Goal: Communication & Community: Answer question/provide support

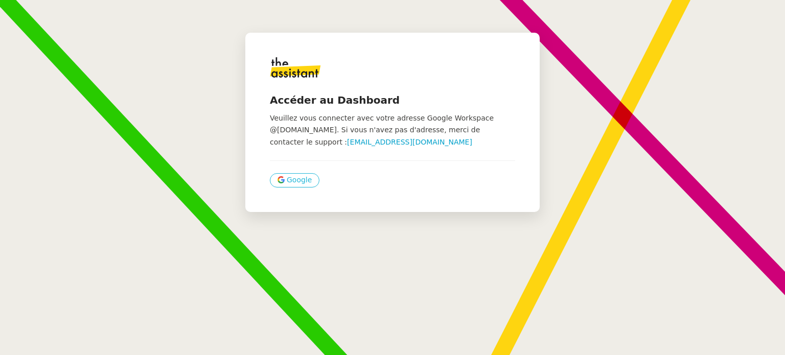
click at [294, 186] on button "Google" at bounding box center [295, 180] width 50 height 14
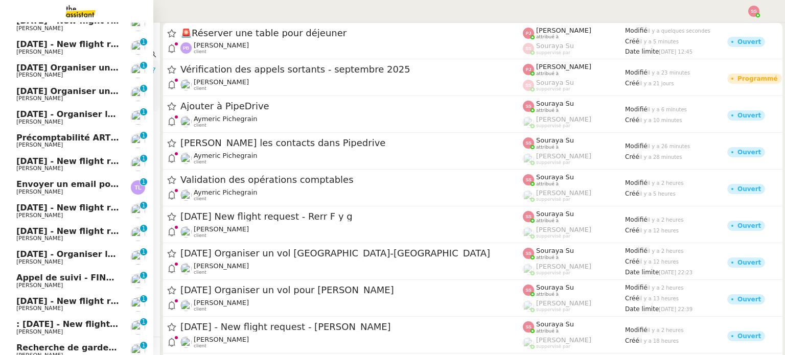
scroll to position [115, 0]
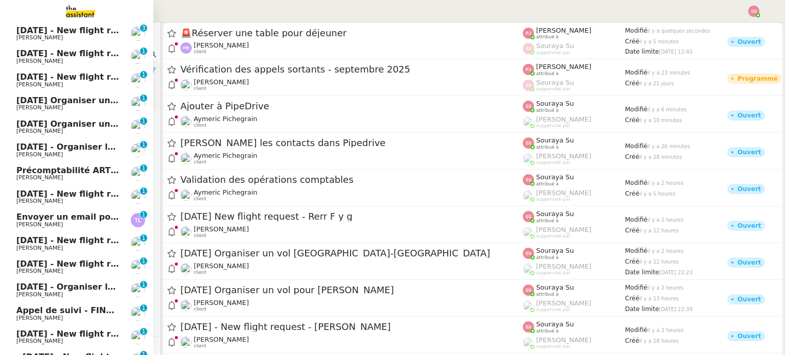
click at [66, 222] on span "[PERSON_NAME]" at bounding box center [67, 225] width 103 height 6
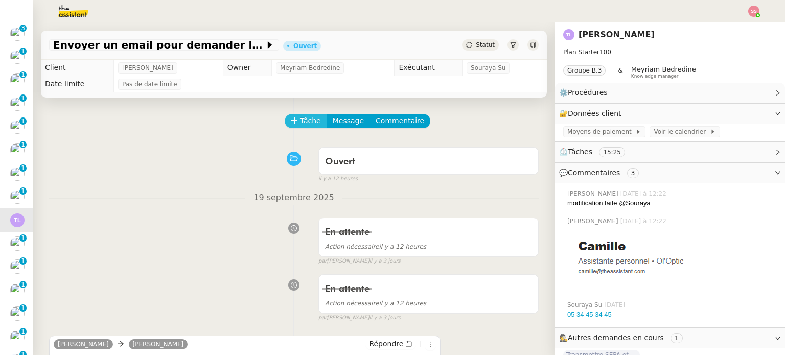
click at [300, 121] on span "Tâche" at bounding box center [310, 121] width 21 height 12
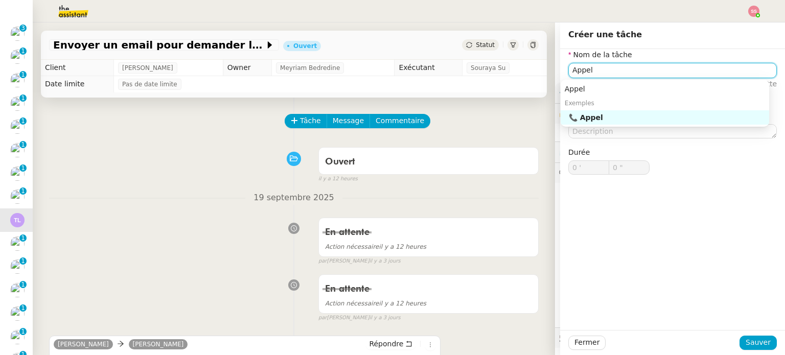
click at [632, 120] on div "📞 Appel" at bounding box center [667, 117] width 196 height 9
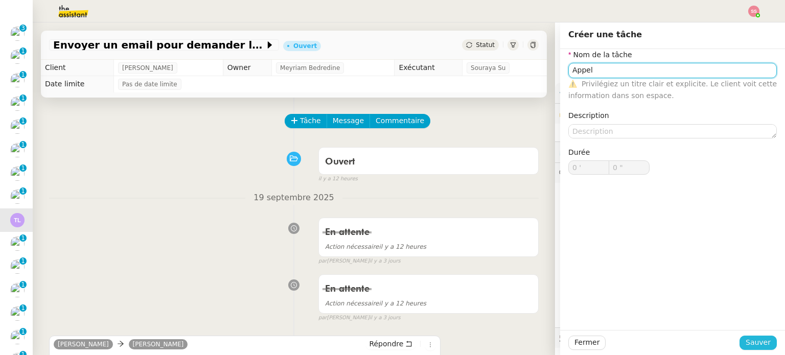
type input "Appel"
click at [739, 337] on button "Sauver" at bounding box center [757, 343] width 37 height 14
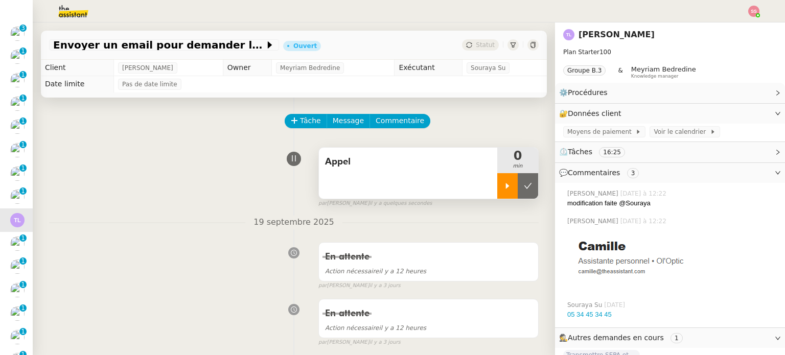
click at [505, 184] on div at bounding box center [507, 186] width 20 height 26
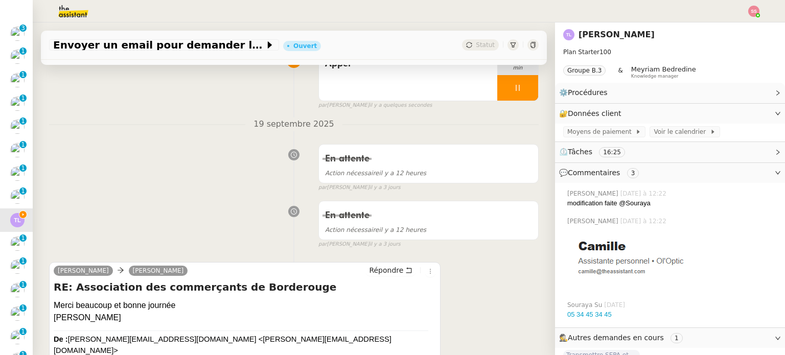
scroll to position [102, 0]
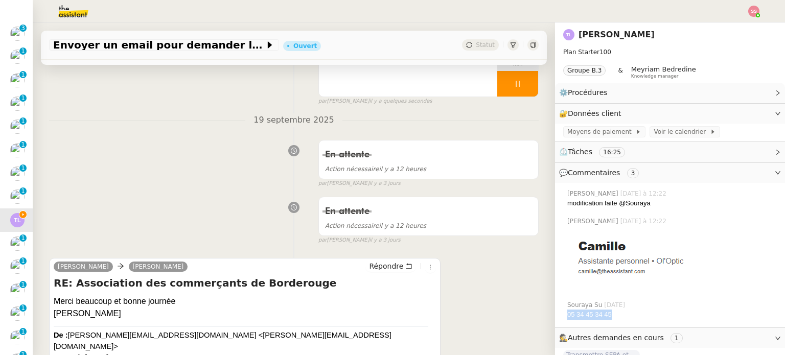
drag, startPoint x: 597, startPoint y: 319, endPoint x: 560, endPoint y: 318, distance: 36.8
click at [567, 318] on div "05 34 45 34 45" at bounding box center [671, 315] width 209 height 10
copy link "05 34 45 34 45"
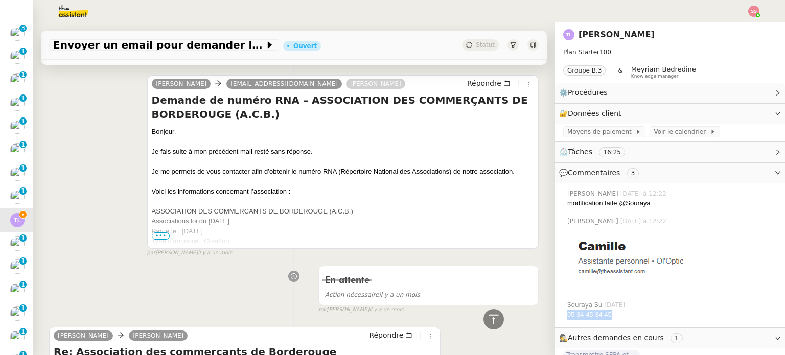
scroll to position [2471, 0]
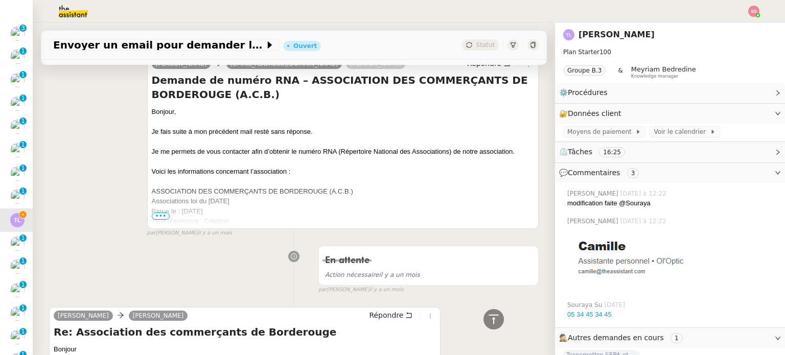
click at [157, 214] on span "•••" at bounding box center [161, 215] width 18 height 7
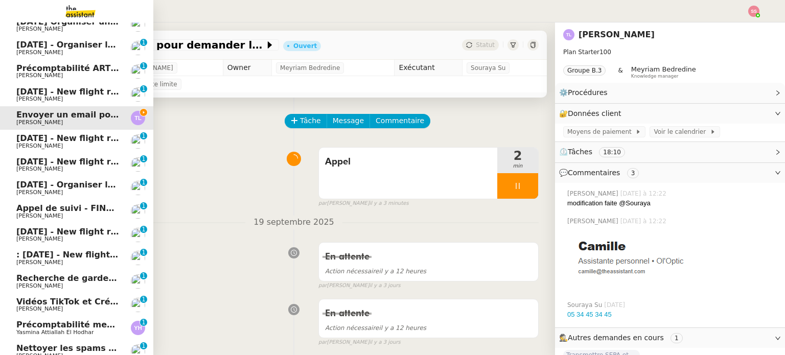
scroll to position [320, 0]
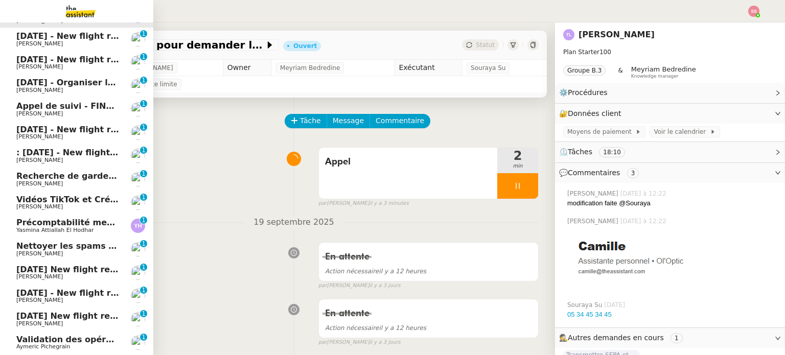
click at [49, 227] on span "Yasmina Attiallah El Hodhar" at bounding box center [54, 230] width 77 height 7
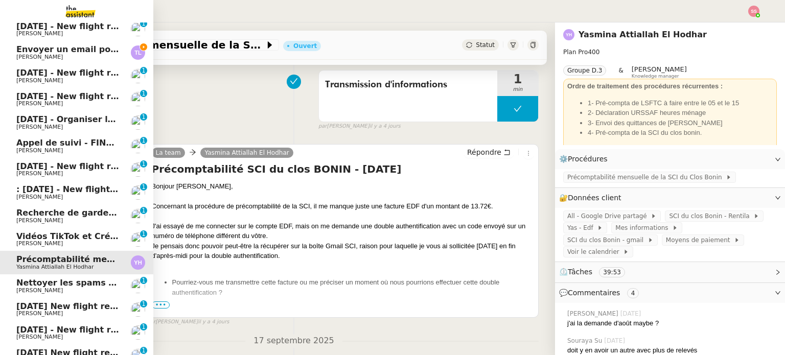
scroll to position [218, 0]
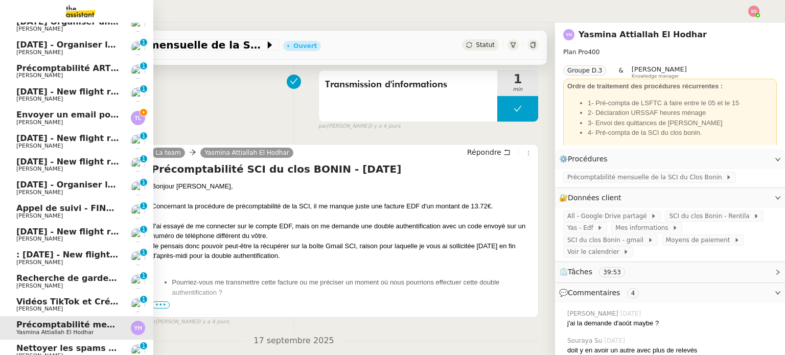
click at [81, 113] on span "Envoyer un email pour demander le numéro RNA" at bounding box center [128, 115] width 225 height 10
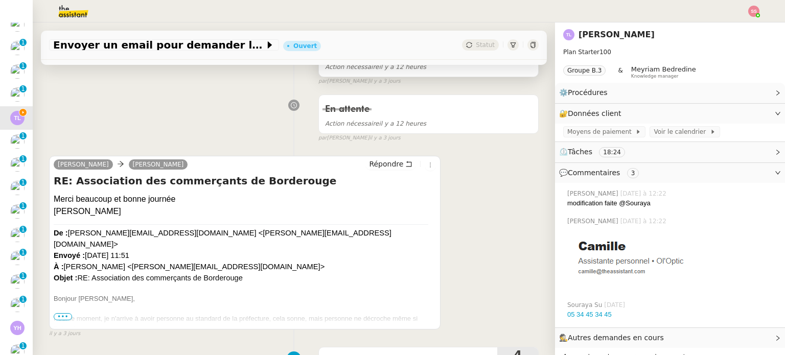
scroll to position [51, 0]
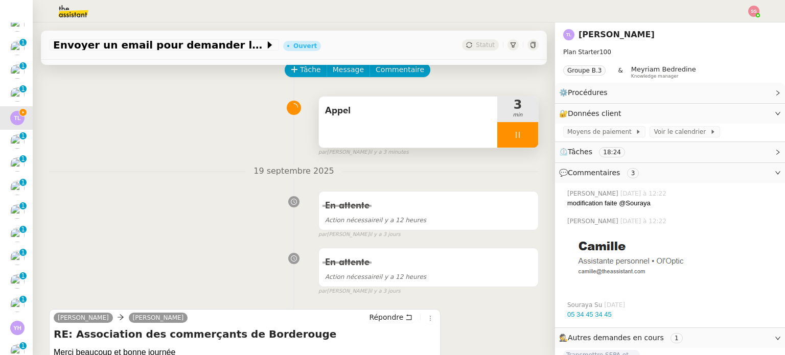
click at [516, 129] on div at bounding box center [517, 135] width 41 height 26
click at [517, 129] on button at bounding box center [527, 135] width 20 height 26
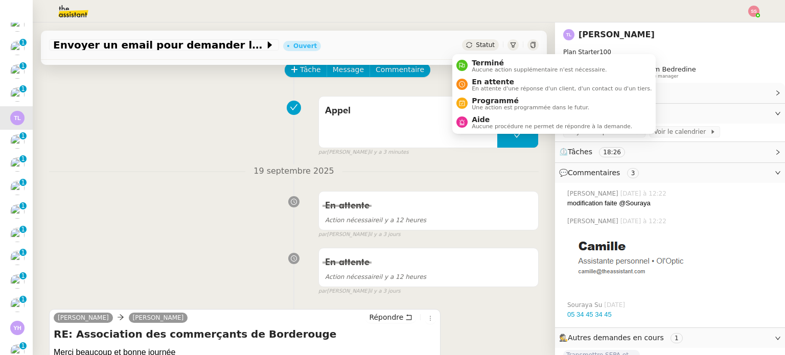
click at [466, 45] on icon at bounding box center [469, 45] width 6 height 6
click at [471, 79] on span "En attente" at bounding box center [561, 82] width 180 height 8
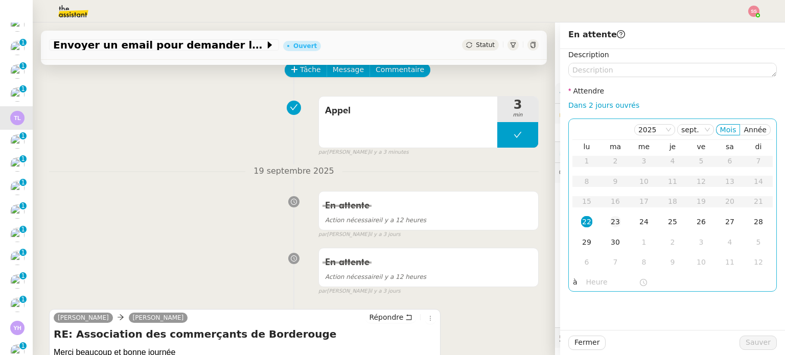
click at [609, 219] on div "23" at bounding box center [614, 221] width 11 height 11
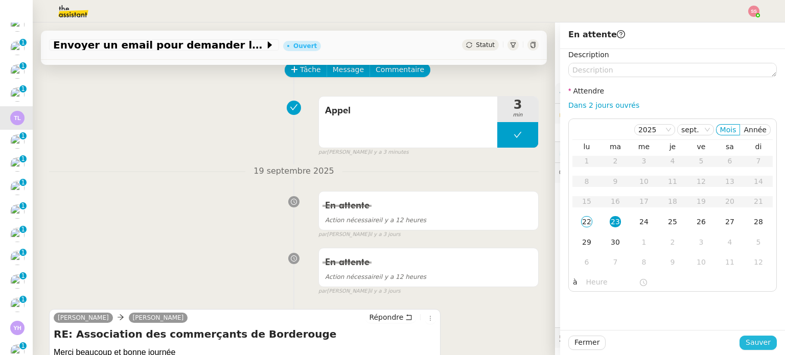
click at [753, 338] on span "Sauver" at bounding box center [757, 343] width 25 height 12
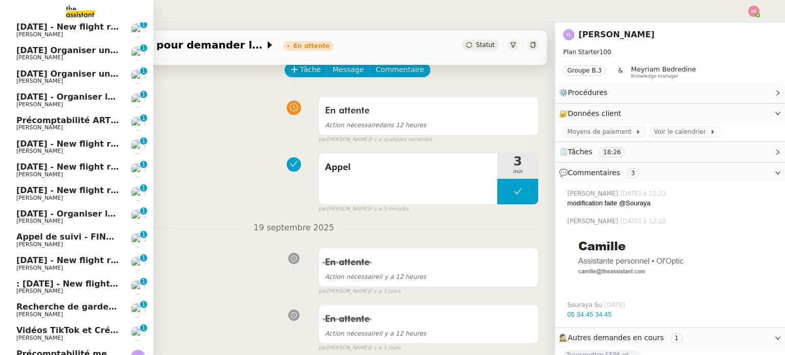
scroll to position [255, 0]
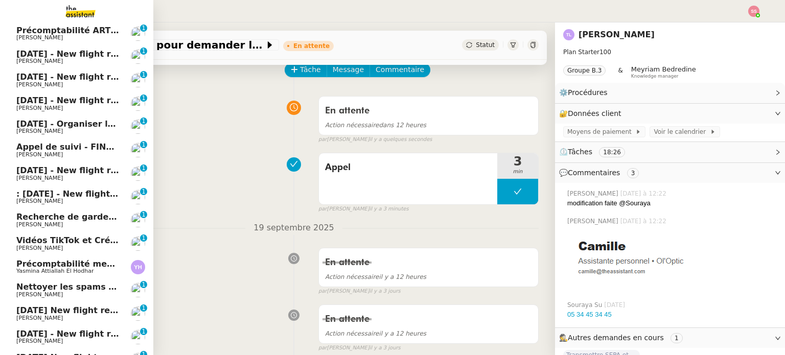
click at [49, 224] on span "[PERSON_NAME]" at bounding box center [67, 225] width 103 height 6
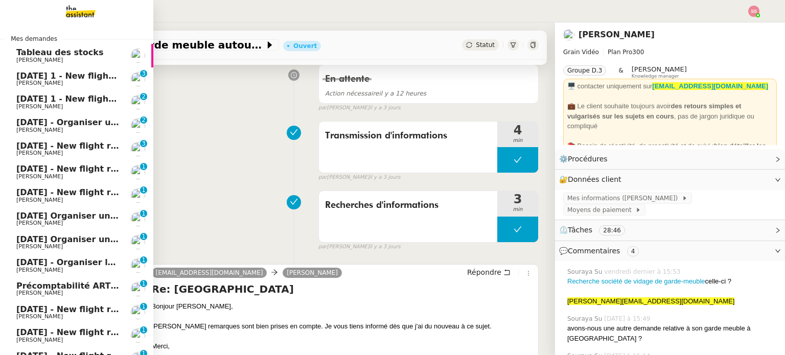
click at [91, 79] on span "[DATE] 1 - New flight request - [PERSON_NAME]" at bounding box center [126, 76] width 220 height 10
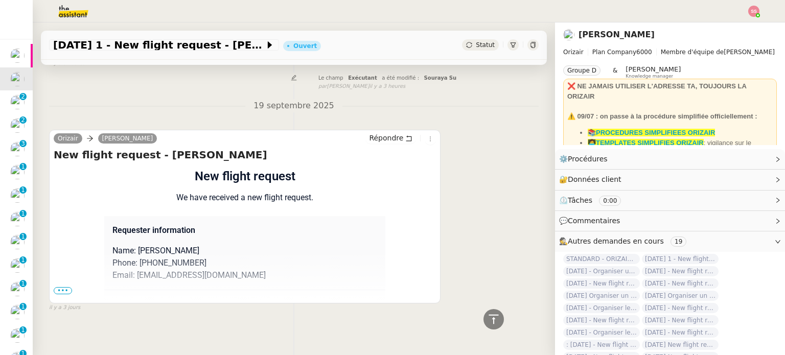
scroll to position [541, 0]
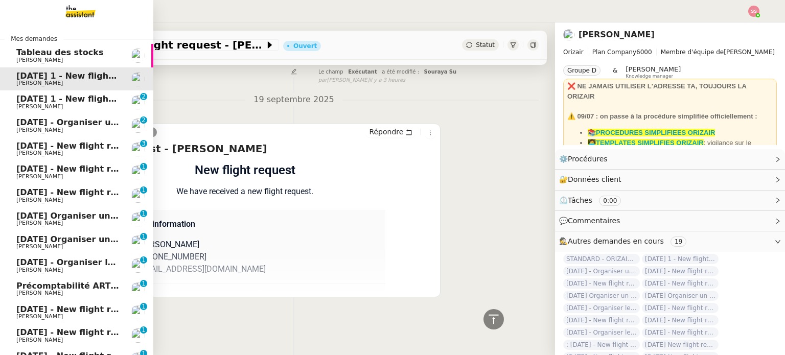
click at [39, 98] on span "14th July 2026 1 - New flight request - Natalia Roseveare" at bounding box center [126, 99] width 220 height 10
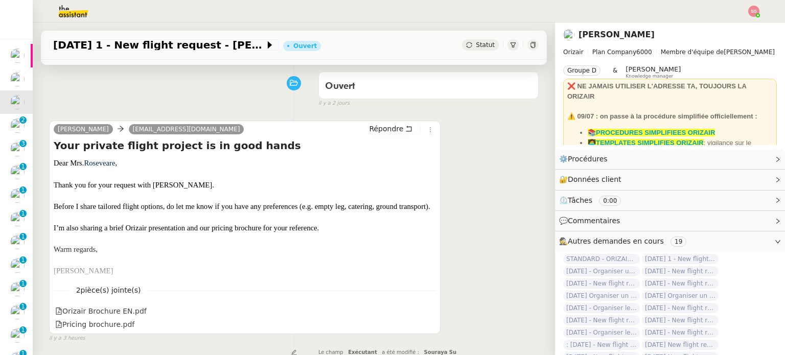
scroll to position [67, 0]
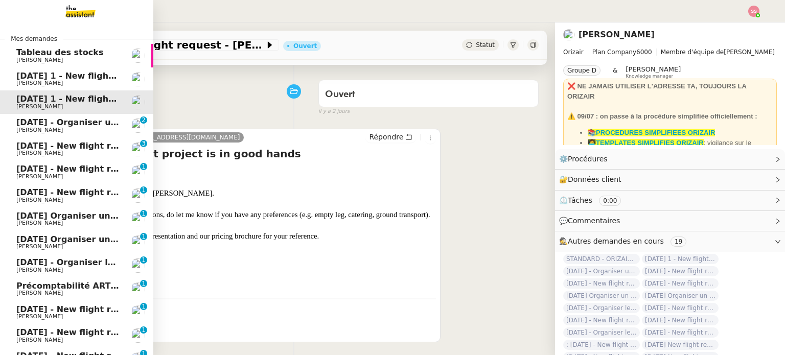
click at [33, 132] on span "[PERSON_NAME]" at bounding box center [39, 130] width 46 height 7
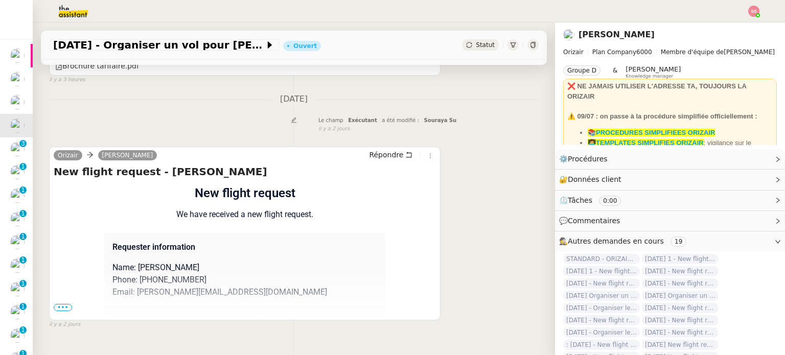
scroll to position [379, 0]
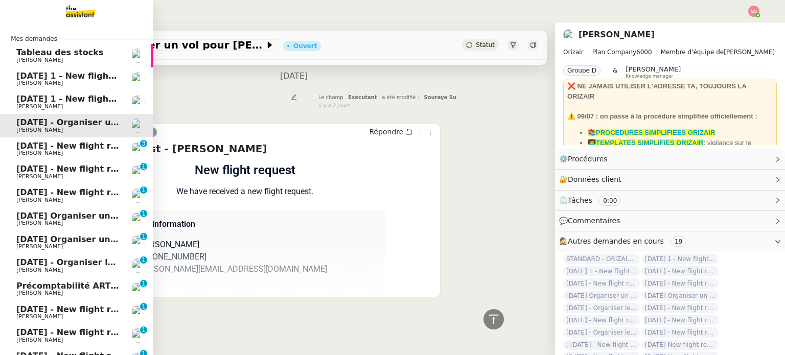
click at [61, 155] on span "[PERSON_NAME]" at bounding box center [67, 153] width 103 height 6
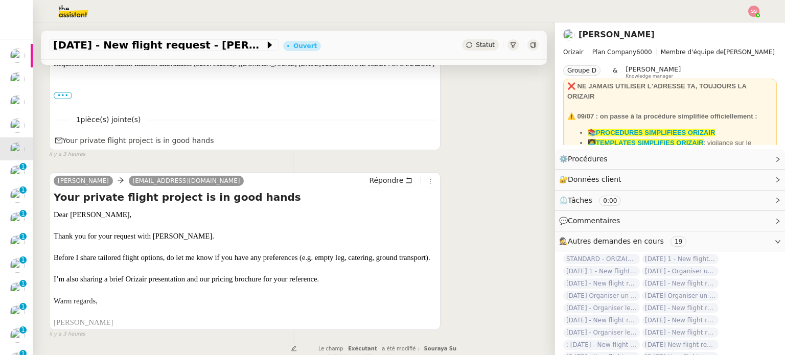
scroll to position [277, 0]
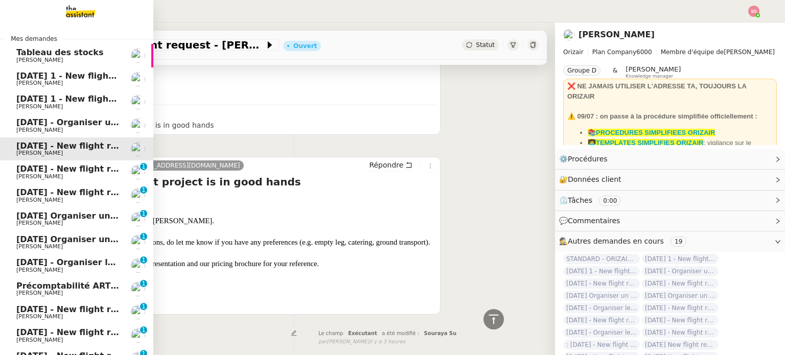
click at [48, 172] on span "[DATE] - New flight request - Ow Ow" at bounding box center [99, 169] width 167 height 10
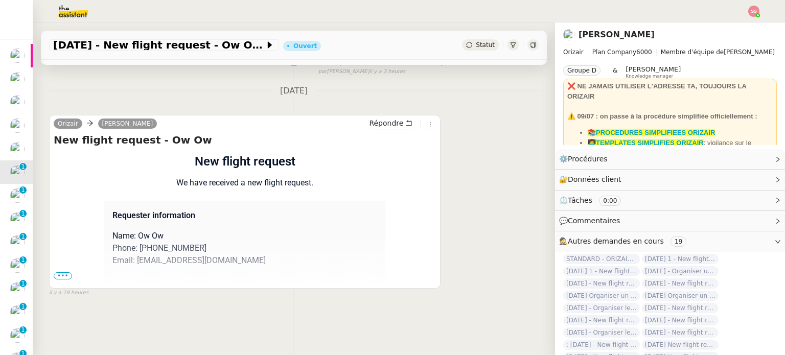
scroll to position [137, 0]
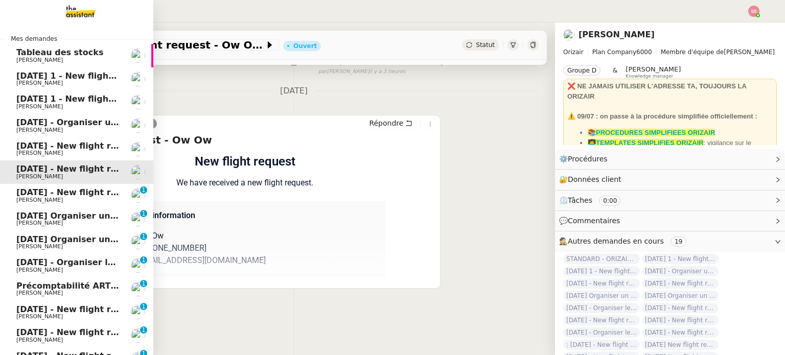
click at [55, 192] on span "[DATE] - New flight request - [PERSON_NAME]" at bounding box center [121, 192] width 211 height 10
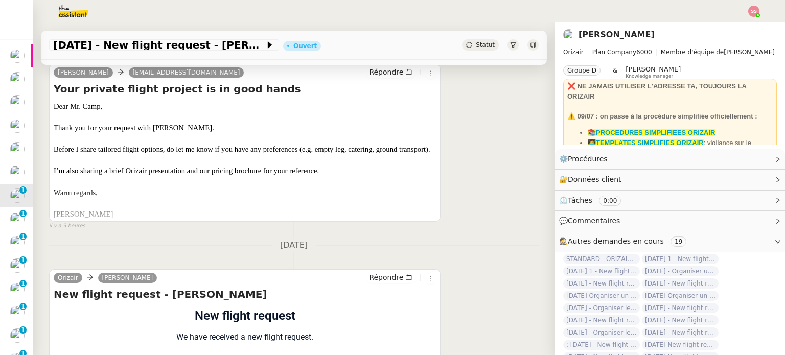
scroll to position [137, 0]
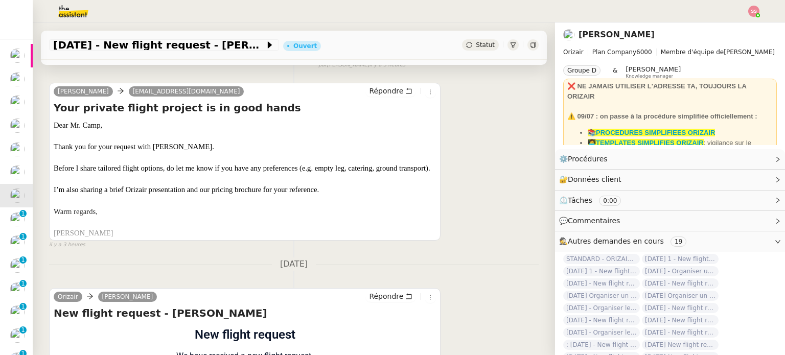
click at [59, 245] on span "•••" at bounding box center [63, 243] width 18 height 7
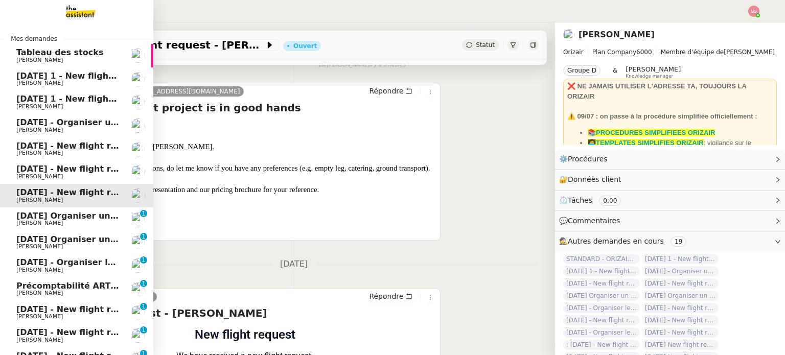
click at [60, 219] on span "[DATE] Organiser un vol pour [PERSON_NAME]" at bounding box center [123, 216] width 214 height 10
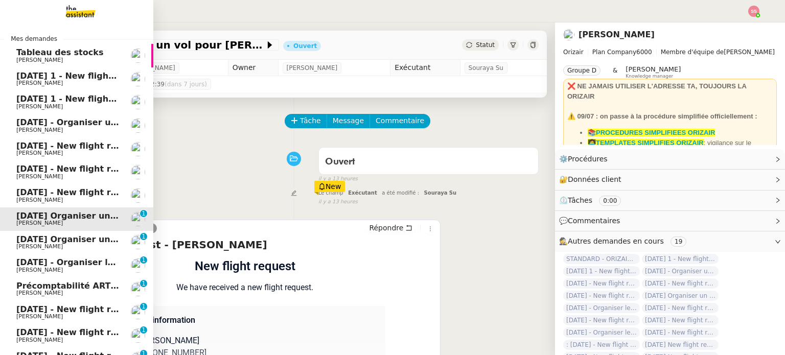
click at [49, 240] on span "[DATE] Organiser un vol [GEOGRAPHIC_DATA]-[GEOGRAPHIC_DATA]" at bounding box center [170, 239] width 308 height 10
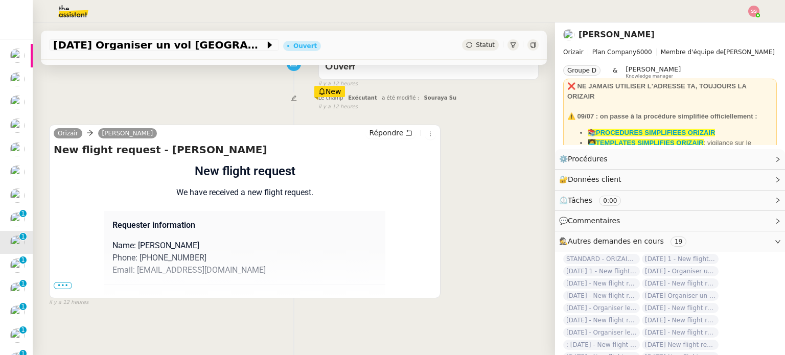
scroll to position [102, 0]
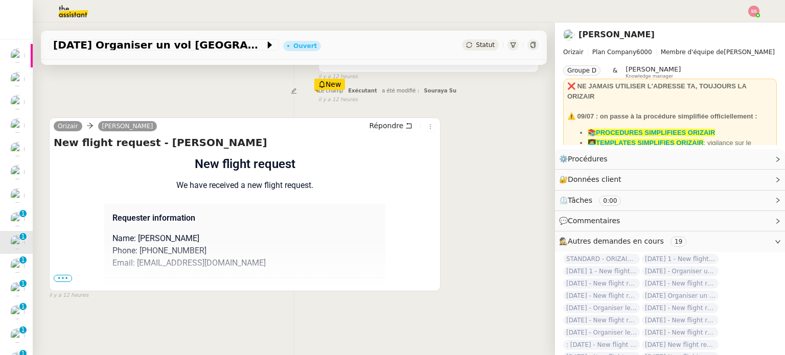
click at [62, 279] on span "•••" at bounding box center [63, 278] width 18 height 7
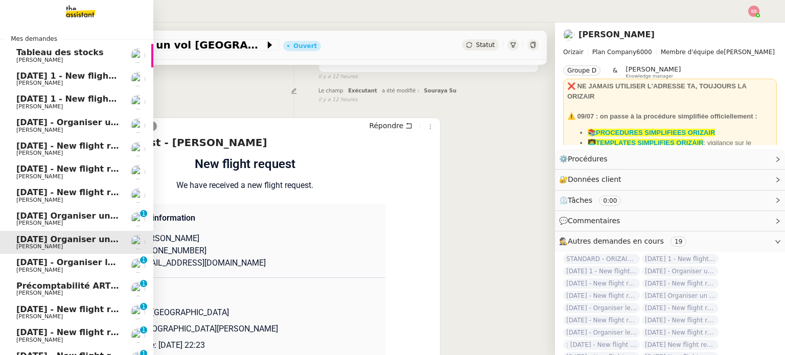
click at [51, 210] on link "29th September 2025 Organiser un vol pour Raphaël Duzer Louis Frei 0 1 2 3 4 5 …" at bounding box center [76, 218] width 153 height 23
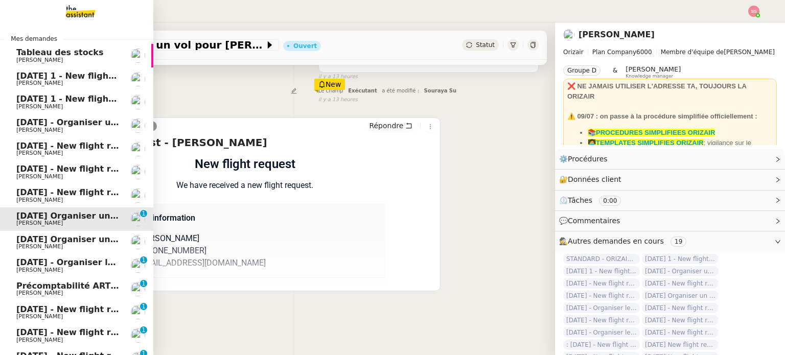
click at [63, 187] on span "[DATE] - New flight request - [PERSON_NAME]" at bounding box center [121, 192] width 211 height 10
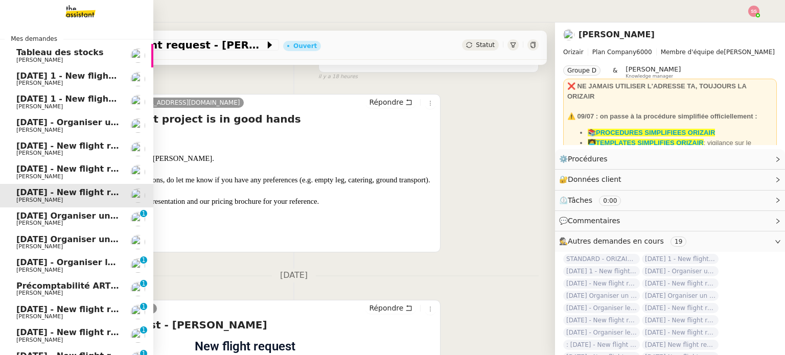
click at [79, 168] on span "[DATE] - New flight request - Ow Ow" at bounding box center [99, 169] width 167 height 10
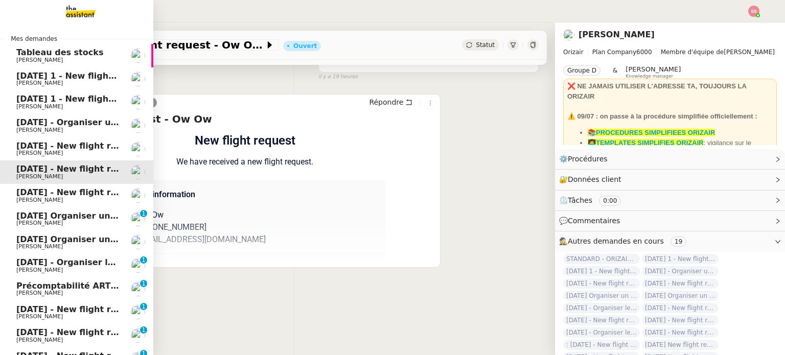
click at [51, 143] on span "[DATE] - New flight request - [PERSON_NAME]" at bounding box center [121, 146] width 211 height 10
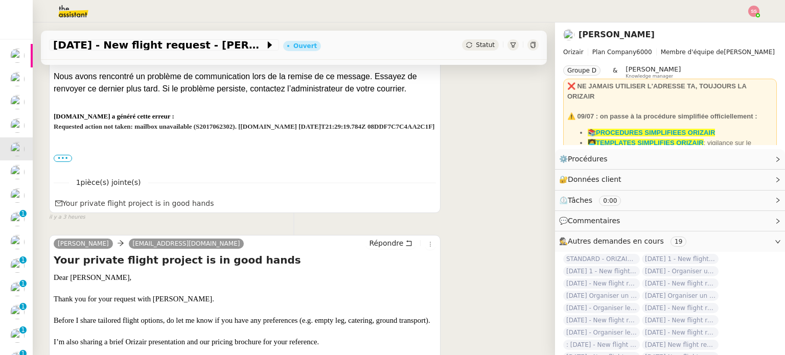
scroll to position [204, 0]
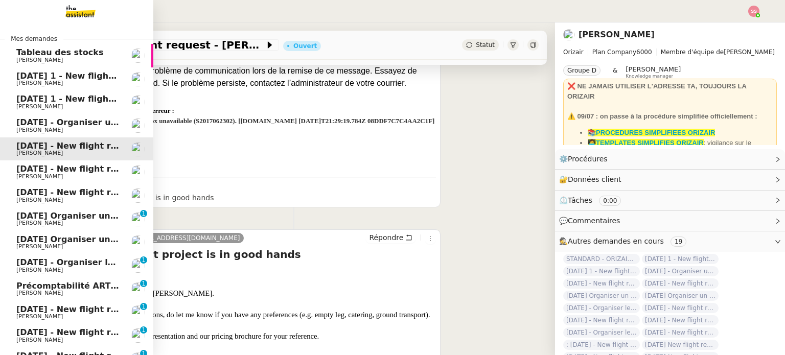
click at [61, 122] on span "[DATE] - Organiser un vol pour [PERSON_NAME]" at bounding box center [126, 122] width 220 height 10
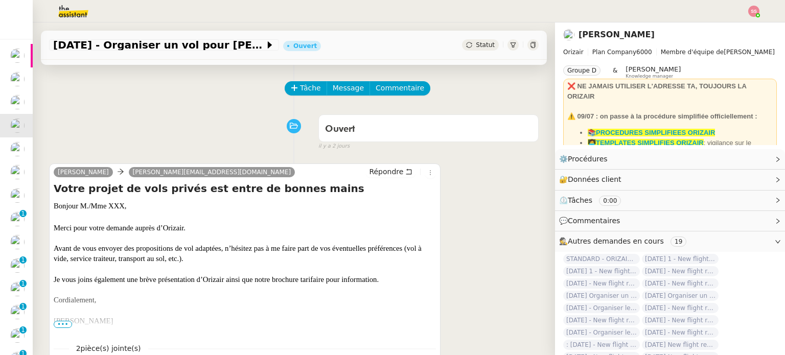
scroll to position [51, 0]
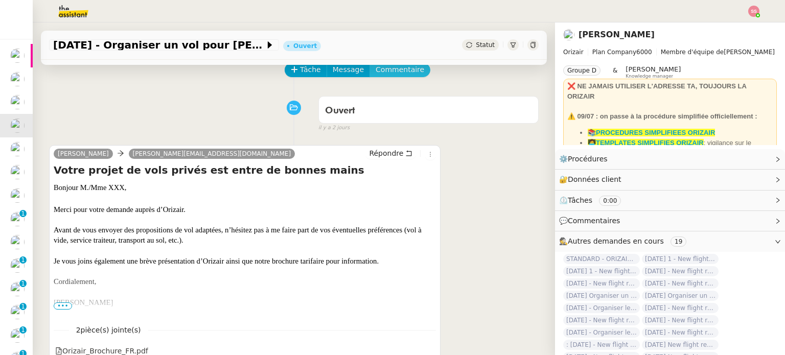
click at [392, 71] on span "Commentaire" at bounding box center [399, 70] width 49 height 12
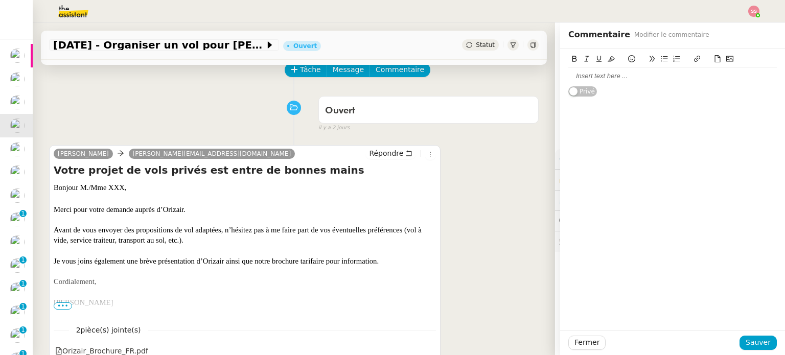
click at [593, 69] on div at bounding box center [672, 75] width 208 height 17
click at [752, 336] on button "Sauver" at bounding box center [757, 343] width 37 height 14
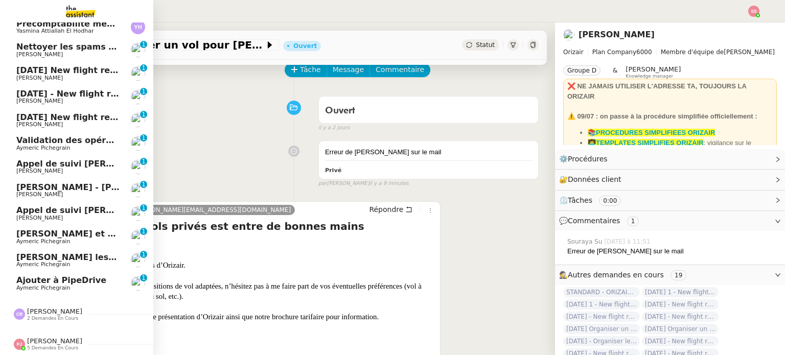
scroll to position [501, 0]
click at [75, 205] on span "[PERSON_NAME] de suivi [PERSON_NAME] - ARGENS SYNDIC GESTION" at bounding box center [151, 210] width 271 height 10
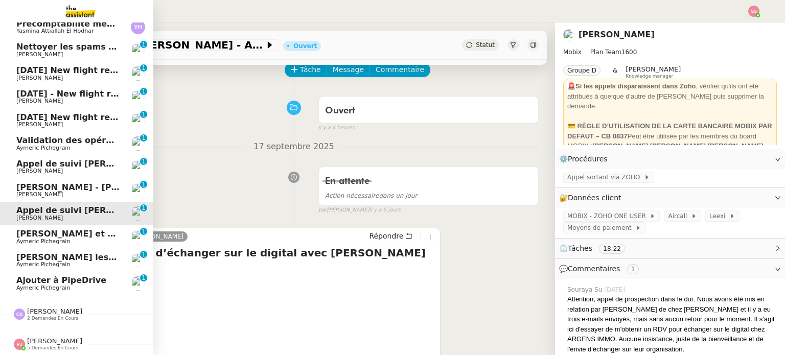
click at [40, 109] on link "29th September 2025 New flight request - Rerr F y g Louis Frei 0 1 2 3 4 5 6 7 …" at bounding box center [76, 120] width 153 height 23
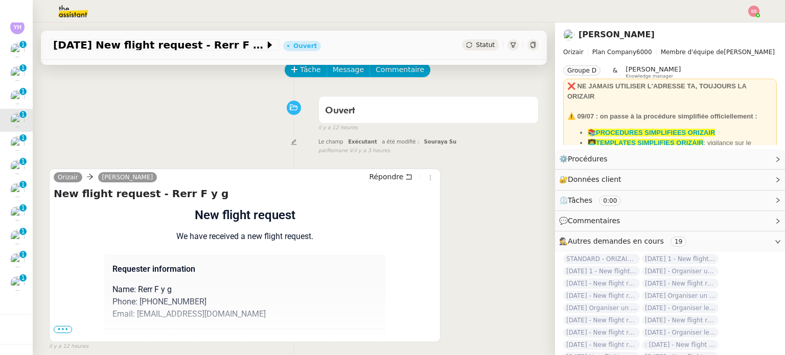
click at [62, 331] on span "•••" at bounding box center [63, 329] width 18 height 7
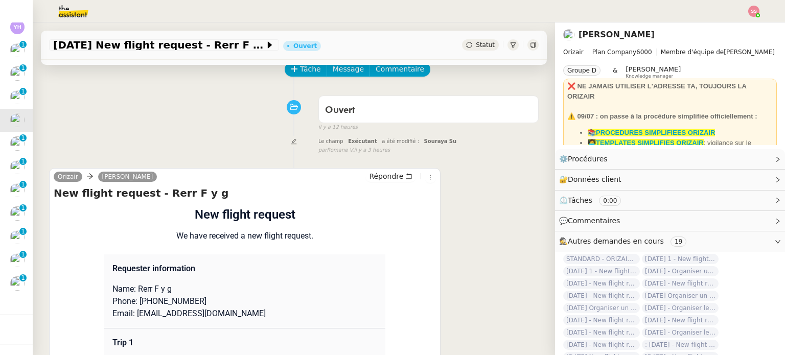
scroll to position [51, 0]
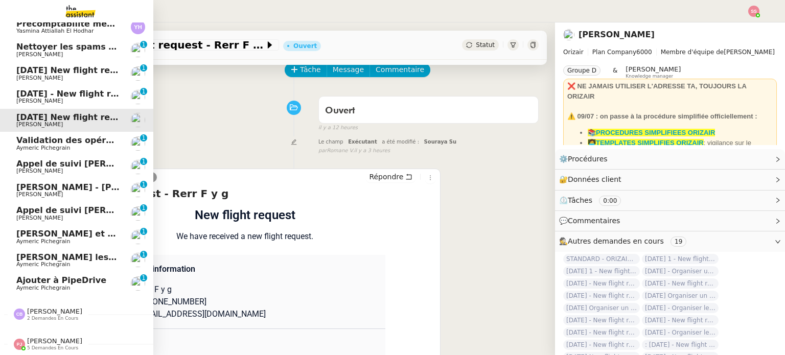
click at [56, 91] on span "[DATE] - New flight request - [PERSON_NAME]" at bounding box center [121, 94] width 211 height 10
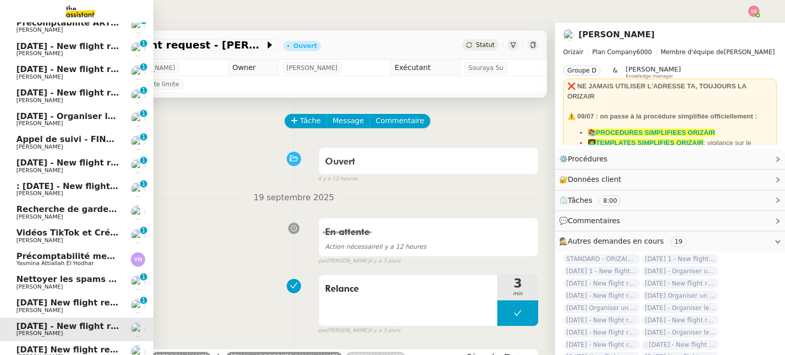
scroll to position [194, 0]
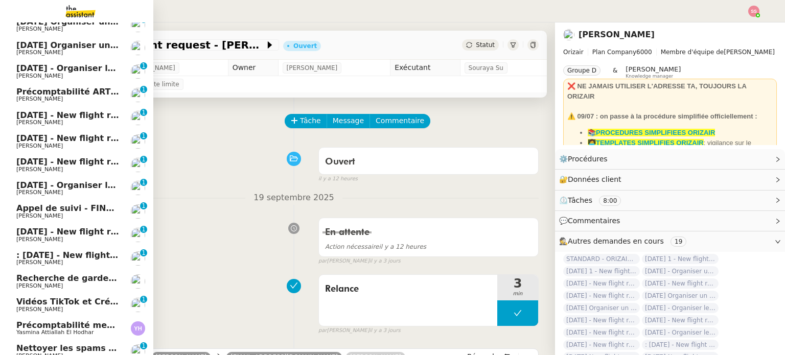
click at [72, 297] on span "Vidéos TikTok et Créatives META - septembre 2025" at bounding box center [133, 302] width 234 height 10
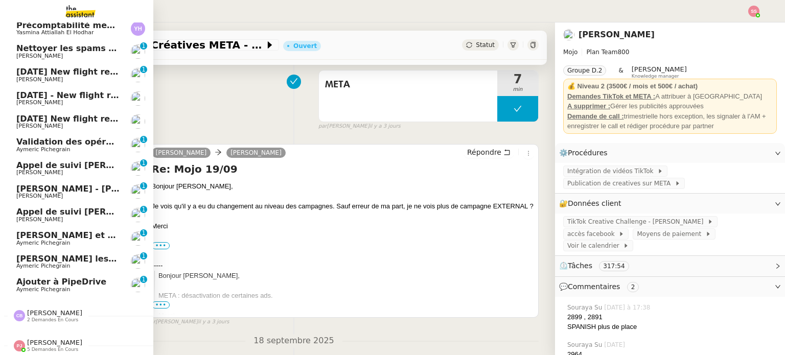
scroll to position [501, 0]
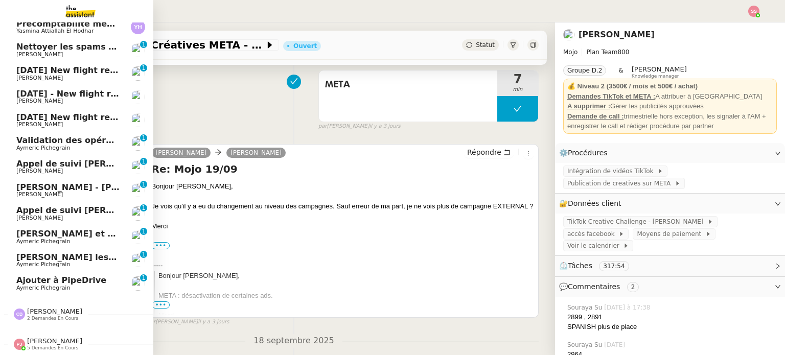
click at [86, 109] on link "[DATE] New flight request - Rerr F y g [PERSON_NAME]" at bounding box center [76, 120] width 153 height 23
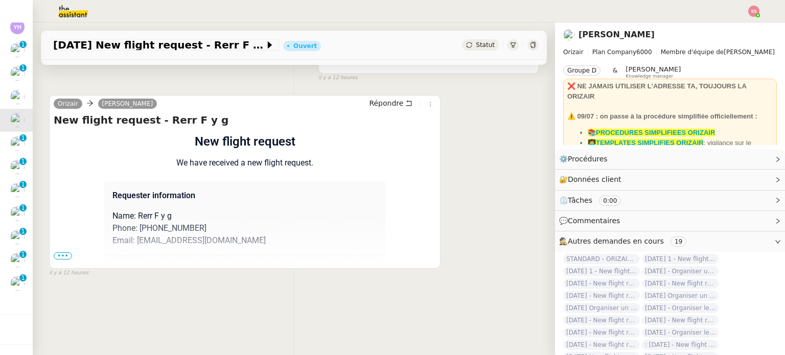
scroll to position [86, 0]
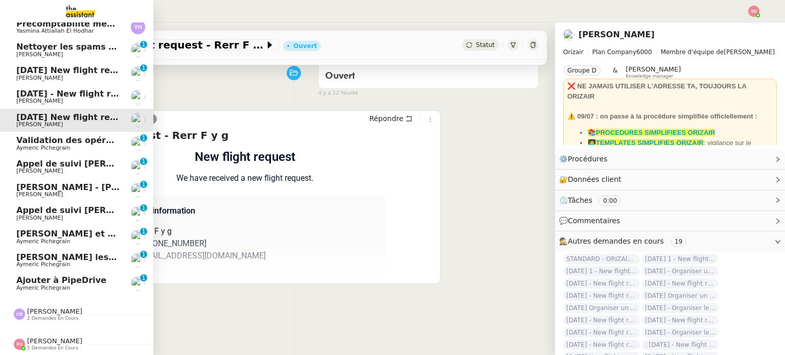
click at [83, 91] on span "[DATE] - New flight request - [PERSON_NAME]" at bounding box center [121, 94] width 211 height 10
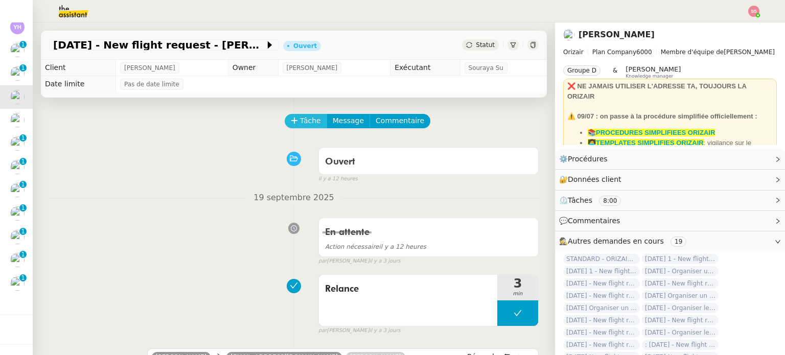
click at [300, 116] on span "Tâche" at bounding box center [310, 121] width 21 height 12
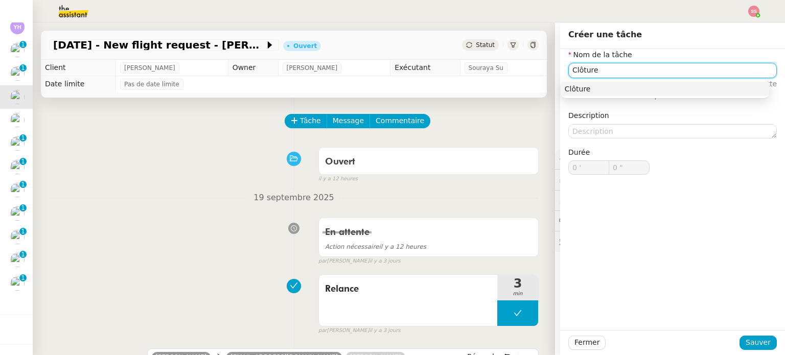
type input "Clôture"
click at [638, 80] on div "Clôture" at bounding box center [664, 89] width 208 height 18
click at [636, 84] on nz-auto-option "Clôture" at bounding box center [664, 89] width 208 height 14
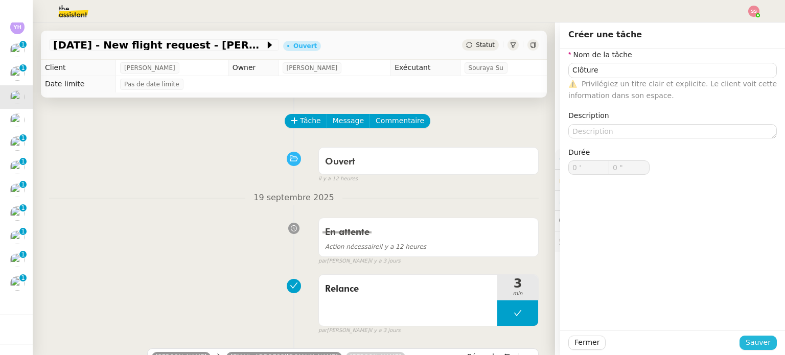
drag, startPoint x: 760, startPoint y: 344, endPoint x: 731, endPoint y: 333, distance: 30.7
click at [760, 344] on span "Sauver" at bounding box center [757, 343] width 25 height 12
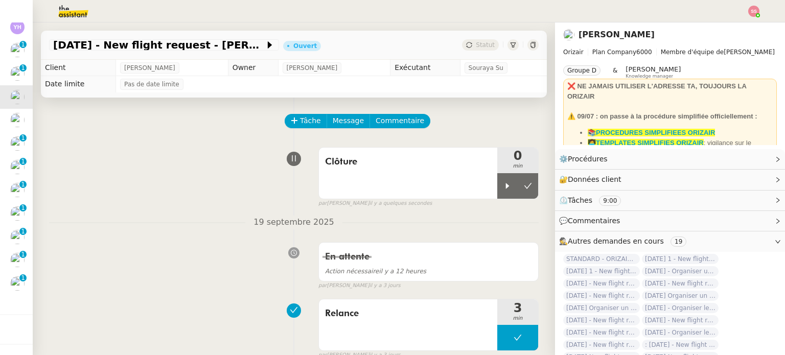
click at [755, 17] on div at bounding box center [392, 11] width 733 height 22
click at [751, 10] on img at bounding box center [753, 11] width 11 height 11
click at [739, 24] on li "Suivi" at bounding box center [726, 29] width 66 height 14
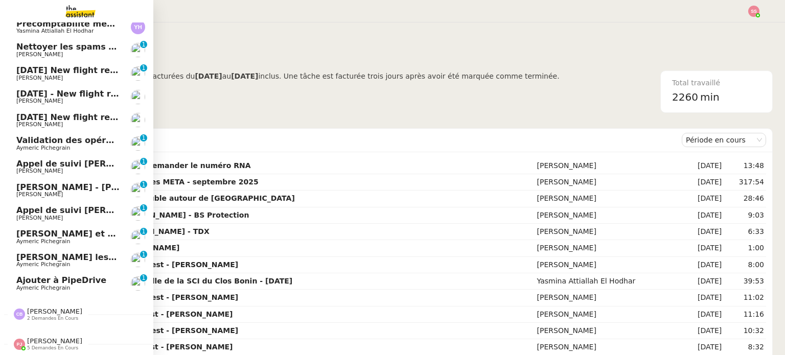
click at [92, 75] on span "[PERSON_NAME]" at bounding box center [67, 78] width 103 height 6
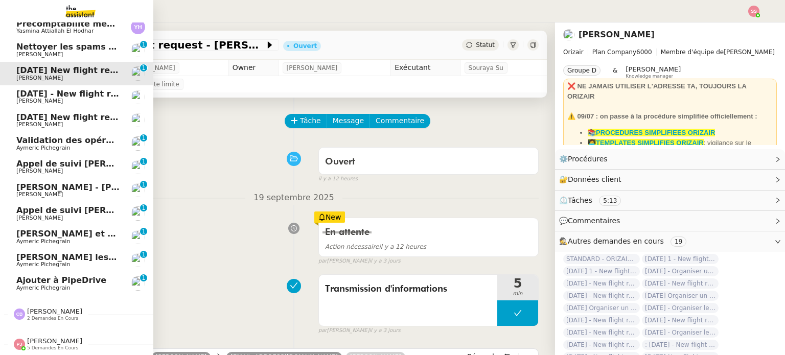
click at [65, 132] on link "Validation des opérations comptables Aymeric Pichegrain 0 1 2 3 4 5 6 7 8 9" at bounding box center [76, 143] width 153 height 23
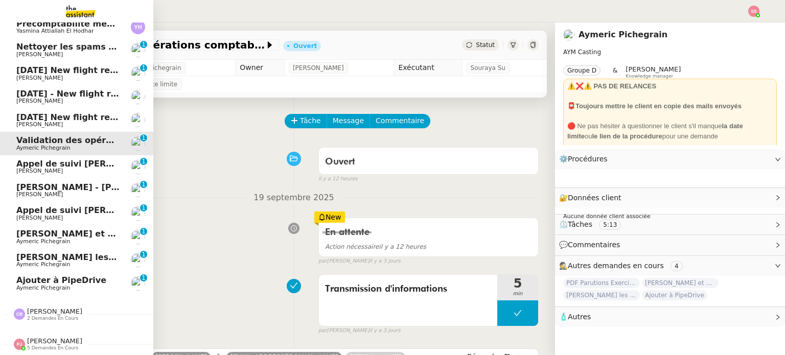
click at [72, 113] on span "[DATE] New flight request - Rerr F y g" at bounding box center [103, 117] width 174 height 10
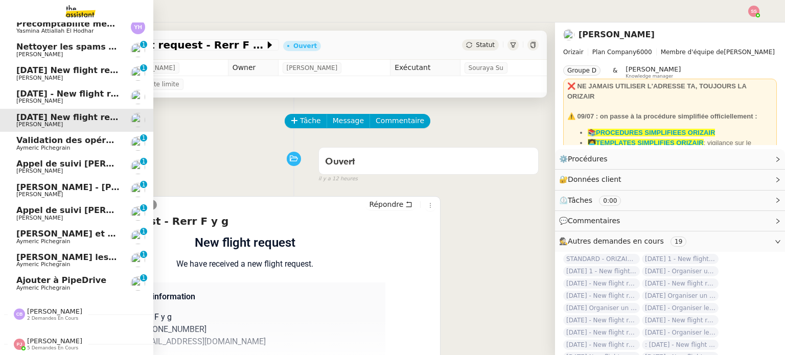
click at [82, 98] on span "[PERSON_NAME]" at bounding box center [67, 101] width 103 height 6
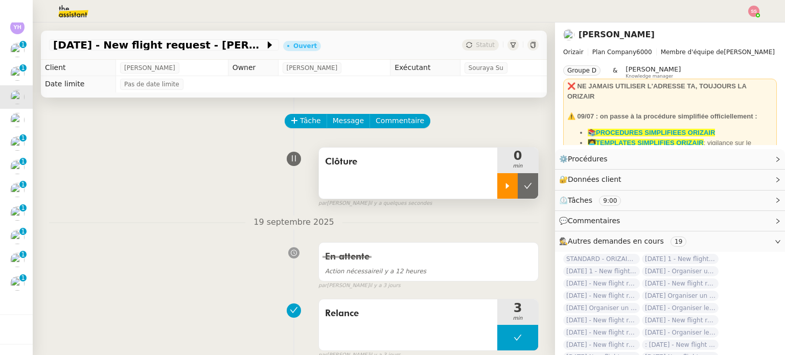
click at [503, 183] on icon at bounding box center [507, 186] width 8 height 8
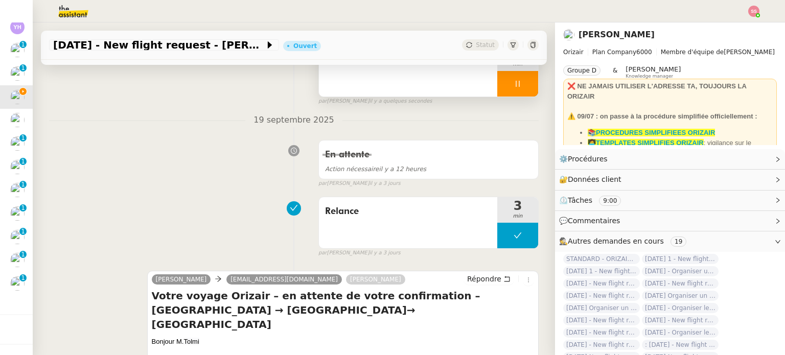
click at [516, 95] on div at bounding box center [517, 84] width 41 height 26
click at [517, 95] on button at bounding box center [527, 84] width 20 height 26
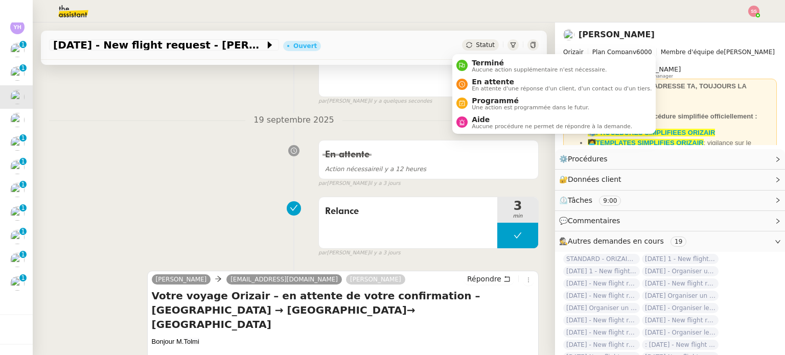
click at [476, 48] on span "Statut" at bounding box center [485, 44] width 19 height 7
click at [486, 63] on span "Terminé" at bounding box center [538, 63] width 135 height 8
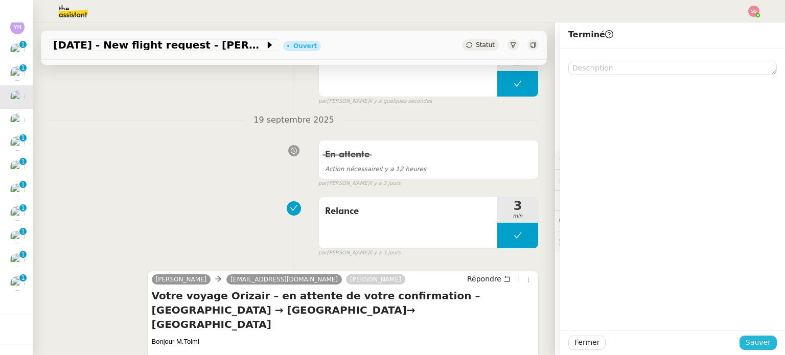
click at [750, 343] on span "Sauver" at bounding box center [757, 343] width 25 height 12
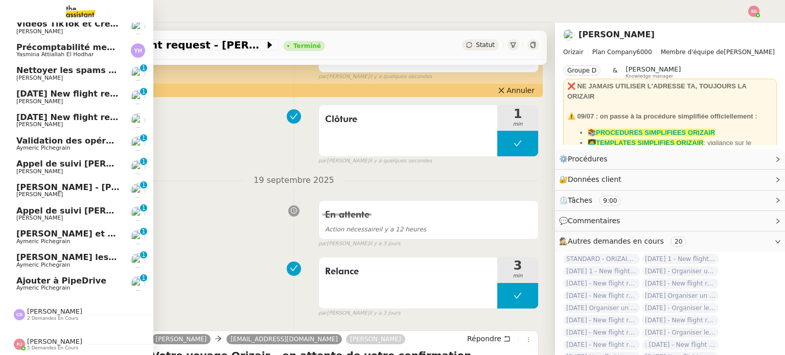
scroll to position [501, 0]
click at [81, 89] on span "[DATE] New flight request - [PERSON_NAME]" at bounding box center [118, 94] width 205 height 10
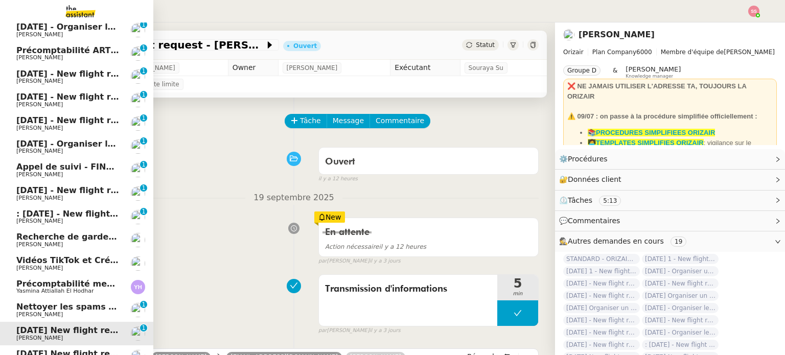
scroll to position [245, 0]
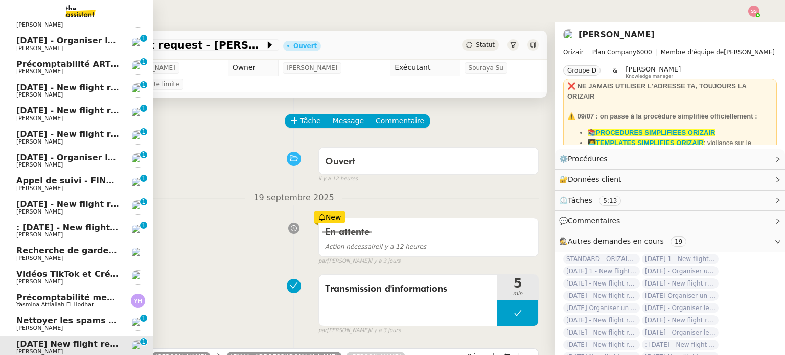
click at [78, 223] on span ": [DATE] - New flight request - [PERSON_NAME]" at bounding box center [124, 228] width 217 height 10
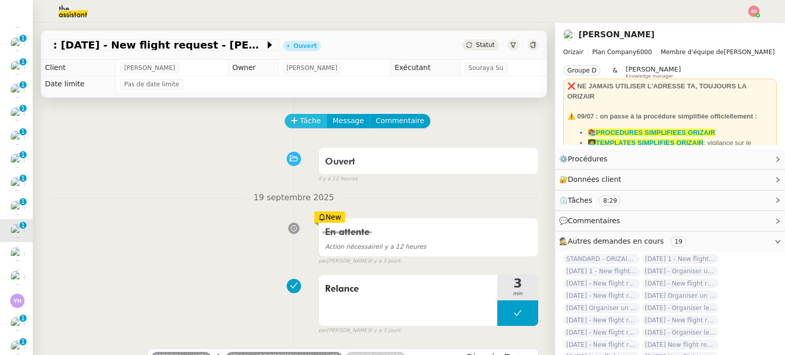
click at [304, 126] on span "Tâche" at bounding box center [310, 121] width 21 height 12
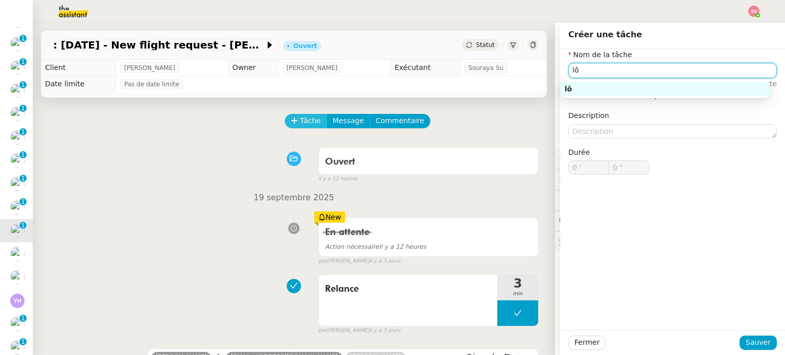
type input "l"
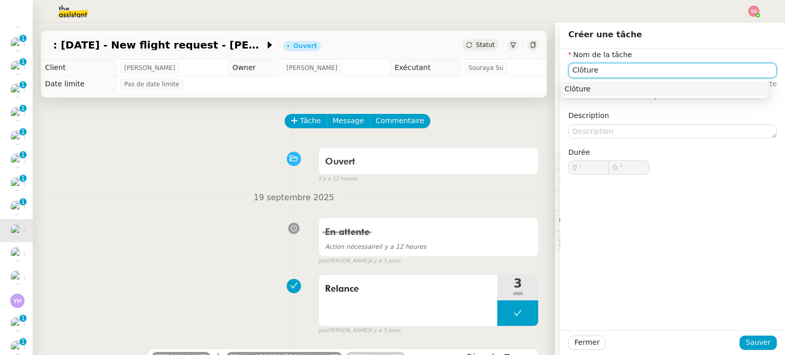
type input "Clôture"
click at [622, 97] on div "Clôture" at bounding box center [664, 89] width 208 height 18
click at [623, 93] on nz-auto-option "Clôture" at bounding box center [664, 89] width 208 height 14
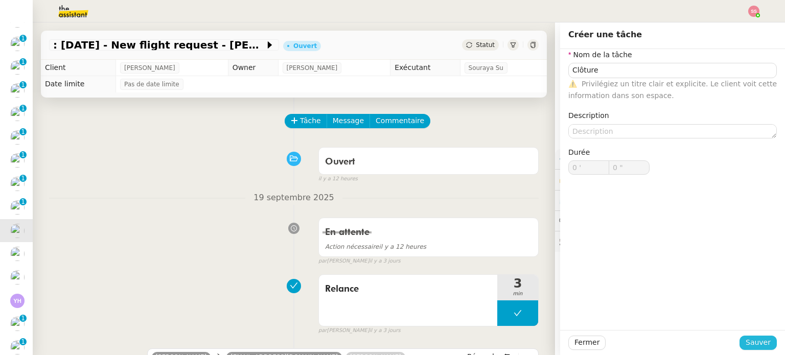
click at [749, 341] on span "Sauver" at bounding box center [757, 343] width 25 height 12
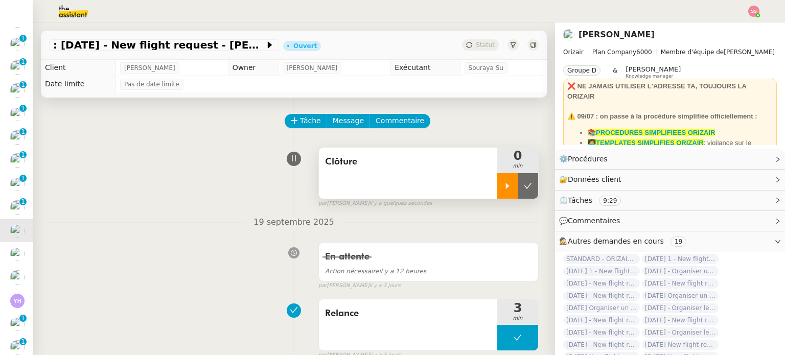
click at [503, 188] on icon at bounding box center [507, 186] width 8 height 8
click at [510, 184] on div at bounding box center [517, 186] width 41 height 26
click at [524, 185] on icon at bounding box center [528, 186] width 8 height 6
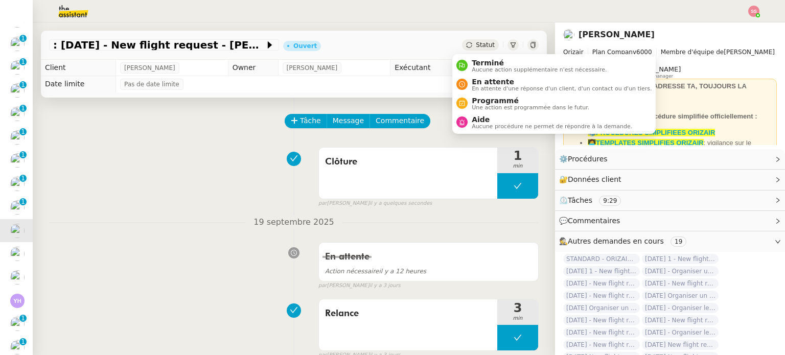
click at [476, 44] on span "Statut" at bounding box center [485, 44] width 19 height 7
click at [482, 61] on span "Terminé" at bounding box center [538, 63] width 135 height 8
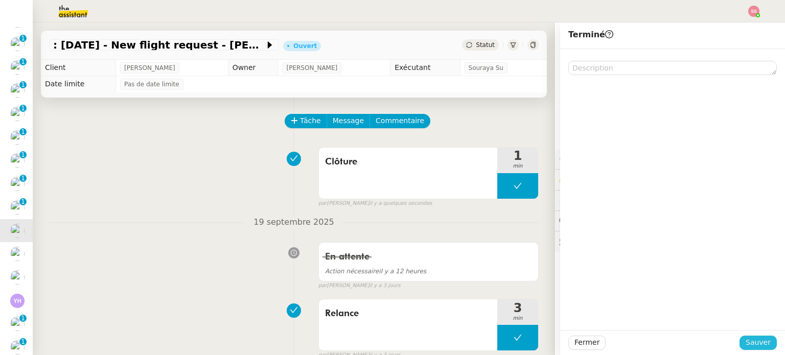
click at [745, 340] on span "Sauver" at bounding box center [757, 343] width 25 height 12
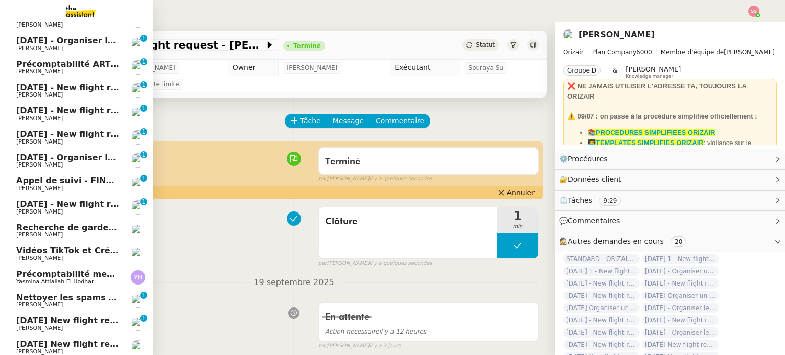
click at [65, 200] on span "[DATE] - New flight request - [PERSON_NAME]" at bounding box center [121, 204] width 211 height 10
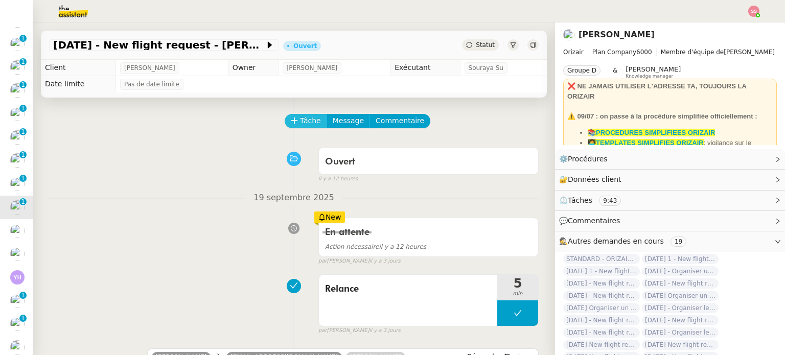
click at [300, 124] on span "Tâche" at bounding box center [310, 121] width 21 height 12
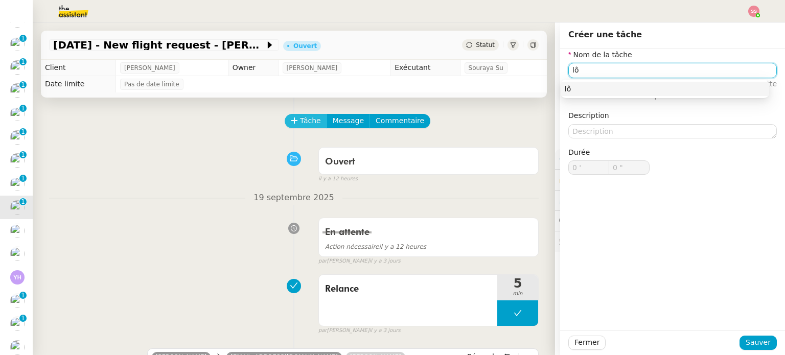
type input "l"
click at [605, 90] on div "Clôture" at bounding box center [664, 88] width 200 height 9
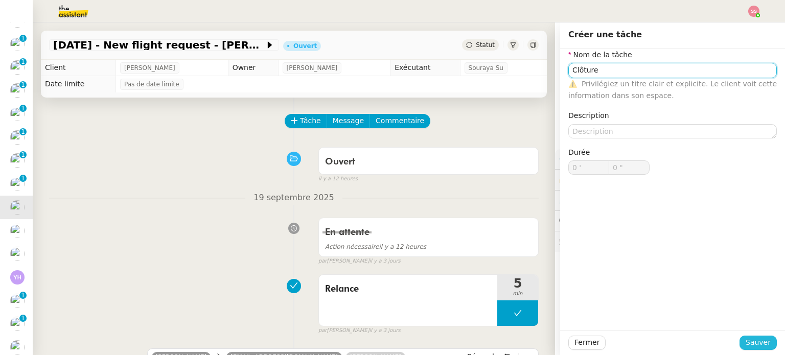
type input "Clôture"
click at [747, 341] on span "Sauver" at bounding box center [757, 343] width 25 height 12
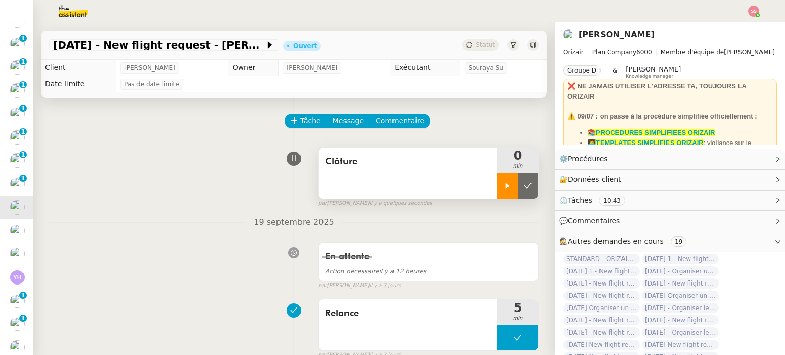
click at [503, 187] on icon at bounding box center [507, 186] width 8 height 8
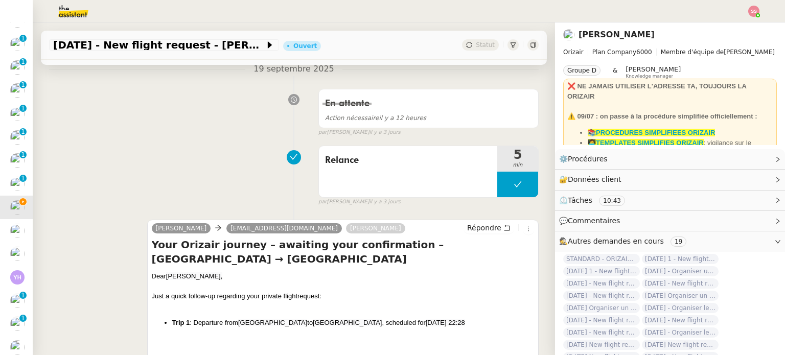
scroll to position [51, 0]
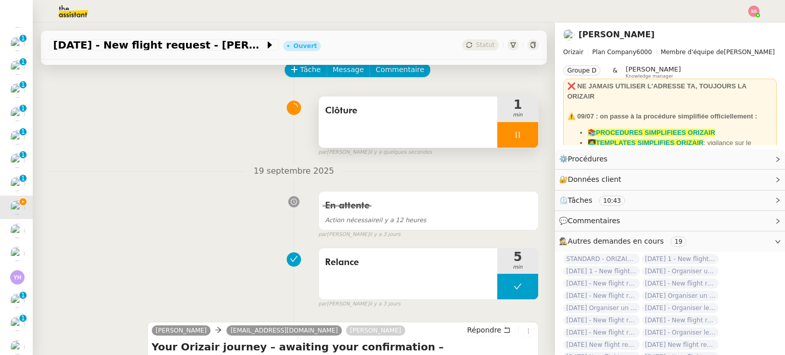
click at [514, 139] on div at bounding box center [517, 135] width 41 height 26
click at [524, 139] on icon at bounding box center [528, 135] width 8 height 8
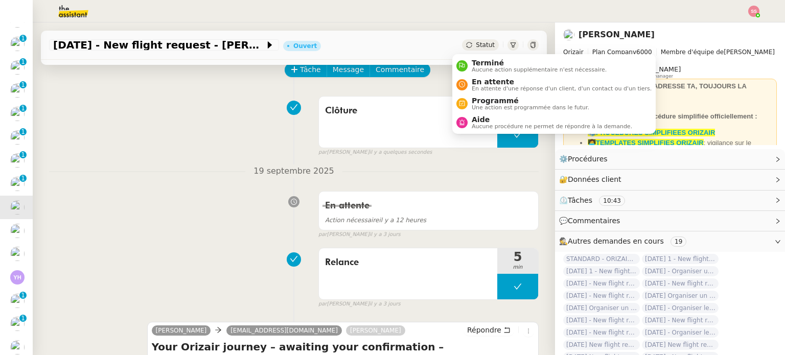
click at [465, 46] on div "Statut" at bounding box center [480, 44] width 37 height 11
click at [485, 67] on span "Aucune action supplémentaire n'est nécessaire." at bounding box center [538, 70] width 135 height 6
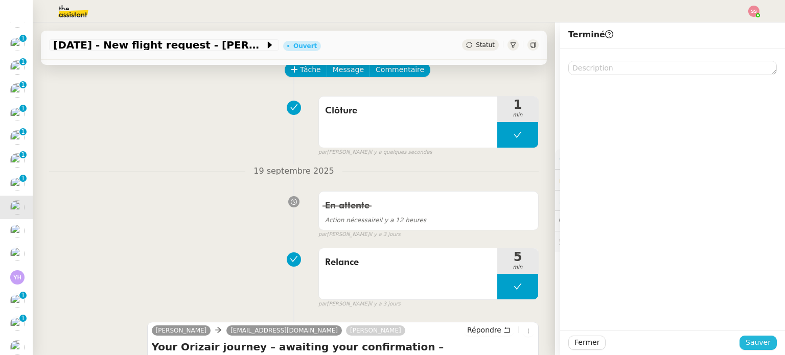
click at [753, 340] on span "Sauver" at bounding box center [757, 343] width 25 height 12
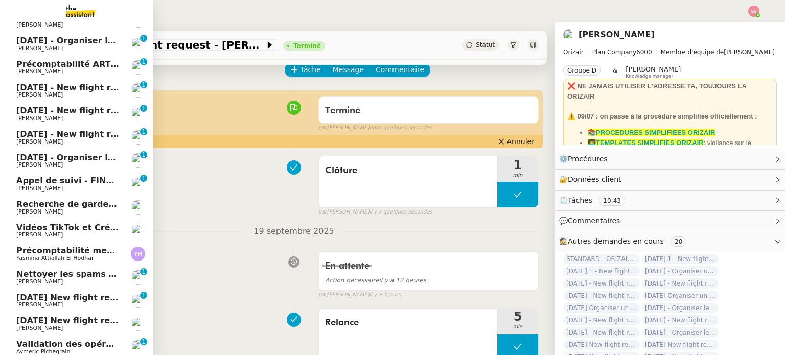
click at [69, 155] on span "[DATE] - Organiser le vol pour [PERSON_NAME]" at bounding box center [124, 158] width 217 height 10
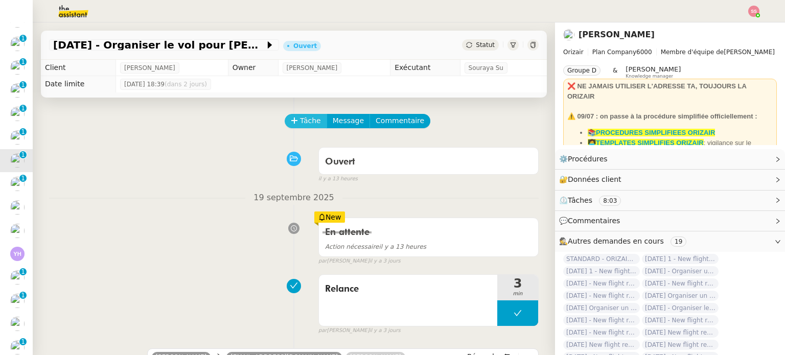
click at [291, 128] on button "Tâche" at bounding box center [306, 121] width 42 height 14
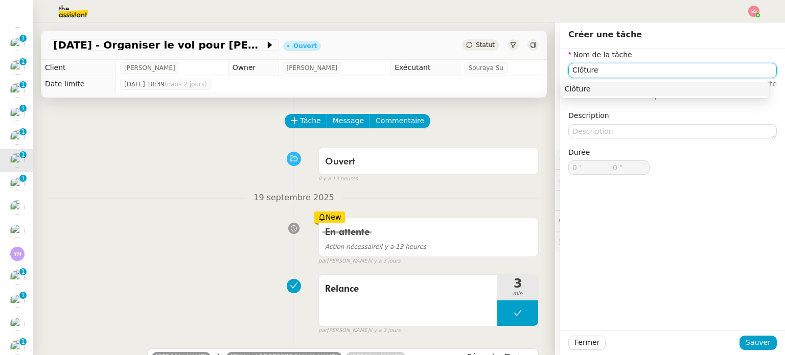
click at [596, 91] on div "Clôture" at bounding box center [664, 88] width 200 height 9
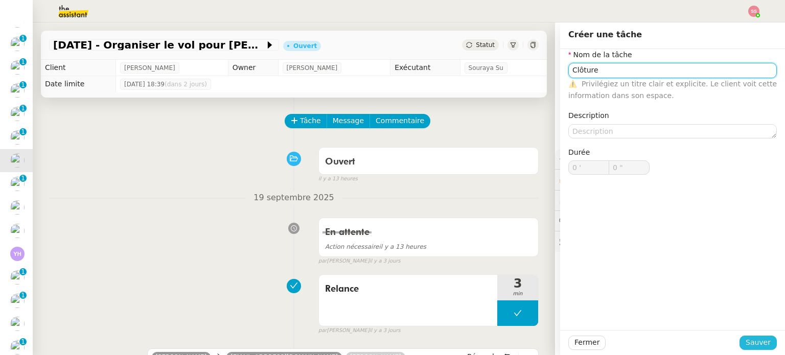
type input "Clôture"
click at [746, 340] on span "Sauver" at bounding box center [757, 343] width 25 height 12
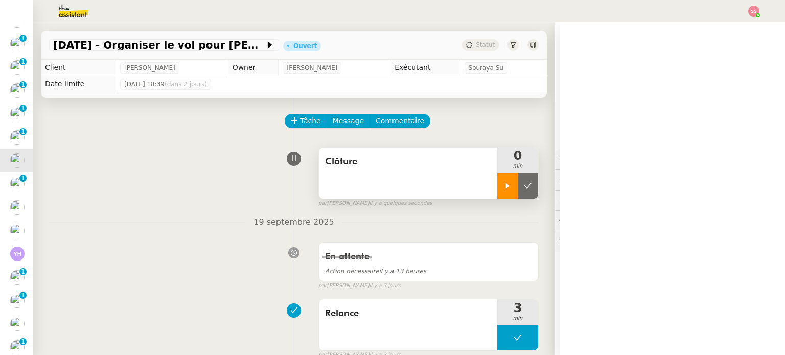
click at [497, 194] on div at bounding box center [507, 186] width 20 height 26
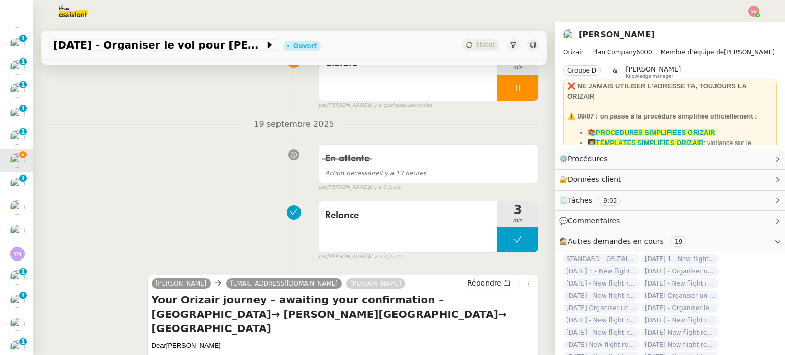
scroll to position [102, 0]
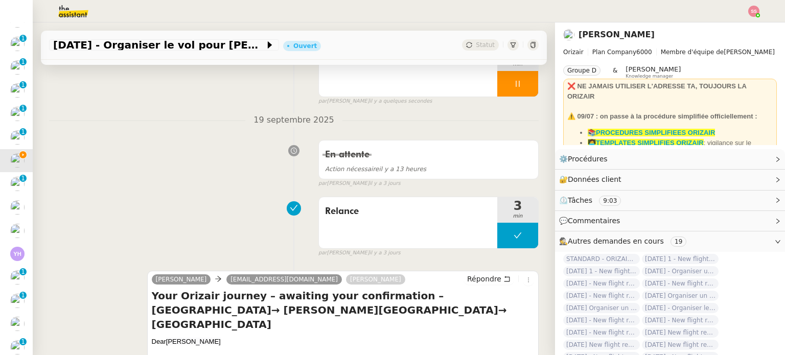
click at [517, 91] on div at bounding box center [517, 84] width 41 height 26
click at [517, 91] on button at bounding box center [527, 84] width 20 height 26
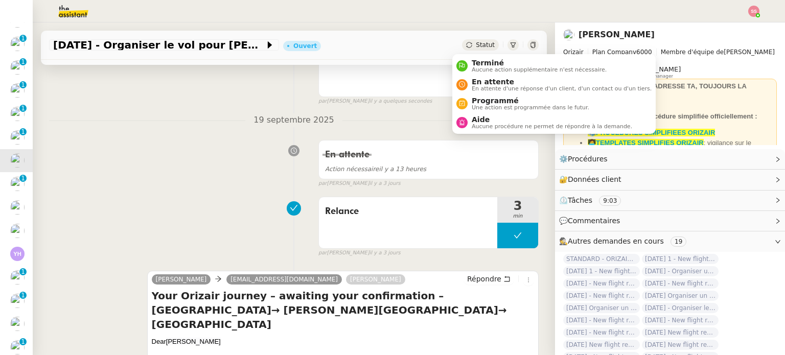
click at [470, 39] on div "Statut" at bounding box center [480, 44] width 37 height 11
drag, startPoint x: 487, startPoint y: 62, endPoint x: 505, endPoint y: 78, distance: 23.9
click at [487, 62] on span "Terminé" at bounding box center [538, 63] width 135 height 8
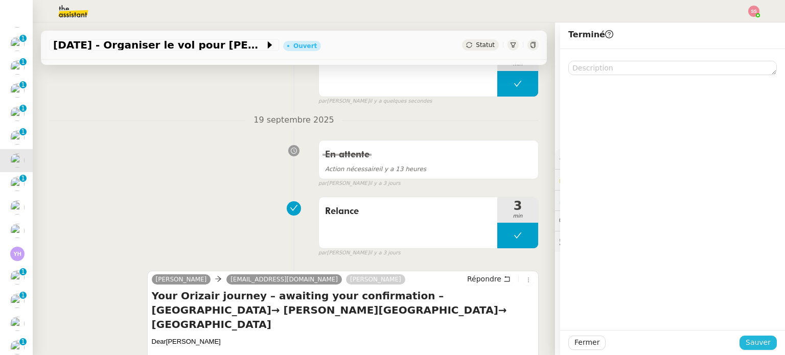
click at [752, 339] on span "Sauver" at bounding box center [757, 343] width 25 height 12
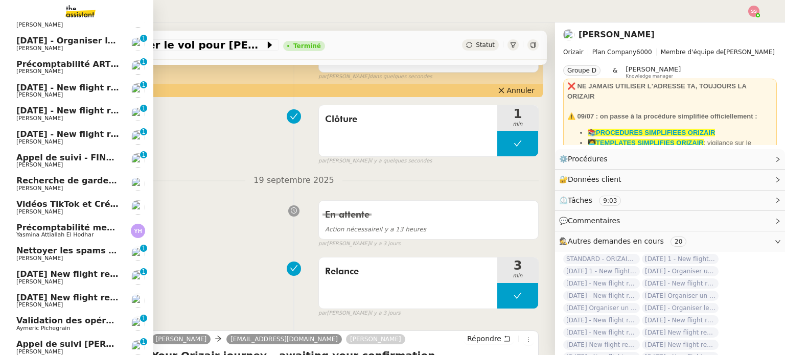
click at [51, 139] on span "[PERSON_NAME]" at bounding box center [67, 142] width 103 height 6
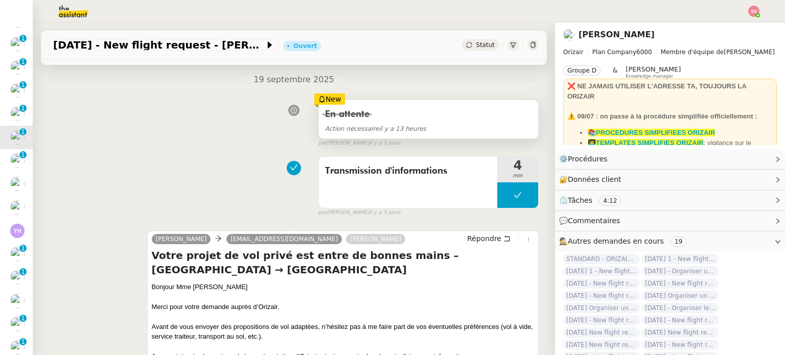
scroll to position [153, 0]
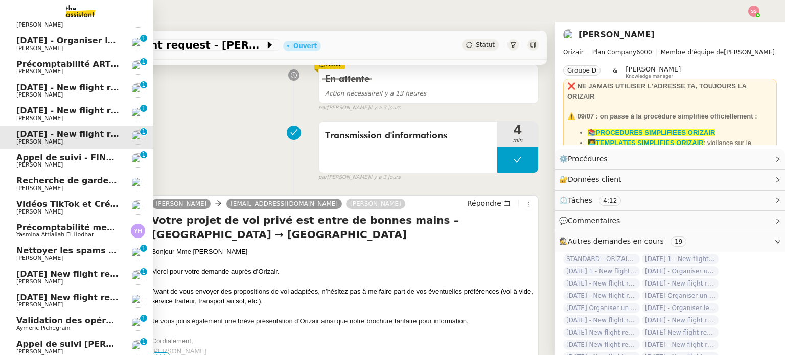
click at [51, 109] on span "[DATE] - New flight request - [PERSON_NAME]" at bounding box center [121, 111] width 211 height 10
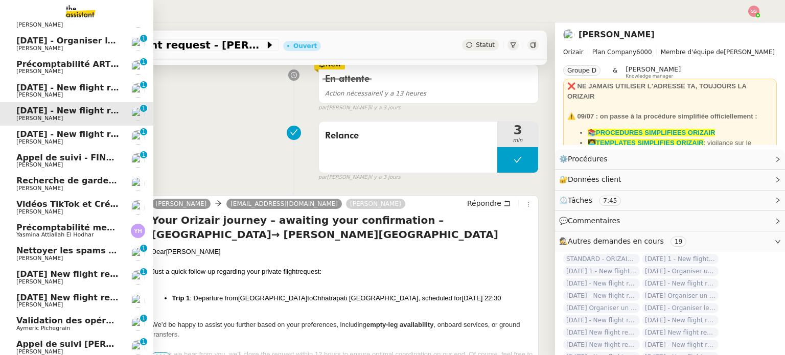
click at [58, 128] on link "13th February 2026 - New flight request - Marie Agnès Gayon Louis Frei 0 1 2 3 …" at bounding box center [76, 137] width 153 height 23
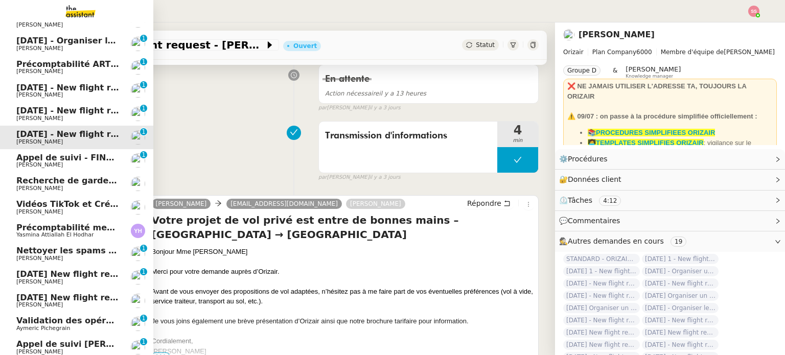
click at [59, 106] on span "[DATE] - New flight request - [PERSON_NAME]" at bounding box center [121, 111] width 211 height 10
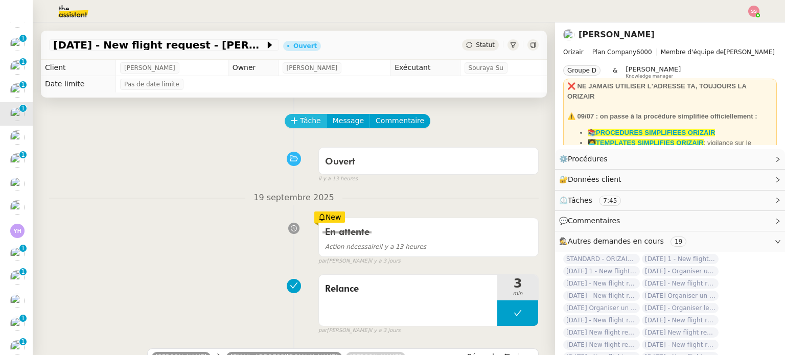
click at [300, 119] on span "Tâche" at bounding box center [310, 121] width 21 height 12
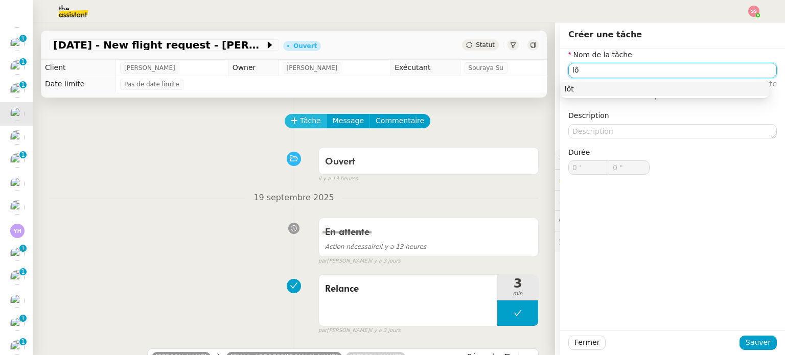
type input "l"
click at [609, 87] on div "Clôture" at bounding box center [664, 88] width 200 height 9
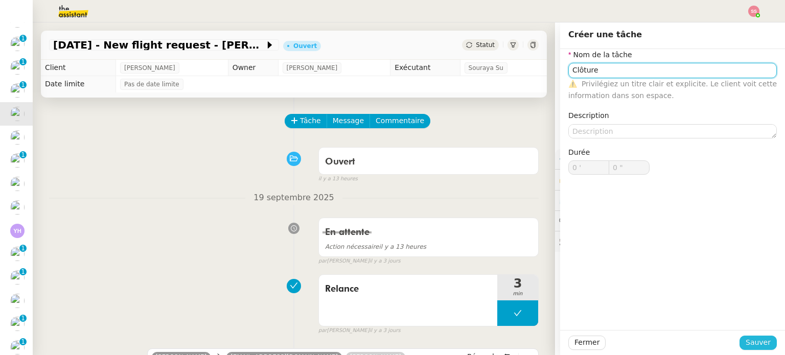
type input "Clôture"
click at [747, 344] on span "Sauver" at bounding box center [757, 343] width 25 height 12
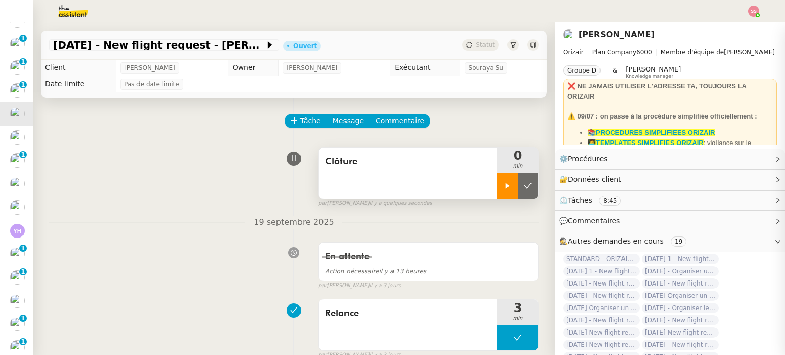
click at [500, 182] on div at bounding box center [507, 186] width 20 height 26
click at [519, 183] on div at bounding box center [517, 186] width 41 height 26
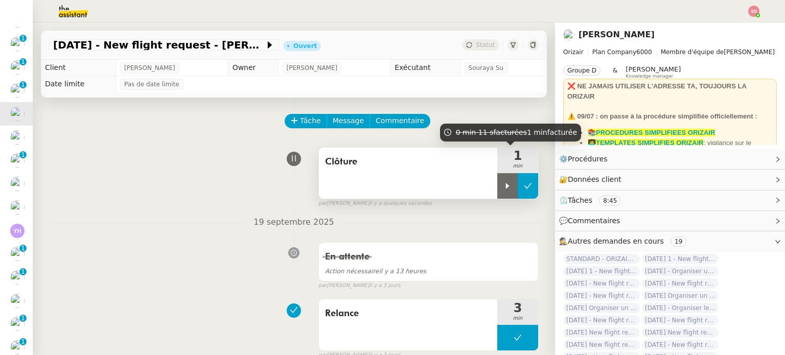
click at [517, 182] on button at bounding box center [527, 186] width 20 height 26
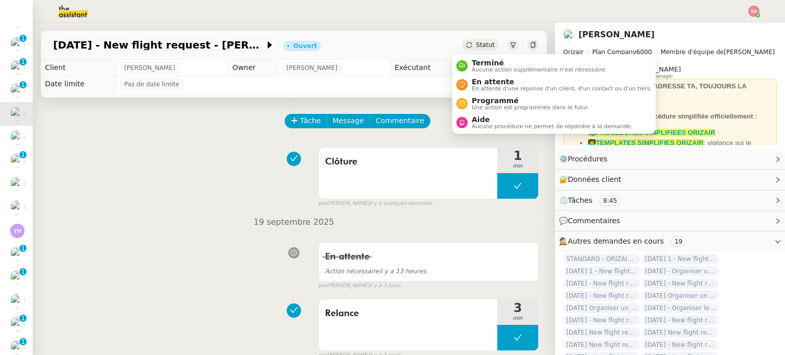
click at [476, 46] on span "Statut" at bounding box center [485, 44] width 19 height 7
click at [476, 64] on span "Terminé" at bounding box center [538, 63] width 135 height 8
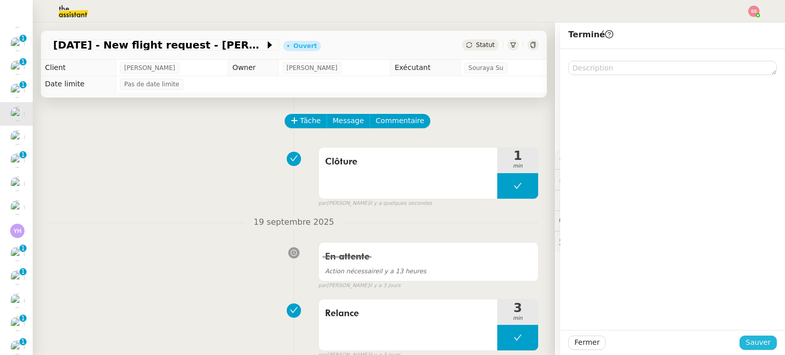
click at [745, 340] on span "Sauver" at bounding box center [757, 343] width 25 height 12
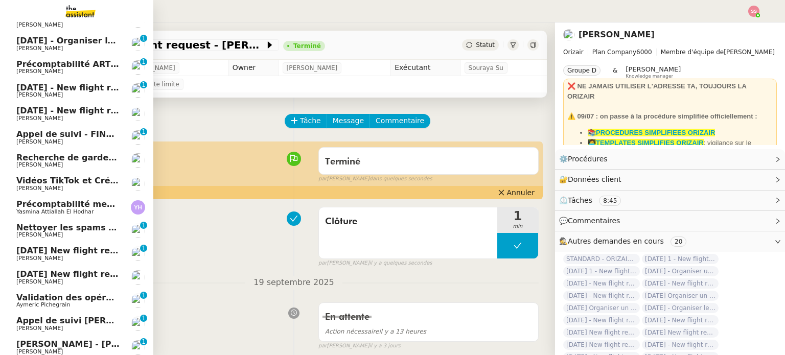
click at [86, 90] on span "[DATE] - New flight request - [PERSON_NAME]" at bounding box center [121, 88] width 211 height 10
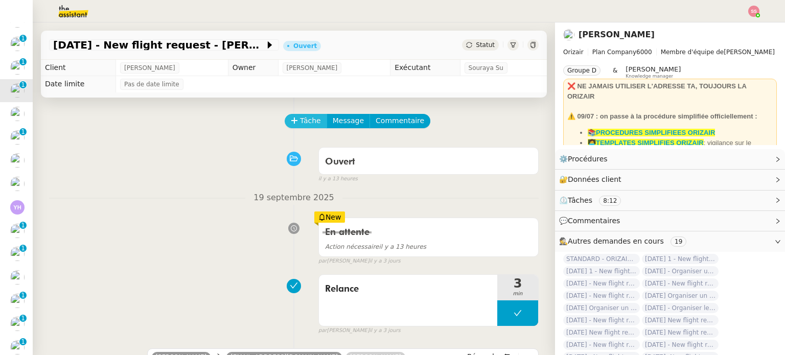
click at [301, 122] on span "Tâche" at bounding box center [310, 121] width 21 height 12
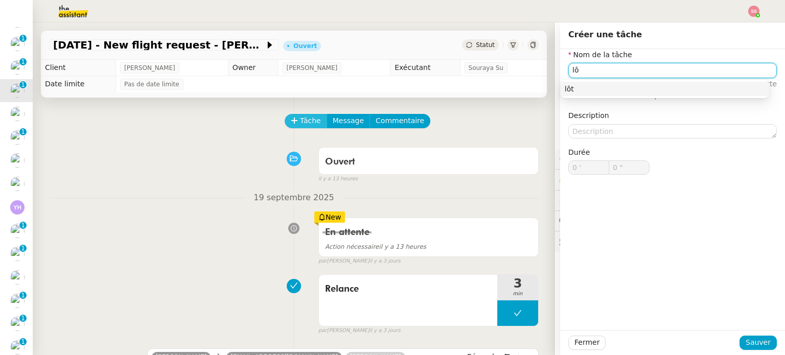
type input "l"
click at [577, 91] on div "Clôture" at bounding box center [664, 88] width 200 height 9
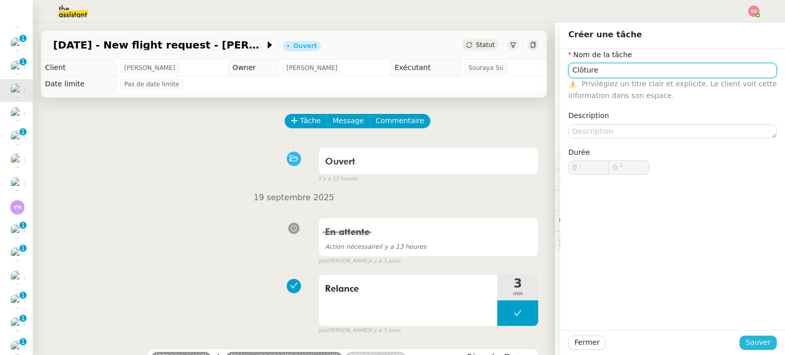
type input "Clôture"
click at [748, 345] on span "Sauver" at bounding box center [757, 343] width 25 height 12
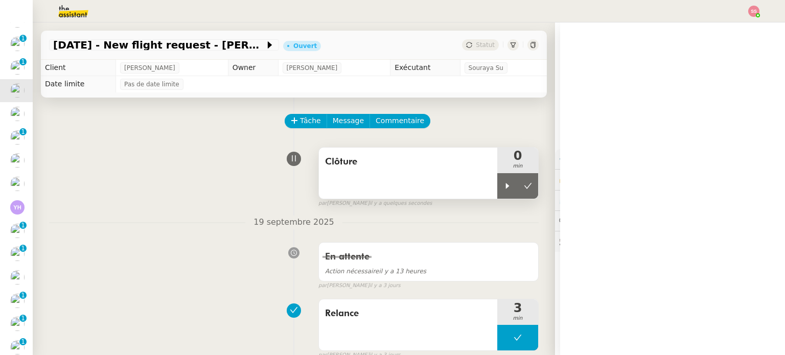
drag, startPoint x: 499, startPoint y: 185, endPoint x: 471, endPoint y: 186, distance: 27.6
click at [499, 185] on div at bounding box center [507, 186] width 20 height 26
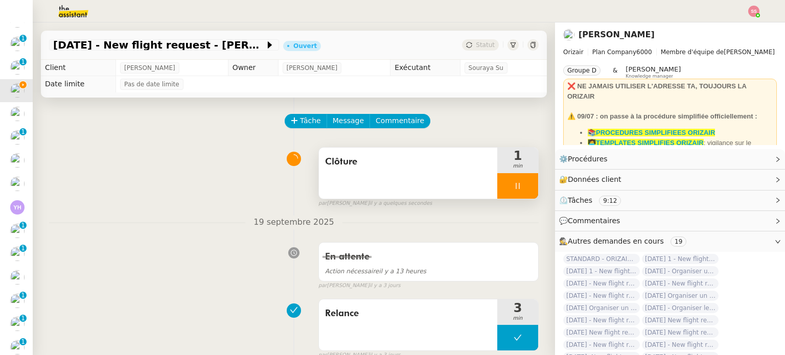
click at [523, 185] on div at bounding box center [517, 186] width 41 height 26
click at [538, 185] on button at bounding box center [538, 186] width 0 height 26
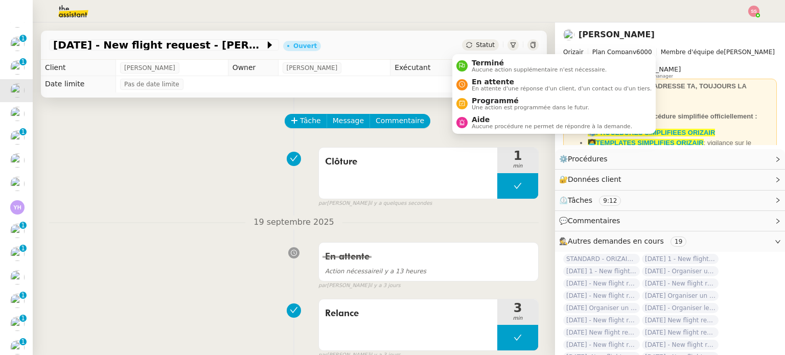
click at [476, 42] on span "Statut" at bounding box center [485, 44] width 19 height 7
click at [479, 59] on span "Terminé" at bounding box center [538, 63] width 135 height 8
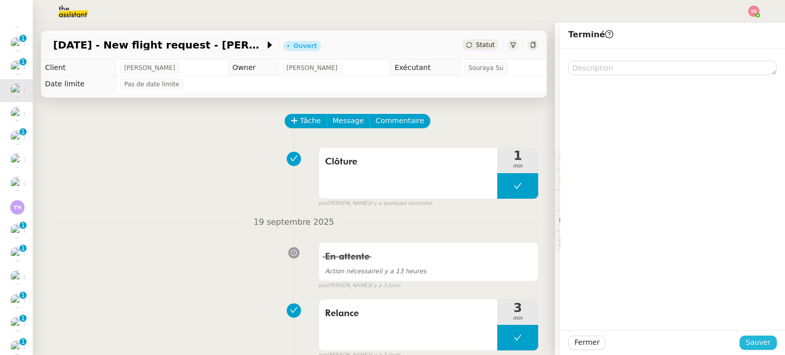
click at [745, 348] on span "Sauver" at bounding box center [757, 343] width 25 height 12
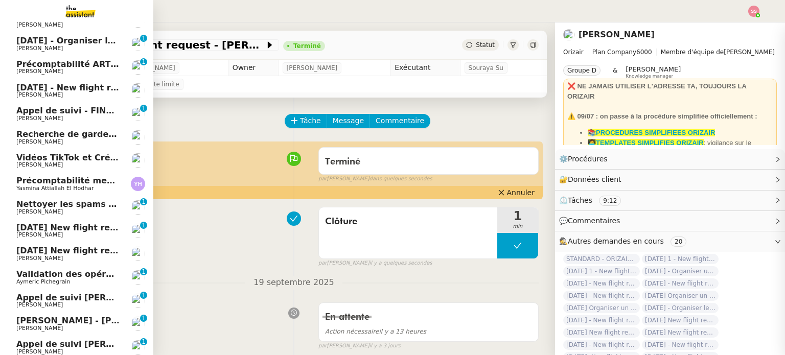
scroll to position [143, 0]
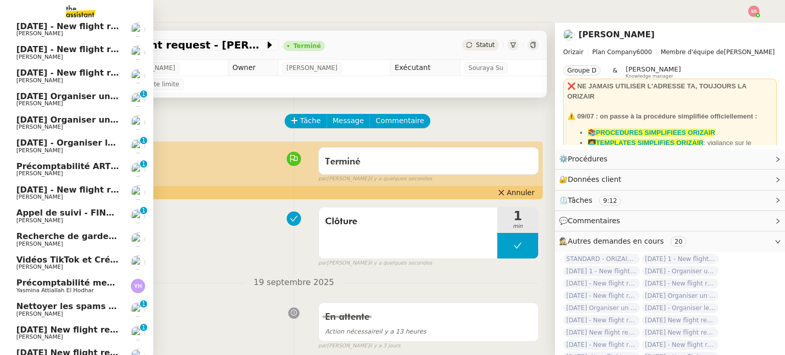
click at [67, 148] on span "[PERSON_NAME]" at bounding box center [67, 151] width 103 height 6
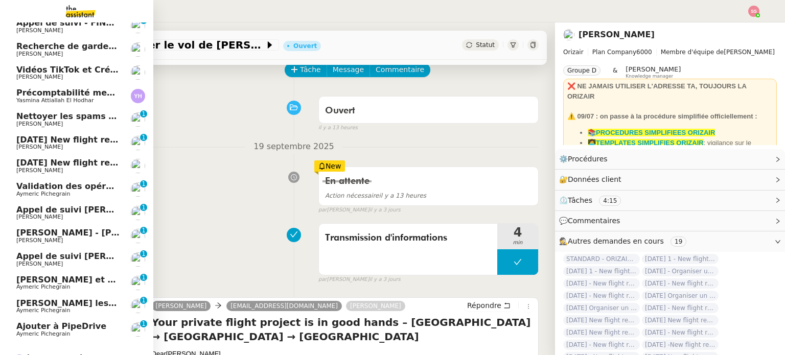
scroll to position [384, 0]
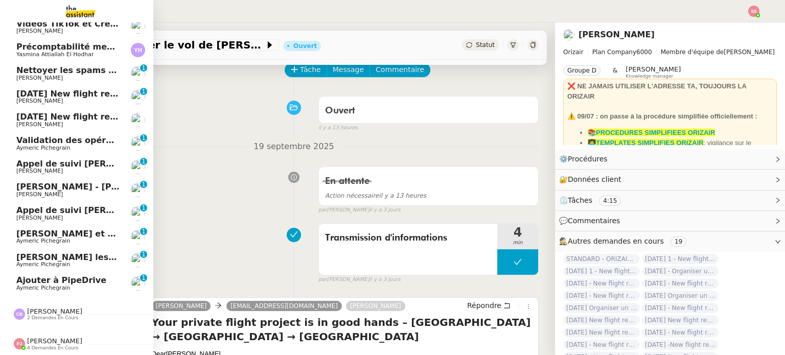
click at [66, 182] on span "[PERSON_NAME] - [PERSON_NAME]" at bounding box center [96, 187] width 161 height 10
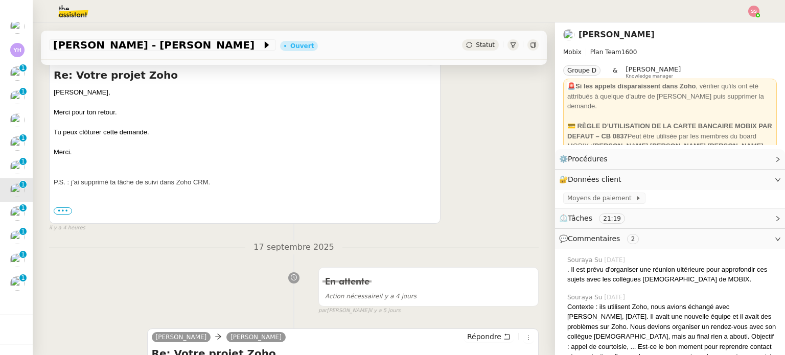
scroll to position [255, 0]
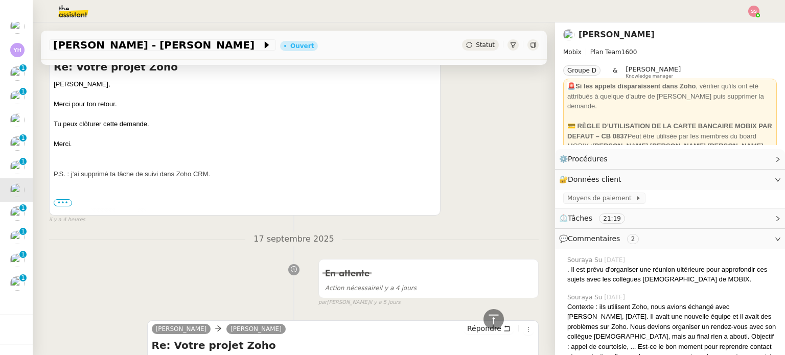
click at [476, 49] on span "Statut" at bounding box center [485, 44] width 19 height 7
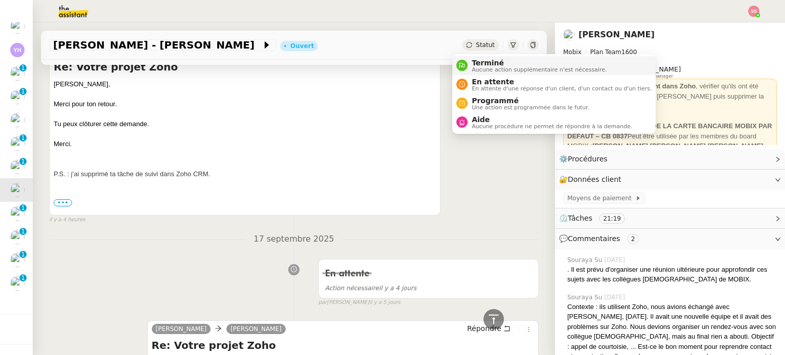
click at [477, 64] on span "Terminé" at bounding box center [538, 63] width 135 height 8
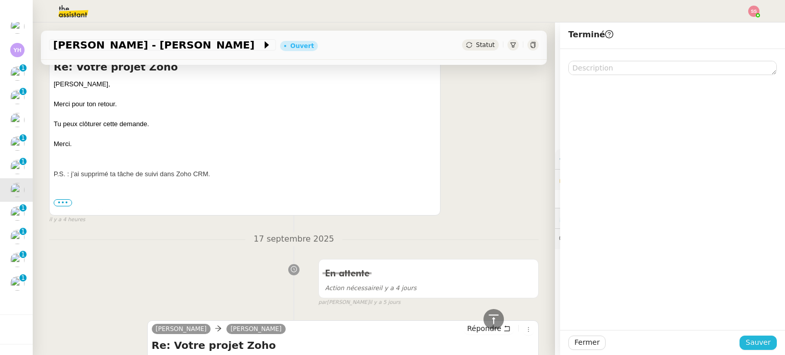
click at [749, 337] on span "Sauver" at bounding box center [757, 343] width 25 height 12
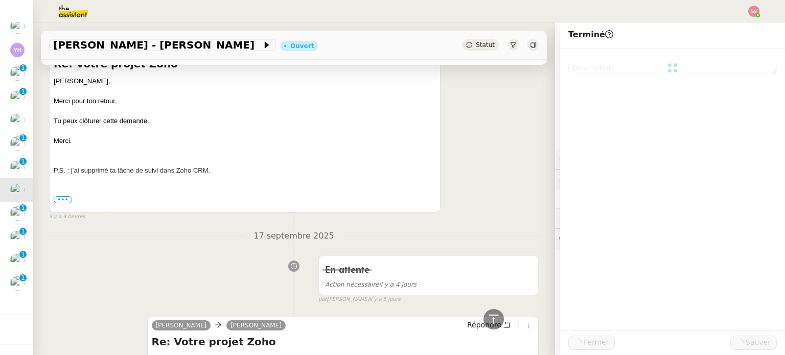
scroll to position [252, 0]
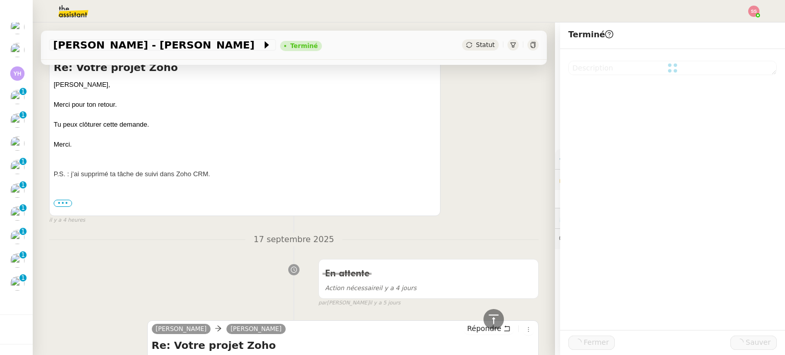
scroll to position [361, 0]
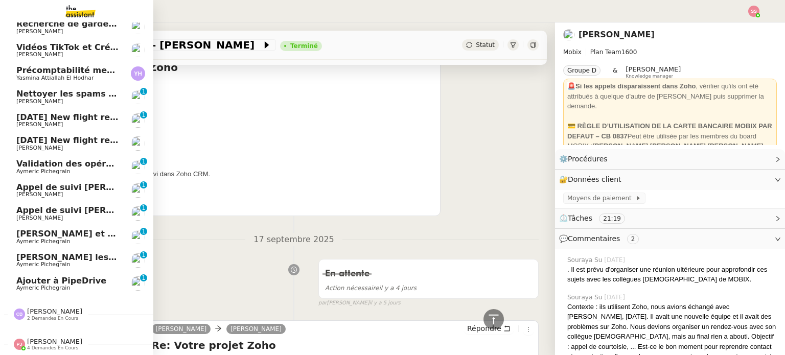
click at [71, 135] on span "[DATE] New flight request - Rerr F y g" at bounding box center [103, 140] width 174 height 10
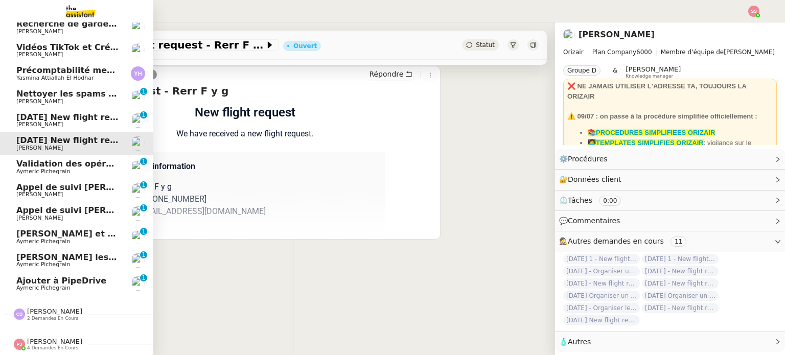
scroll to position [137, 0]
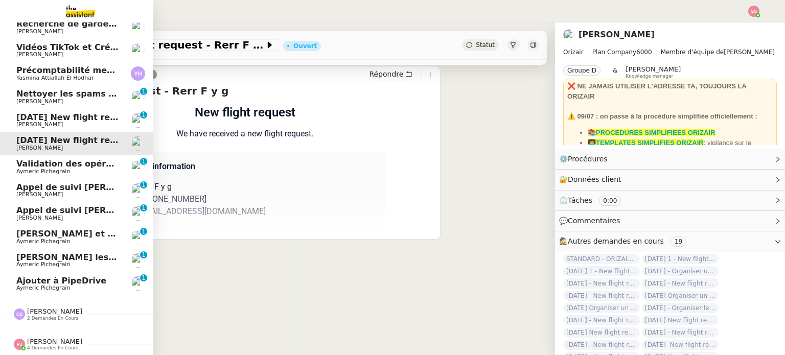
click at [86, 179] on link "Appel de suivi Florent Belon - CELL&CO BIOSERVICES Florian Parant 0 1 2 3 4 5 6…" at bounding box center [76, 190] width 153 height 23
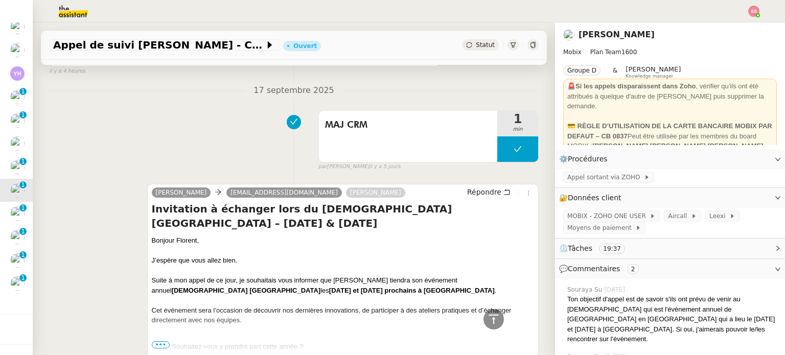
scroll to position [337, 0]
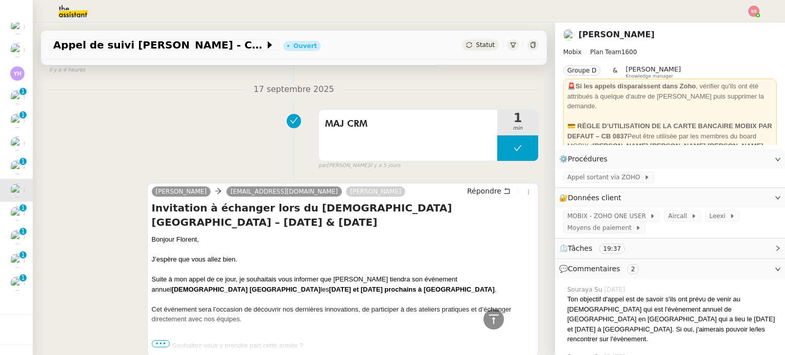
click at [480, 44] on span "Statut" at bounding box center [485, 44] width 19 height 7
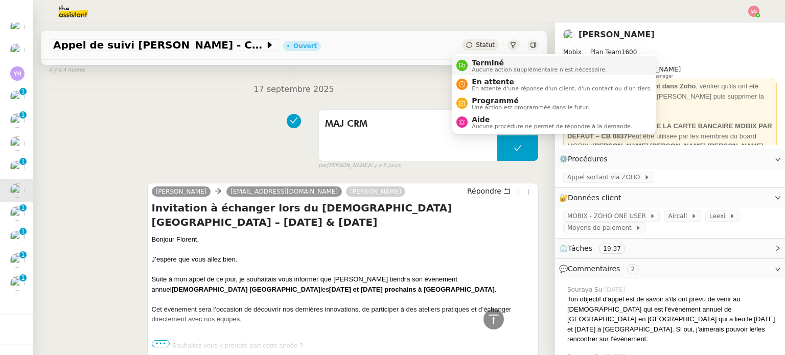
click at [488, 60] on span "Terminé" at bounding box center [538, 63] width 135 height 8
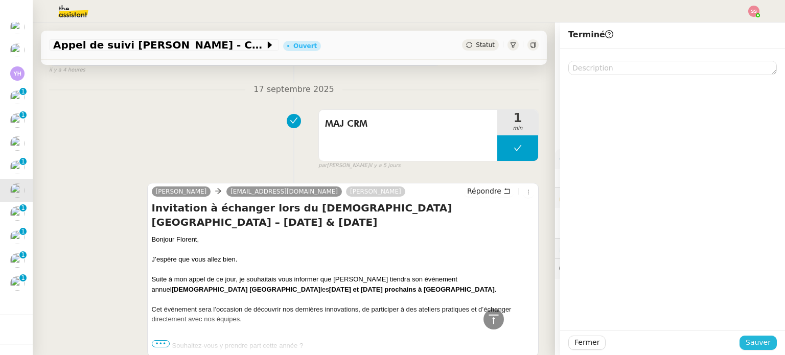
click at [751, 338] on button "Sauver" at bounding box center [757, 343] width 37 height 14
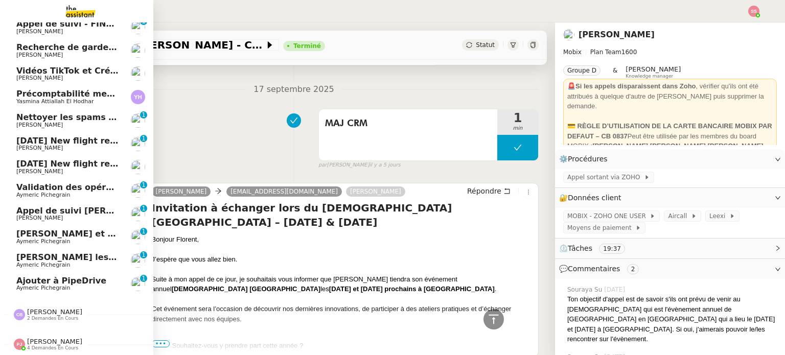
click at [61, 206] on span "[PERSON_NAME] de suivi [PERSON_NAME] - ARGENS SYNDIC GESTION" at bounding box center [151, 211] width 271 height 10
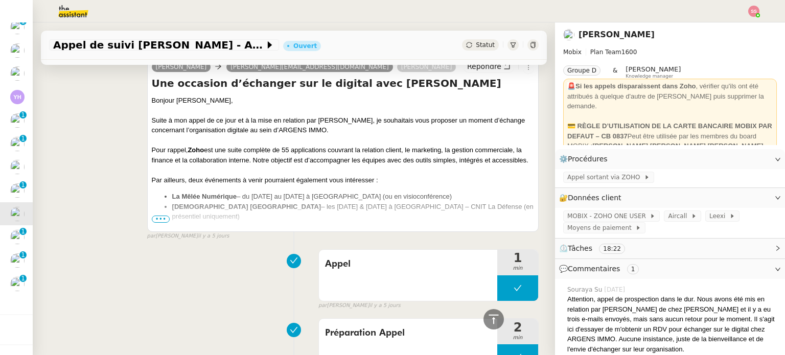
scroll to position [606, 0]
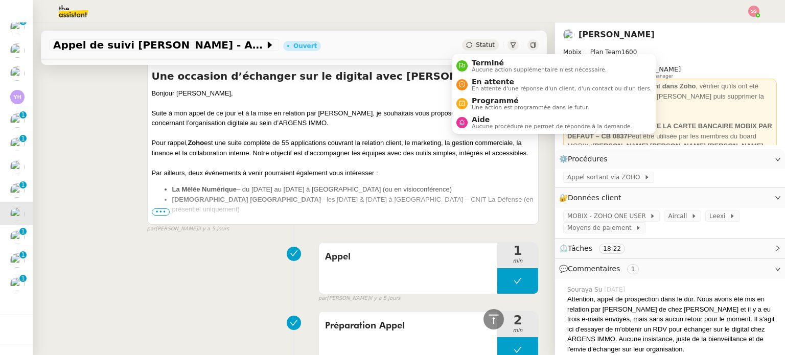
click at [476, 45] on span "Statut" at bounding box center [485, 44] width 19 height 7
click at [482, 61] on span "Terminé" at bounding box center [538, 63] width 135 height 8
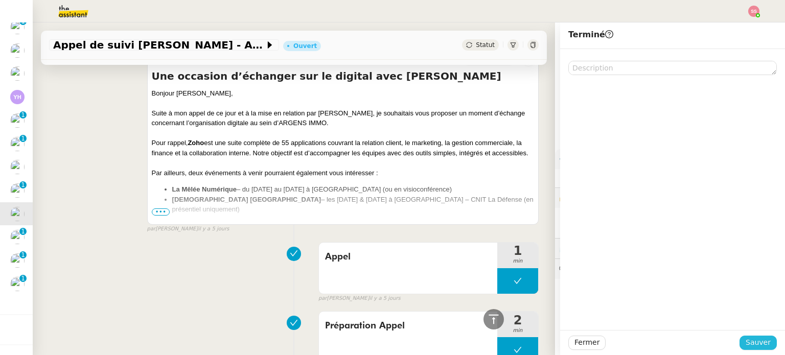
click at [753, 343] on span "Sauver" at bounding box center [757, 343] width 25 height 12
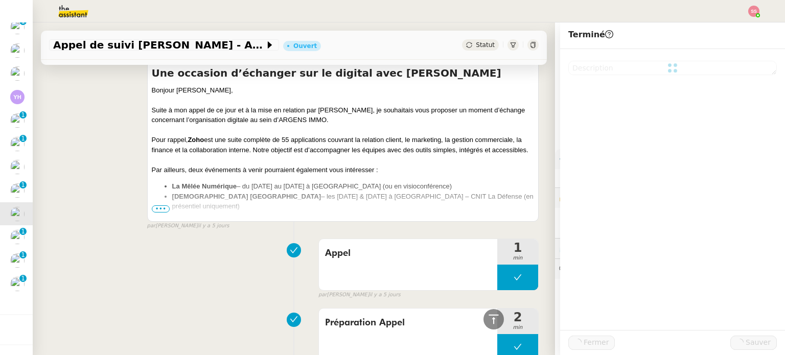
scroll to position [603, 0]
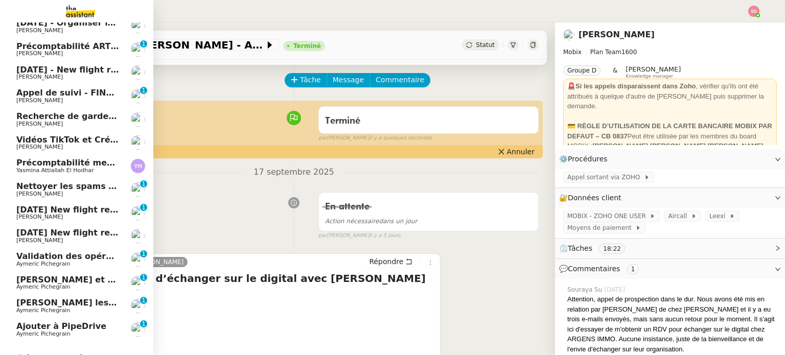
scroll to position [212, 0]
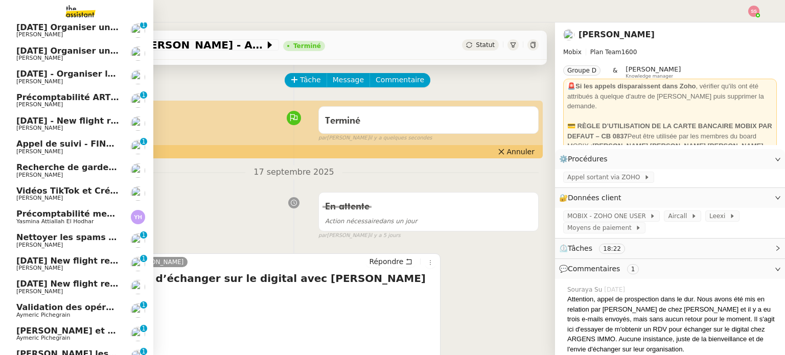
click at [82, 150] on span "[PERSON_NAME]" at bounding box center [67, 152] width 103 height 6
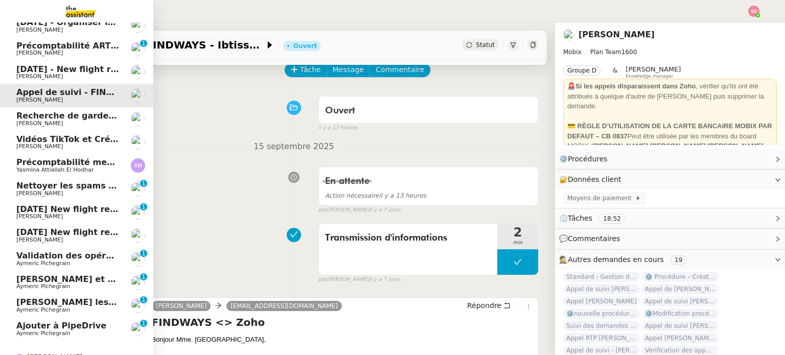
scroll to position [290, 0]
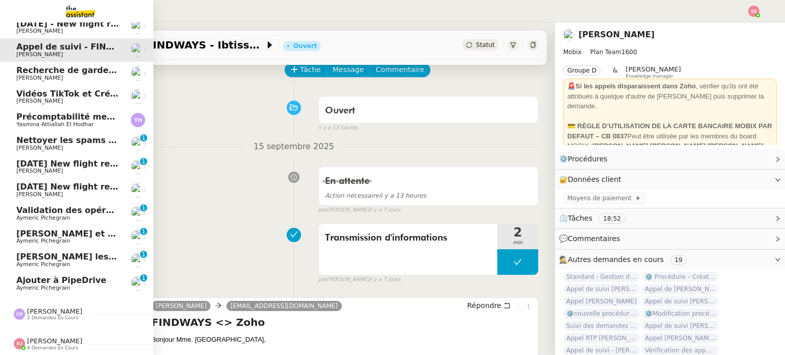
click at [69, 186] on span "[DATE] New flight request - Rerr F y g" at bounding box center [103, 187] width 174 height 10
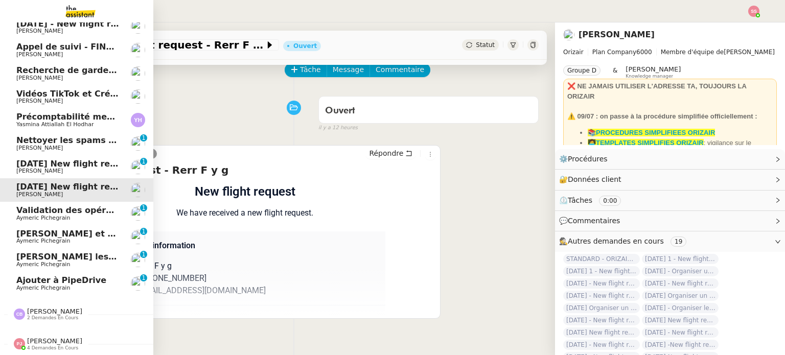
click at [77, 168] on span "[PERSON_NAME]" at bounding box center [67, 171] width 103 height 6
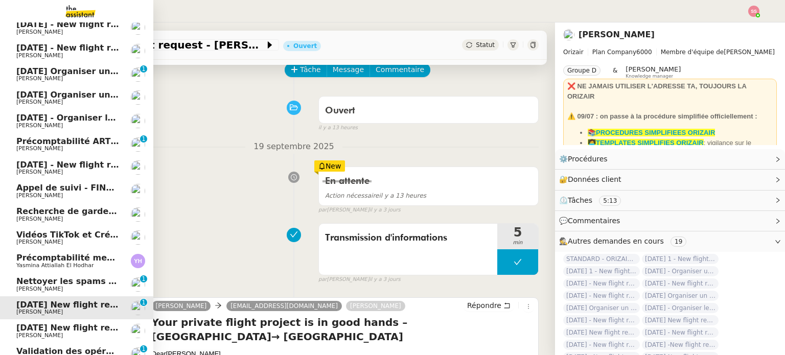
scroll to position [137, 0]
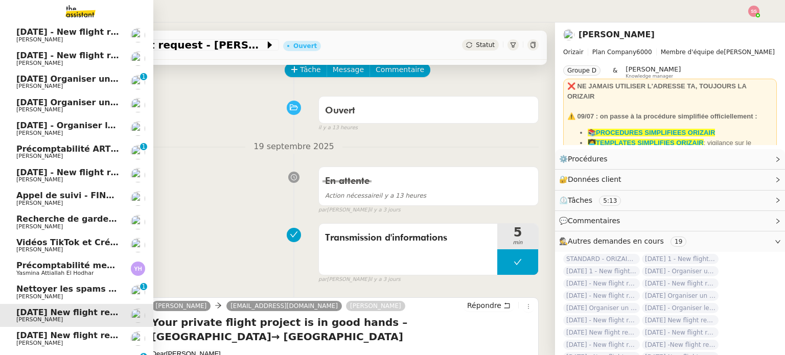
click at [69, 171] on span "[DATE] - New flight request - [PERSON_NAME]" at bounding box center [121, 173] width 211 height 10
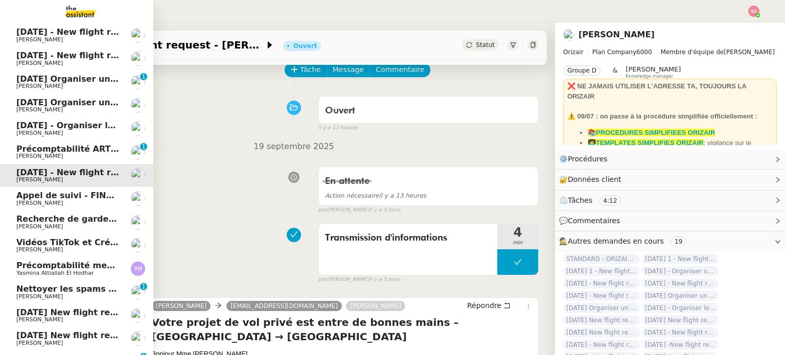
click at [92, 150] on span "Précomptabilité ARTRADE - septembre 2025" at bounding box center [117, 149] width 203 height 10
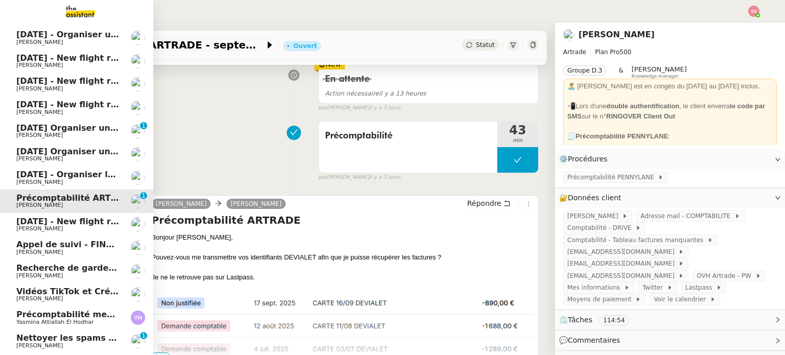
scroll to position [86, 0]
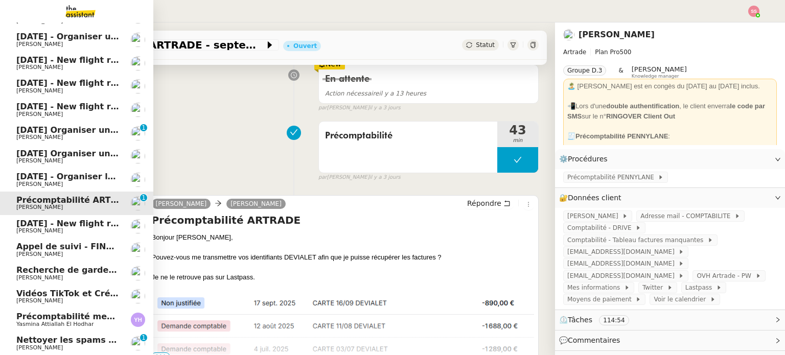
click at [78, 139] on span "[PERSON_NAME]" at bounding box center [67, 137] width 103 height 6
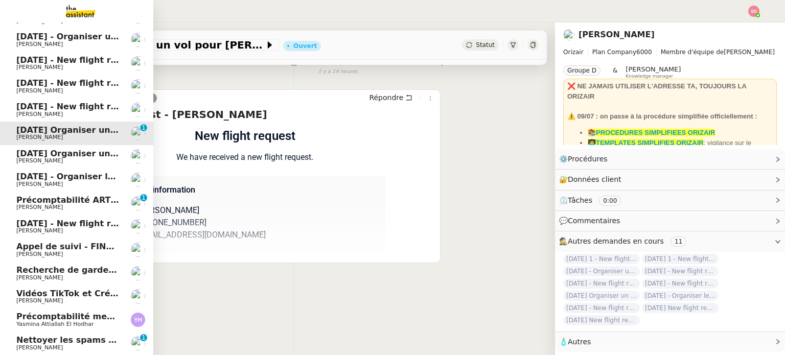
scroll to position [137, 0]
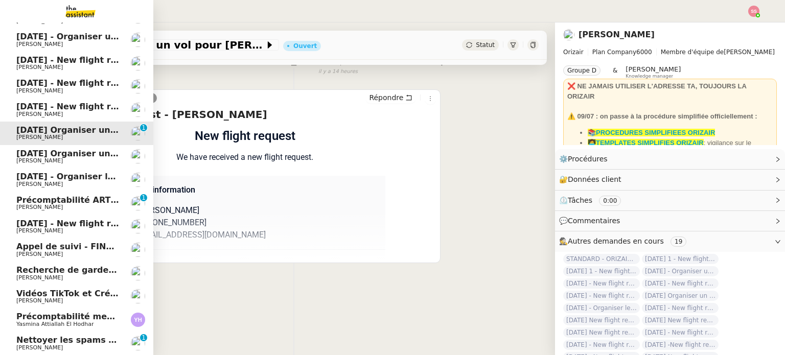
click at [90, 149] on span "[DATE] Organiser un vol [GEOGRAPHIC_DATA]-[GEOGRAPHIC_DATA]" at bounding box center [170, 154] width 308 height 10
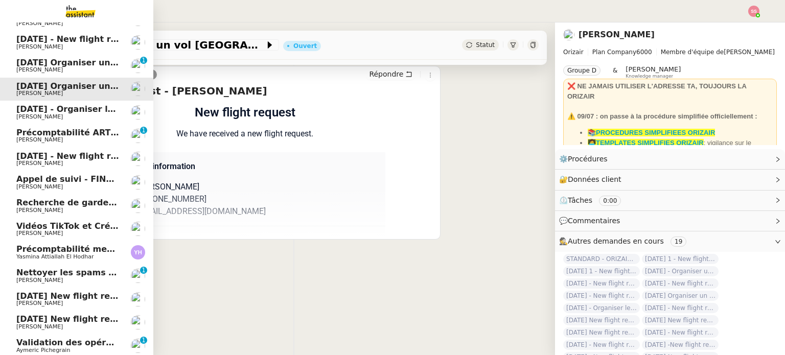
scroll to position [290, 0]
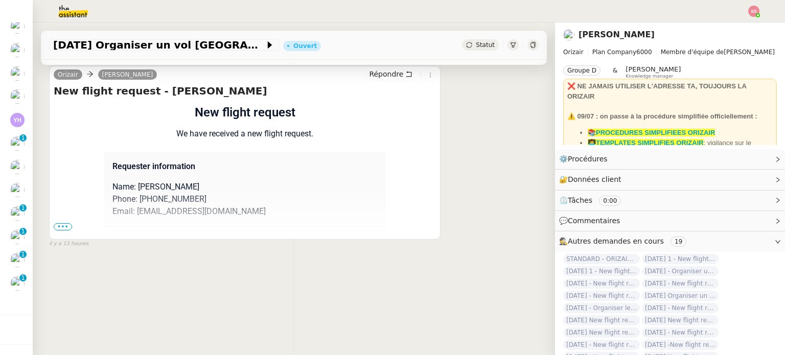
click at [750, 11] on img at bounding box center [753, 11] width 11 height 11
click at [735, 24] on li "Suivi" at bounding box center [726, 29] width 66 height 14
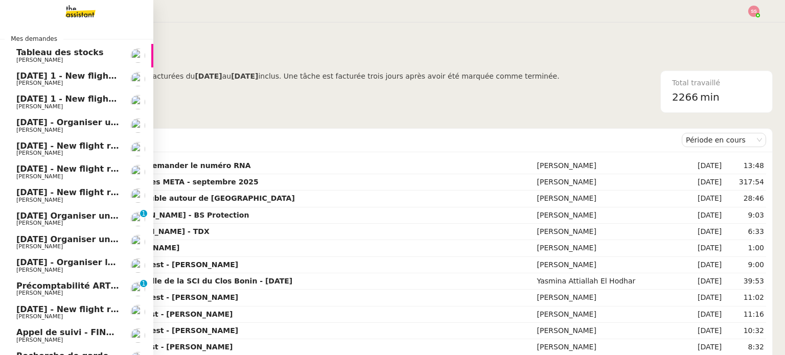
click at [54, 73] on span "[DATE] 1 - New flight request - [PERSON_NAME]" at bounding box center [126, 76] width 220 height 10
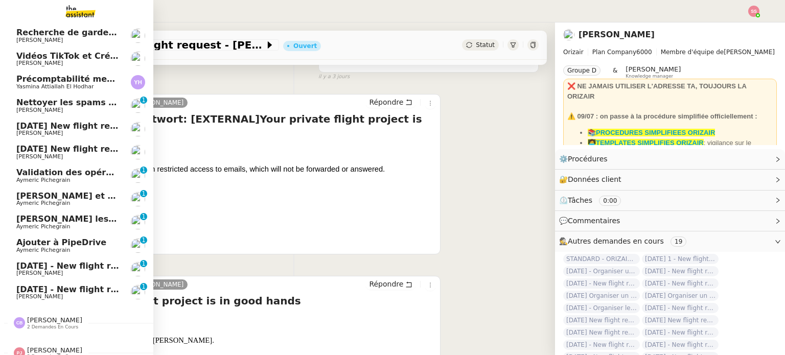
scroll to position [337, 0]
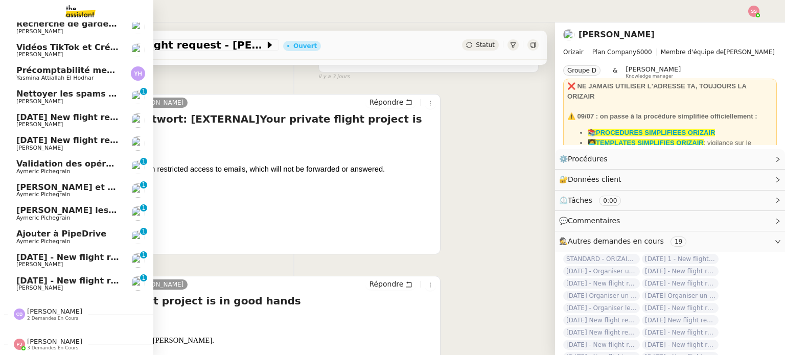
click at [74, 254] on span "29th September 2025 - New flight request - Ryan Langley" at bounding box center [121, 257] width 211 height 10
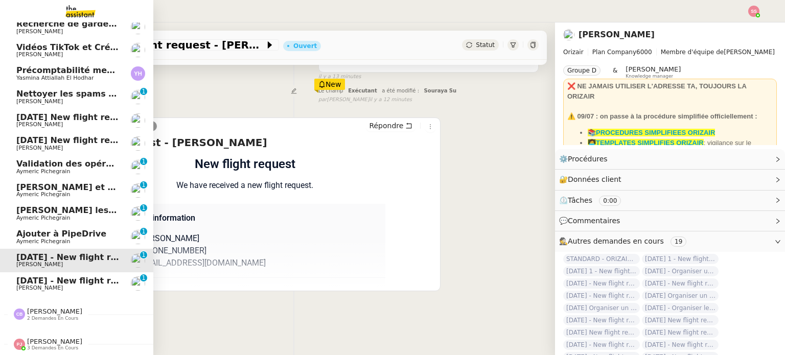
click at [72, 276] on span "[DATE] - New flight request - [PERSON_NAME]" at bounding box center [121, 281] width 211 height 10
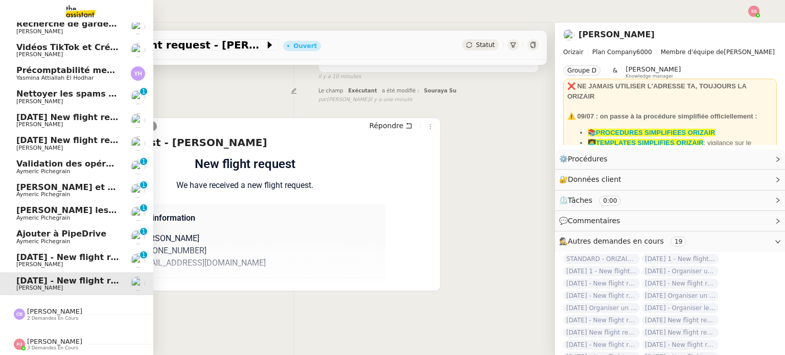
click at [60, 252] on span "29th September 2025 - New flight request - Ryan Langley" at bounding box center [121, 257] width 211 height 10
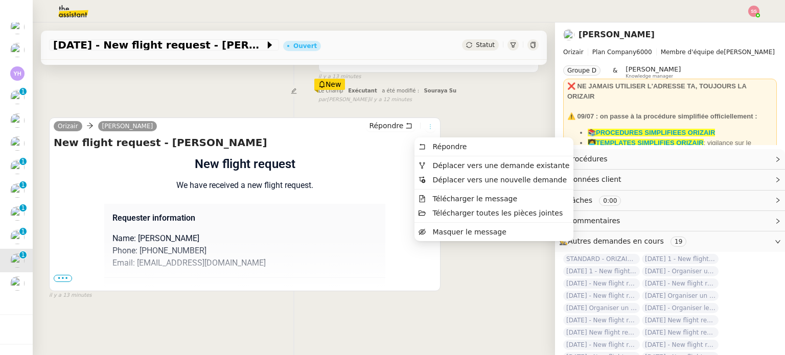
click at [424, 123] on button at bounding box center [429, 126] width 11 height 11
click at [430, 170] on li "Déplacer vers une demande existante" at bounding box center [493, 165] width 159 height 14
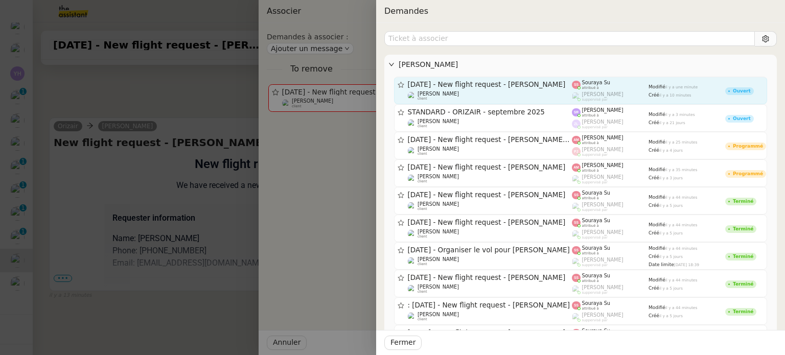
click at [530, 93] on div "Louis Frei client" at bounding box center [490, 96] width 164 height 10
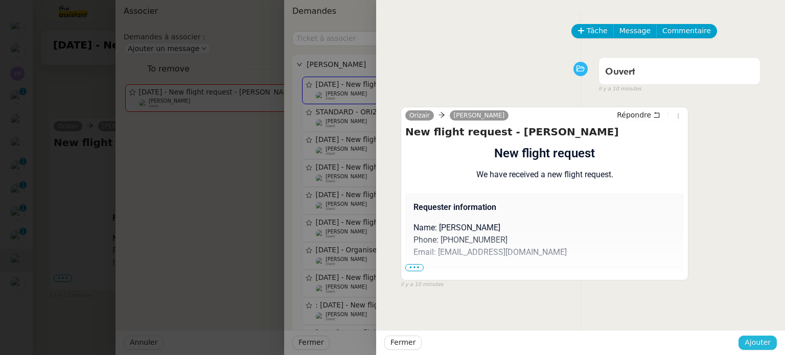
click at [751, 336] on button "Ajouter" at bounding box center [757, 343] width 38 height 14
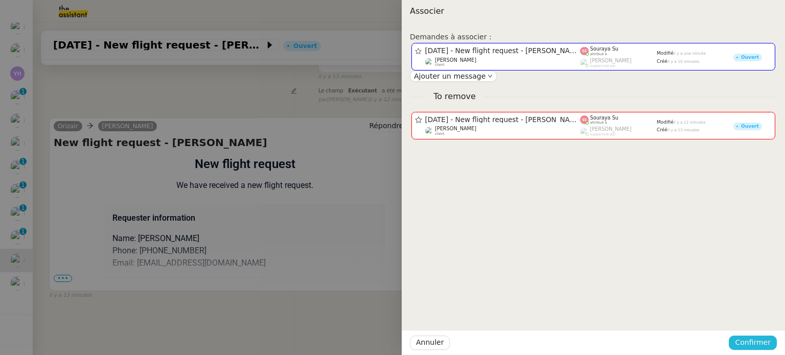
click at [753, 337] on span "Confirmer" at bounding box center [753, 343] width 36 height 12
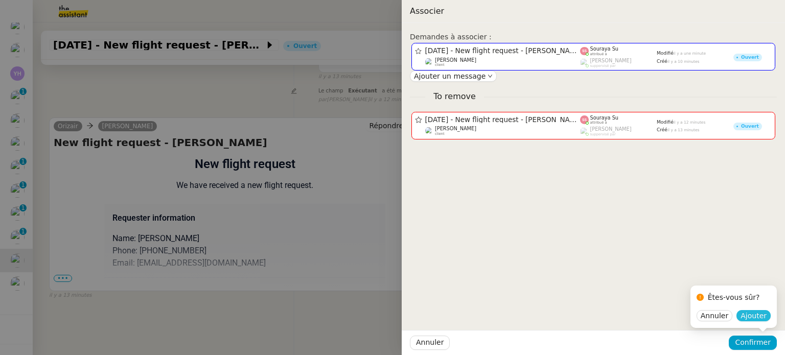
click at [754, 320] on span "Ajouter" at bounding box center [753, 316] width 26 height 10
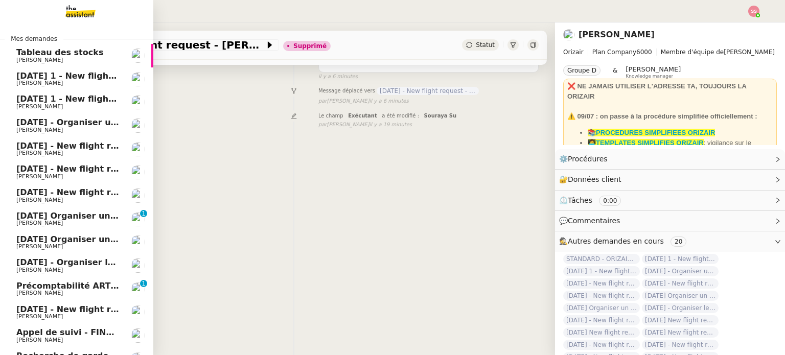
click at [51, 80] on span "[PERSON_NAME]" at bounding box center [67, 83] width 103 height 6
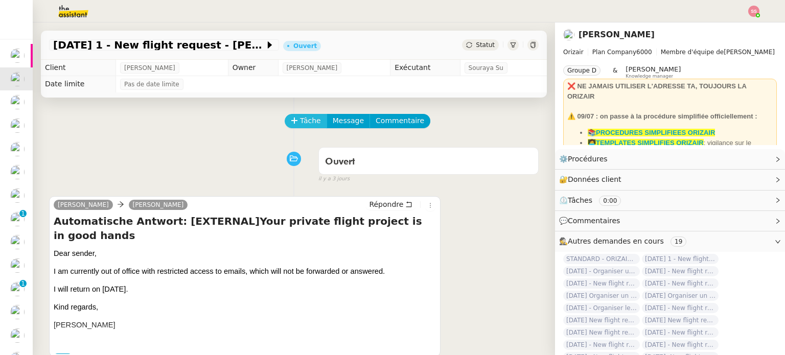
click at [304, 122] on span "Tâche" at bounding box center [310, 121] width 21 height 12
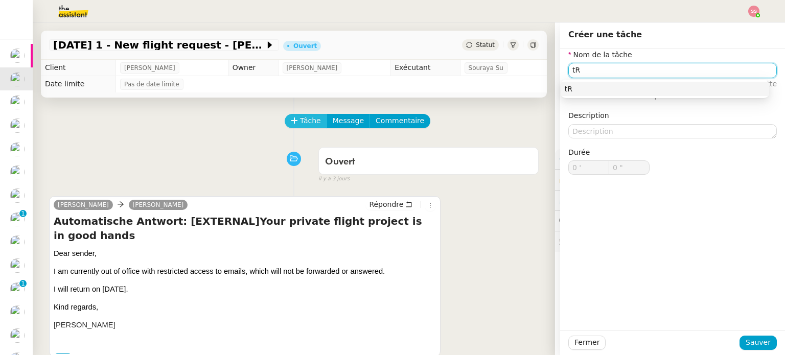
type input "t"
click at [576, 90] on div "Transmission d'informations" at bounding box center [664, 88] width 200 height 9
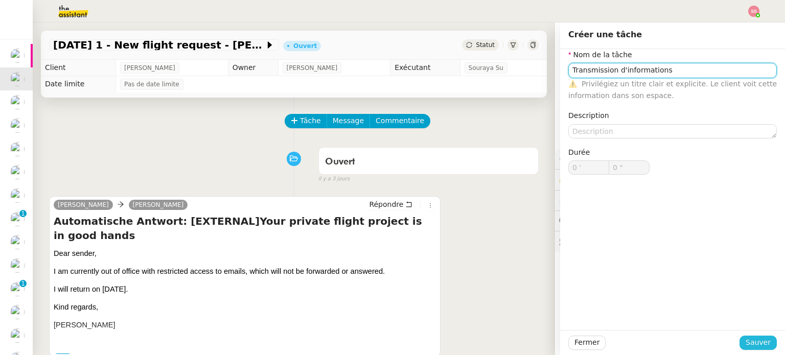
type input "Transmission d'informations"
click at [754, 344] on span "Sauver" at bounding box center [757, 343] width 25 height 12
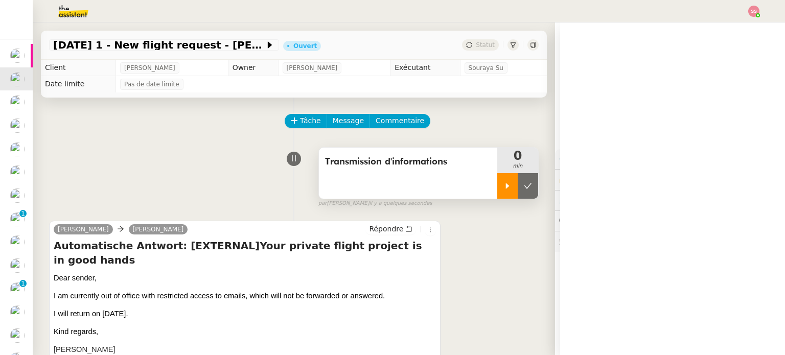
click at [497, 193] on div at bounding box center [507, 186] width 20 height 26
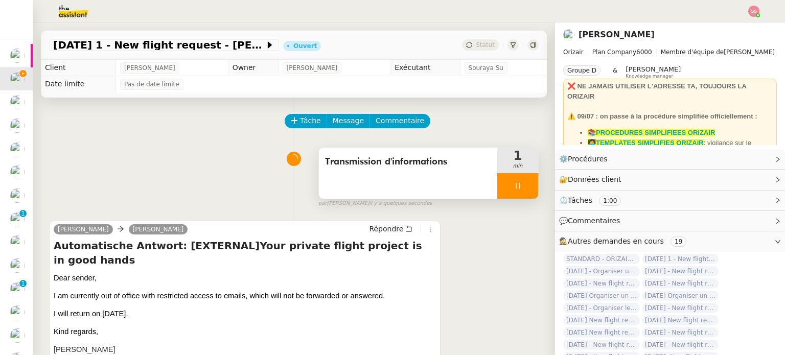
click at [508, 179] on div at bounding box center [517, 186] width 41 height 26
click at [524, 185] on icon at bounding box center [528, 186] width 8 height 8
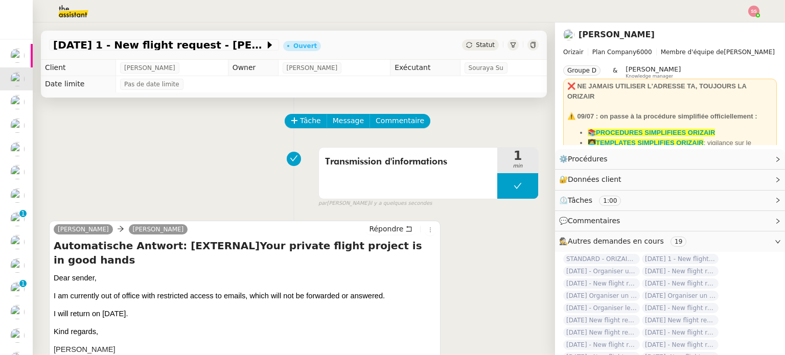
click at [476, 42] on span "Statut" at bounding box center [485, 44] width 19 height 7
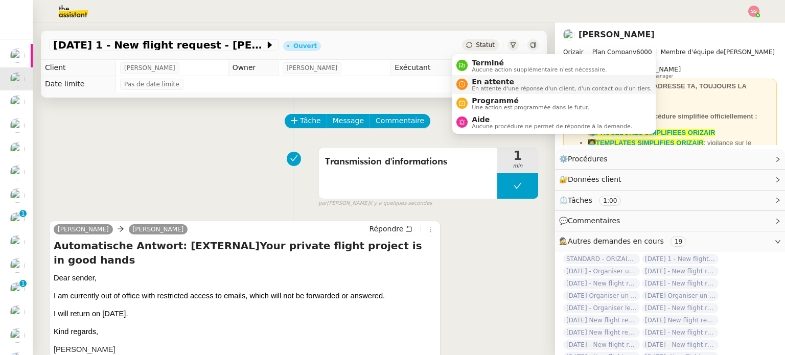
click at [496, 81] on span "En attente" at bounding box center [561, 82] width 180 height 8
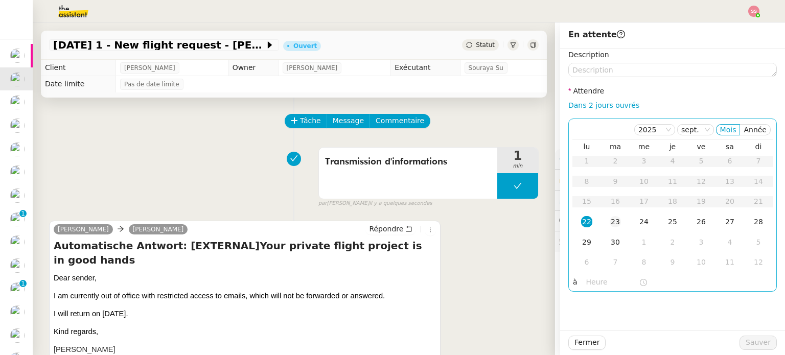
click at [613, 221] on td "23" at bounding box center [615, 222] width 29 height 20
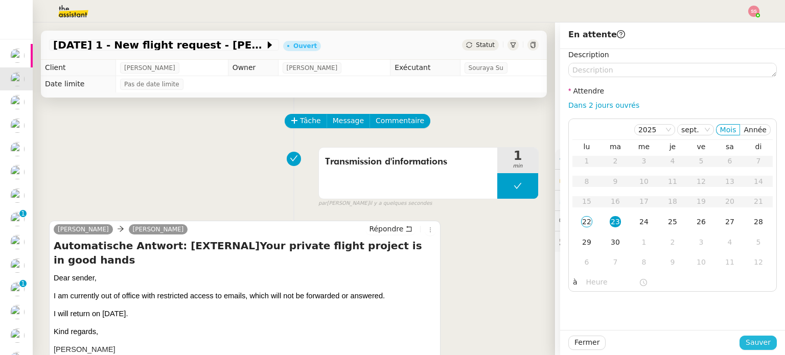
click at [753, 341] on span "Sauver" at bounding box center [757, 343] width 25 height 12
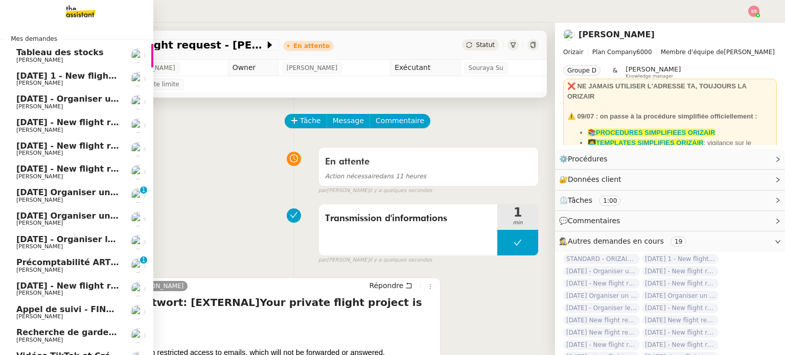
click at [47, 75] on span "14th July 2026 1 - New flight request - Natalia Roseveare" at bounding box center [126, 76] width 220 height 10
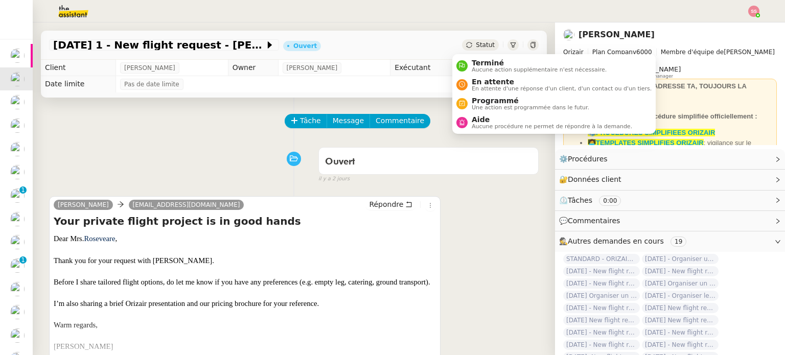
click at [476, 42] on span "Statut" at bounding box center [485, 44] width 19 height 7
click at [494, 86] on span "En attente d'une réponse d'un client, d'un contact ou d'un tiers." at bounding box center [561, 89] width 180 height 6
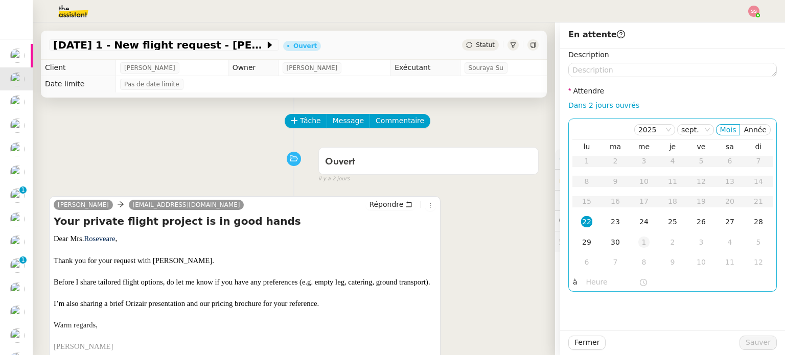
drag, startPoint x: 605, startPoint y: 226, endPoint x: 625, endPoint y: 237, distance: 22.4
click at [609, 226] on div "23" at bounding box center [614, 221] width 11 height 11
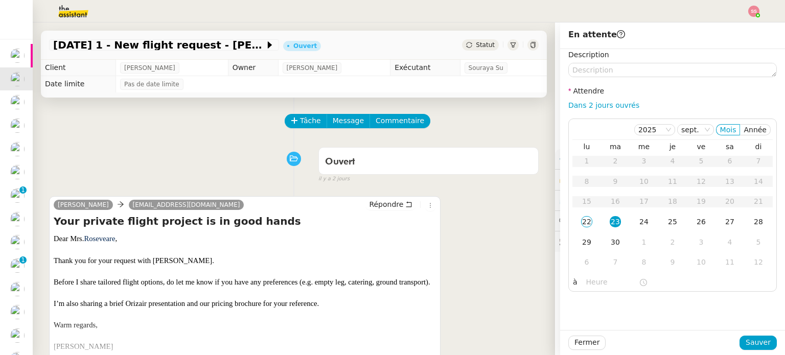
click at [768, 341] on div "Fermer Sauver" at bounding box center [672, 342] width 225 height 25
click at [740, 345] on button "Sauver" at bounding box center [757, 343] width 37 height 14
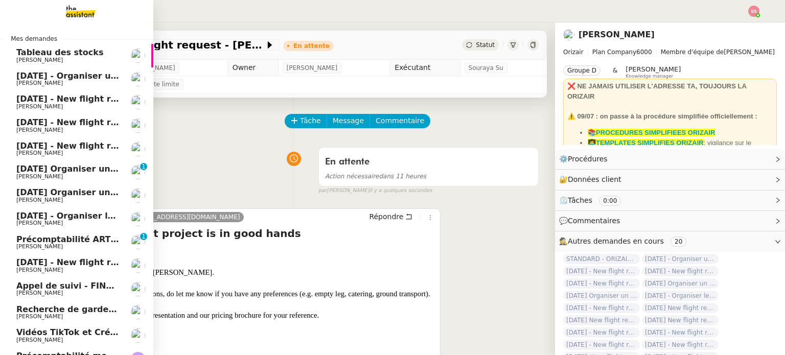
click at [69, 81] on span "[PERSON_NAME]" at bounding box center [67, 83] width 103 height 6
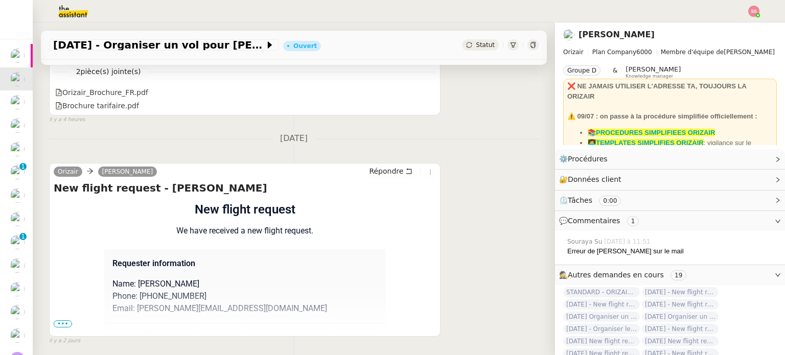
scroll to position [411, 0]
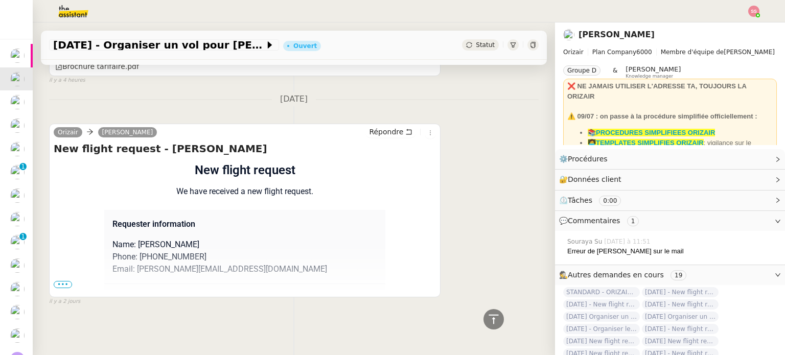
click at [476, 45] on span "Statut" at bounding box center [485, 44] width 19 height 7
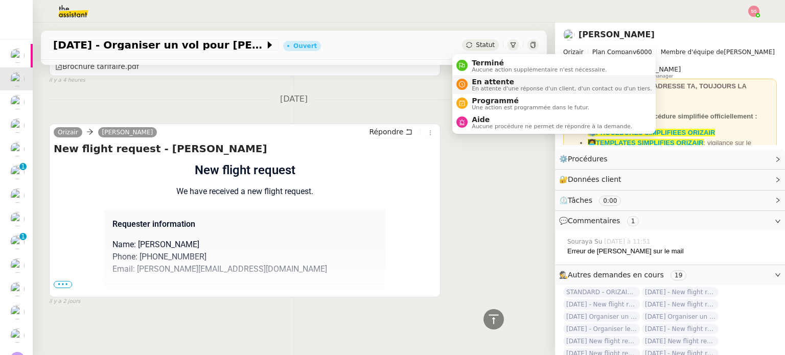
click at [496, 89] on span "En attente d'une réponse d'un client, d'un contact ou d'un tiers." at bounding box center [561, 89] width 180 height 6
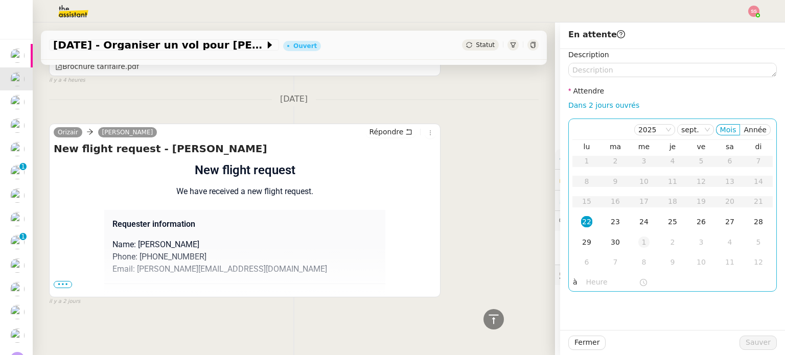
drag, startPoint x: 602, startPoint y: 225, endPoint x: 625, endPoint y: 241, distance: 27.6
click at [609, 226] on div "23" at bounding box center [614, 221] width 11 height 11
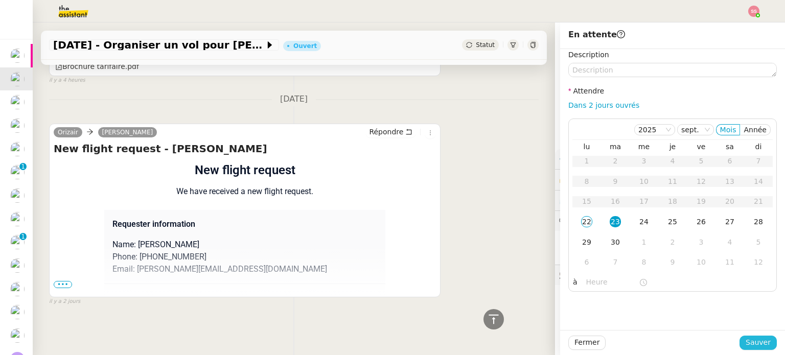
click at [759, 339] on span "Sauver" at bounding box center [757, 343] width 25 height 12
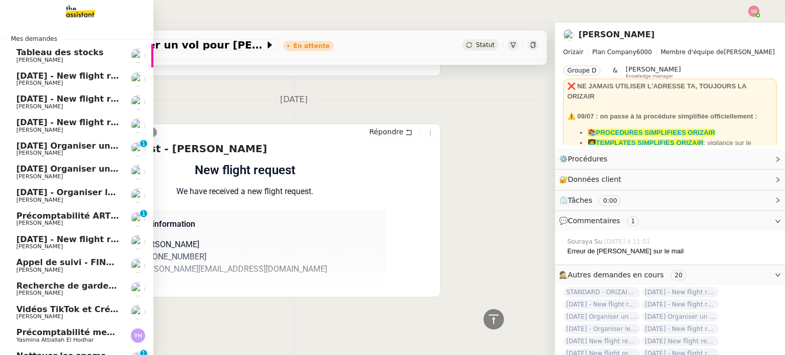
click at [66, 73] on span "[DATE] - New flight request - [PERSON_NAME]" at bounding box center [121, 76] width 211 height 10
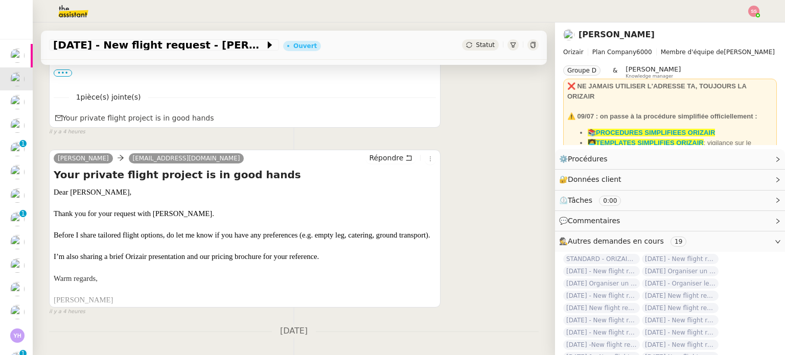
scroll to position [290, 0]
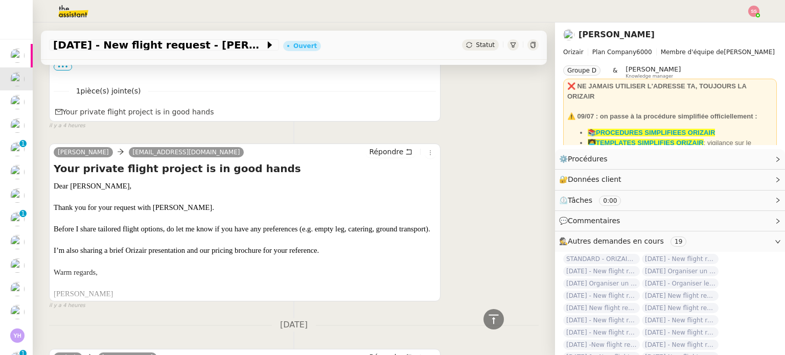
click at [477, 41] on span "Statut" at bounding box center [485, 44] width 19 height 7
click at [370, 102] on div "1 pièce(s) jointe(s) Your private flight project is in good hands" at bounding box center [245, 98] width 382 height 42
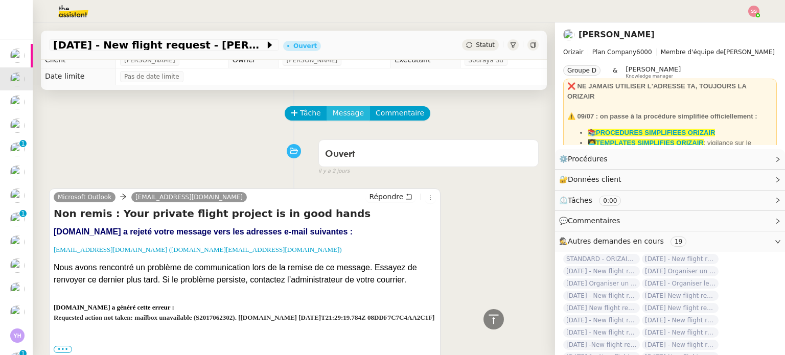
scroll to position [0, 0]
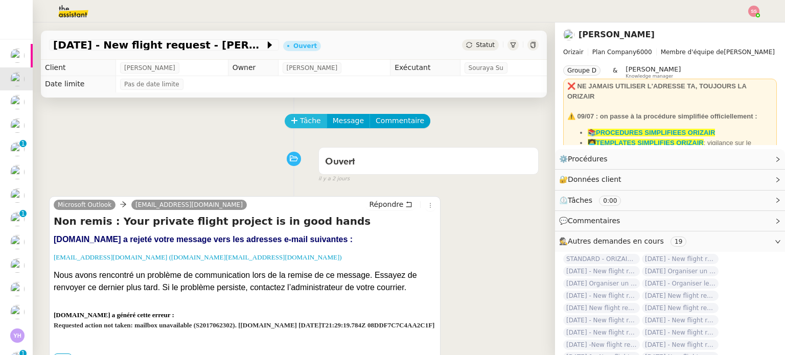
click at [300, 122] on span "Tâche" at bounding box center [310, 121] width 21 height 12
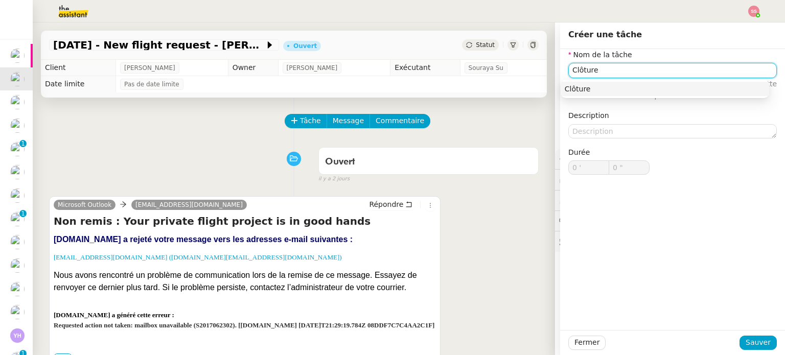
click at [575, 91] on div "Clôture" at bounding box center [664, 88] width 200 height 9
type input "Clôture"
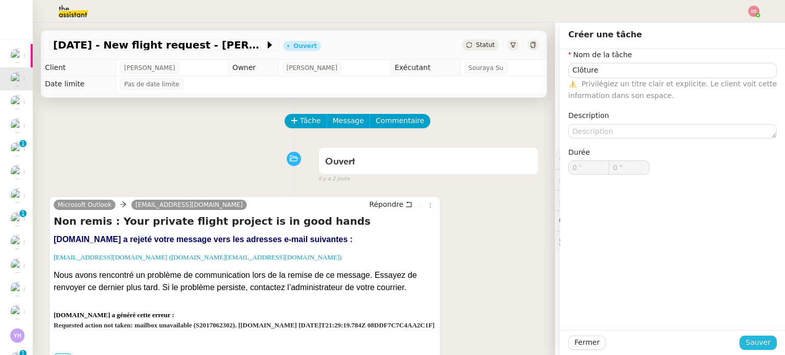
click at [745, 337] on span "Sauver" at bounding box center [757, 343] width 25 height 12
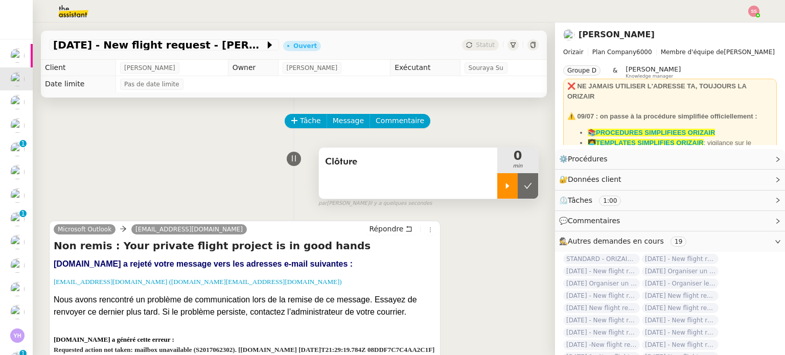
click at [500, 185] on div at bounding box center [507, 186] width 20 height 26
click at [520, 192] on div at bounding box center [517, 186] width 41 height 26
click at [520, 192] on button at bounding box center [527, 186] width 20 height 26
click at [499, 189] on button at bounding box center [517, 186] width 41 height 26
click at [499, 189] on div at bounding box center [507, 186] width 20 height 26
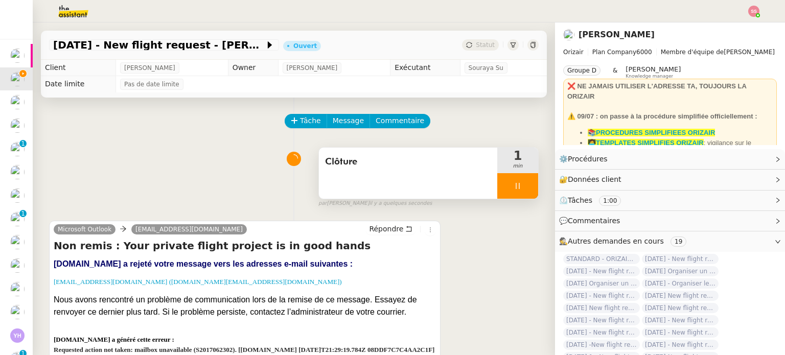
click at [517, 183] on div at bounding box center [517, 186] width 41 height 26
click at [524, 183] on icon at bounding box center [528, 186] width 8 height 8
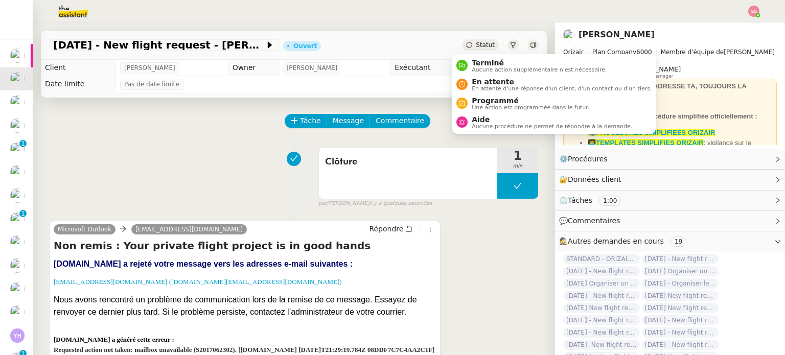
click at [476, 42] on span "Statut" at bounding box center [485, 44] width 19 height 7
click at [482, 62] on span "Terminé" at bounding box center [538, 63] width 135 height 8
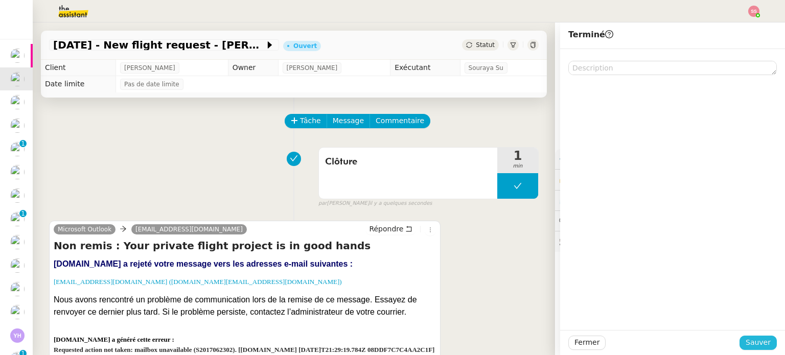
click at [750, 344] on span "Sauver" at bounding box center [757, 343] width 25 height 12
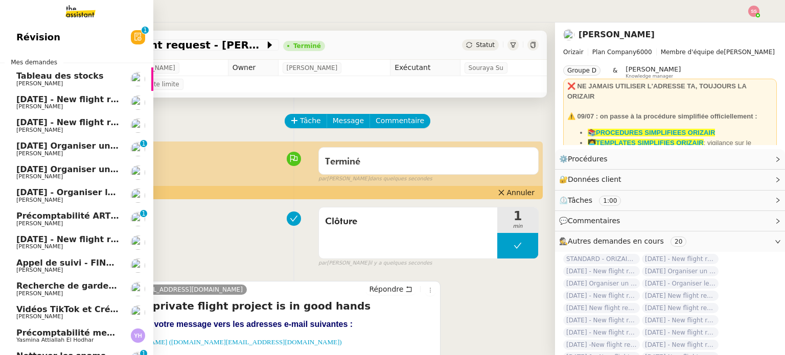
click at [59, 105] on span "[PERSON_NAME]" at bounding box center [67, 107] width 103 height 6
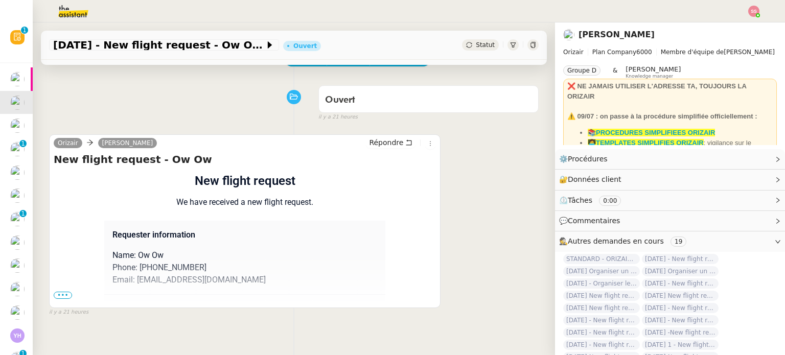
scroll to position [137, 0]
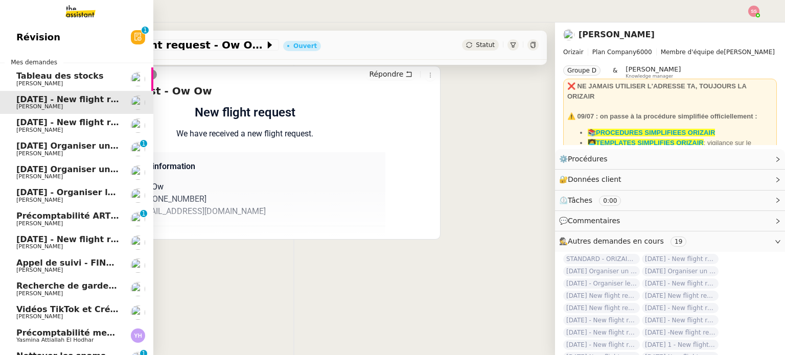
click at [99, 124] on span "[DATE] - New flight request - [PERSON_NAME]" at bounding box center [121, 122] width 211 height 10
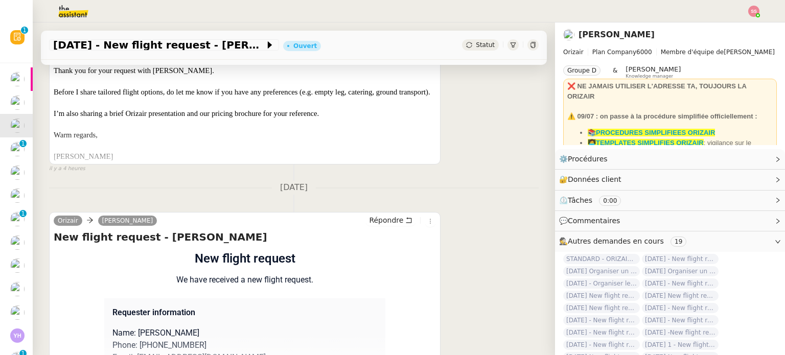
scroll to position [91, 0]
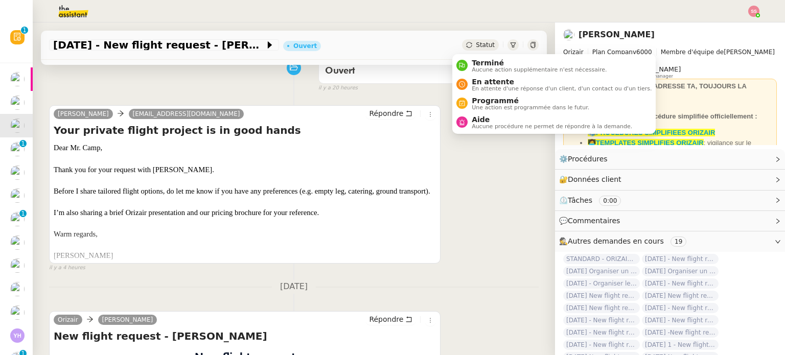
click at [476, 42] on span "Statut" at bounding box center [485, 44] width 19 height 7
click at [502, 86] on span "En attente d'une réponse d'un client, d'un contact ou d'un tiers." at bounding box center [561, 89] width 180 height 6
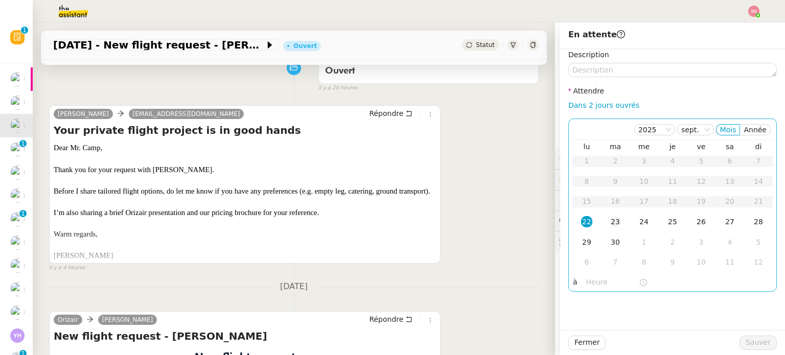
click at [617, 221] on td "23" at bounding box center [615, 222] width 29 height 20
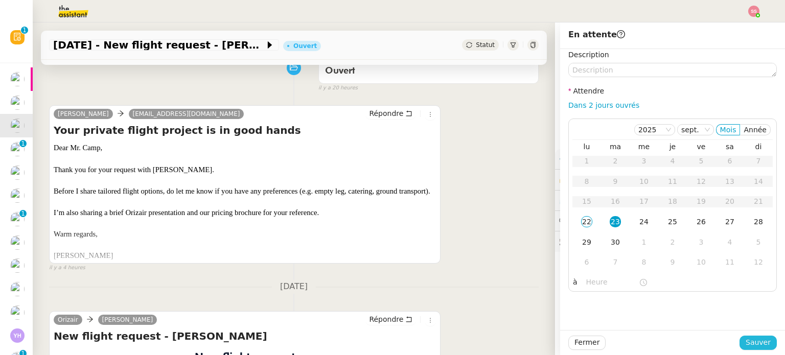
click at [751, 343] on span "Sauver" at bounding box center [757, 343] width 25 height 12
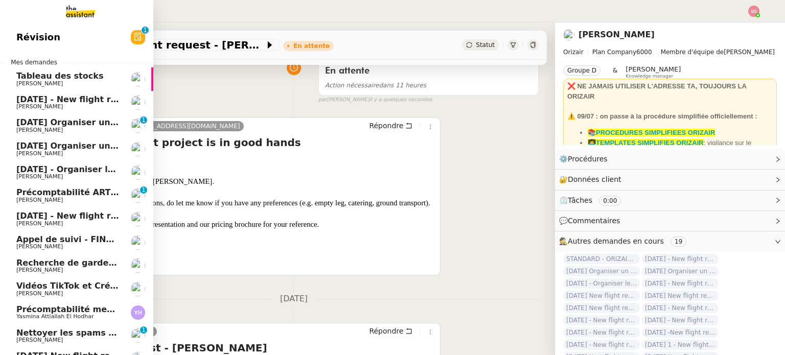
click at [85, 102] on span "[DATE] - New flight request - Ow Ow" at bounding box center [99, 99] width 167 height 10
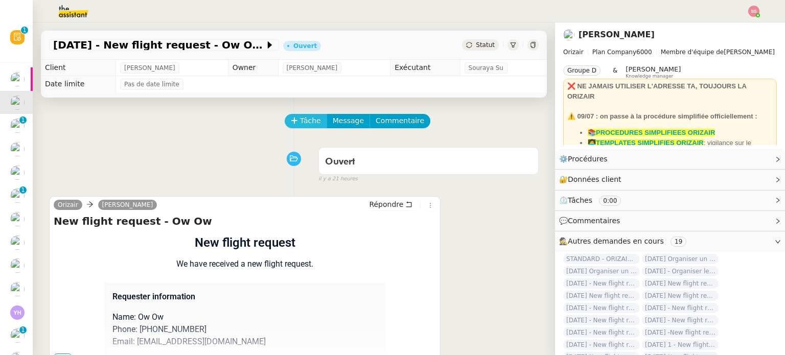
click at [291, 124] on icon at bounding box center [294, 120] width 7 height 7
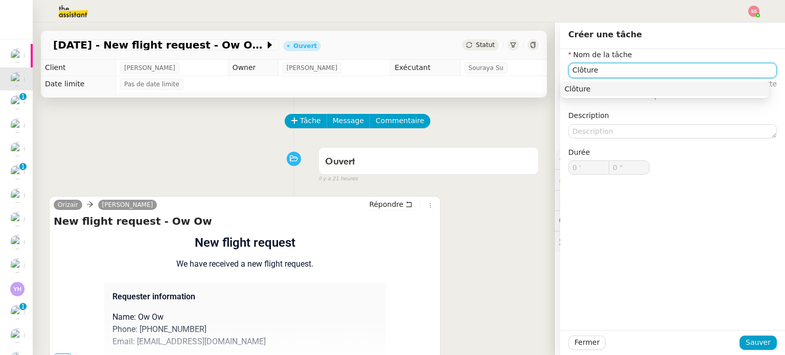
type input "Clôture"
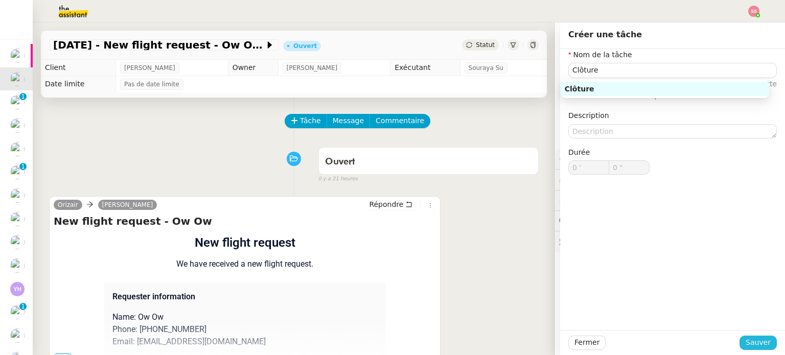
click at [753, 340] on span "Sauver" at bounding box center [757, 343] width 25 height 12
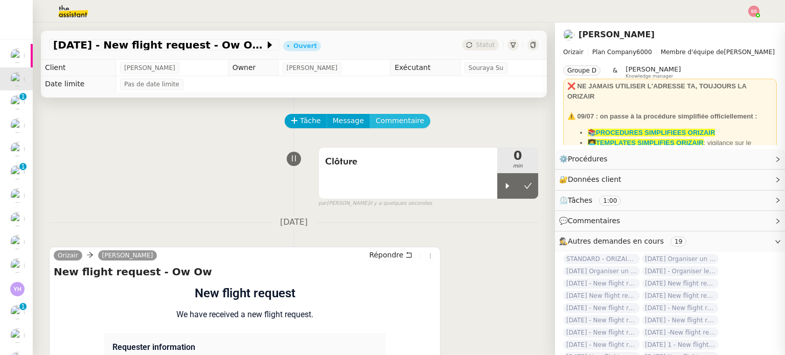
click at [378, 125] on span "Commentaire" at bounding box center [399, 121] width 49 height 12
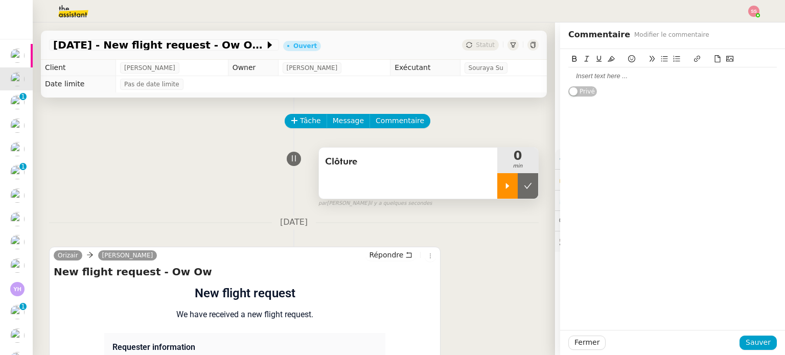
click at [499, 185] on div at bounding box center [507, 186] width 20 height 26
click at [592, 79] on div at bounding box center [672, 76] width 208 height 9
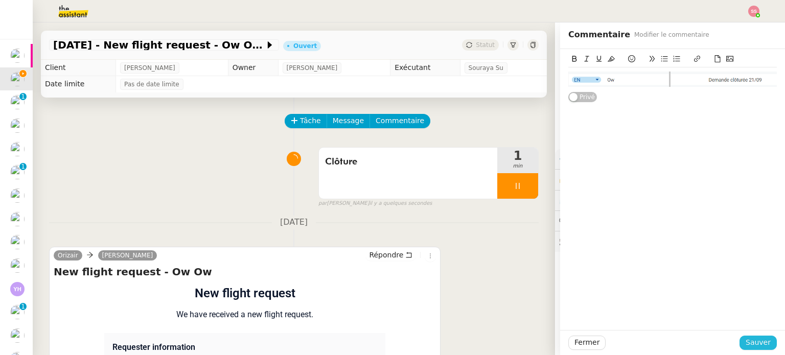
click at [764, 341] on button "Sauver" at bounding box center [757, 343] width 37 height 14
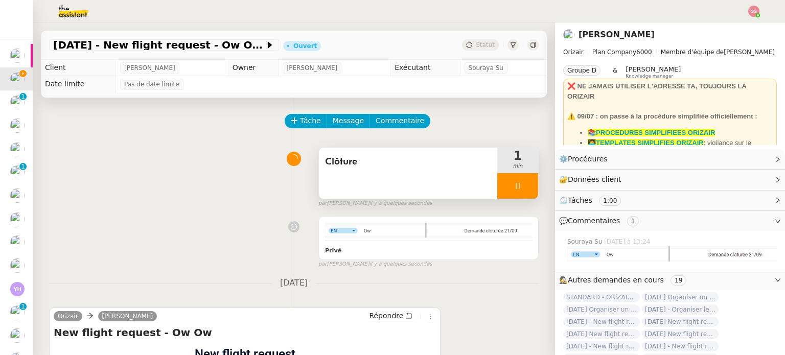
click at [513, 189] on div at bounding box center [517, 186] width 41 height 26
drag, startPoint x: 519, startPoint y: 188, endPoint x: 486, endPoint y: 106, distance: 88.7
click at [519, 187] on button at bounding box center [527, 186] width 20 height 26
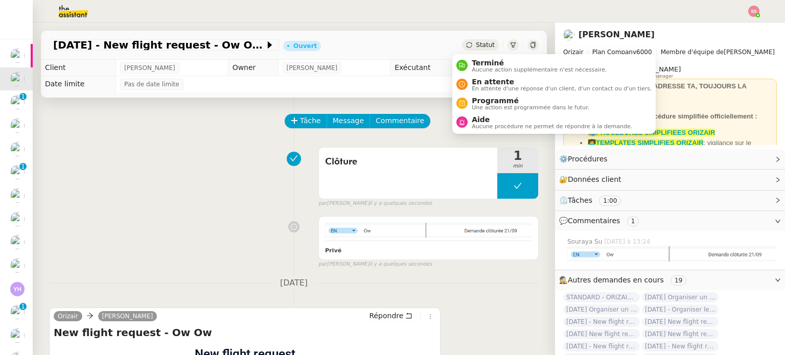
click at [476, 46] on span "Statut" at bounding box center [485, 44] width 19 height 7
click at [488, 60] on span "Terminé" at bounding box center [538, 63] width 135 height 8
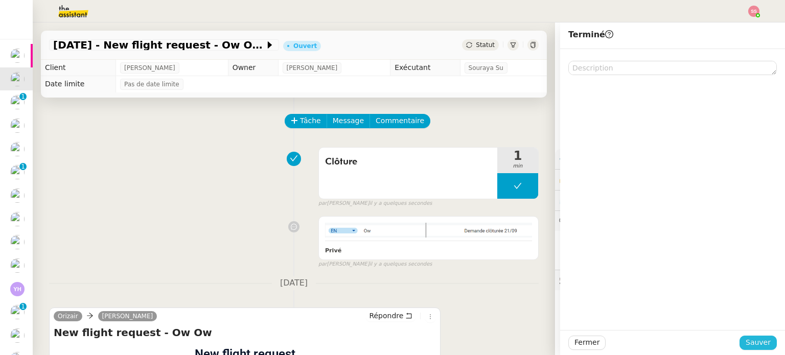
click at [745, 344] on span "Sauver" at bounding box center [757, 343] width 25 height 12
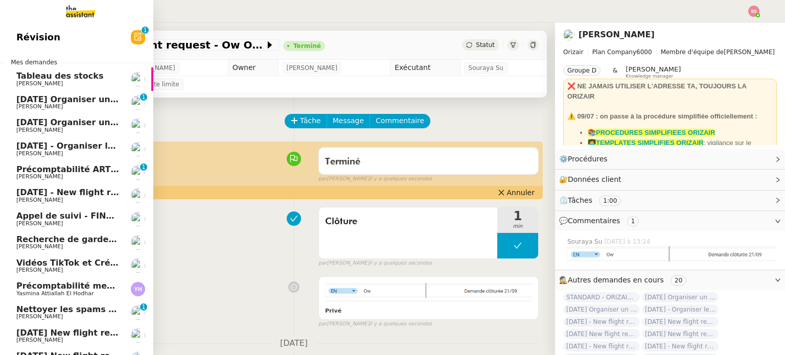
drag, startPoint x: 58, startPoint y: 103, endPoint x: 83, endPoint y: 109, distance: 25.7
click at [58, 103] on span "[DATE] Organiser un vol pour [PERSON_NAME]" at bounding box center [123, 99] width 214 height 10
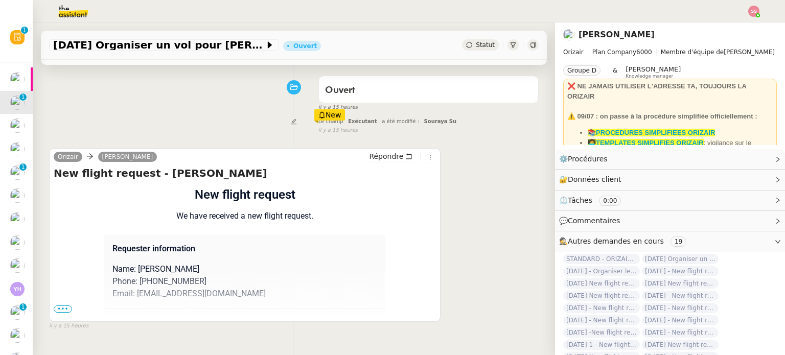
scroll to position [137, 0]
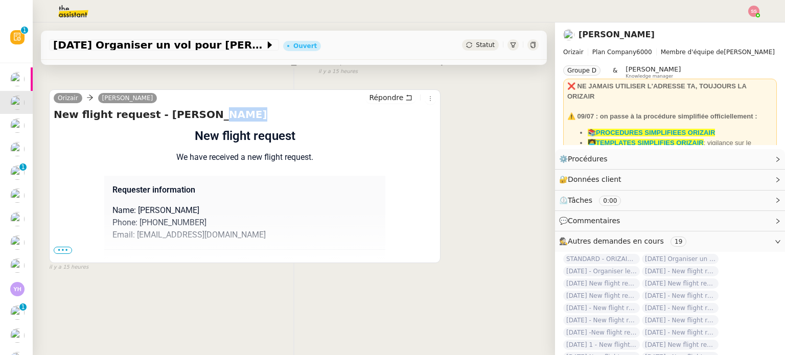
drag, startPoint x: 227, startPoint y: 108, endPoint x: 190, endPoint y: 108, distance: 37.3
click at [190, 108] on h4 "New flight request - Raphaël Duzer" at bounding box center [245, 114] width 382 height 14
copy h4 "Duzer"
click at [183, 159] on td "New flight request We have received a new flight request." at bounding box center [244, 151] width 281 height 49
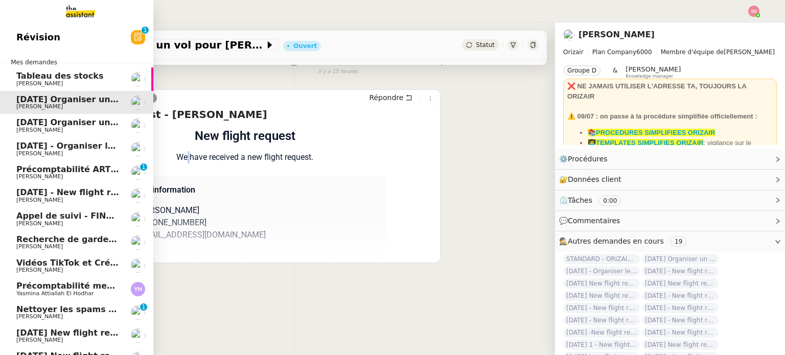
click at [35, 134] on link "[DATE] Organiser un vol [GEOGRAPHIC_DATA]-[GEOGRAPHIC_DATA] [PERSON_NAME]" at bounding box center [76, 125] width 153 height 23
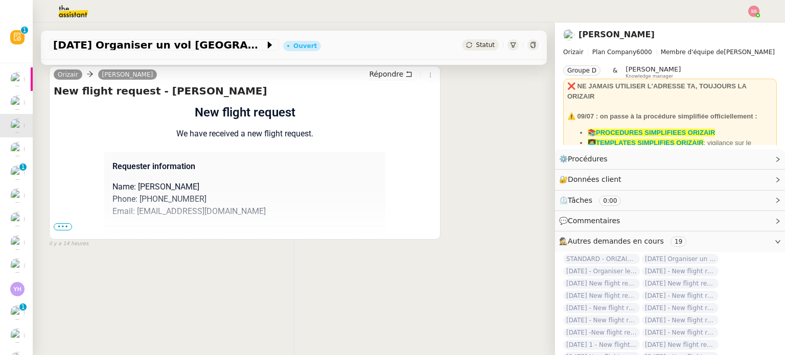
click at [67, 223] on span "•••" at bounding box center [63, 226] width 18 height 7
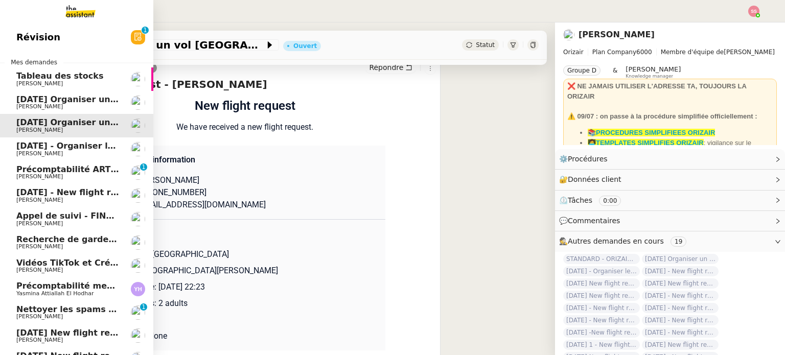
click at [61, 148] on span "[DATE] - Organiser le vol de [PERSON_NAME]" at bounding box center [119, 146] width 206 height 10
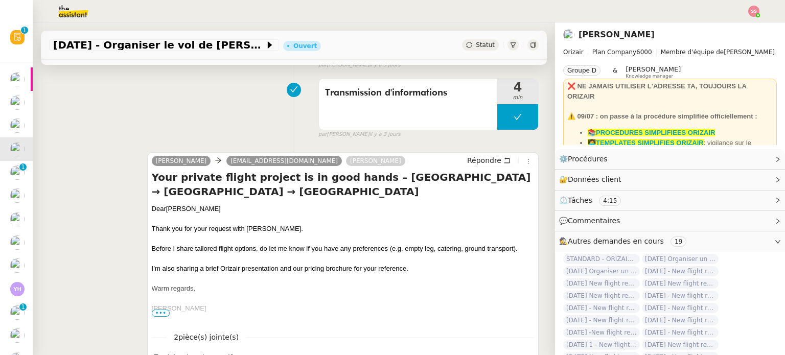
scroll to position [188, 0]
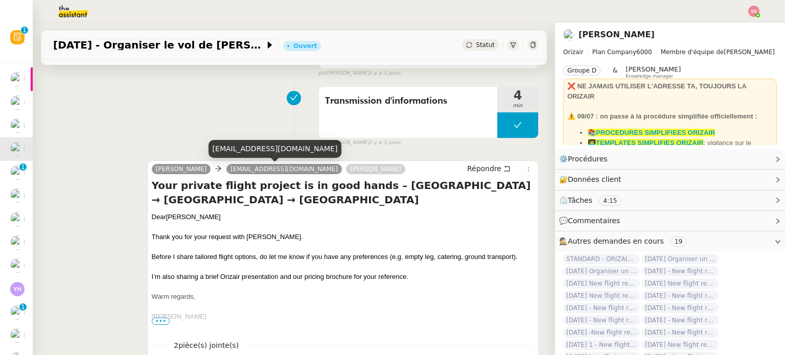
click at [233, 152] on div "[EMAIL_ADDRESS][DOMAIN_NAME]" at bounding box center [274, 149] width 133 height 18
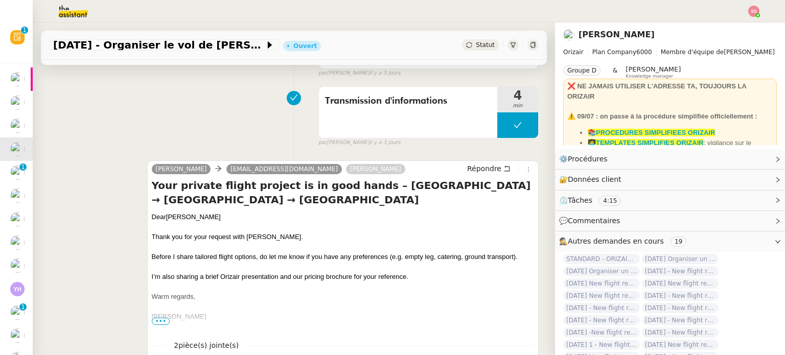
copy div "[EMAIL_ADDRESS][DOMAIN_NAME]"
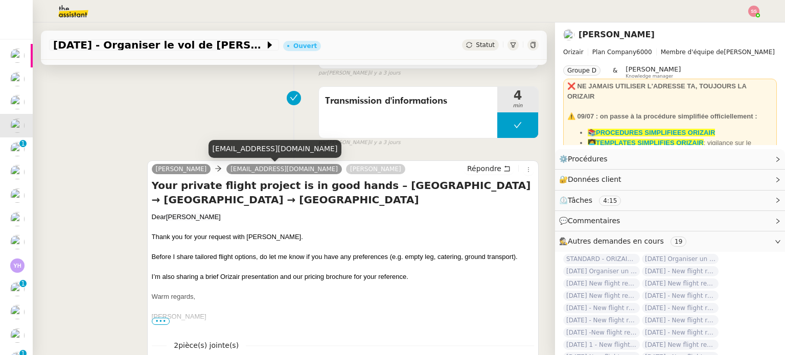
click at [232, 150] on div "[EMAIL_ADDRESS][DOMAIN_NAME]" at bounding box center [274, 149] width 133 height 18
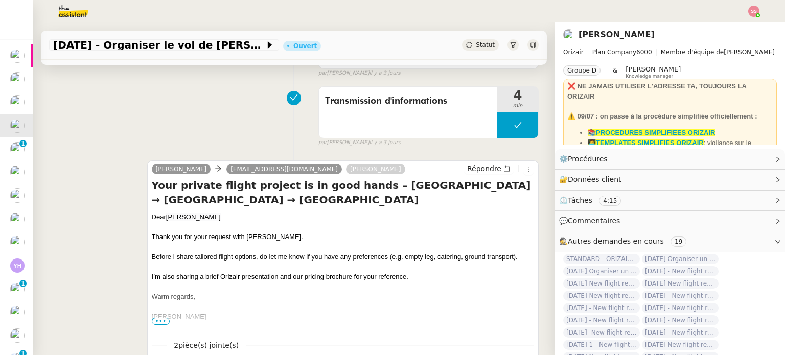
copy div "[EMAIL_ADDRESS][DOMAIN_NAME]"
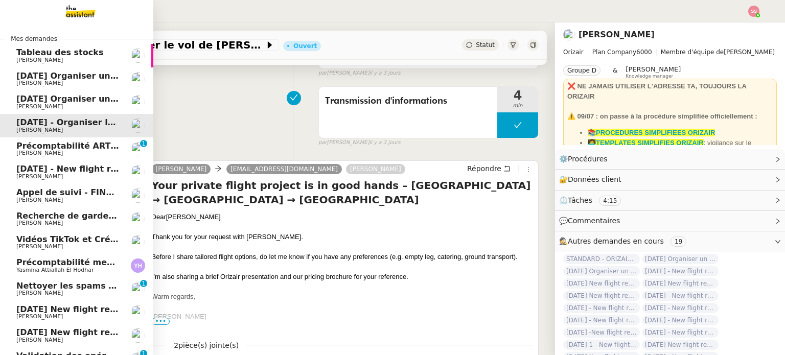
click at [58, 168] on span "[DATE] - New flight request - [PERSON_NAME]" at bounding box center [121, 169] width 211 height 10
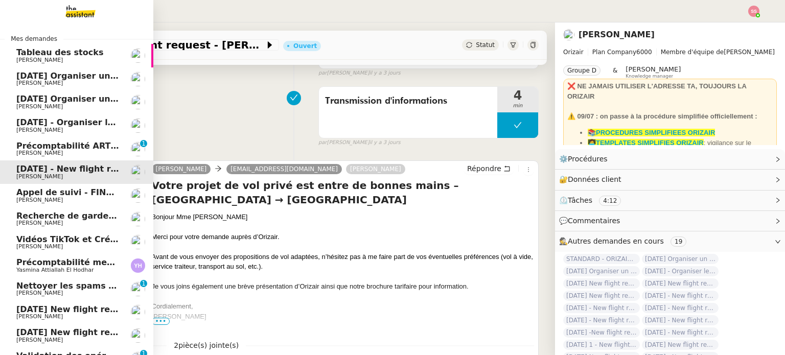
scroll to position [51, 0]
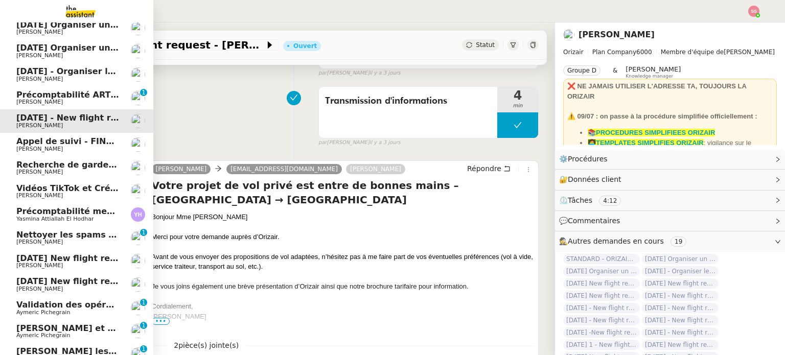
click at [94, 255] on span "[DATE] New flight request - [PERSON_NAME]" at bounding box center [118, 258] width 205 height 10
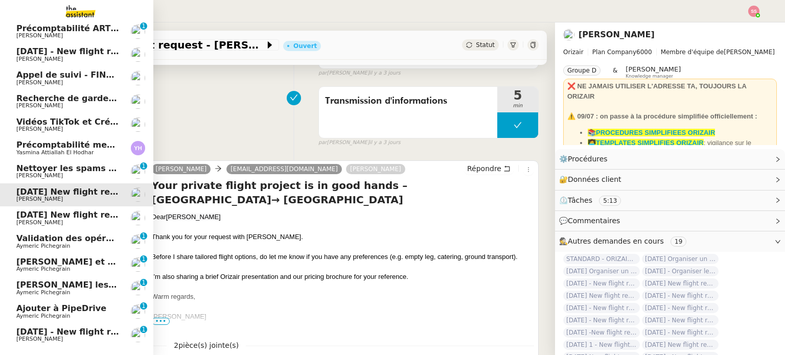
scroll to position [174, 0]
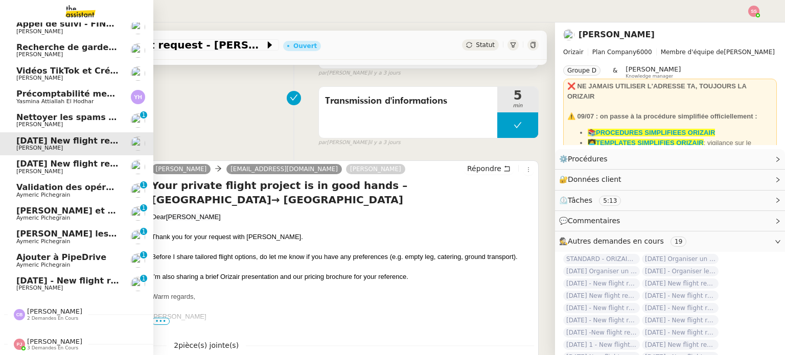
click at [60, 285] on span "[PERSON_NAME]" at bounding box center [67, 288] width 103 height 6
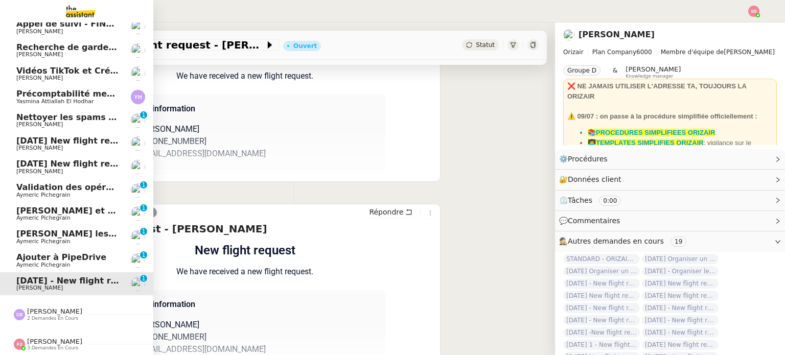
click at [101, 169] on span "[PERSON_NAME]" at bounding box center [67, 172] width 103 height 6
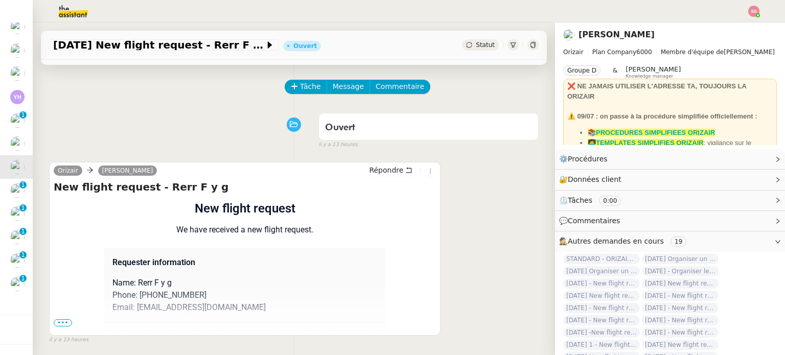
scroll to position [102, 0]
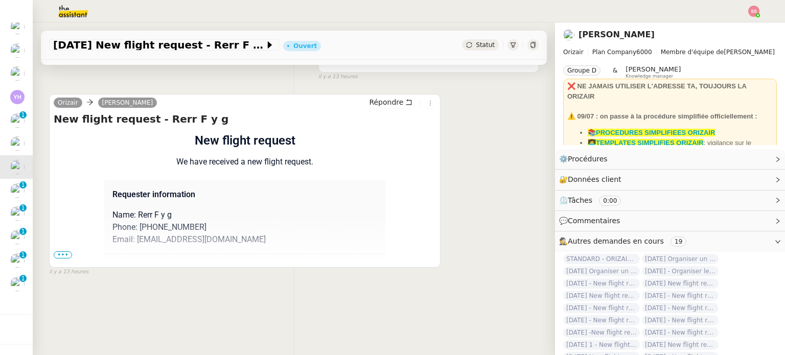
click at [67, 255] on span "•••" at bounding box center [63, 254] width 18 height 7
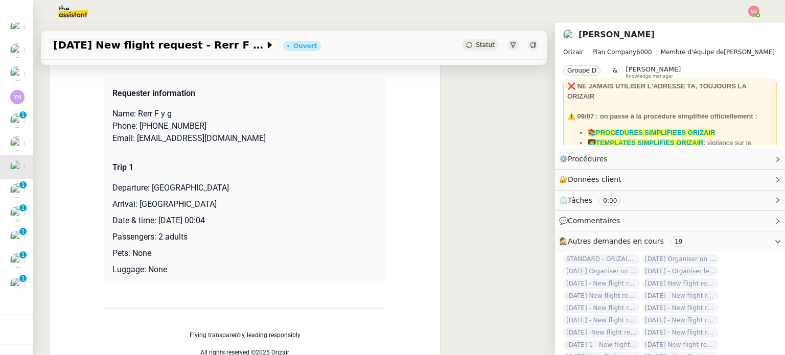
scroll to position [204, 0]
drag, startPoint x: 200, startPoint y: 137, endPoint x: 129, endPoint y: 139, distance: 71.0
click at [129, 139] on p "Email: [EMAIL_ADDRESS][DOMAIN_NAME]" at bounding box center [244, 137] width 265 height 12
copy p "[EMAIL_ADDRESS][DOMAIN_NAME]"
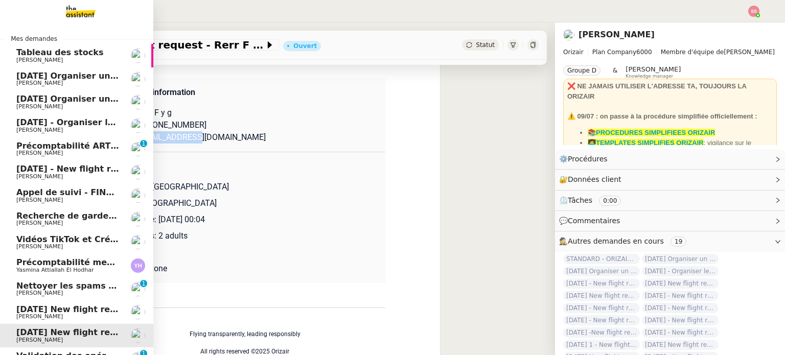
scroll to position [0, 0]
click at [78, 83] on span "[PERSON_NAME]" at bounding box center [67, 83] width 103 height 6
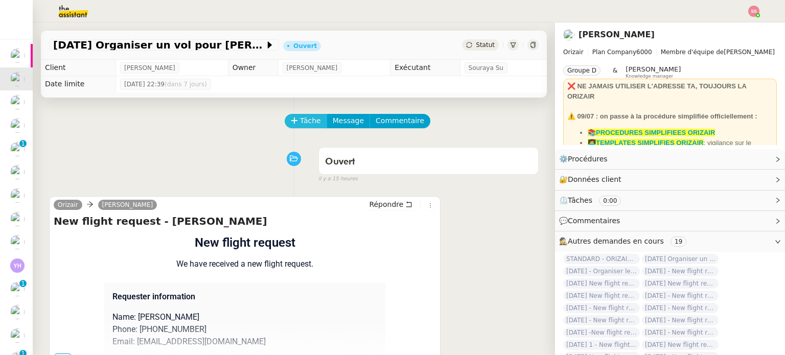
click at [300, 122] on span "Tâche" at bounding box center [310, 121] width 21 height 12
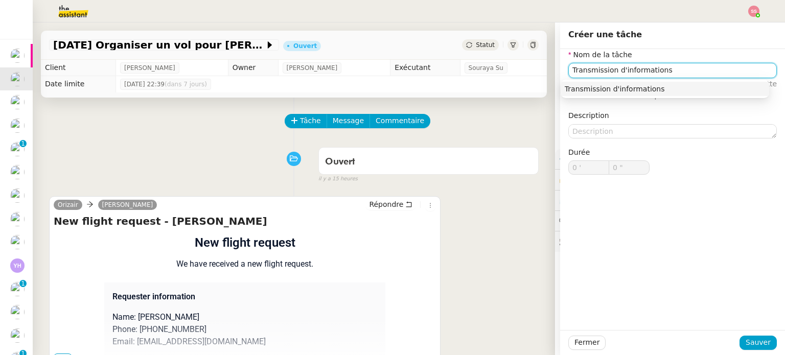
click at [662, 96] on nz-auto-option "Transmission d'informations" at bounding box center [664, 89] width 208 height 14
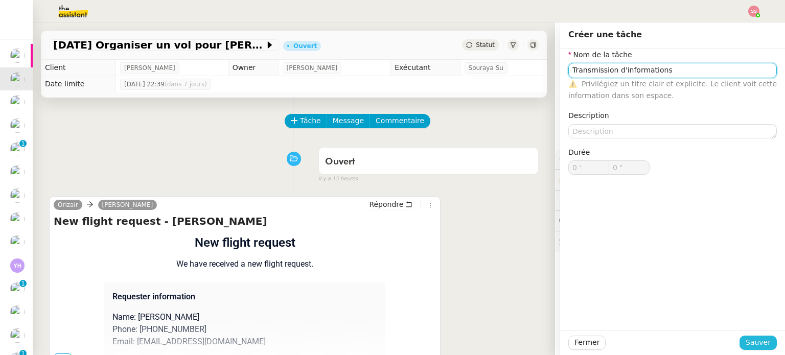
type input "Transmission d'informations"
click at [756, 342] on span "Sauver" at bounding box center [757, 343] width 25 height 12
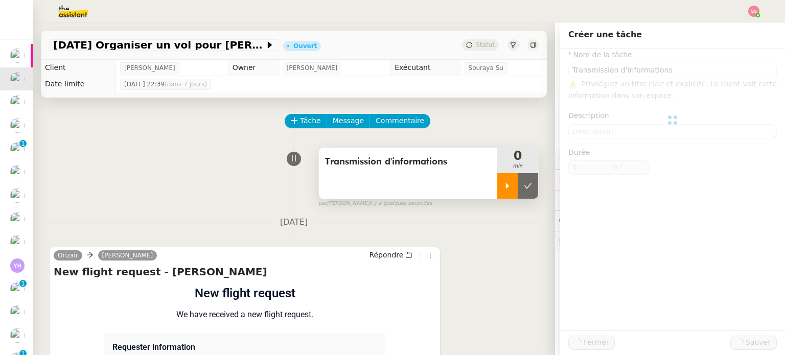
click at [497, 190] on div at bounding box center [507, 186] width 20 height 26
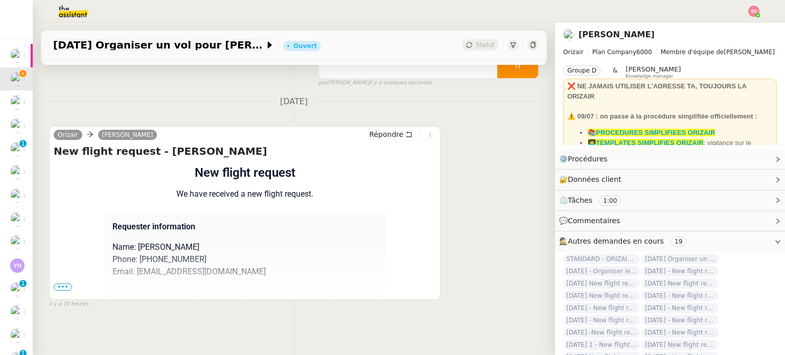
scroll to position [86, 0]
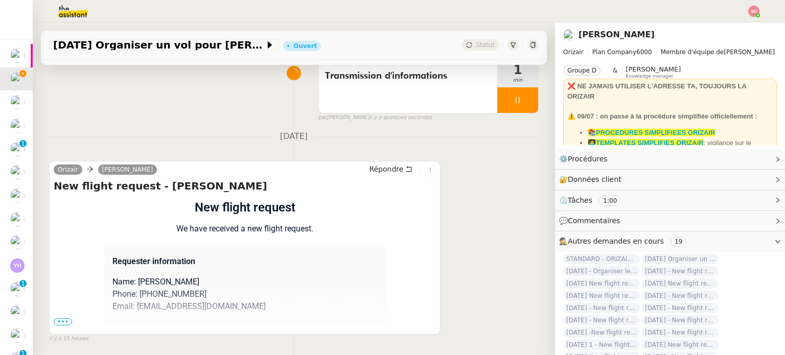
click at [60, 324] on span "•••" at bounding box center [63, 321] width 18 height 7
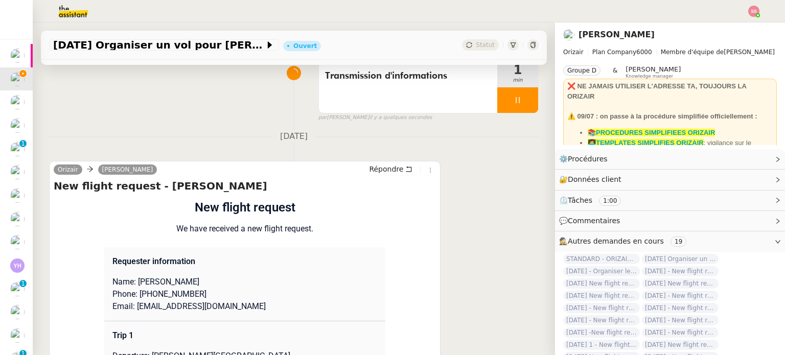
scroll to position [188, 0]
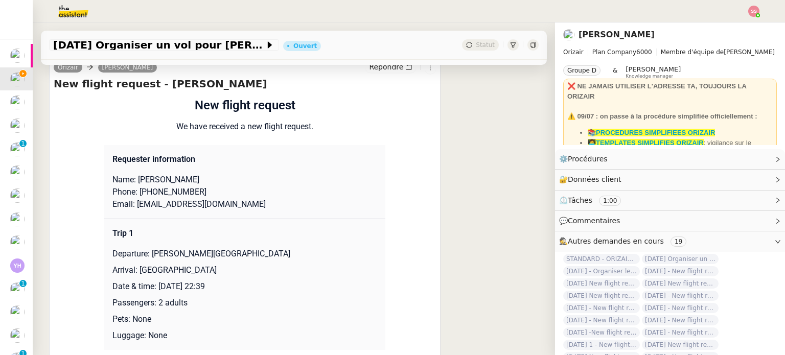
click at [195, 206] on p "Email: raphduz@yahoo.fr" at bounding box center [244, 204] width 265 height 12
drag, startPoint x: 197, startPoint y: 206, endPoint x: 131, endPoint y: 203, distance: 65.9
click at [131, 203] on p "Email: raphduz@yahoo.fr" at bounding box center [244, 204] width 265 height 12
copy p "raphduz@yahoo.fr"
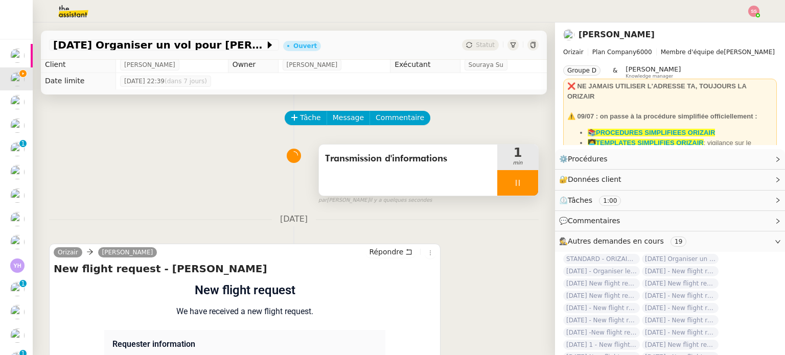
scroll to position [0, 0]
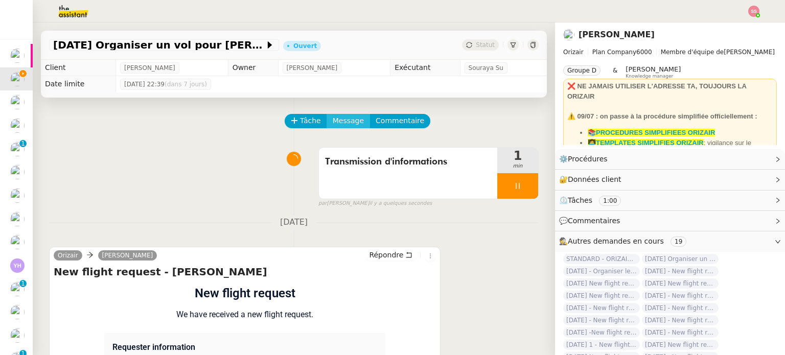
click at [342, 115] on button "Message" at bounding box center [347, 121] width 43 height 14
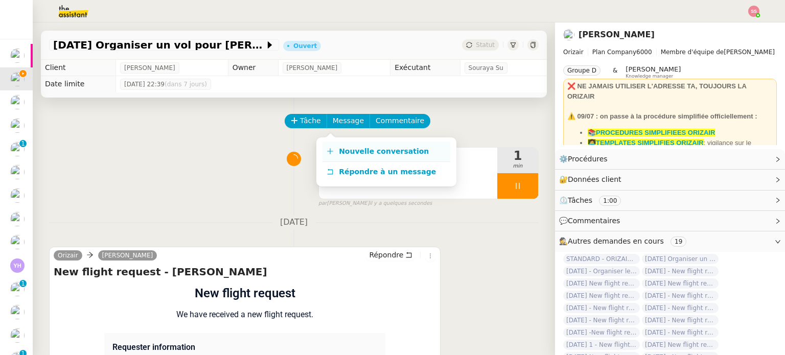
click at [352, 146] on link "Nouvelle conversation" at bounding box center [386, 151] width 128 height 20
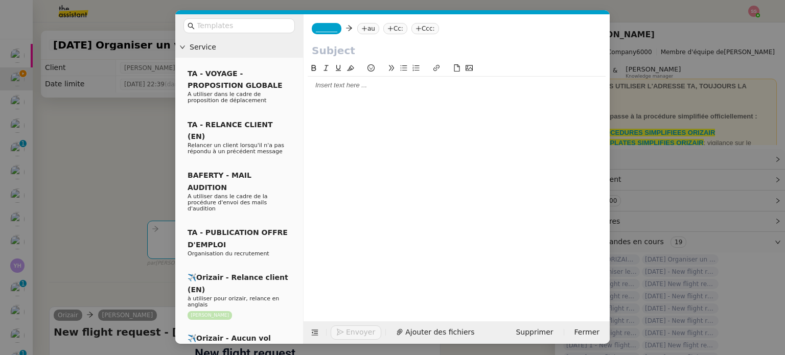
click at [371, 26] on nz-tag "au" at bounding box center [368, 28] width 22 height 11
paste input "raphduz@yahoo.fr"
click at [334, 28] on nz-tag "_______" at bounding box center [327, 28] width 30 height 11
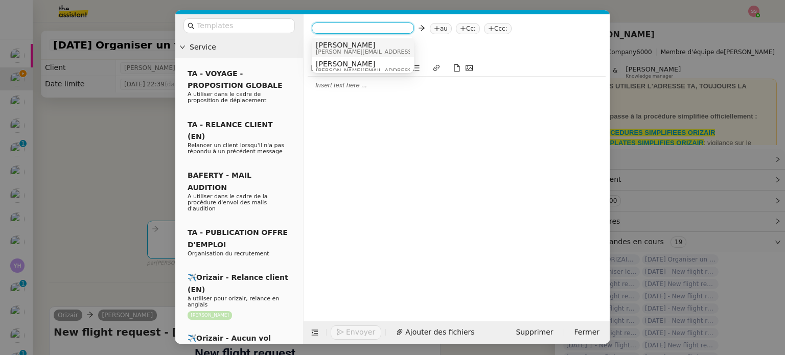
click at [341, 49] on span "[PERSON_NAME][EMAIL_ADDRESS][DOMAIN_NAME]" at bounding box center [388, 52] width 145 height 6
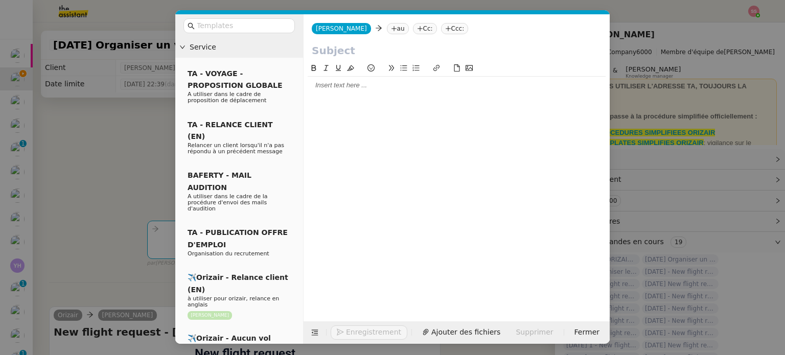
click at [387, 29] on nz-tag "au" at bounding box center [398, 28] width 22 height 11
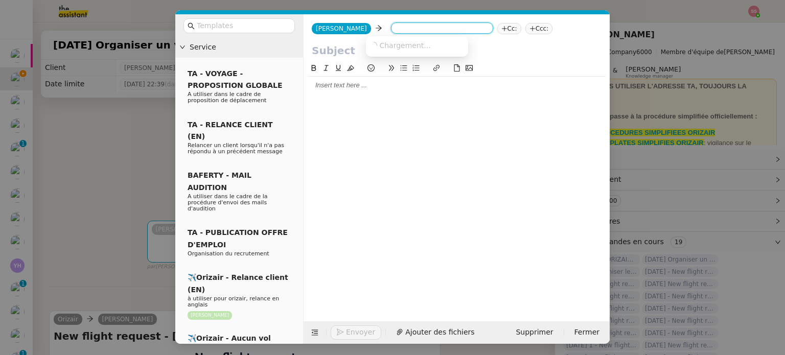
paste input "raphduz@yahoo.fr"
type input "raphduz@yahoo.fr"
click at [394, 44] on span "raphduz@yahoo.fr" at bounding box center [432, 45] width 125 height 8
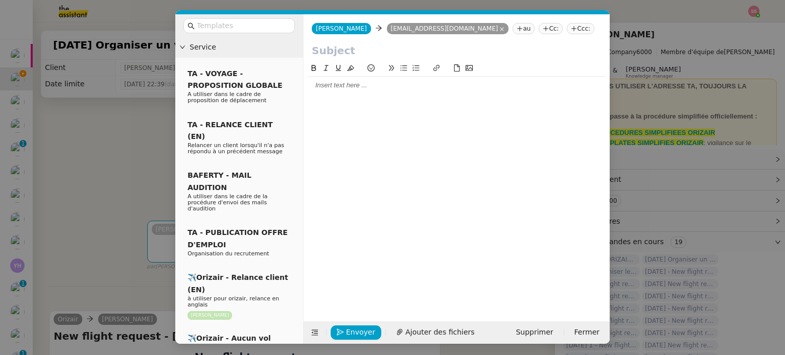
click at [566, 27] on nz-tag "Ccc:" at bounding box center [580, 28] width 28 height 11
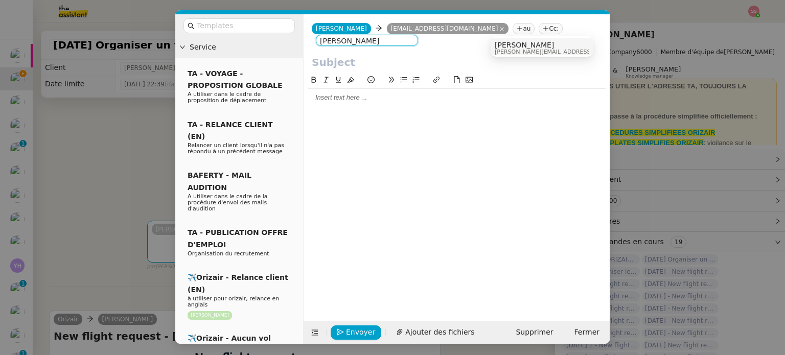
type input "[PERSON_NAME]"
click at [505, 49] on span "[PERSON_NAME][EMAIL_ADDRESS][DOMAIN_NAME]" at bounding box center [566, 52] width 145 height 6
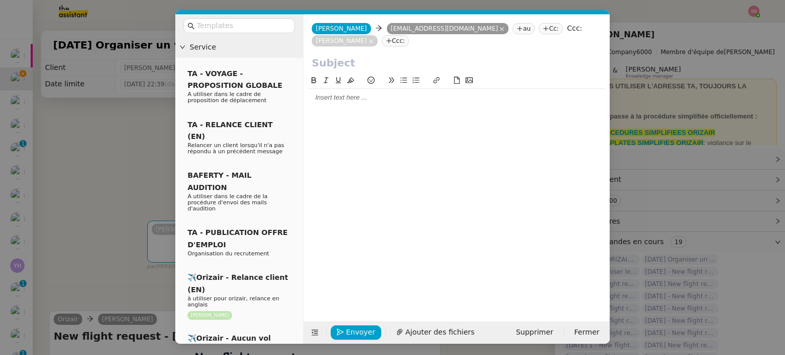
click at [256, 18] on nz-input-group at bounding box center [238, 25] width 111 height 15
click at [256, 20] on input "text" at bounding box center [243, 26] width 92 height 12
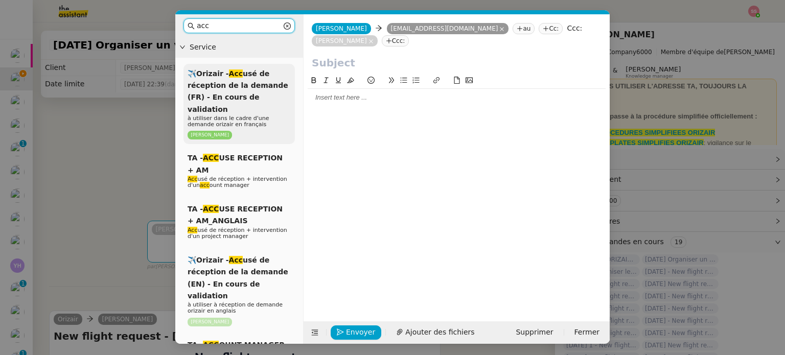
type input "acc"
click at [258, 83] on span "✈️Orizair - Acc usé de réception de la demande (FR) - En cours de validation" at bounding box center [237, 91] width 101 height 44
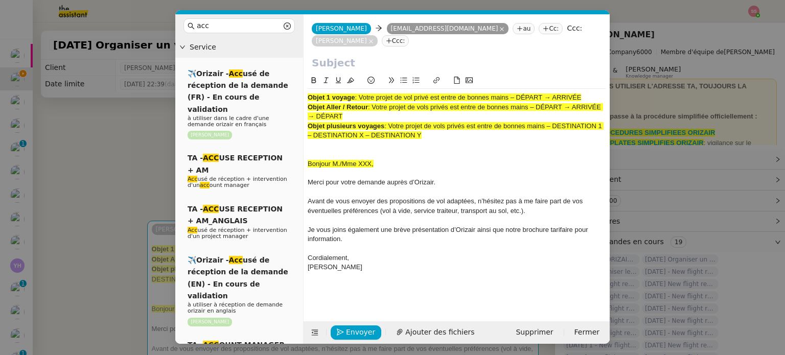
drag, startPoint x: 360, startPoint y: 83, endPoint x: 597, endPoint y: 83, distance: 237.0
click at [597, 93] on div "Objet 1 voyage : Votre projet de vol privé est entre de bonnes mains – DÉPART →…" at bounding box center [456, 97] width 298 height 9
click at [377, 55] on input "text" at bounding box center [457, 62] width 290 height 15
paste input "Votre projet de vol privé est entre de bonnes mains – DÉPART → ARRIVÉE"
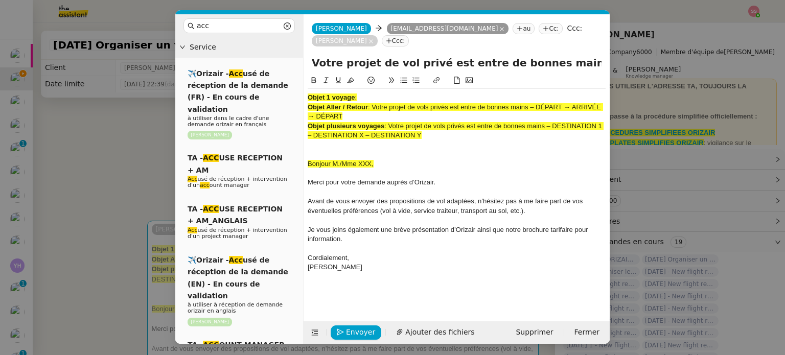
scroll to position [0, 63]
type input "Votre projet de vol privé est entre de bonnes mains – DÉPART → ARRIVÉE"
drag, startPoint x: 429, startPoint y: 125, endPoint x: 296, endPoint y: 63, distance: 146.5
click at [270, 76] on nz-layout "acc Service ✈️Orizair - Acc usé de réception de la demande (FR) - En cours de v…" at bounding box center [392, 178] width 434 height 329
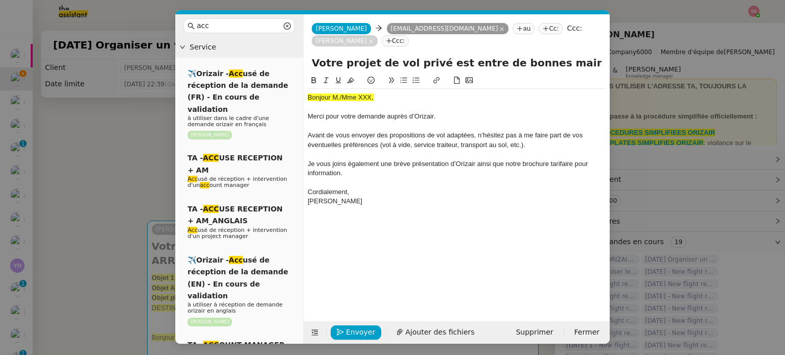
click at [356, 93] on span "Bonjour M./Mme XXX," at bounding box center [340, 97] width 66 height 8
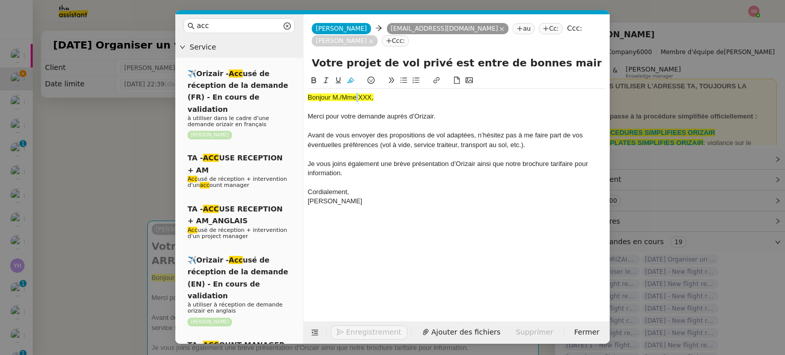
click at [356, 93] on span "Bonjour M./Mme XXX," at bounding box center [340, 97] width 66 height 8
click at [353, 77] on icon at bounding box center [350, 80] width 7 height 7
click at [378, 93] on div "Bonjour M./Mme XXX," at bounding box center [456, 97] width 298 height 9
drag, startPoint x: 365, startPoint y: 86, endPoint x: 344, endPoint y: 85, distance: 21.5
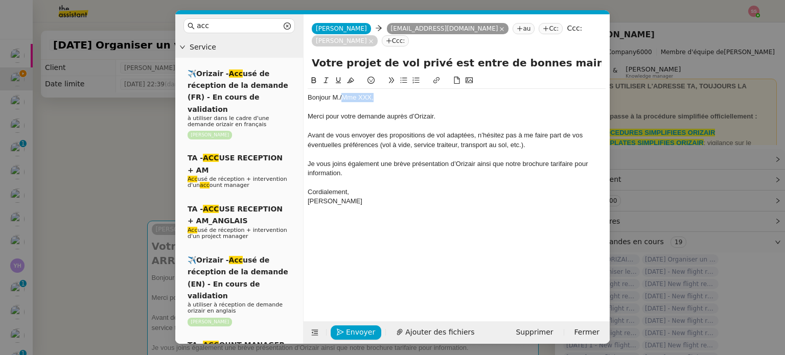
click at [344, 93] on div "Bonjour M./Mme XXX," at bounding box center [456, 97] width 298 height 9
click at [447, 331] on span "Ajouter des fichiers" at bounding box center [439, 332] width 69 height 12
click at [99, 216] on nz-modal-container "acc Service ✈️Orizair - Acc usé de réception de la demande (FR) - En cours de v…" at bounding box center [392, 177] width 785 height 355
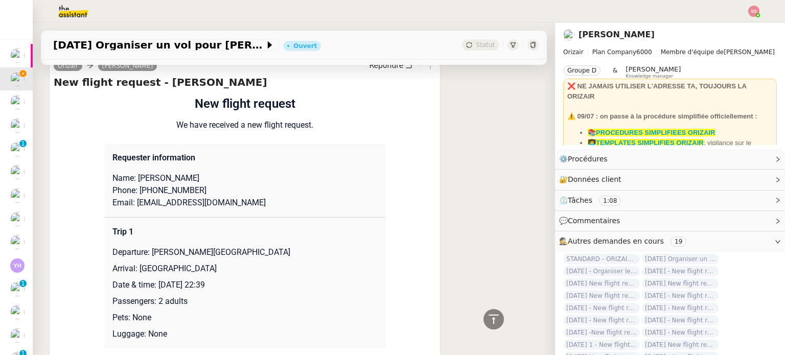
scroll to position [609, 0]
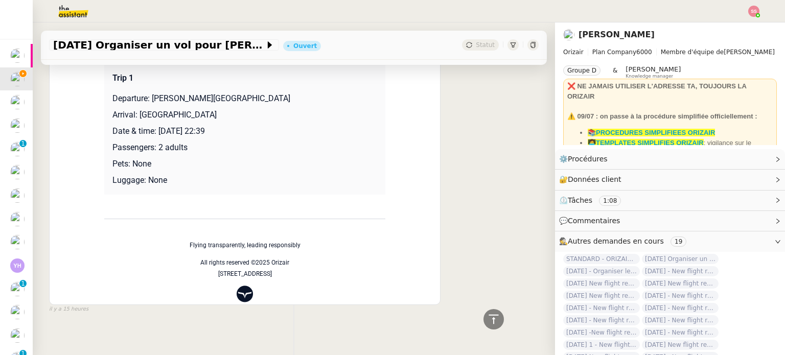
drag, startPoint x: 147, startPoint y: 83, endPoint x: 321, endPoint y: 80, distance: 174.2
click at [321, 92] on p "Departure: Charles de Gaulle International Airport" at bounding box center [244, 98] width 265 height 12
copy p "Charles de Gaulle International Airport"
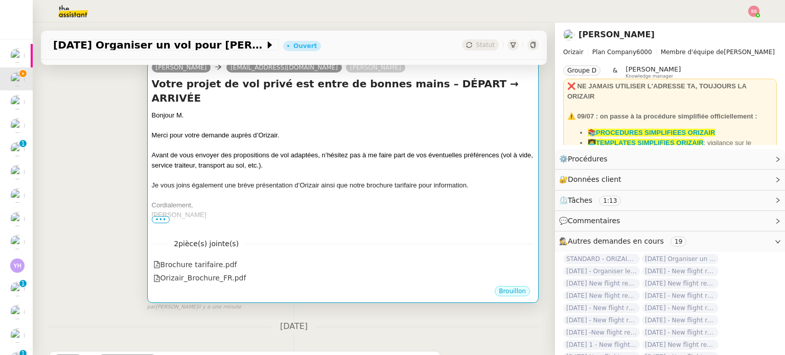
scroll to position [150, 0]
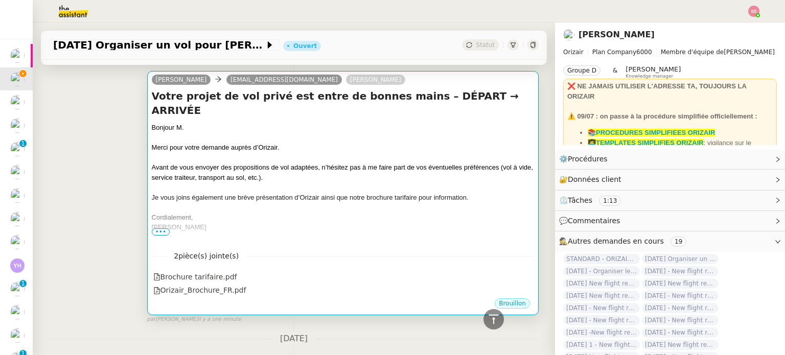
click at [392, 194] on span "Je vous joins également une brève présentation d’Orizair ainsi que notre brochu…" at bounding box center [310, 198] width 317 height 8
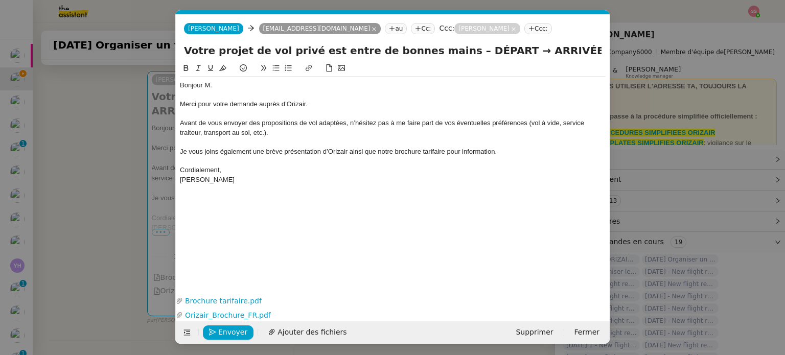
scroll to position [0, 31]
drag, startPoint x: 478, startPoint y: 52, endPoint x: 441, endPoint y: 51, distance: 37.3
click at [441, 51] on input "Votre projet de vol privé est entre de bonnes mains – DÉPART → ARRIVÉE" at bounding box center [392, 50] width 417 height 15
paste input "Charles de Gaulle International Airport"
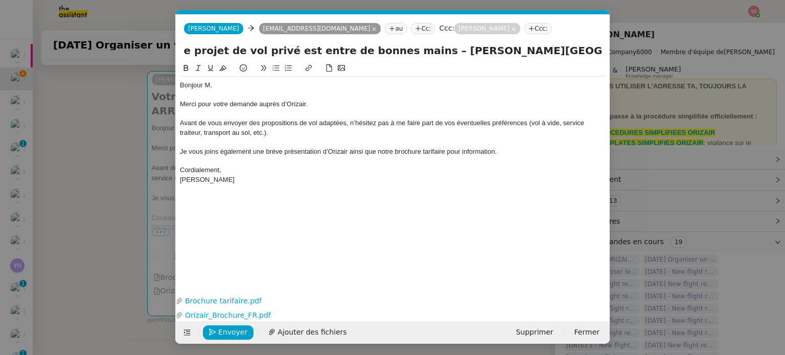
type input "Votre projet de vol privé est entre de bonnes mains – Charles de Gaulle Interna…"
click at [129, 188] on nz-modal-container "acc Service ✈️Orizair - Acc usé de réception de la demande (FR) - En cours de v…" at bounding box center [392, 177] width 785 height 355
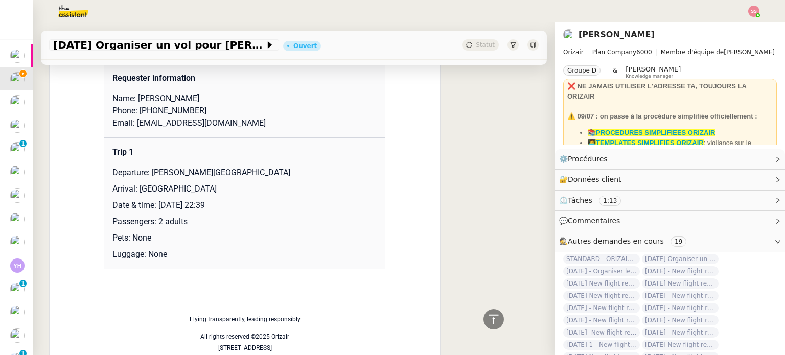
scroll to position [456, 0]
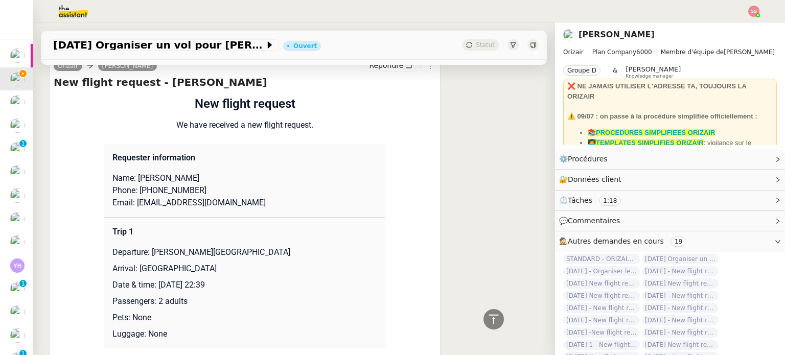
drag, startPoint x: 134, startPoint y: 271, endPoint x: 247, endPoint y: 266, distance: 113.5
click at [247, 266] on p "Arrival: London Heathrow Airport" at bounding box center [244, 269] width 265 height 12
copy p "London Heathrow Airport"
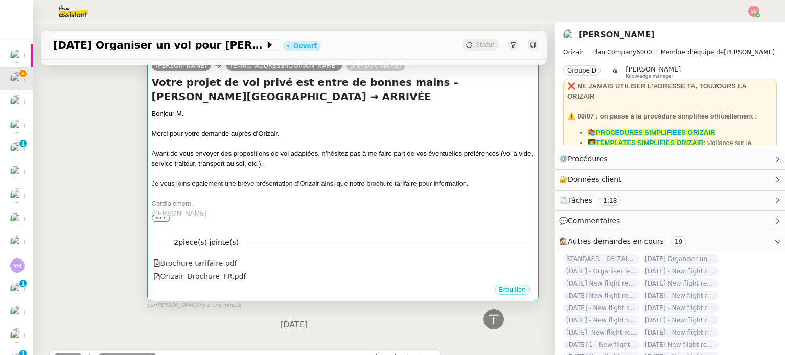
scroll to position [98, 0]
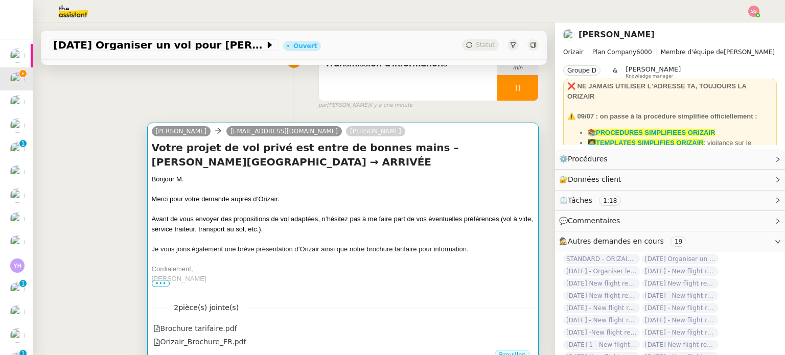
click at [356, 210] on div at bounding box center [343, 209] width 382 height 10
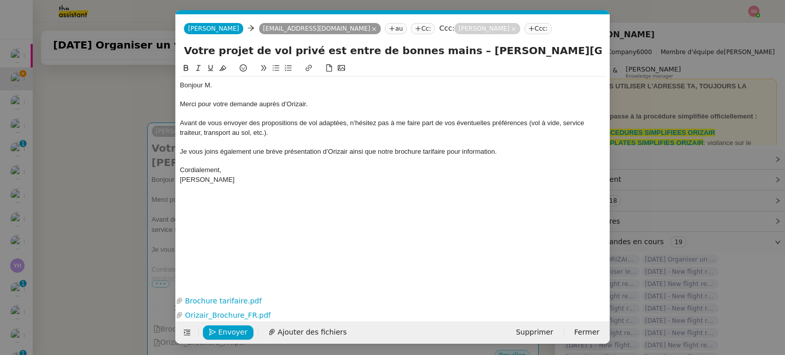
scroll to position [0, 83]
drag, startPoint x: 585, startPoint y: 50, endPoint x: 625, endPoint y: 58, distance: 41.2
click at [625, 58] on nz-modal-container "acc Service ✈️Orizair - Acc usé de réception de la demande (FR) - En cours de v…" at bounding box center [392, 177] width 785 height 355
click at [578, 59] on div "Votre projet de vol privé est entre de bonnes mains – Charles de Gaulle Interna…" at bounding box center [393, 52] width 434 height 19
drag, startPoint x: 573, startPoint y: 52, endPoint x: 623, endPoint y: 56, distance: 50.2
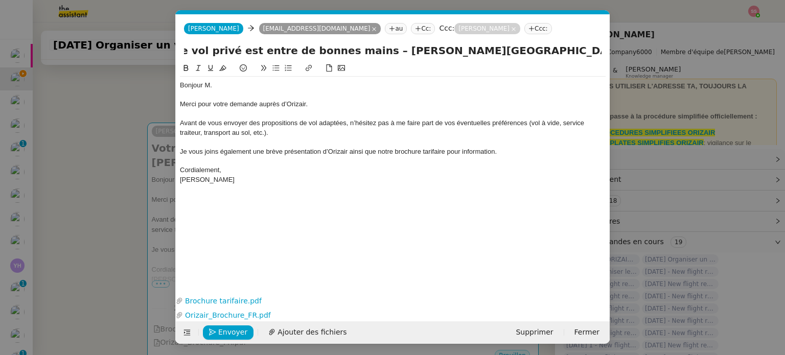
click at [623, 56] on nz-modal-container "acc Service ✈️Orizair - Acc usé de réception de la demande (FR) - En cours de v…" at bounding box center [392, 177] width 785 height 355
click at [558, 51] on input "Votre projet de vol privé est entre de bonnes mains – Charles de Gaulle Interna…" at bounding box center [392, 50] width 417 height 15
drag, startPoint x: 558, startPoint y: 51, endPoint x: 627, endPoint y: 57, distance: 69.7
click at [627, 57] on nz-modal-container "acc Service ✈️Orizair - Acc usé de réception de la demande (FR) - En cours de v…" at bounding box center [392, 177] width 785 height 355
paste input "London Heathrow Airport"
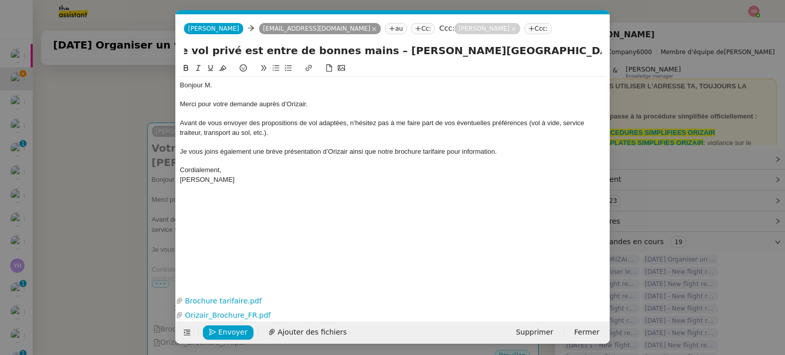
scroll to position [0, 163]
type input "Votre projet de vol privé est entre de bonnes mains – Charles de Gaulle Interna…"
click at [501, 145] on div at bounding box center [392, 141] width 425 height 9
click at [237, 333] on span "Envoyer" at bounding box center [232, 332] width 29 height 12
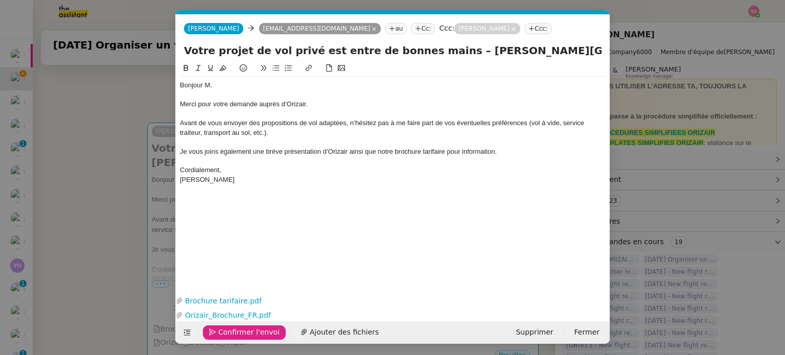
click at [237, 333] on span "Confirmer l'envoi" at bounding box center [248, 332] width 61 height 12
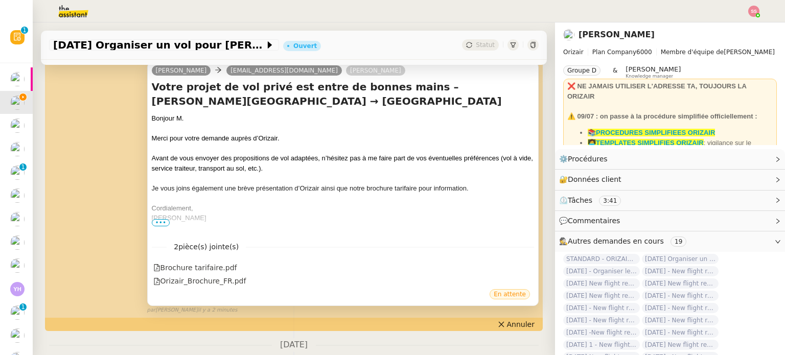
scroll to position [302, 0]
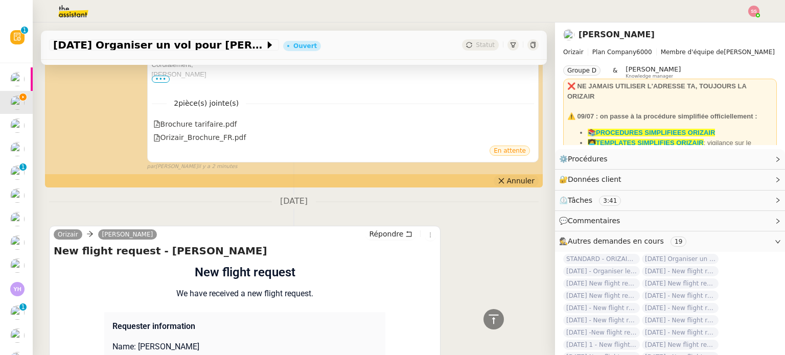
click at [495, 185] on button "Annuler" at bounding box center [515, 180] width 45 height 11
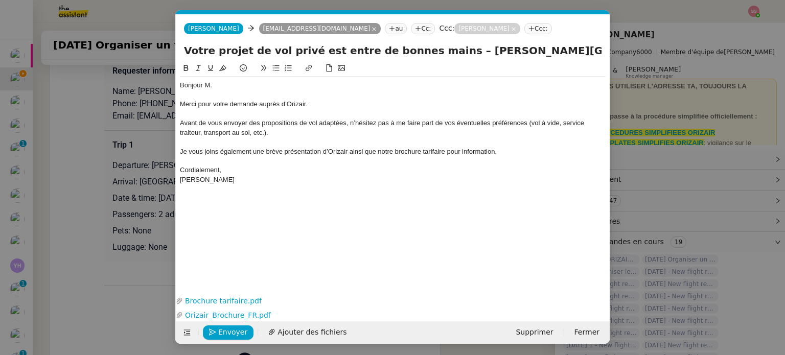
scroll to position [0, 21]
click at [220, 86] on div "Bonjour M." at bounding box center [392, 85] width 425 height 9
click at [214, 328] on icon "button" at bounding box center [212, 331] width 7 height 7
click at [213, 328] on icon "button" at bounding box center [212, 331] width 7 height 7
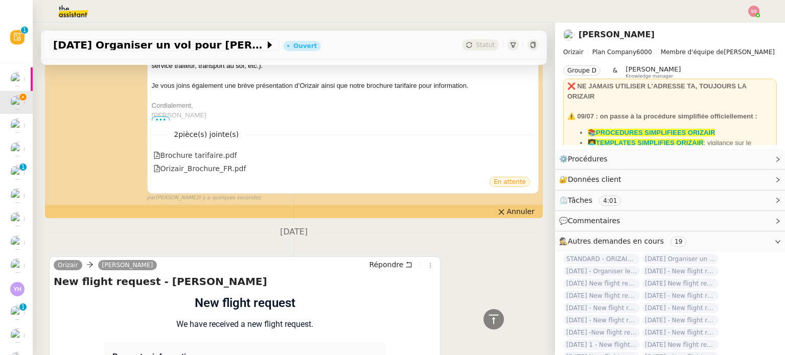
scroll to position [517, 0]
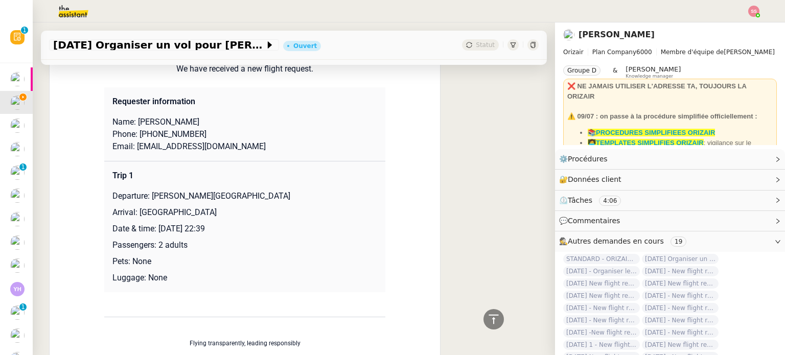
drag, startPoint x: 140, startPoint y: 138, endPoint x: 228, endPoint y: 138, distance: 88.4
click at [228, 138] on p "Phone: +33 6 31 86 08 20" at bounding box center [244, 134] width 265 height 12
copy p "33 6 31 86 08 20"
drag, startPoint x: 175, startPoint y: 150, endPoint x: 131, endPoint y: 147, distance: 44.6
click at [131, 147] on p "Email: raphduz@yahoo.fr" at bounding box center [244, 146] width 265 height 12
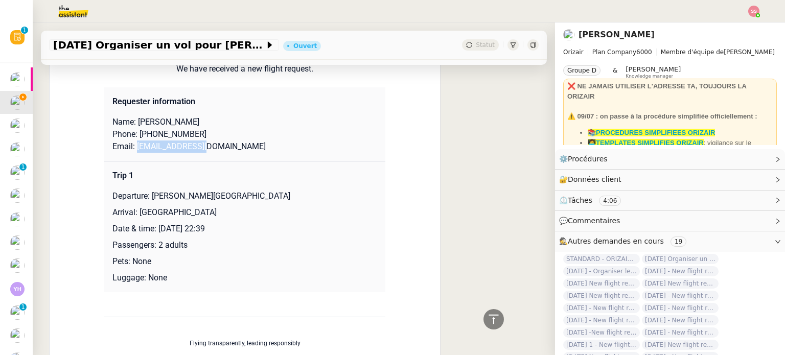
copy p "raphduz@yahoo.fr"
drag, startPoint x: 148, startPoint y: 196, endPoint x: 311, endPoint y: 195, distance: 162.9
click at [311, 195] on p "Departure: Charles de Gaulle International Airport" at bounding box center [244, 196] width 265 height 12
drag, startPoint x: 135, startPoint y: 214, endPoint x: 258, endPoint y: 208, distance: 123.2
click at [258, 208] on td "Trip 1 Departure: Charles de Gaulle International Airport Arrival: London Heath…" at bounding box center [244, 226] width 281 height 131
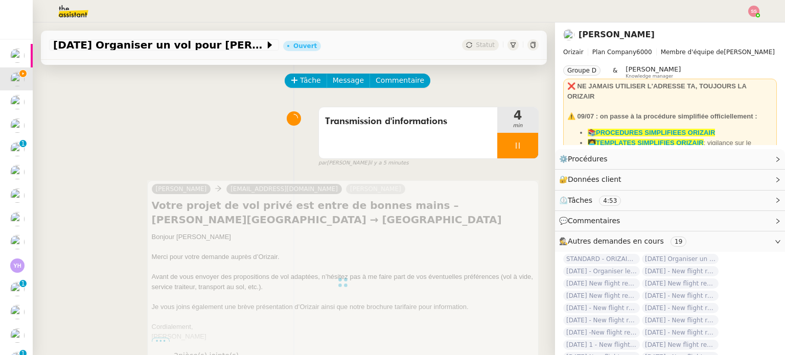
scroll to position [0, 0]
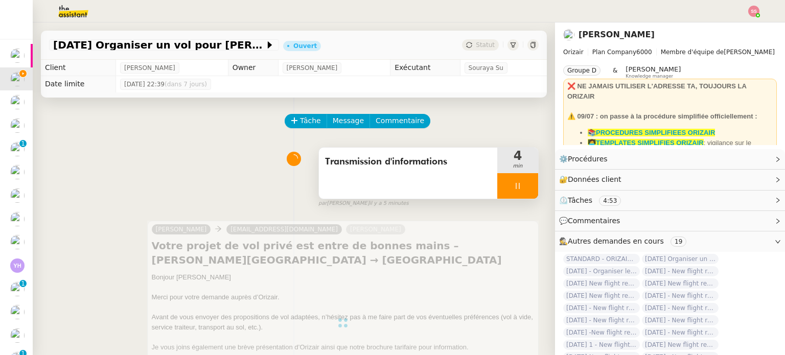
click at [513, 190] on icon at bounding box center [517, 186] width 8 height 8
click at [524, 187] on icon at bounding box center [528, 186] width 8 height 6
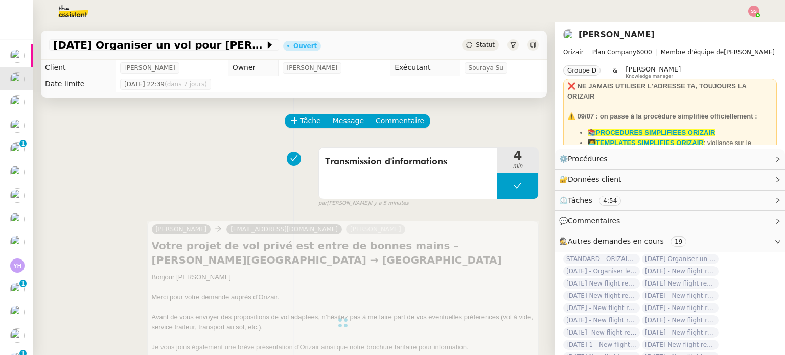
click at [462, 48] on div "Statut" at bounding box center [480, 44] width 37 height 11
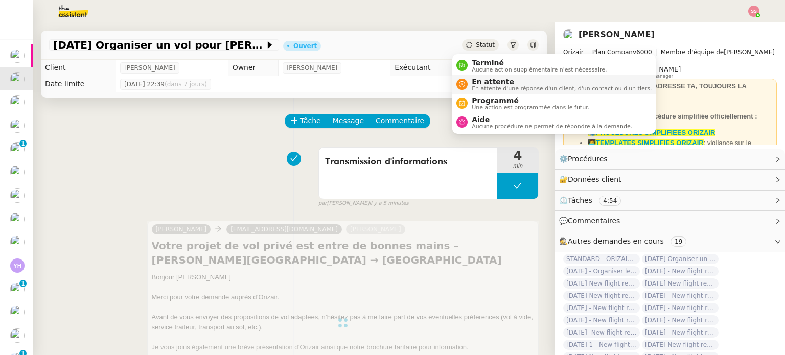
click at [470, 80] on div "En attente En attente d'une réponse d'un client, d'un contact ou d'un tiers." at bounding box center [559, 85] width 184 height 14
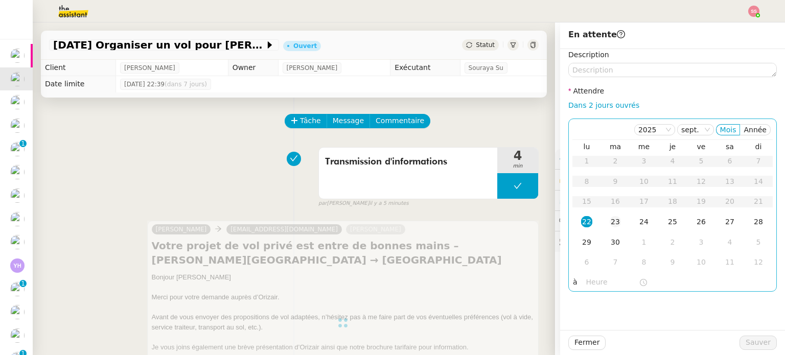
click at [610, 217] on div "23" at bounding box center [614, 221] width 11 height 11
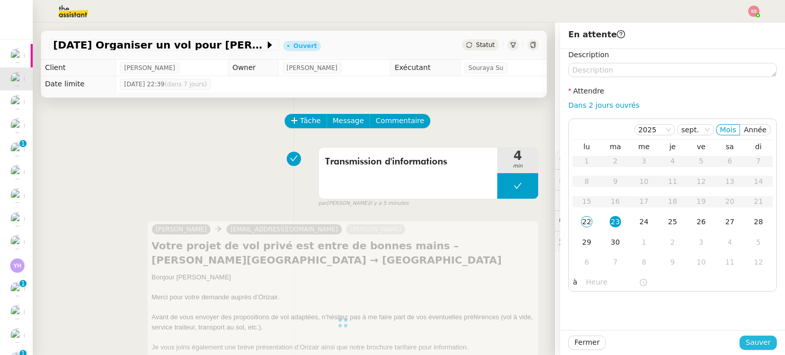
click at [756, 348] on span "Sauver" at bounding box center [757, 343] width 25 height 12
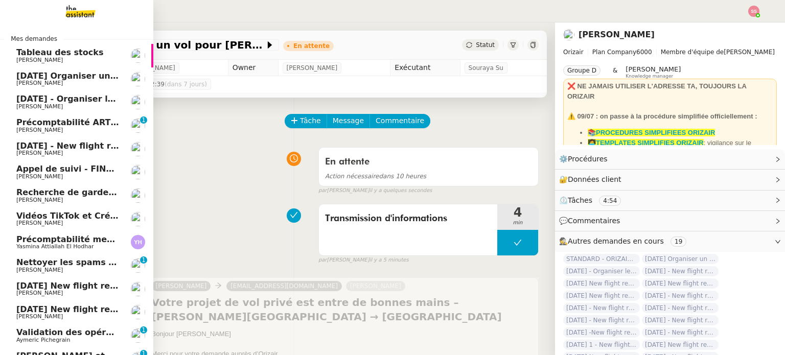
click at [69, 90] on link "[DATE] Organiser un vol [GEOGRAPHIC_DATA]-[GEOGRAPHIC_DATA] [PERSON_NAME]" at bounding box center [76, 78] width 153 height 23
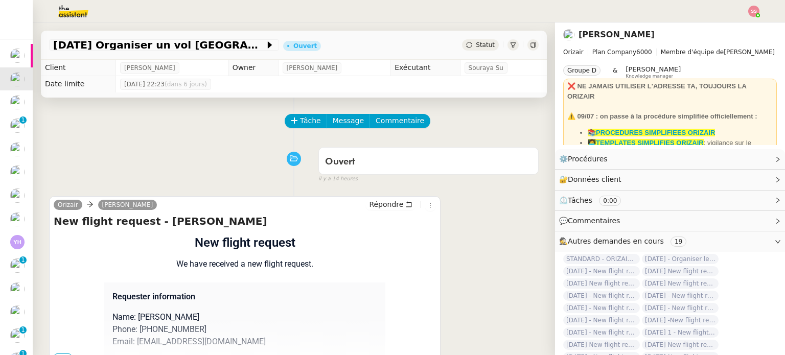
scroll to position [137, 0]
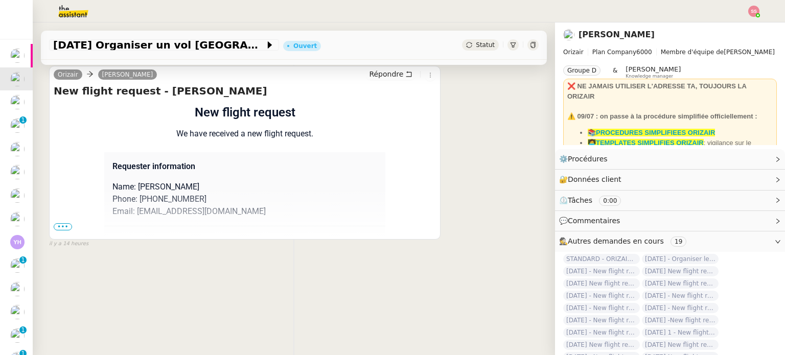
click at [56, 224] on span "•••" at bounding box center [63, 226] width 18 height 7
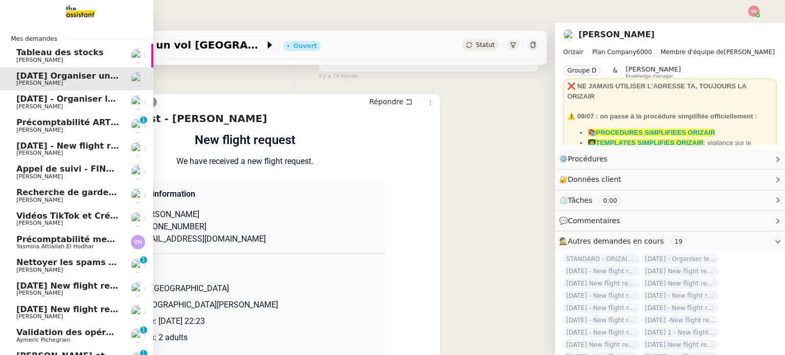
scroll to position [151, 0]
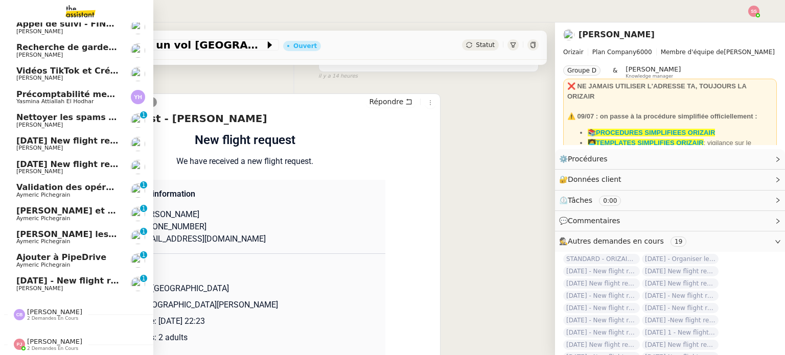
click at [88, 276] on span "[DATE] - New flight request - [PERSON_NAME]" at bounding box center [121, 281] width 211 height 10
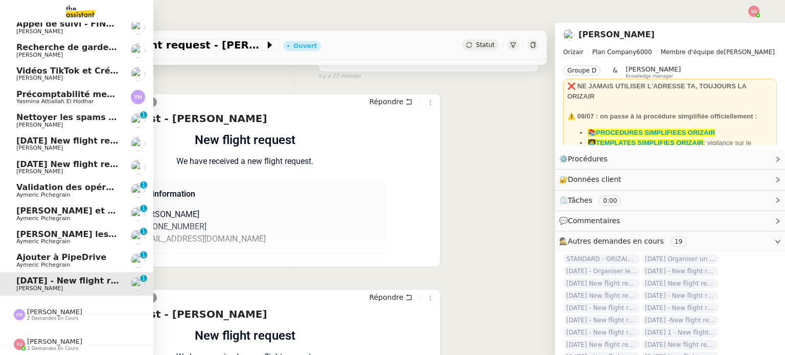
click at [102, 160] on span "[DATE] New flight request - Rerr F y g" at bounding box center [103, 164] width 174 height 10
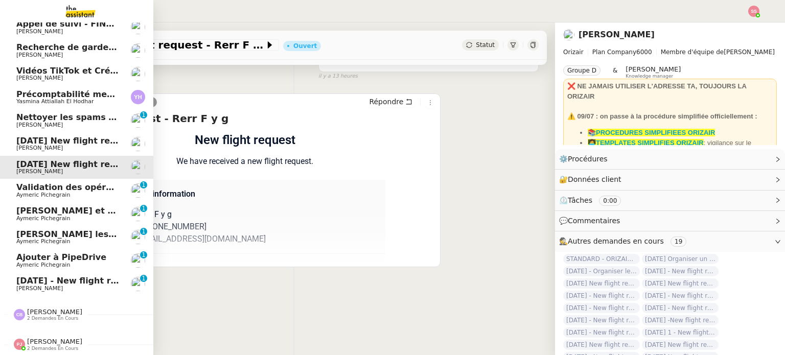
click at [51, 124] on link "Nettoyer les spams des emails - septembre 2025 Paul WEIBEL 0 1 2 3 4 5 6 7 8 9" at bounding box center [76, 120] width 153 height 23
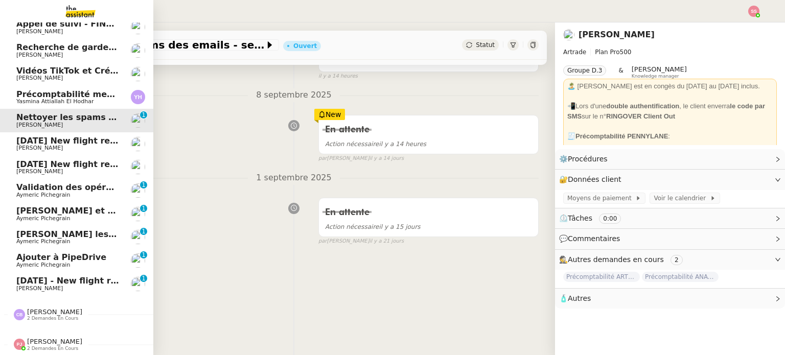
click at [52, 136] on span "[DATE] New flight request - [PERSON_NAME]" at bounding box center [118, 141] width 205 height 10
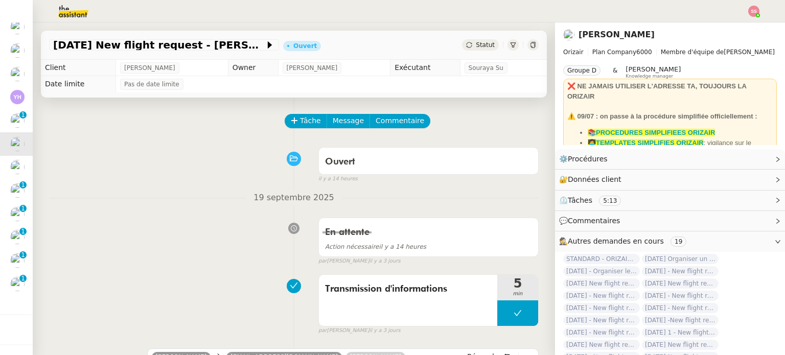
click at [304, 130] on div "Tâche Message Commentaire" at bounding box center [412, 126] width 253 height 25
click at [303, 123] on span "Tâche" at bounding box center [310, 121] width 21 height 12
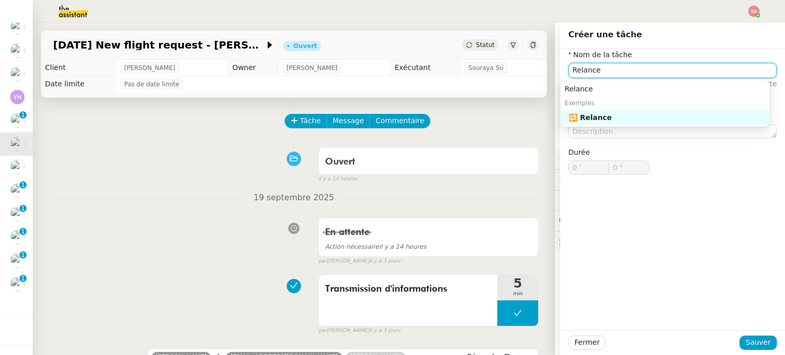
click at [627, 120] on div "🔁 Relance" at bounding box center [667, 117] width 196 height 9
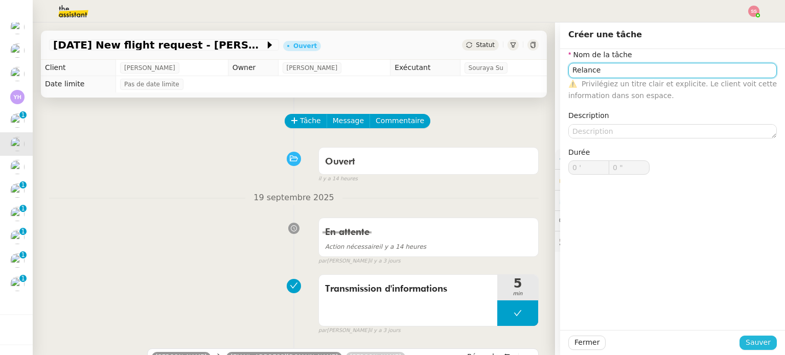
type input "Relance"
drag, startPoint x: 760, startPoint y: 342, endPoint x: 709, endPoint y: 306, distance: 62.3
click at [761, 342] on span "Sauver" at bounding box center [757, 343] width 25 height 12
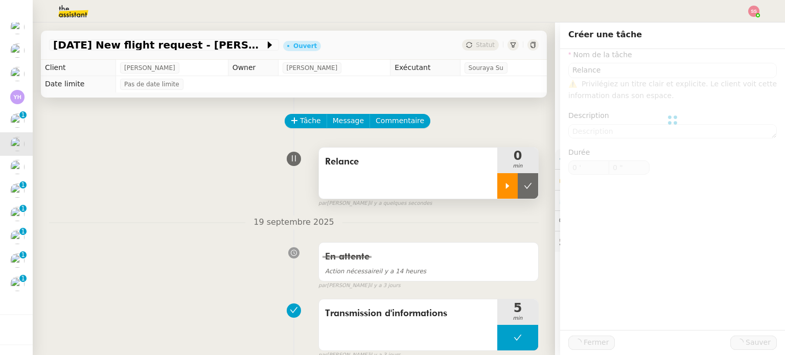
click at [506, 187] on icon at bounding box center [508, 186] width 4 height 6
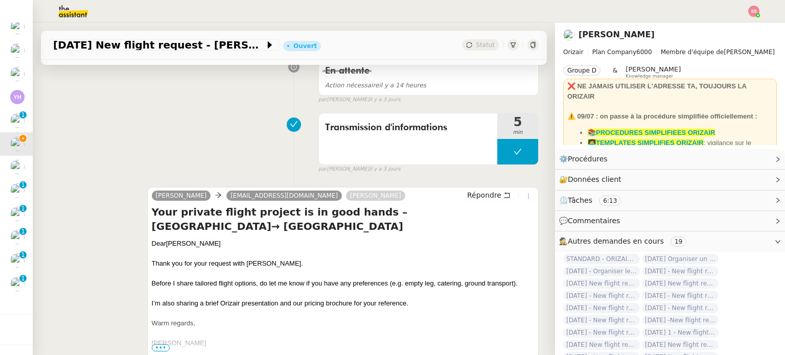
scroll to position [204, 0]
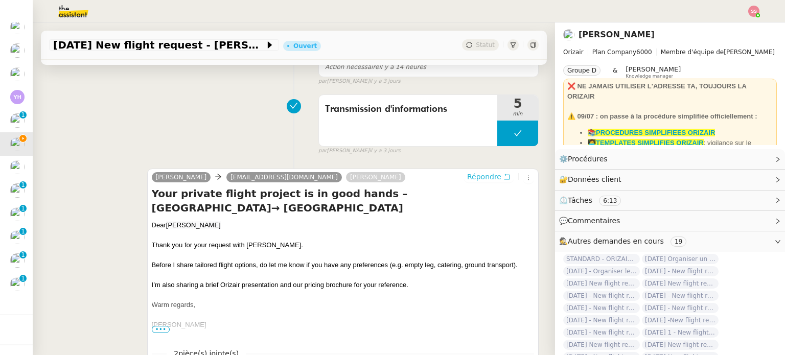
click at [469, 179] on span "Répondre" at bounding box center [484, 177] width 34 height 10
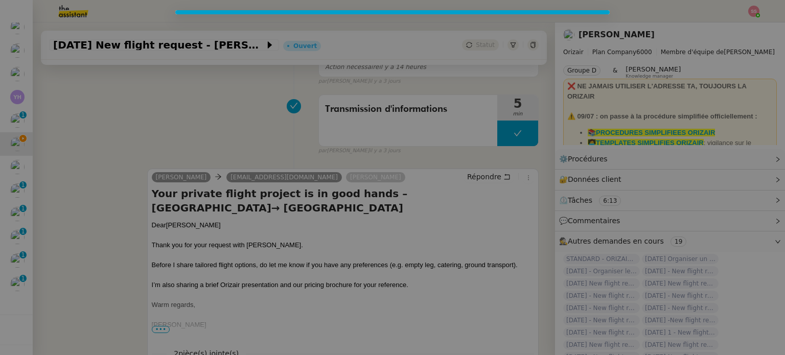
scroll to position [297, 0]
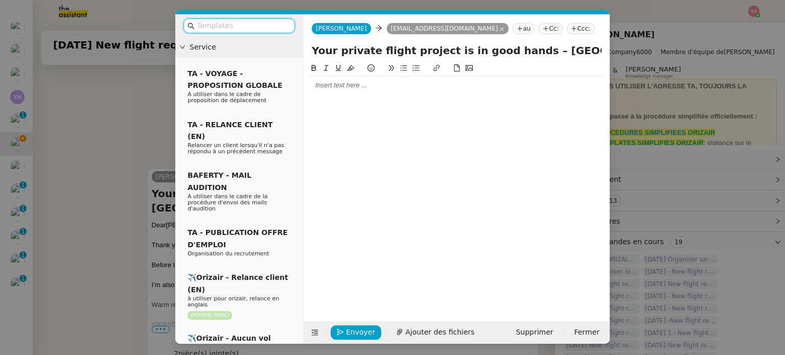
click at [340, 82] on div at bounding box center [456, 85] width 298 height 9
click at [270, 21] on input "text" at bounding box center [243, 26] width 92 height 12
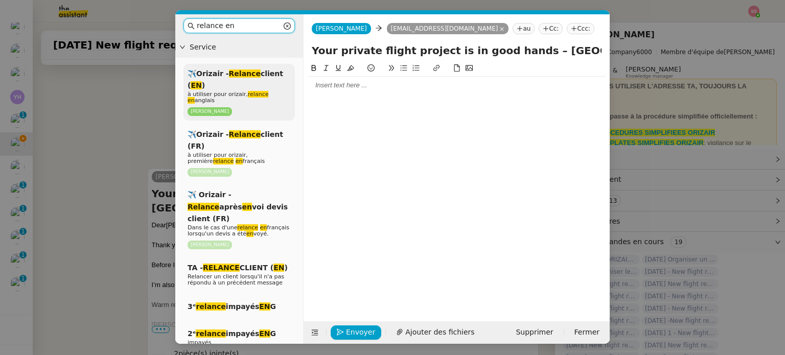
type input "relance en"
click at [257, 107] on p "[PERSON_NAME]" at bounding box center [238, 112] width 103 height 10
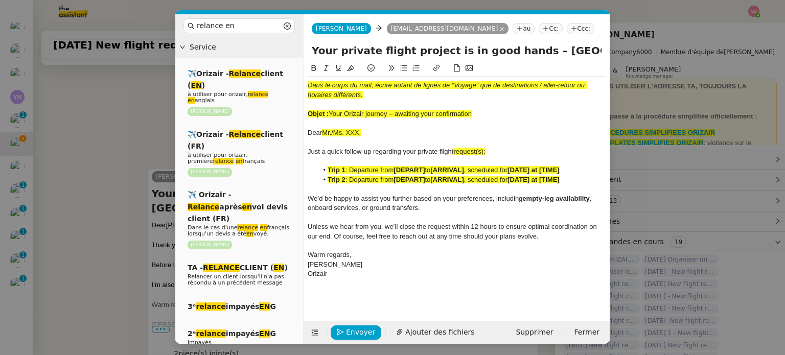
scroll to position [417, 0]
drag, startPoint x: 328, startPoint y: 112, endPoint x: 476, endPoint y: 112, distance: 147.6
click at [476, 112] on div "Objet : Your Orizair journey – awaiting your confirmation" at bounding box center [456, 113] width 298 height 9
drag, startPoint x: 516, startPoint y: 53, endPoint x: 293, endPoint y: 52, distance: 223.2
click at [293, 52] on nz-layout "relance en Service ✈️Orizair - Relance client ( EN ) à utiliser pour orizair, r…" at bounding box center [392, 178] width 434 height 329
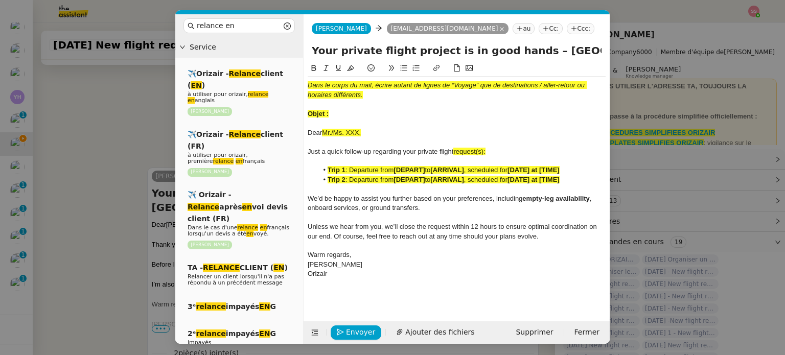
paste input "Your Orizair journey – awaiting your confirmation"
type input "Your Orizair journey – awaiting your confirmation – London Luton Airport→ Tener…"
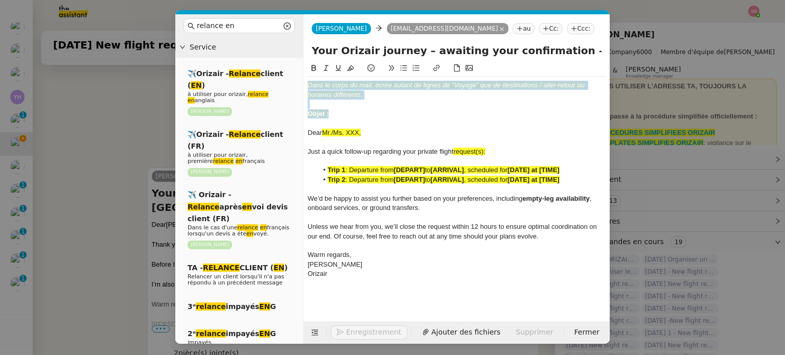
drag, startPoint x: 340, startPoint y: 111, endPoint x: 297, endPoint y: 68, distance: 61.0
click at [297, 68] on nz-layout "relance en Service ✈️Orizair - Relance client ( EN ) à utiliser pour orizair, r…" at bounding box center [392, 178] width 434 height 329
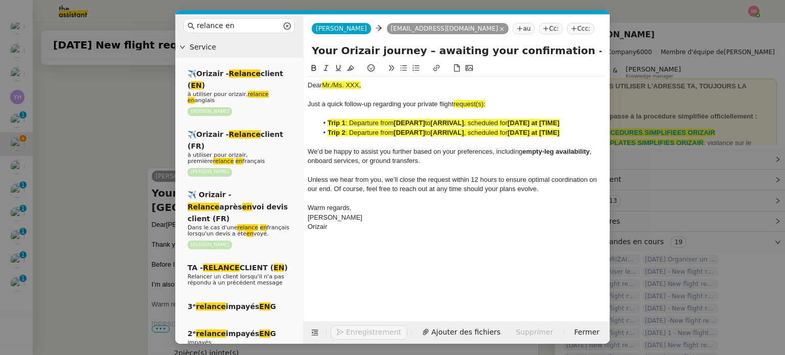
click at [151, 148] on nz-modal-container "relance en Service ✈️Orizair - Relance client ( EN ) à utiliser pour orizair, r…" at bounding box center [392, 177] width 785 height 355
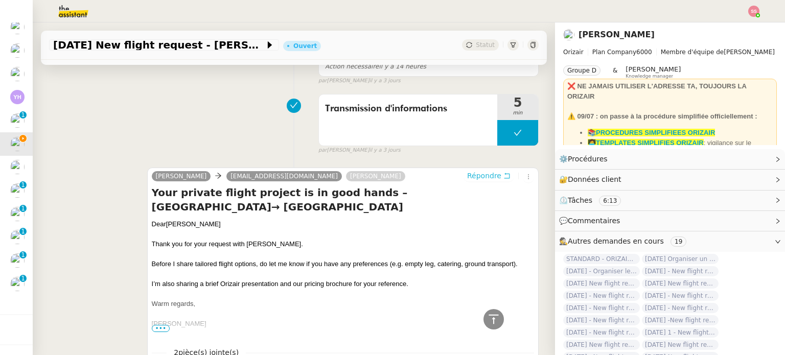
scroll to position [415, 0]
click at [192, 228] on span "Claudiu Axinte" at bounding box center [193, 225] width 55 height 8
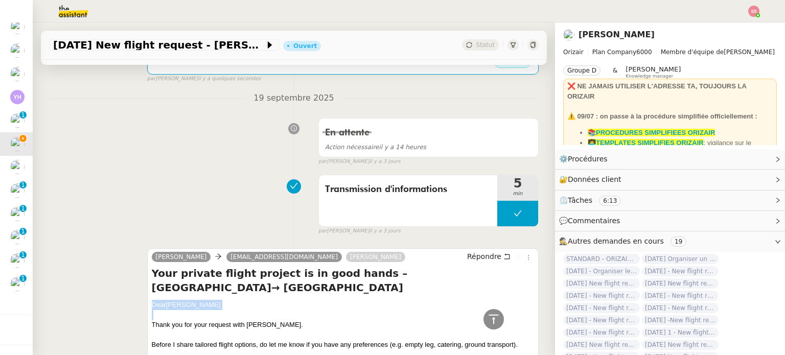
scroll to position [160, 0]
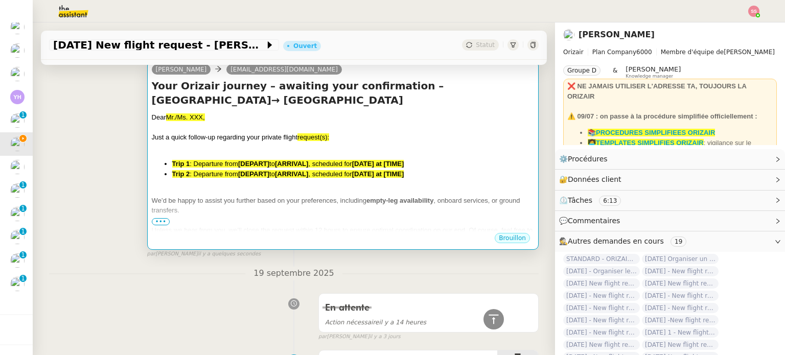
click at [279, 178] on strong "[ARRIVAL]" at bounding box center [291, 174] width 33 height 8
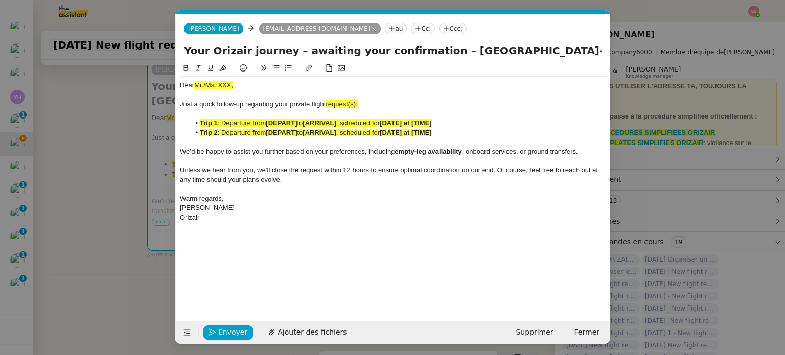
scroll to position [0, 54]
drag, startPoint x: 216, startPoint y: 80, endPoint x: 216, endPoint y: 85, distance: 5.6
click at [216, 81] on div "Dear Mr./Ms. XXX, Just a quick follow-up regarding your private flight request(…" at bounding box center [392, 152] width 425 height 150
click at [216, 85] on span "Mr./Ms. XXX," at bounding box center [213, 85] width 39 height 8
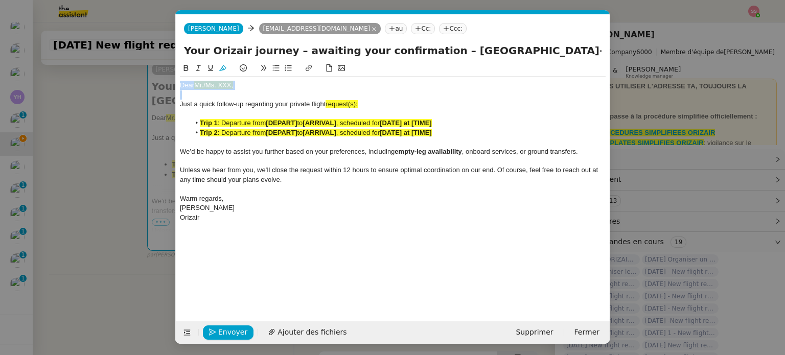
click at [216, 85] on span "Mr./Ms. XXX," at bounding box center [213, 85] width 39 height 8
drag, startPoint x: 510, startPoint y: 51, endPoint x: 654, endPoint y: 62, distance: 144.4
click at [654, 62] on nz-modal-container "relance en Service ✈️Orizair - Relance client ( EN ) à utiliser pour orizair, r…" at bounding box center [392, 177] width 785 height 355
click at [357, 106] on span "request(s):" at bounding box center [341, 104] width 32 height 8
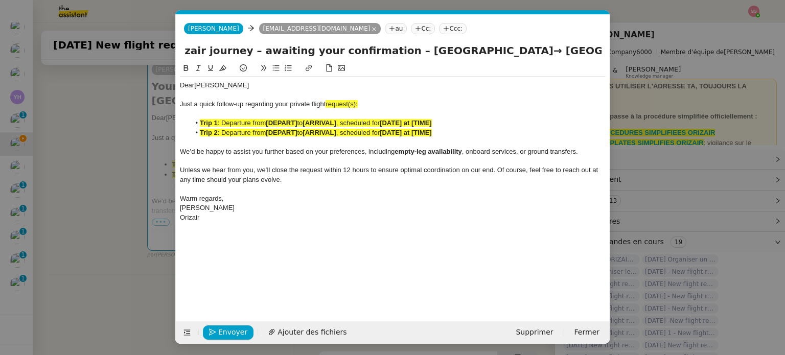
scroll to position [0, 0]
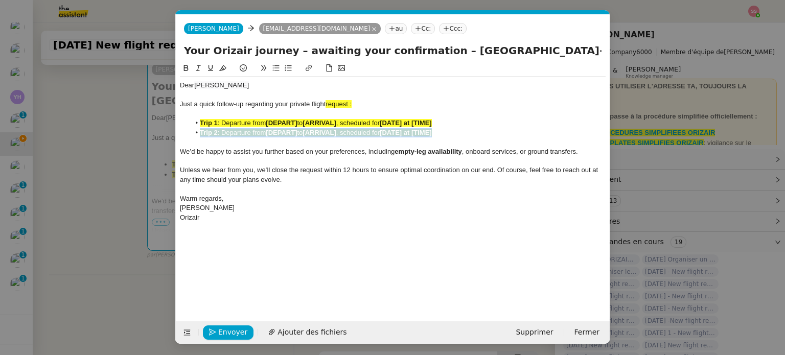
drag, startPoint x: 451, startPoint y: 132, endPoint x: 199, endPoint y: 128, distance: 252.4
click at [199, 128] on li "Trip 2 : Departure from [DEPART] to [ARRIVAL] , scheduled for [DATE] at [TIME]" at bounding box center [398, 132] width 416 height 9
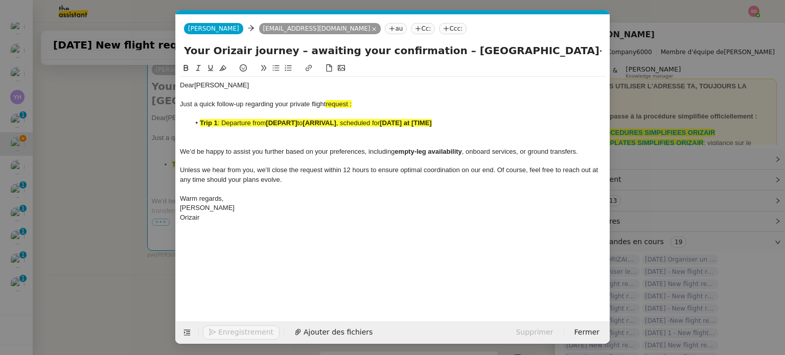
click at [112, 144] on nz-modal-container "relance en Service ✈️Orizair - Relance client ( EN ) à utiliser pour orizair, r…" at bounding box center [392, 177] width 785 height 355
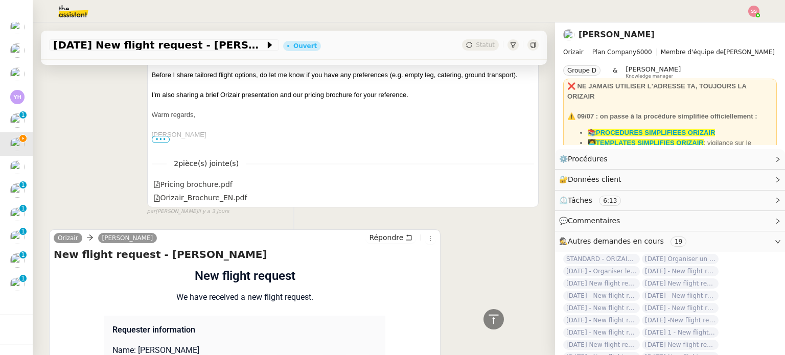
scroll to position [717, 0]
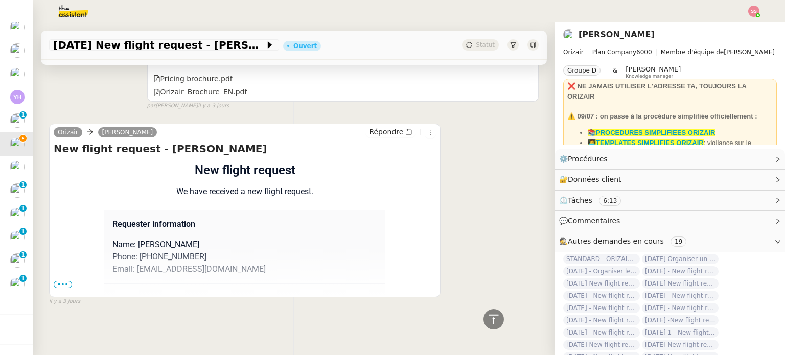
click at [64, 282] on span "•••" at bounding box center [63, 284] width 18 height 7
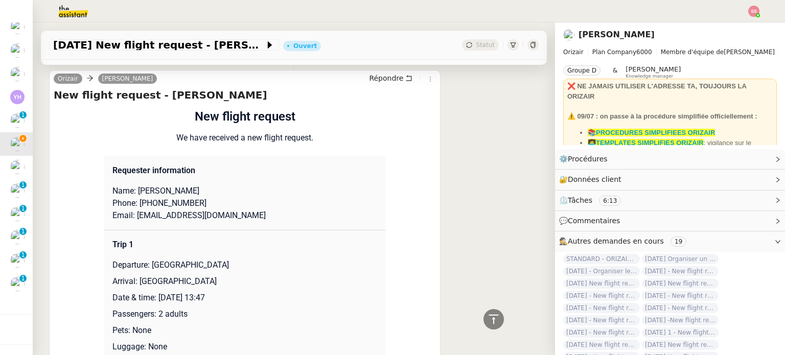
scroll to position [819, 0]
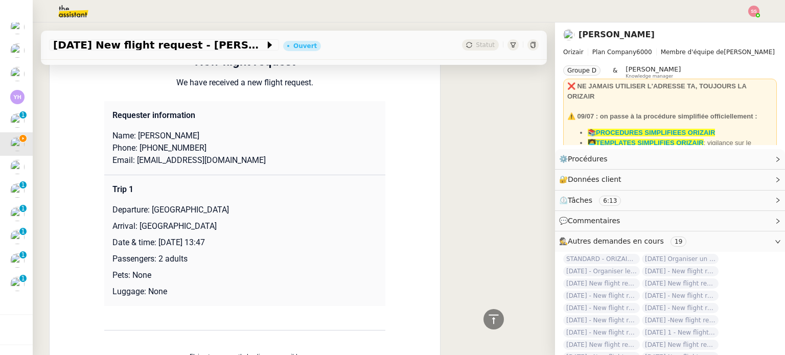
drag, startPoint x: 147, startPoint y: 212, endPoint x: 241, endPoint y: 208, distance: 94.1
click at [241, 208] on p "Departure: London Luton Airport" at bounding box center [244, 210] width 265 height 12
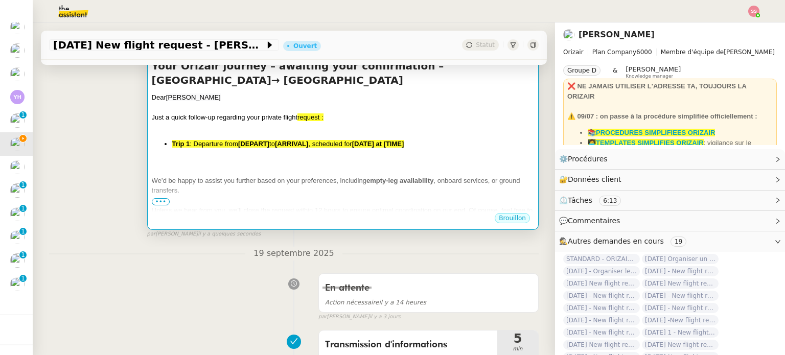
scroll to position [104, 0]
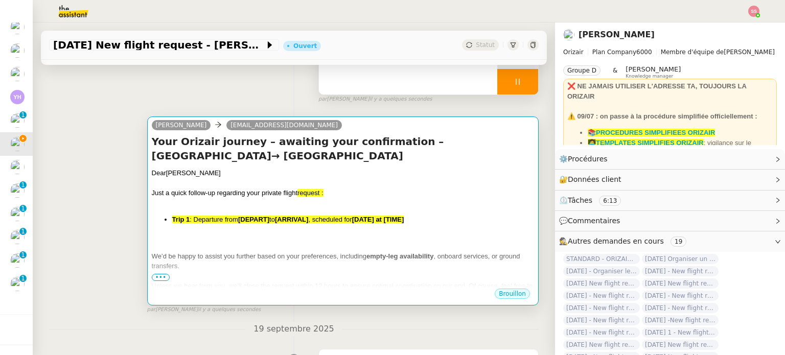
click at [283, 183] on div at bounding box center [343, 183] width 382 height 10
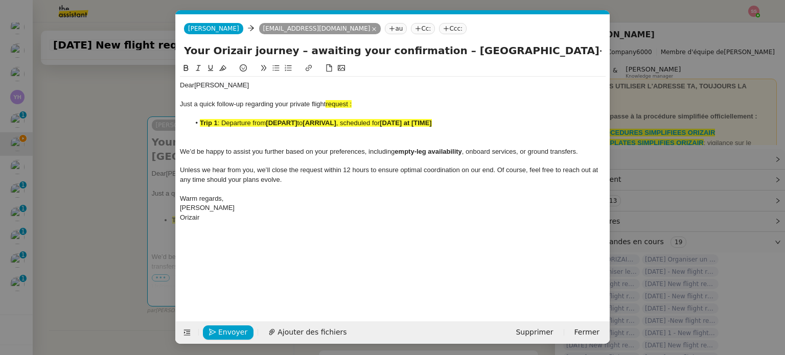
scroll to position [0, 54]
click at [248, 121] on span ": Departure from" at bounding box center [242, 123] width 49 height 8
click at [226, 68] on icon at bounding box center [222, 67] width 7 height 7
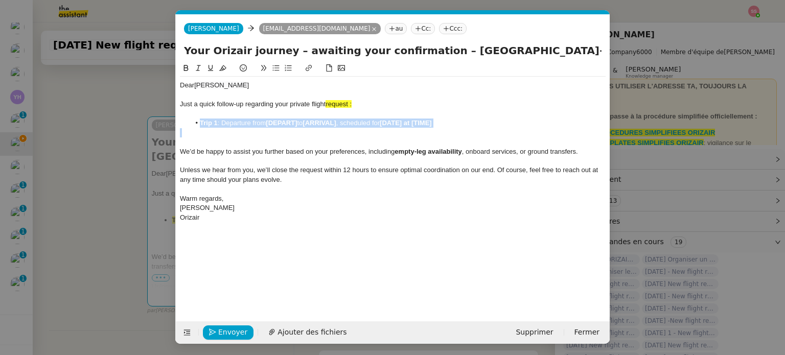
click at [293, 129] on div at bounding box center [392, 132] width 425 height 9
click at [299, 124] on li "Trip 1 : Departure from [DEPART] to [ARRIVAL] , scheduled for [DATE] at [TIME]" at bounding box center [398, 123] width 416 height 9
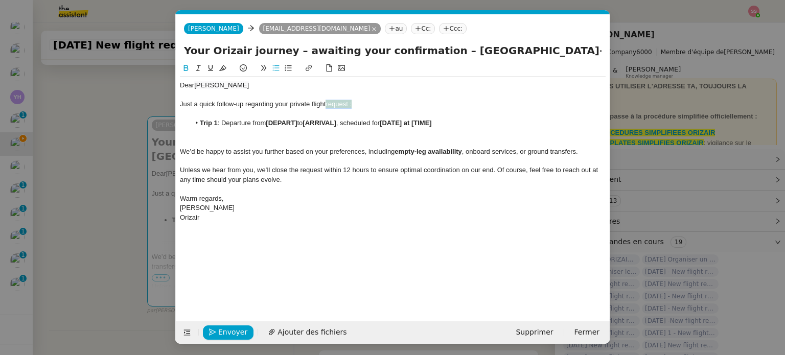
drag, startPoint x: 356, startPoint y: 106, endPoint x: 328, endPoint y: 104, distance: 28.1
click at [328, 104] on div "Just a quick follow-up regarding your private flight request :" at bounding box center [392, 104] width 425 height 9
click at [224, 67] on icon at bounding box center [222, 67] width 7 height 7
click at [286, 112] on div at bounding box center [392, 113] width 425 height 9
drag, startPoint x: 298, startPoint y: 121, endPoint x: 268, endPoint y: 122, distance: 30.7
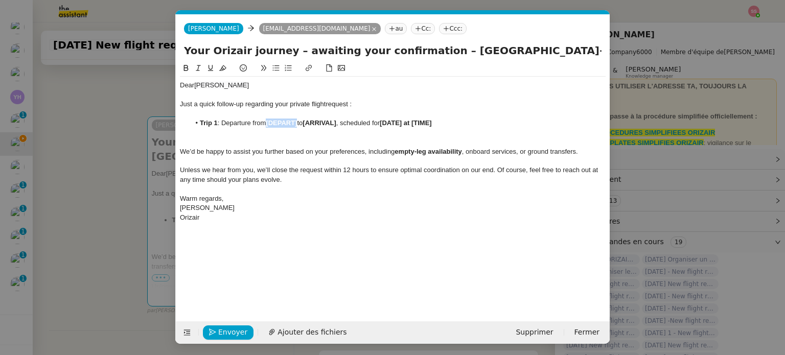
click at [268, 122] on li "Trip 1 : Departure from [DEPART] to [ARRIVAL] , scheduled for [DATE] at [TIME]" at bounding box center [398, 123] width 416 height 9
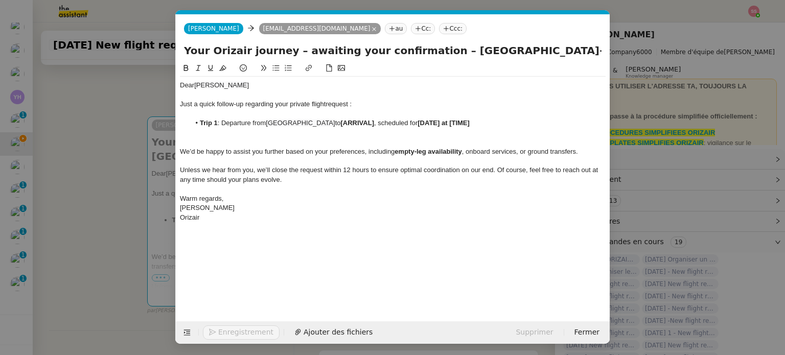
click at [131, 167] on nz-modal-container "relance en Service ✈️Orizair - Relance client ( EN ) à utiliser pour orizair, r…" at bounding box center [392, 177] width 785 height 355
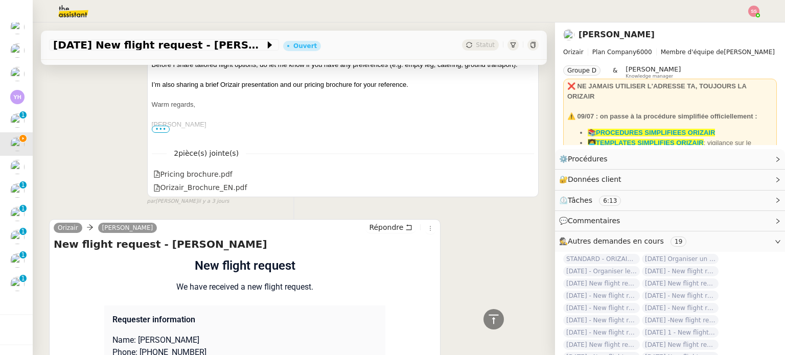
scroll to position [921, 0]
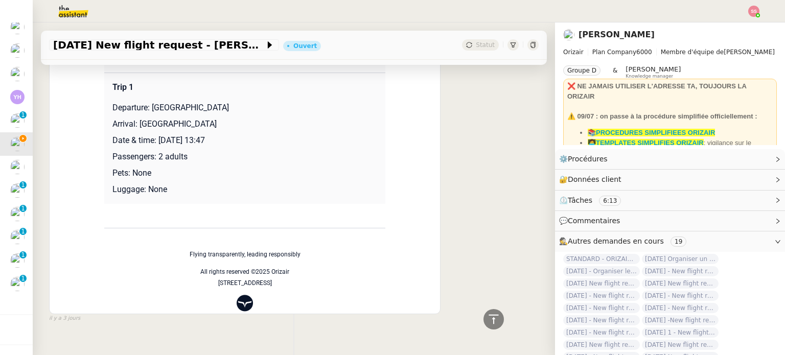
drag, startPoint x: 135, startPoint y: 128, endPoint x: 216, endPoint y: 128, distance: 80.7
click at [216, 128] on p "Arrival: Tenerife Sur Airport" at bounding box center [244, 124] width 265 height 12
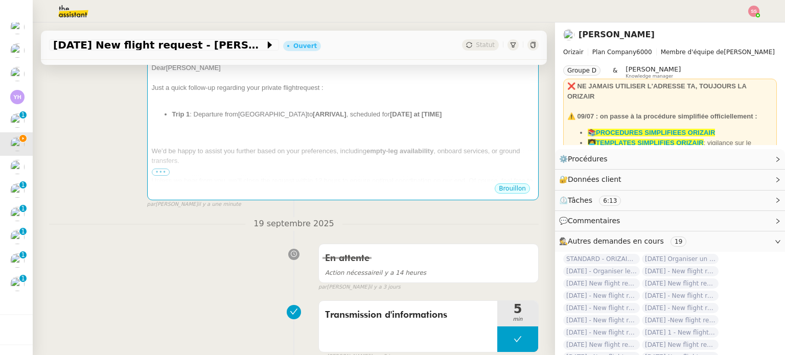
scroll to position [155, 0]
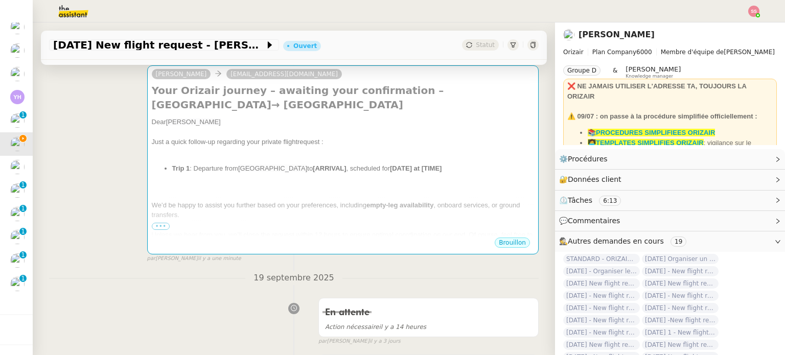
click at [291, 134] on div at bounding box center [343, 132] width 382 height 10
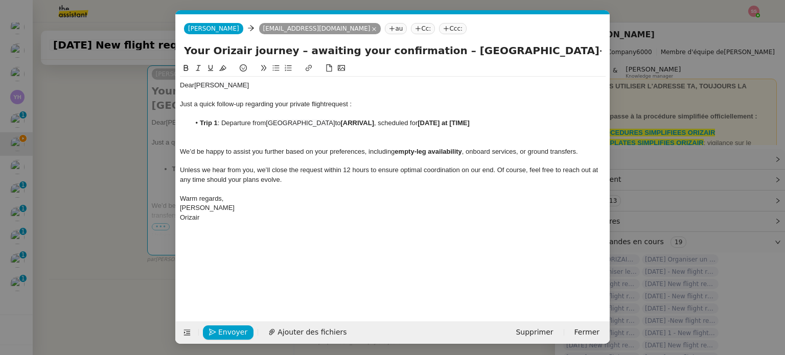
scroll to position [0, 54]
drag, startPoint x: 372, startPoint y: 122, endPoint x: 338, endPoint y: 125, distance: 33.8
click at [338, 125] on li "Trip 1 : Departure from London Luton Airport to [ARRIVAL] , scheduled for [DATE…" at bounding box center [398, 123] width 416 height 9
click at [149, 168] on nz-modal-container "relance en Service ✈️Orizair - Relance client ( EN ) à utiliser pour orizair, r…" at bounding box center [392, 177] width 785 height 355
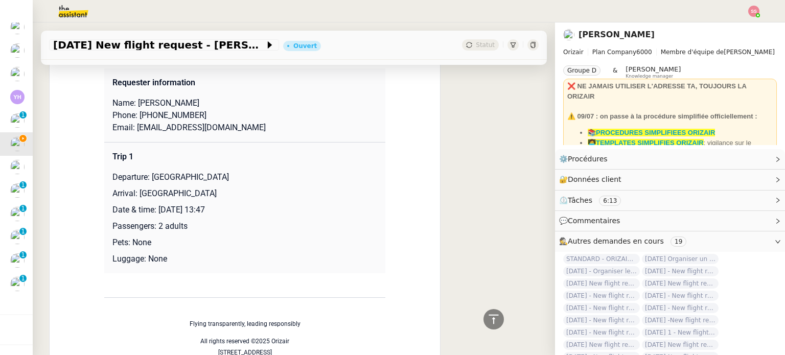
scroll to position [741, 0]
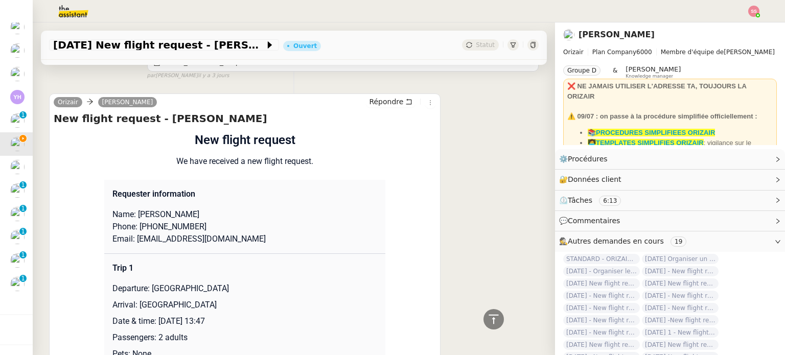
drag, startPoint x: 156, startPoint y: 324, endPoint x: 266, endPoint y: 321, distance: 109.4
click at [266, 321] on p "Date & time: 9th February 2026 13:47" at bounding box center [244, 321] width 265 height 12
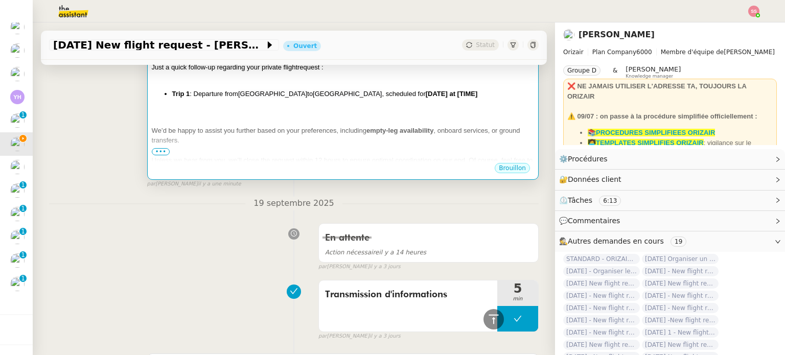
click at [354, 149] on div at bounding box center [343, 151] width 382 height 10
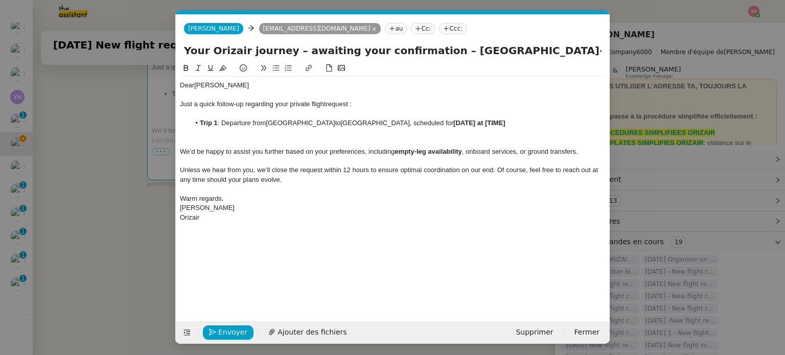
scroll to position [0, 54]
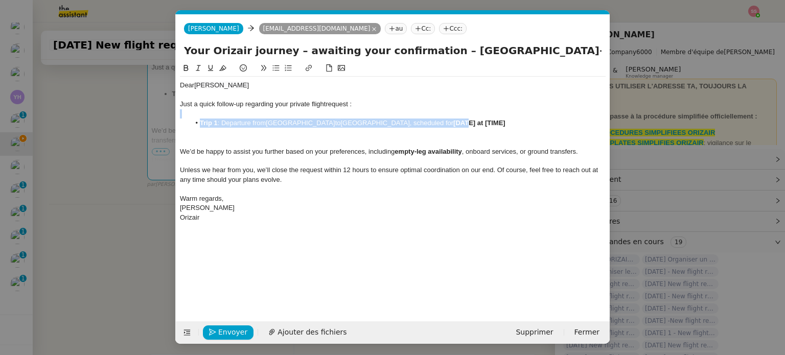
drag, startPoint x: 502, startPoint y: 118, endPoint x: 454, endPoint y: 122, distance: 48.2
click at [454, 122] on div "Dear Claudiu Axinte Just a quick follow-up regarding your private flight reques…" at bounding box center [392, 152] width 425 height 150
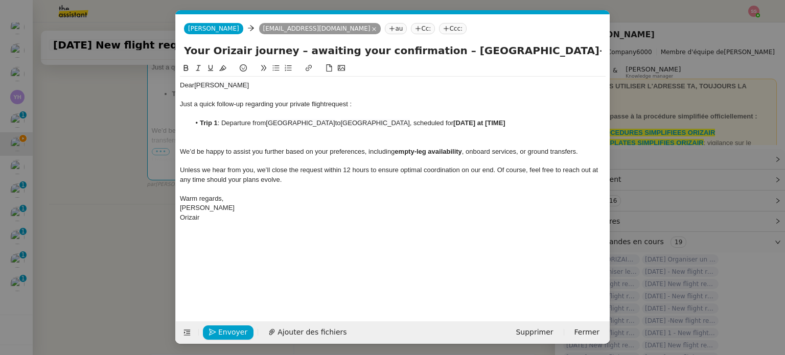
click at [460, 124] on strong "[DATE] at [TIME]" at bounding box center [479, 123] width 52 height 8
drag, startPoint x: 499, startPoint y: 122, endPoint x: 441, endPoint y: 124, distance: 58.3
click at [441, 124] on li "Trip 1 : Departure from London Luton Airport to Tenerife Sur Airport , schedule…" at bounding box center [398, 123] width 416 height 9
click at [439, 26] on nz-tag "Ccc:" at bounding box center [453, 28] width 28 height 11
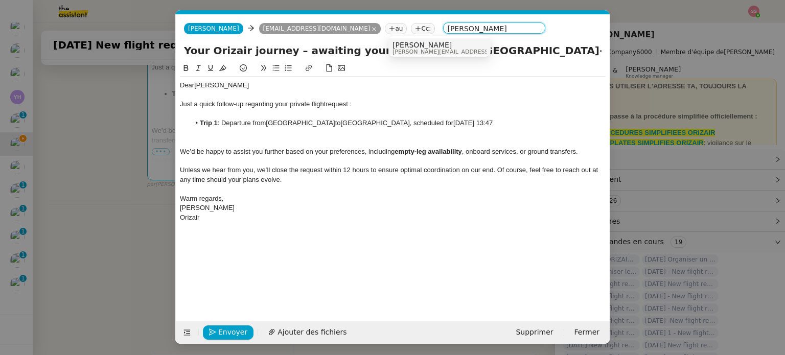
type input "[PERSON_NAME]"
click at [386, 182] on div "Unless we hear from you, we’ll close the request within 12 hours to ensure opti…" at bounding box center [392, 174] width 425 height 19
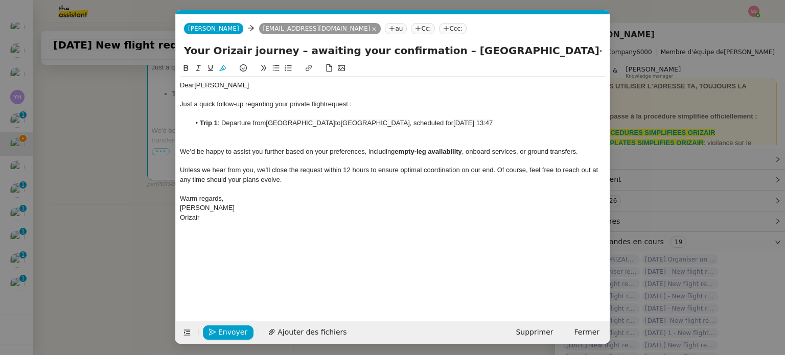
click at [398, 34] on div "Josephine Josephine a.claudiumarius@gmail.com au Cc: Ccc:" at bounding box center [393, 28] width 434 height 29
click at [439, 30] on nz-tag "Ccc:" at bounding box center [453, 28] width 28 height 11
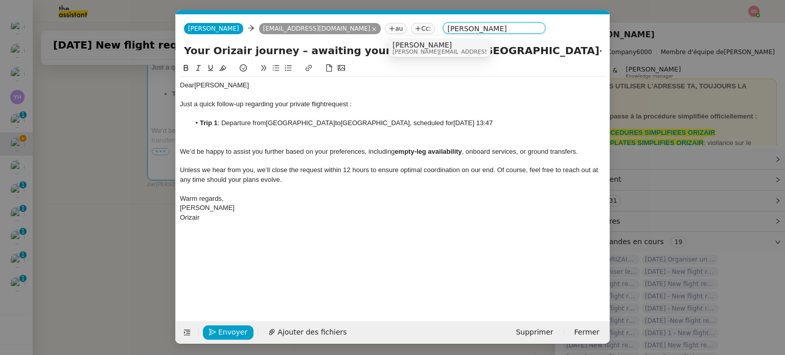
type input "[PERSON_NAME]"
click at [434, 44] on span "[PERSON_NAME]" at bounding box center [464, 45] width 145 height 8
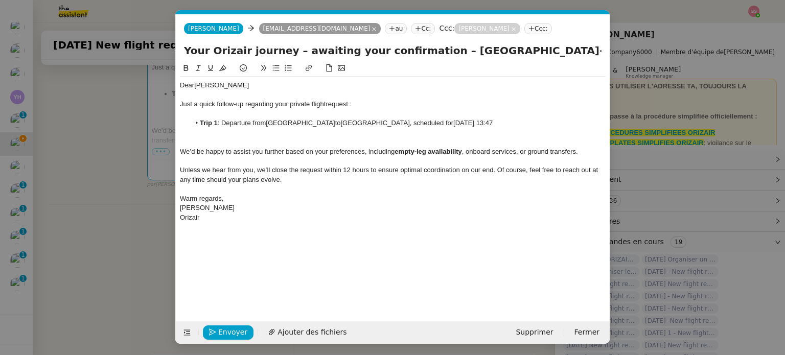
click at [272, 136] on div at bounding box center [392, 132] width 425 height 9
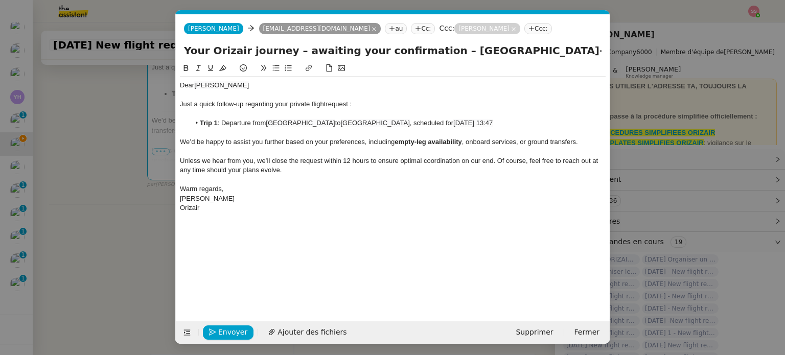
scroll to position [0, 46]
drag, startPoint x: 449, startPoint y: 53, endPoint x: 624, endPoint y: 91, distance: 178.8
click at [624, 91] on nz-modal-container "relance en Service ✈️Orizair - Relance client ( EN ) à utiliser pour orizair, r…" at bounding box center [392, 177] width 785 height 355
click at [233, 334] on span "Envoyer" at bounding box center [232, 332] width 29 height 12
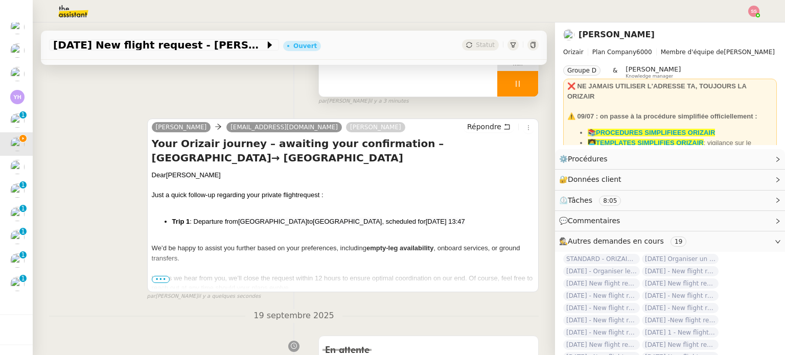
scroll to position [0, 0]
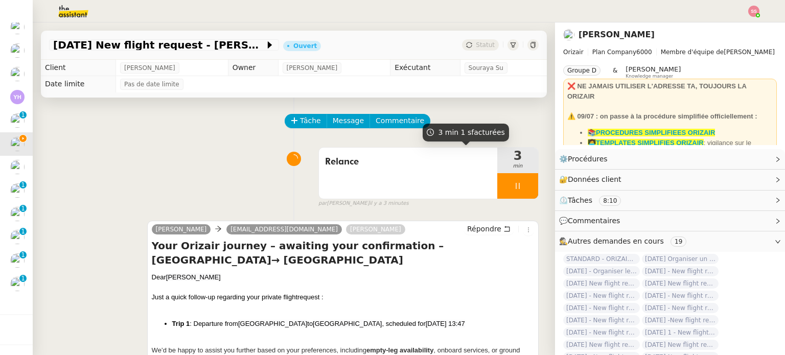
click at [523, 188] on div at bounding box center [517, 186] width 41 height 26
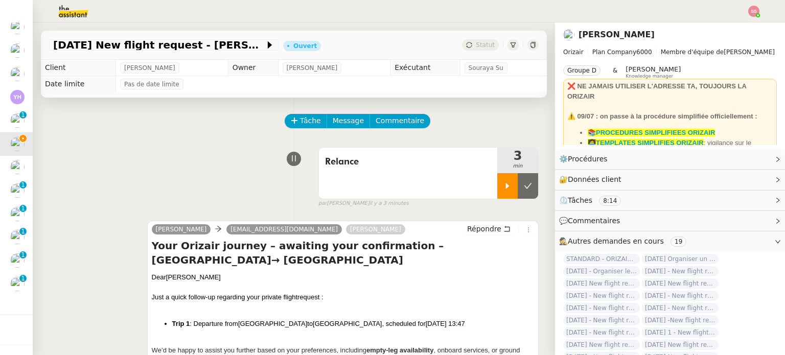
click at [523, 188] on button at bounding box center [527, 186] width 20 height 26
click at [472, 53] on div "9th February 2026 New flight request - Claudiu Axinte Ouvert Statut" at bounding box center [294, 45] width 506 height 29
click at [476, 45] on span "Statut" at bounding box center [485, 44] width 19 height 7
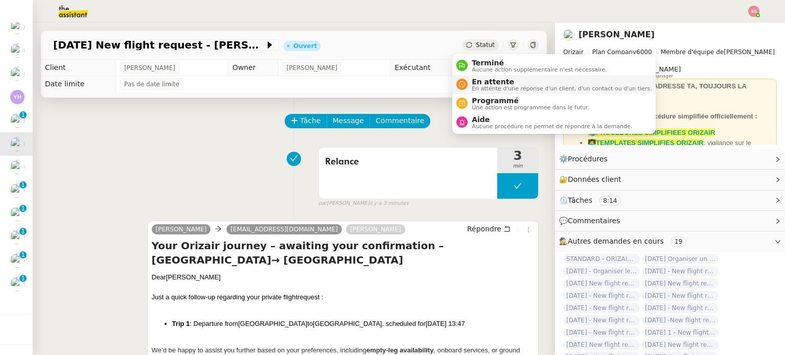
click at [490, 83] on span "En attente" at bounding box center [561, 82] width 180 height 8
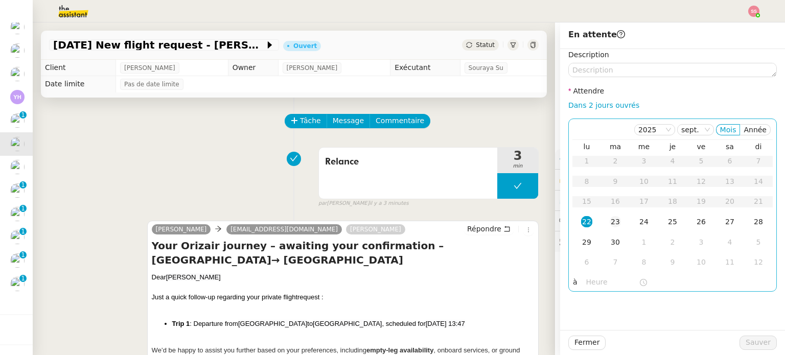
click at [618, 219] on td "23" at bounding box center [615, 222] width 29 height 20
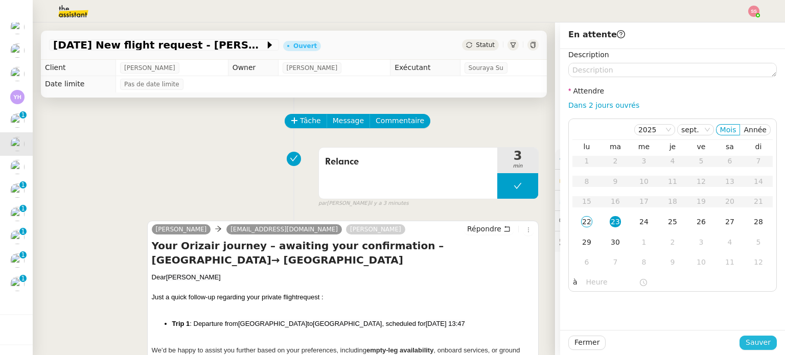
click at [746, 339] on span "Sauver" at bounding box center [757, 343] width 25 height 12
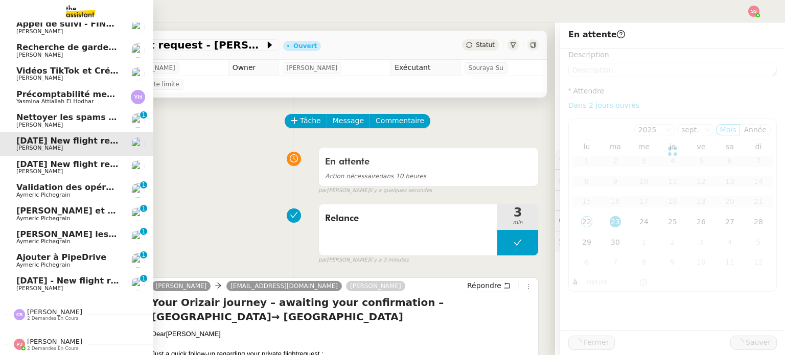
scroll to position [127, 0]
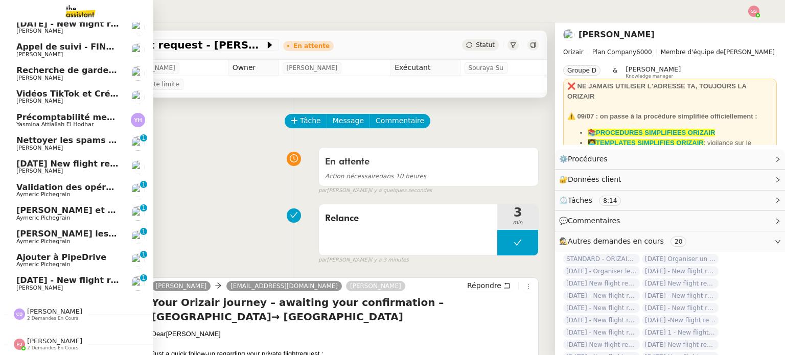
click at [84, 159] on span "[DATE] New flight request - Rerr F y g" at bounding box center [103, 164] width 174 height 10
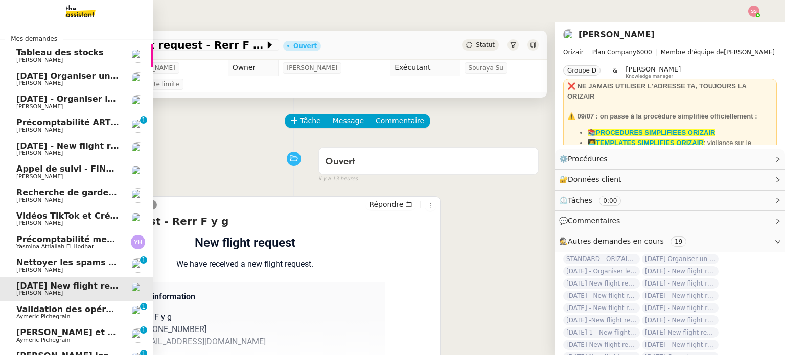
click at [88, 151] on span "[PERSON_NAME]" at bounding box center [67, 153] width 103 height 6
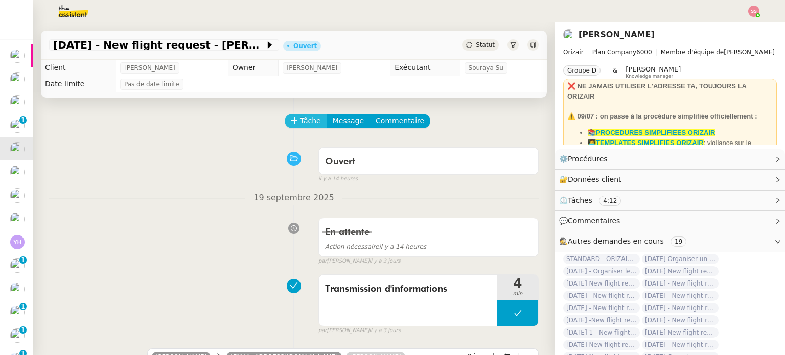
click at [300, 121] on span "Tâche" at bounding box center [310, 121] width 21 height 12
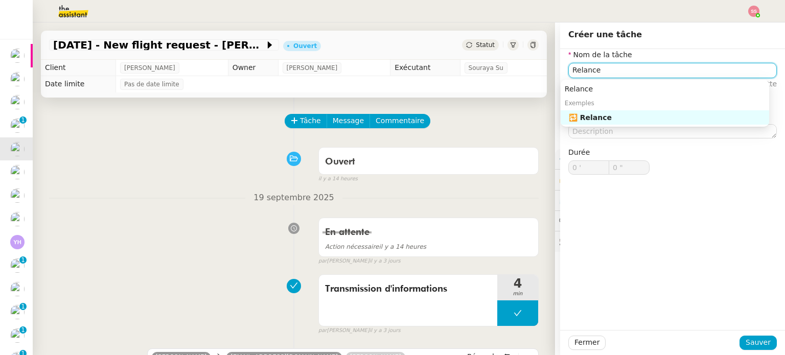
click at [610, 122] on div "🔁 Relance" at bounding box center [667, 117] width 196 height 9
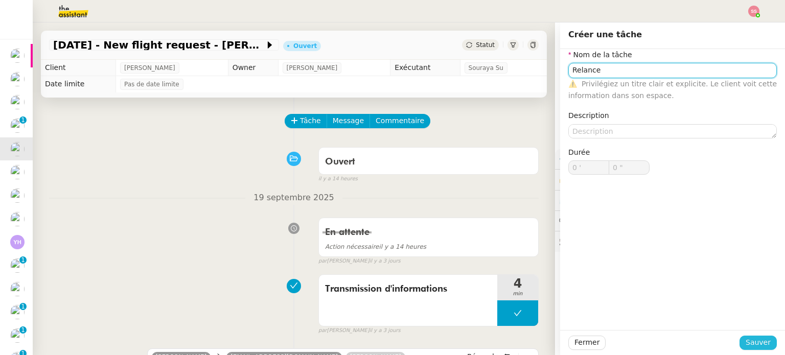
type input "Relance"
drag, startPoint x: 756, startPoint y: 339, endPoint x: 698, endPoint y: 310, distance: 65.3
click at [756, 339] on span "Sauver" at bounding box center [757, 343] width 25 height 12
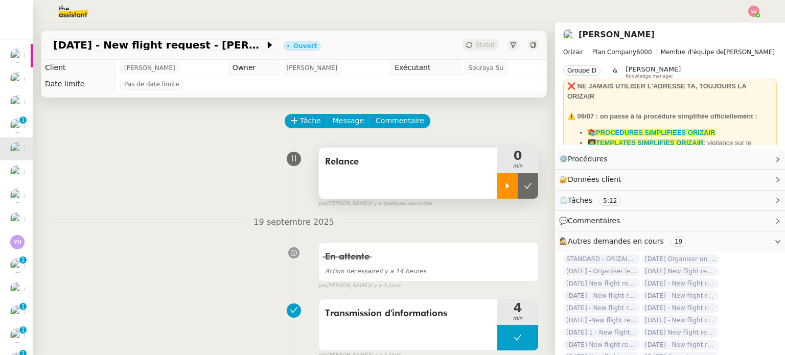
click at [501, 186] on div at bounding box center [507, 186] width 20 height 26
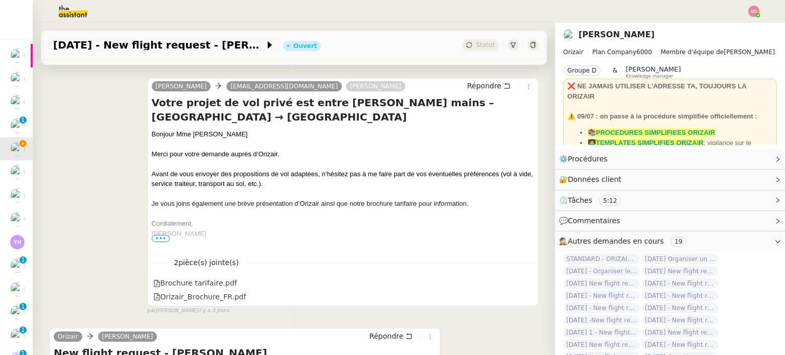
scroll to position [306, 0]
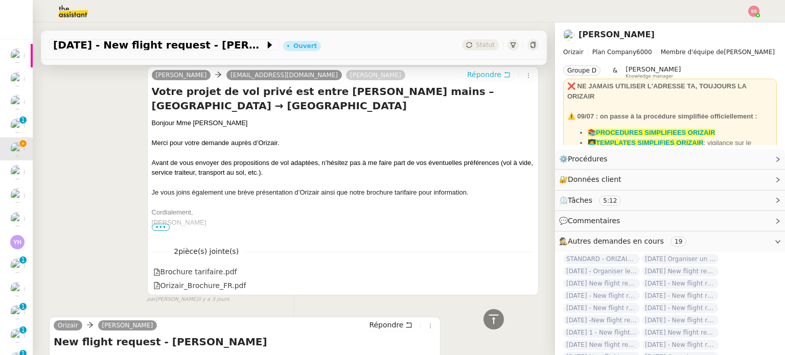
click at [470, 73] on span "Répondre" at bounding box center [484, 74] width 34 height 10
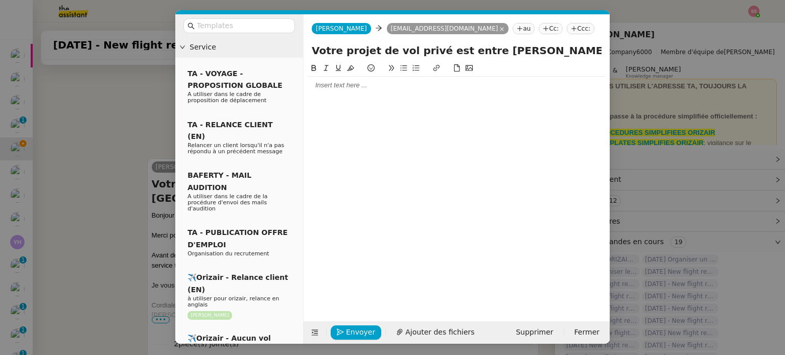
scroll to position [399, 0]
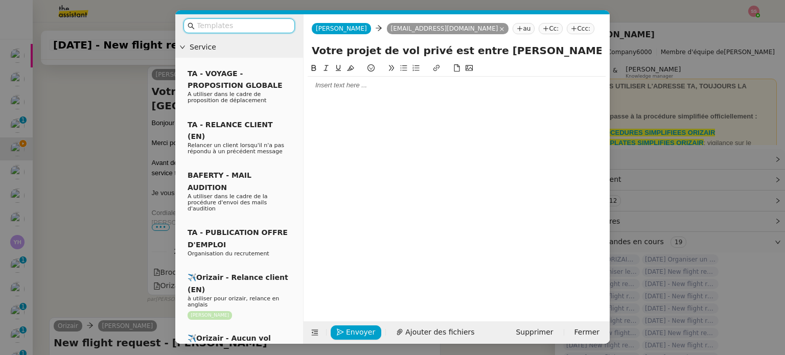
click at [258, 29] on input "text" at bounding box center [243, 26] width 92 height 12
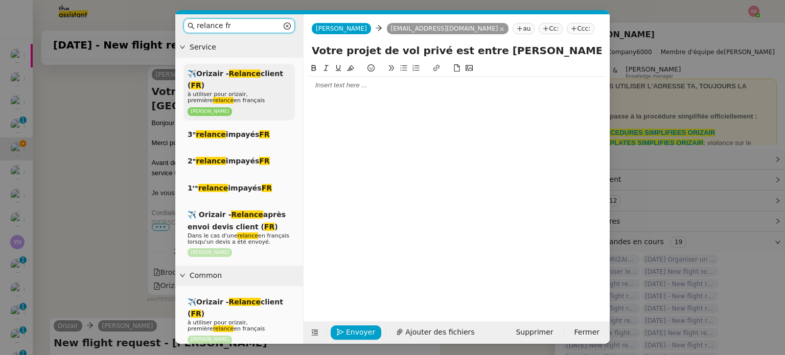
type input "relance fr"
click at [266, 72] on span "✈️Orizair - Relance client ( FR )" at bounding box center [235, 79] width 96 height 20
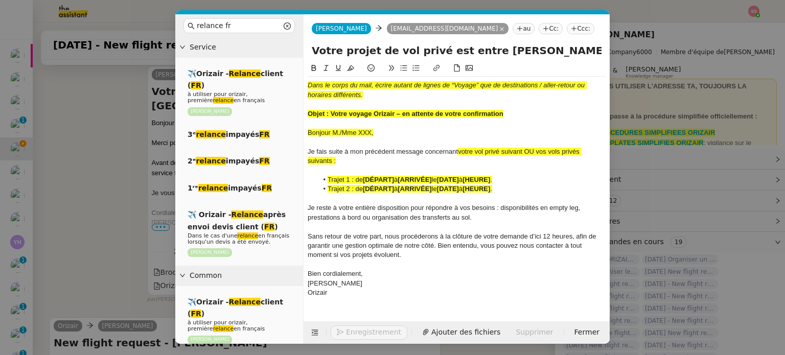
scroll to position [519, 0]
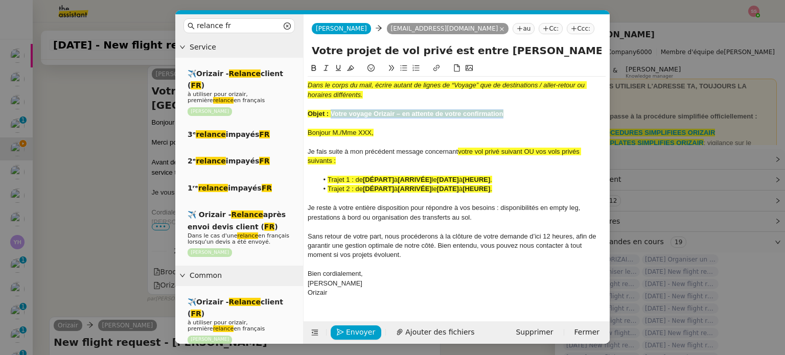
drag, startPoint x: 330, startPoint y: 112, endPoint x: 527, endPoint y: 110, distance: 197.2
click at [527, 110] on div "Objet : Votre voyage Orizair – en attente de votre confirmation" at bounding box center [456, 113] width 298 height 9
drag, startPoint x: 555, startPoint y: 51, endPoint x: 298, endPoint y: 43, distance: 257.0
click at [298, 43] on nz-layout "relance fr Service ✈️Orizair - Relance client ( FR ) à utiliser pour orizair, p…" at bounding box center [392, 178] width 434 height 329
paste input "voyage Orizair – en attente de votre confirmation"
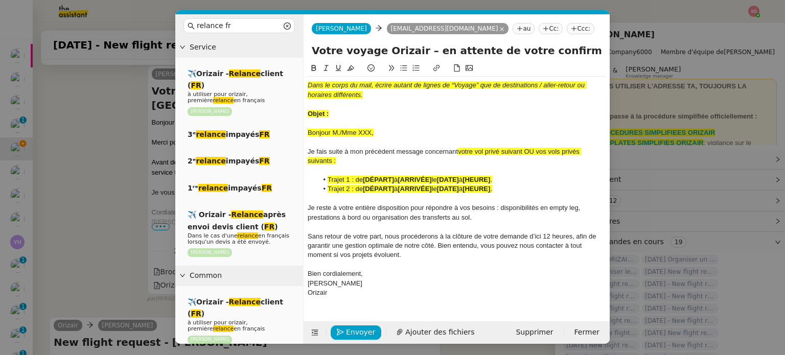
type input "Votre voyage Orizair – en attente de votre confirmation – [GEOGRAPHIC_DATA] → […"
click at [353, 106] on div at bounding box center [456, 104] width 298 height 9
drag, startPoint x: 327, startPoint y: 101, endPoint x: 295, endPoint y: 75, distance: 41.0
click at [295, 75] on nz-layout "relance fr Service ✈️Orizair - Relance client ( FR ) à utiliser pour orizair, p…" at bounding box center [392, 178] width 434 height 329
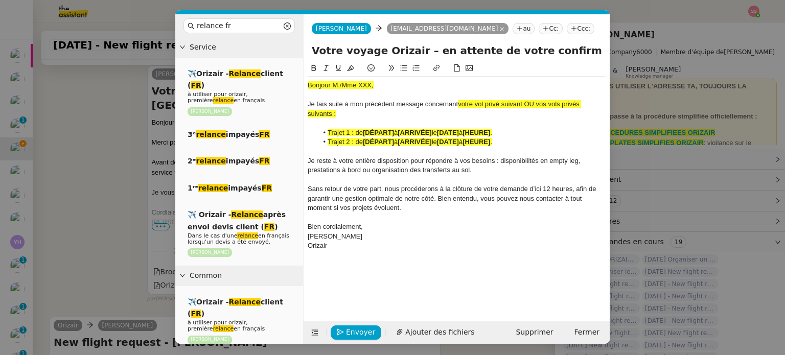
scroll to position [0, 186]
drag, startPoint x: 541, startPoint y: 49, endPoint x: 645, endPoint y: 69, distance: 106.2
click at [645, 69] on nz-modal-container "relance fr Service ✈️Orizair - Relance client ( FR ) à utiliser pour orizair, p…" at bounding box center [392, 177] width 785 height 355
click at [475, 144] on strong "[HEURE]" at bounding box center [476, 142] width 28 height 8
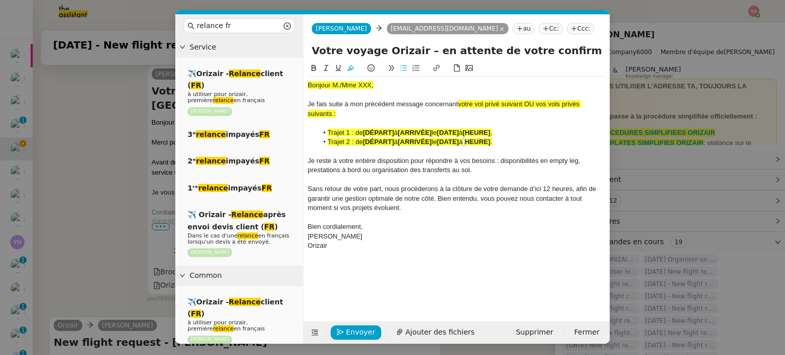
click at [475, 144] on strong "[HEURE]" at bounding box center [476, 142] width 28 height 8
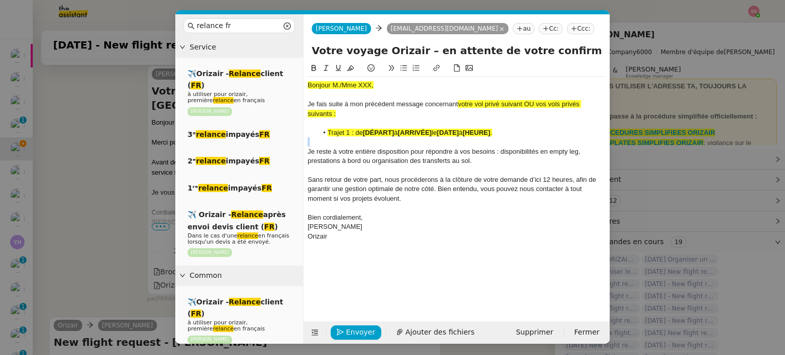
drag, startPoint x: 527, startPoint y: 103, endPoint x: 600, endPoint y: 116, distance: 74.2
click at [600, 116] on div "Je fais suite à mon précédent message concernant votre vol privé suivant OU vos…" at bounding box center [456, 109] width 298 height 19
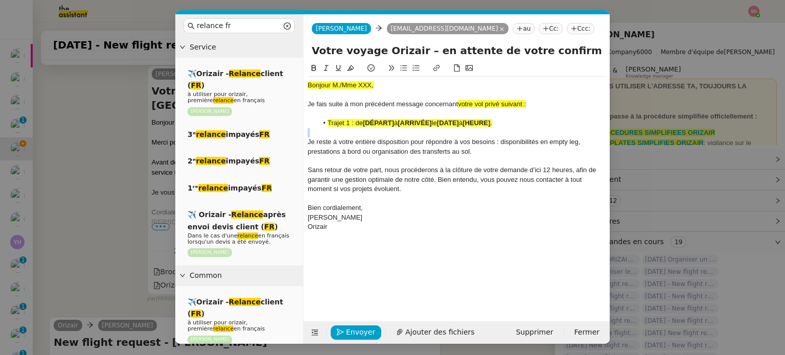
drag, startPoint x: 539, startPoint y: 108, endPoint x: 458, endPoint y: 106, distance: 81.2
click at [458, 106] on div "Je fais suite à mon précédent message concernant votre vol privé suivant :" at bounding box center [456, 104] width 298 height 9
click at [346, 70] on button at bounding box center [350, 68] width 12 height 12
click at [347, 81] on div "Bonjour M./Mme XXX," at bounding box center [456, 85] width 298 height 9
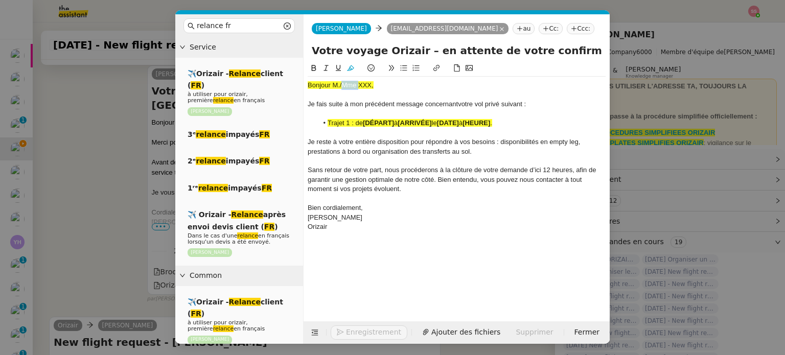
click at [347, 81] on div "Bonjour M./Mme XXX," at bounding box center [456, 85] width 298 height 9
click at [100, 131] on nz-modal-container "relance fr Service ✈️Orizair - Relance client ( FR ) à utiliser pour orizair, p…" at bounding box center [392, 177] width 785 height 355
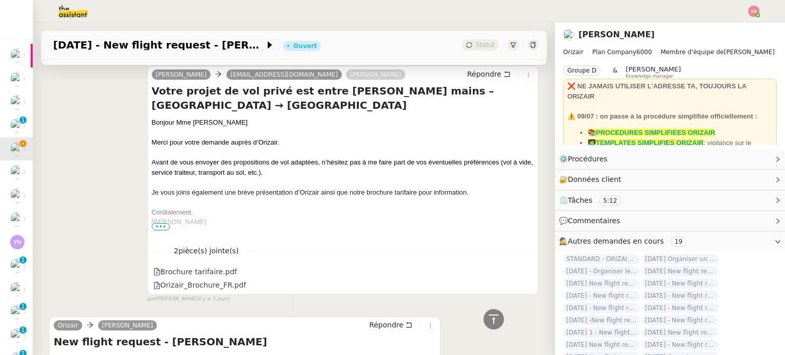
click at [182, 121] on div "Bonjour Mme [PERSON_NAME]" at bounding box center [343, 122] width 382 height 10
copy div "Bonjour Mme [PERSON_NAME]"
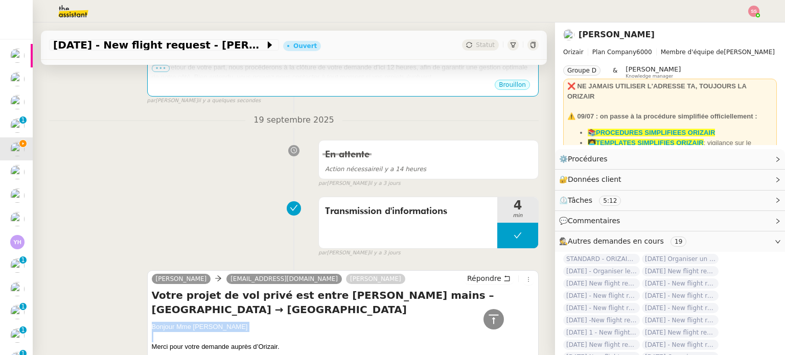
scroll to position [211, 0]
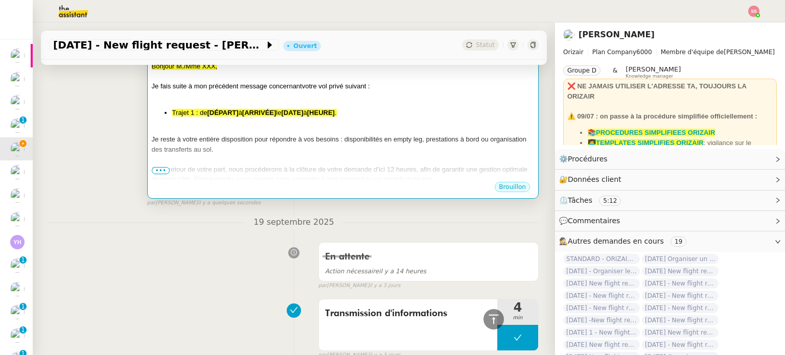
click at [272, 136] on span "Je reste à votre entière disposition pour répondre à vos besoins : disponibilit…" at bounding box center [339, 144] width 375 height 18
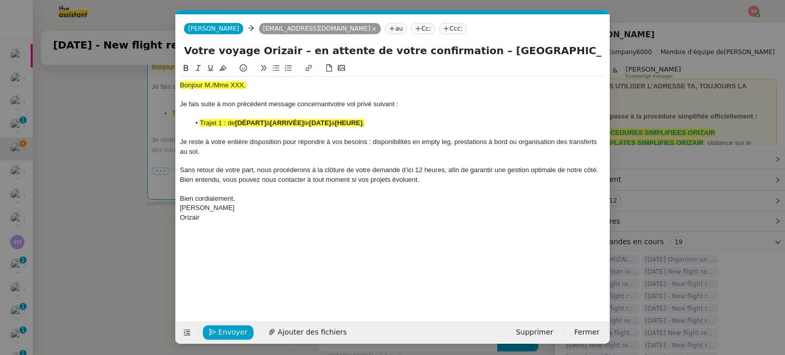
scroll to position [0, 51]
click at [212, 87] on span "Bonjour M./Mme XXX," at bounding box center [213, 85] width 66 height 8
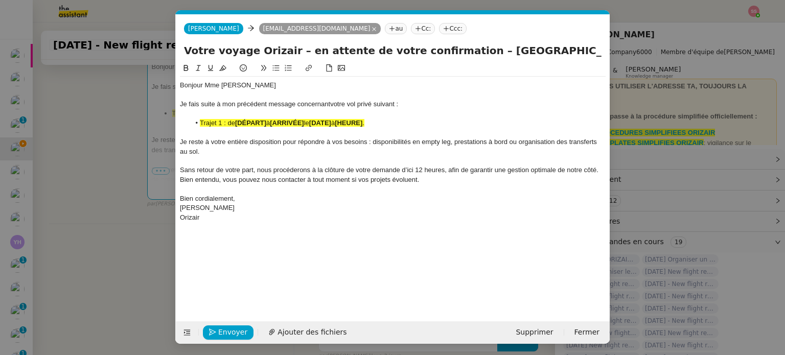
click at [234, 114] on div at bounding box center [392, 113] width 425 height 9
click at [236, 119] on li "Trajet 1 : de [DÉPART] à [ARRIVÉE] le [DATE] à [HEURE] ." at bounding box center [398, 123] width 416 height 9
click at [225, 65] on button at bounding box center [223, 68] width 12 height 12
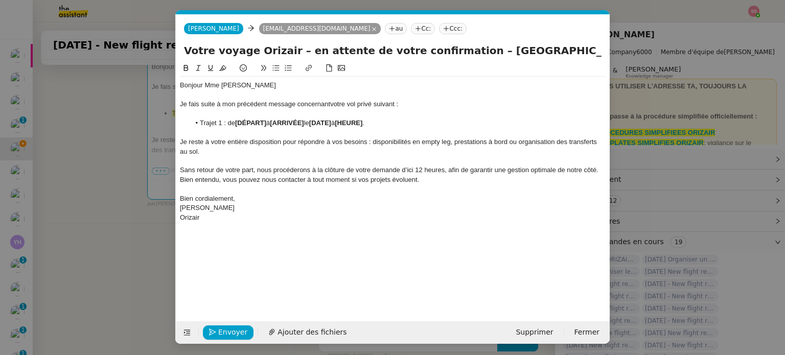
click at [144, 162] on nz-modal-container "relance fr Service ✈️Orizair - Relance client ( FR ) à utiliser pour orizair, p…" at bounding box center [392, 177] width 785 height 355
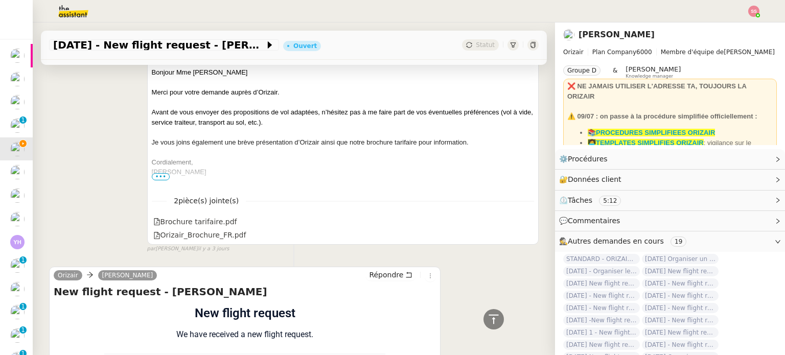
scroll to position [717, 0]
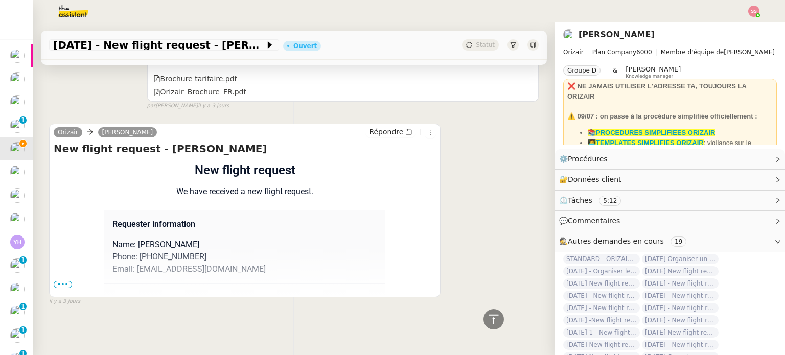
click at [65, 281] on span "•••" at bounding box center [63, 284] width 18 height 7
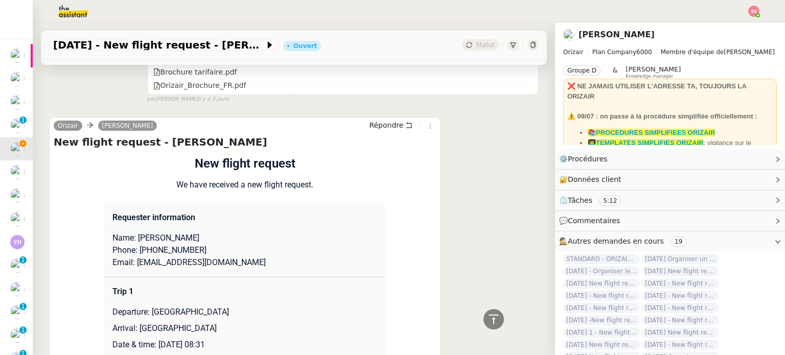
scroll to position [921, 0]
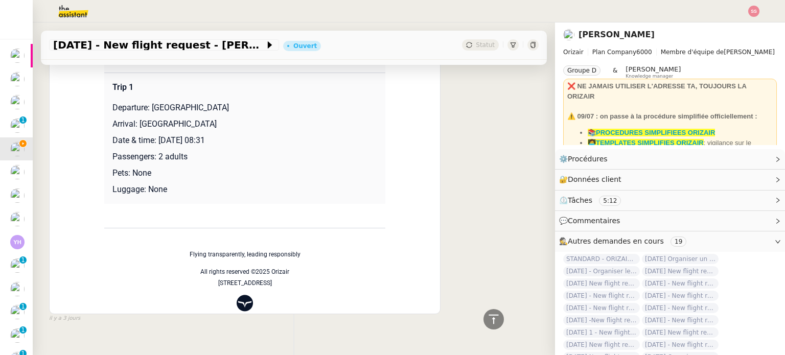
drag, startPoint x: 148, startPoint y: 108, endPoint x: 250, endPoint y: 110, distance: 102.7
click at [250, 110] on p "Departure: [GEOGRAPHIC_DATA]" at bounding box center [244, 108] width 265 height 12
copy p "[GEOGRAPHIC_DATA]"
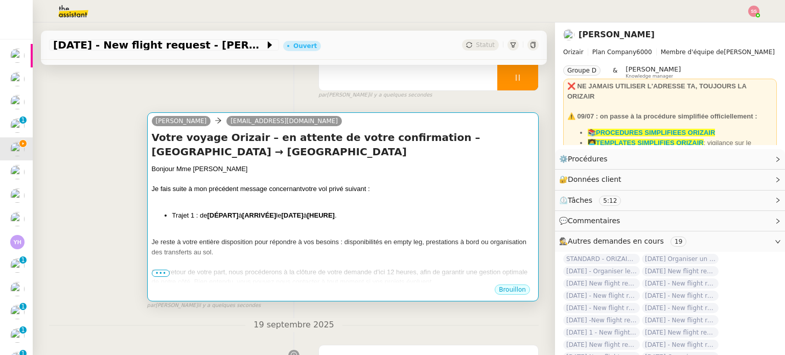
scroll to position [104, 0]
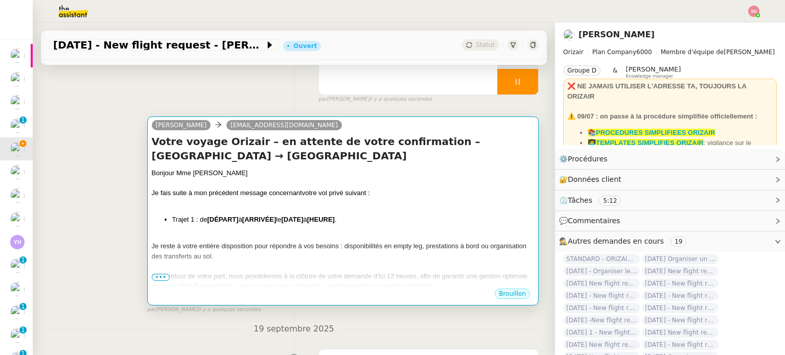
click at [349, 188] on div at bounding box center [343, 183] width 382 height 10
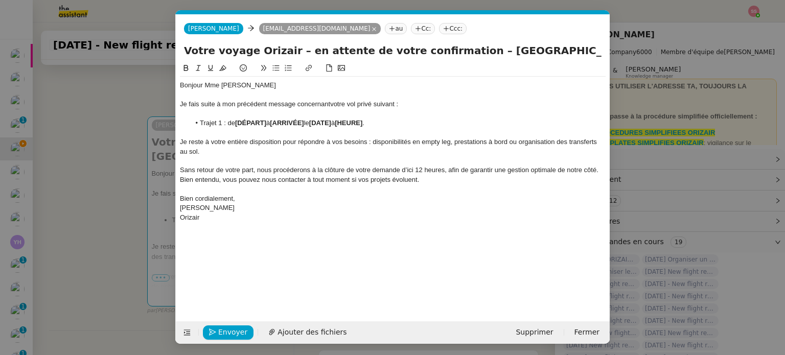
scroll to position [0, 51]
drag, startPoint x: 267, startPoint y: 122, endPoint x: 236, endPoint y: 122, distance: 30.6
click at [236, 122] on strong "[DÉPART]" at bounding box center [250, 123] width 31 height 8
click at [119, 186] on nz-modal-container "relance fr Service ✈️Orizair - Relance client ( FR ) à utiliser pour orizair, p…" at bounding box center [392, 177] width 785 height 355
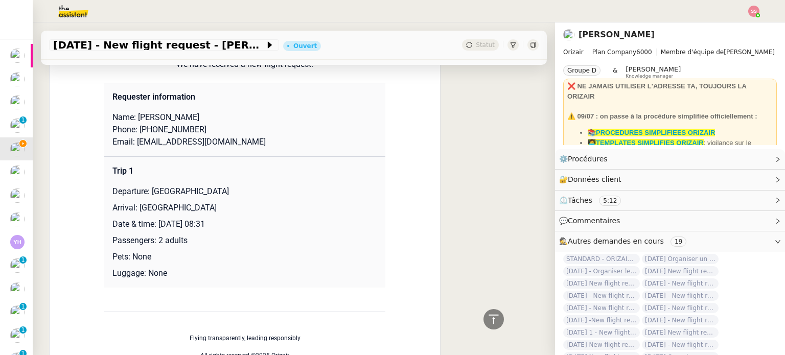
scroll to position [945, 0]
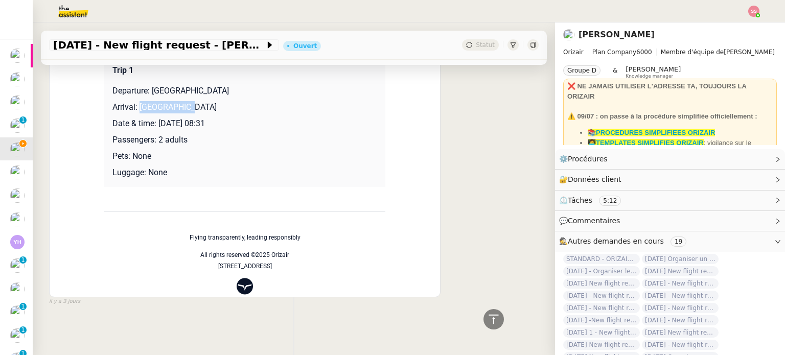
drag, startPoint x: 134, startPoint y: 103, endPoint x: 205, endPoint y: 104, distance: 71.5
click at [205, 104] on p "Arrival: [GEOGRAPHIC_DATA]" at bounding box center [244, 107] width 265 height 12
copy p "[GEOGRAPHIC_DATA]"
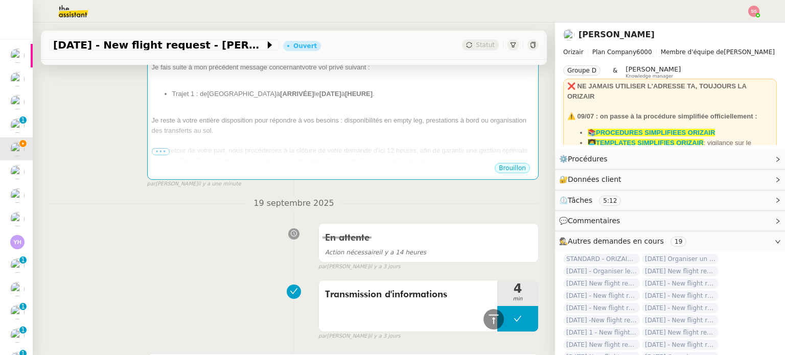
scroll to position [77, 0]
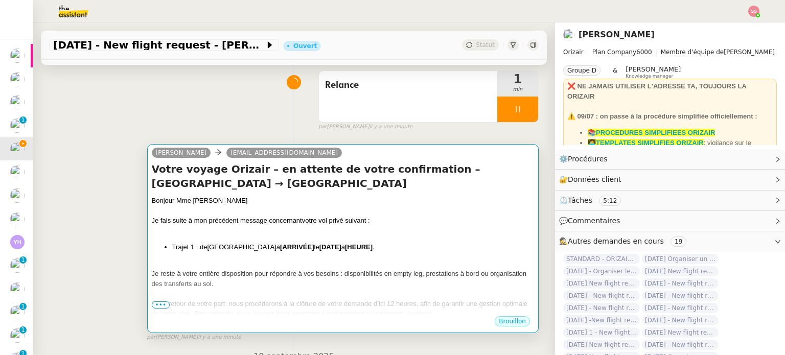
click at [342, 211] on div at bounding box center [343, 211] width 382 height 10
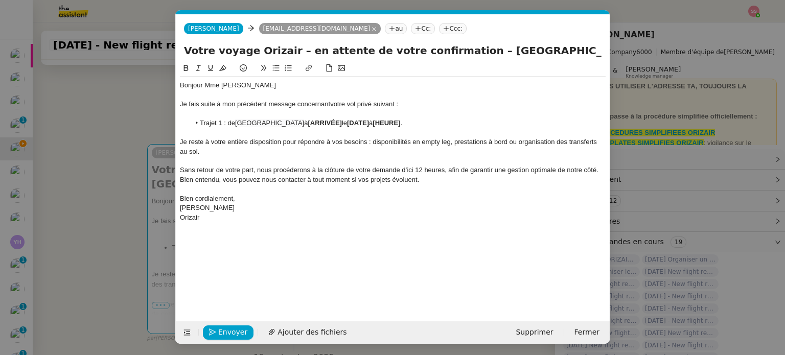
scroll to position [0, 51]
click at [352, 124] on li "Trajet 1 : de [GEOGRAPHIC_DATA] à [ARRIVÉE] le [DATE] à [HEURE] ." at bounding box center [398, 123] width 416 height 9
drag, startPoint x: 350, startPoint y: 121, endPoint x: 318, endPoint y: 122, distance: 32.7
click at [318, 122] on strong "[ARRIVÉE]" at bounding box center [324, 123] width 34 height 8
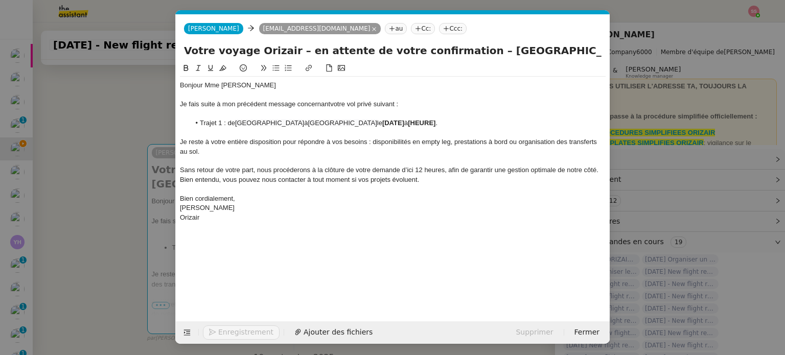
click at [141, 190] on nz-modal-container "relance fr Service ✈️Orizair - Relance client ( FR ) à utiliser pour orizair, p…" at bounding box center [392, 177] width 785 height 355
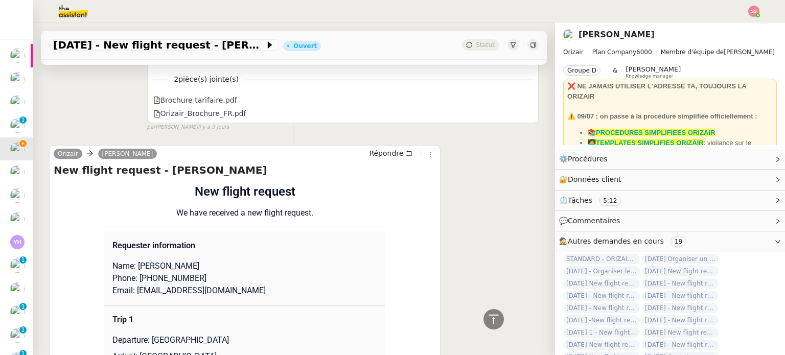
scroll to position [893, 0]
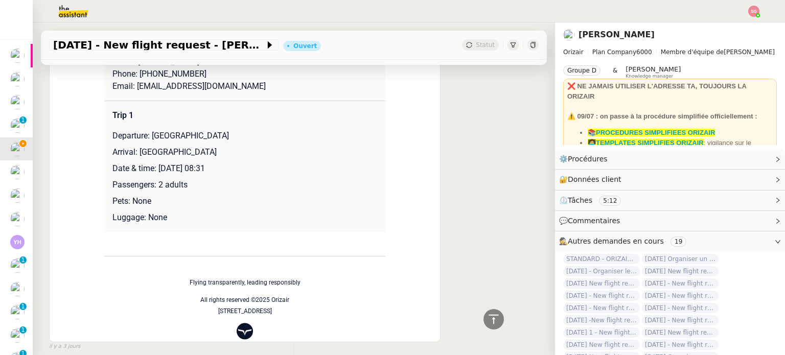
drag, startPoint x: 157, startPoint y: 166, endPoint x: 253, endPoint y: 164, distance: 95.5
click at [253, 164] on p "Date & time: [DATE] 08:31" at bounding box center [244, 168] width 265 height 12
click at [258, 165] on p "Date & time: [DATE] 08:31" at bounding box center [244, 168] width 265 height 12
drag, startPoint x: 253, startPoint y: 171, endPoint x: 155, endPoint y: 166, distance: 98.2
click at [155, 166] on p "Date & time: [DATE] 08:31" at bounding box center [244, 168] width 265 height 12
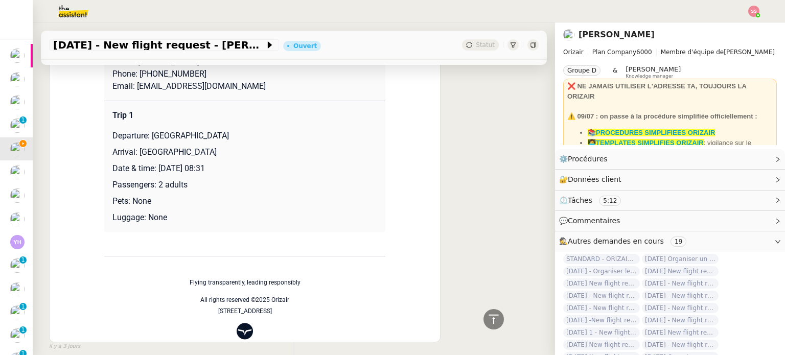
copy p "[DATE] 08:31"
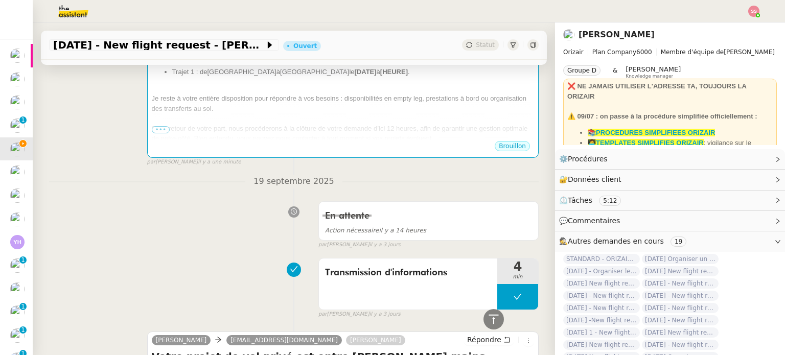
scroll to position [178, 0]
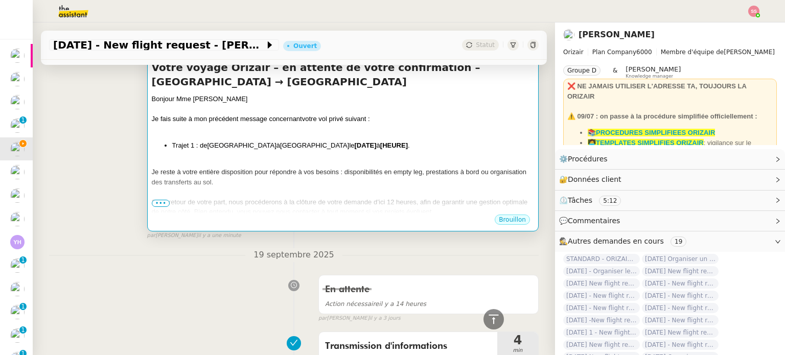
click at [409, 159] on div at bounding box center [343, 162] width 382 height 10
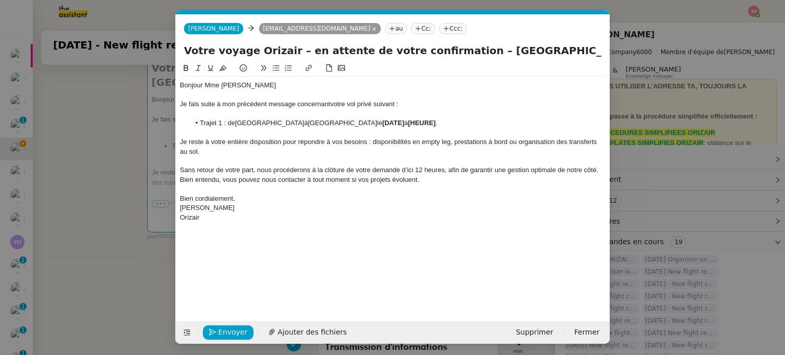
scroll to position [0, 51]
drag, startPoint x: 425, startPoint y: 125, endPoint x: 361, endPoint y: 122, distance: 64.5
click at [361, 122] on li "Trajet 1 : de [GEOGRAPHIC_DATA] à [GEOGRAPHIC_DATA] le [DATE] à [HEURE] ." at bounding box center [398, 123] width 416 height 9
click at [382, 121] on span "[DATE] 08:31" at bounding box center [401, 123] width 39 height 8
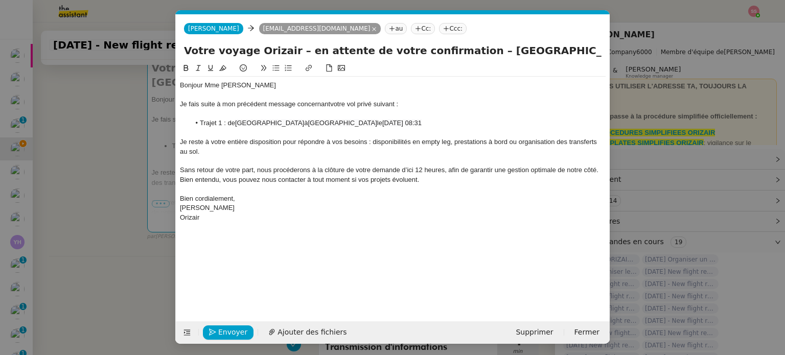
click at [386, 123] on span "[DATE] 08:31" at bounding box center [401, 123] width 39 height 8
drag, startPoint x: 396, startPoint y: 122, endPoint x: 372, endPoint y: 122, distance: 24.5
click at [382, 122] on span "[DATE] 08:31" at bounding box center [401, 123] width 39 height 8
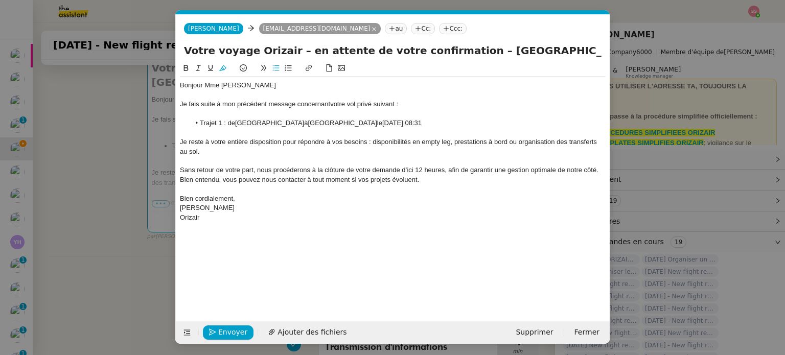
click at [387, 120] on span "[DATE] 08:31" at bounding box center [401, 123] width 39 height 8
drag, startPoint x: 396, startPoint y: 122, endPoint x: 373, endPoint y: 123, distance: 23.0
click at [382, 123] on span "[DATE] 08:31" at bounding box center [401, 123] width 39 height 8
click at [408, 120] on span "13 Février 2026 08:31" at bounding box center [414, 123] width 65 height 8
click at [483, 128] on div at bounding box center [392, 132] width 425 height 9
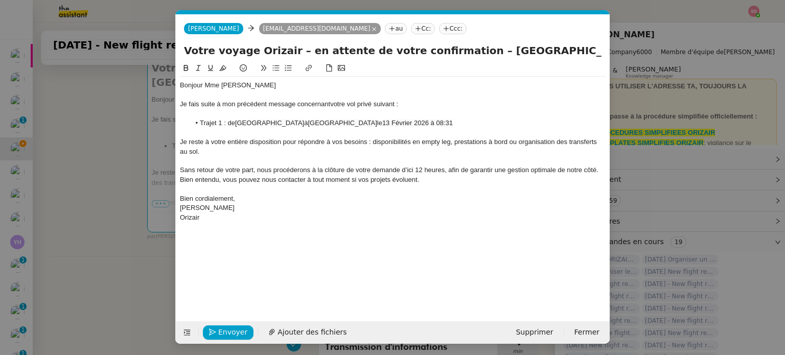
click at [439, 33] on nz-tag "Ccc:" at bounding box center [453, 28] width 28 height 11
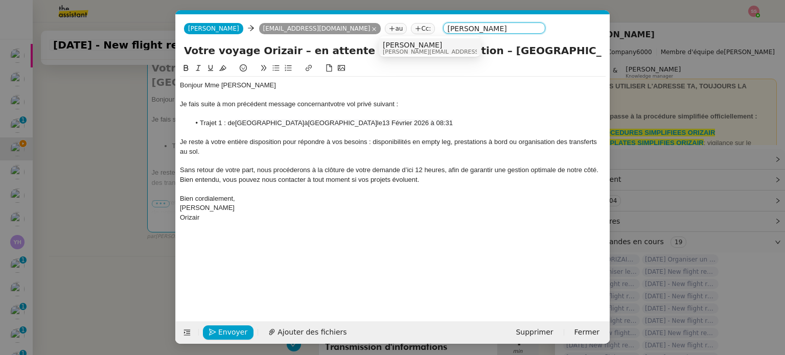
type input "[PERSON_NAME]"
click at [398, 44] on span "[PERSON_NAME]" at bounding box center [455, 45] width 145 height 8
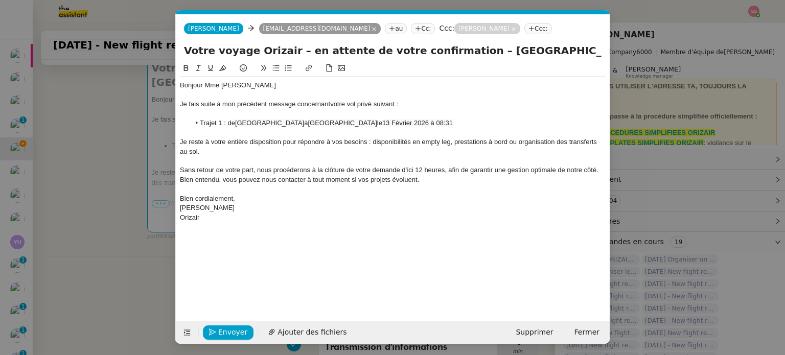
click at [150, 273] on nz-modal-container "relance fr Service ✈️Orizair - Relance client ( FR ) à utiliser pour orizair, p…" at bounding box center [392, 177] width 785 height 355
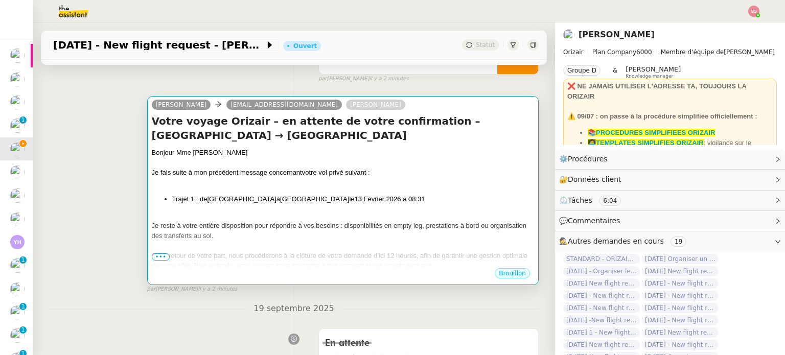
scroll to position [25, 0]
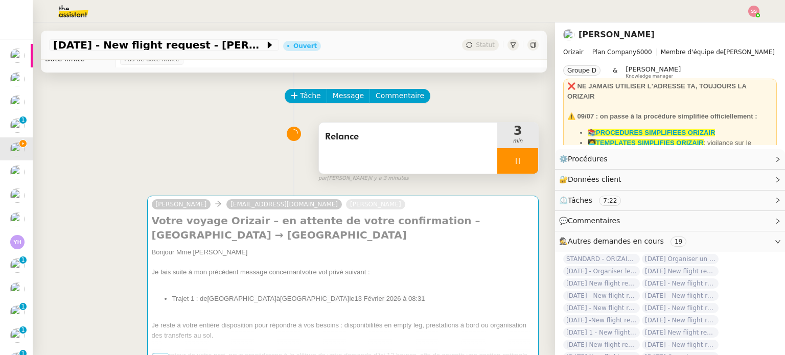
click at [511, 159] on div at bounding box center [517, 161] width 41 height 26
click at [524, 159] on icon at bounding box center [528, 161] width 8 height 8
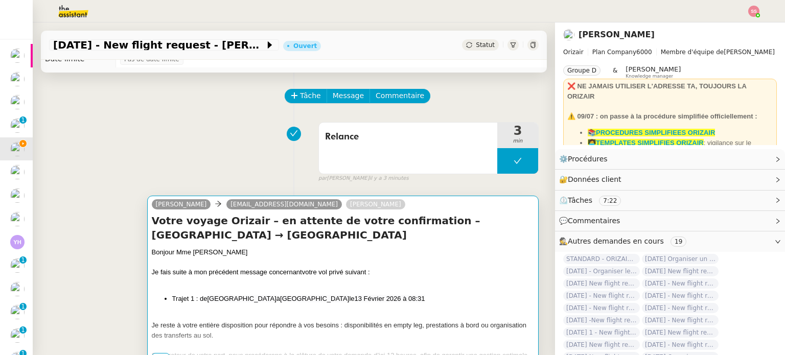
click at [430, 235] on h4 "Votre voyage Orizair – en attente de votre confirmation – [GEOGRAPHIC_DATA] → […" at bounding box center [343, 228] width 382 height 29
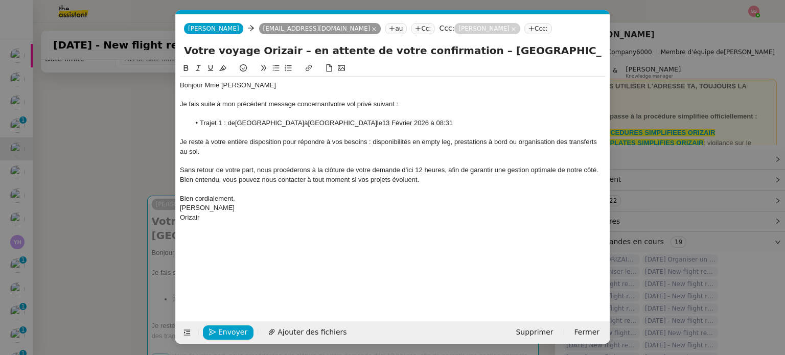
scroll to position [0, 51]
click at [234, 334] on span "Envoyer" at bounding box center [232, 332] width 29 height 12
click at [234, 334] on span "Confirmer l'envoi" at bounding box center [248, 332] width 61 height 12
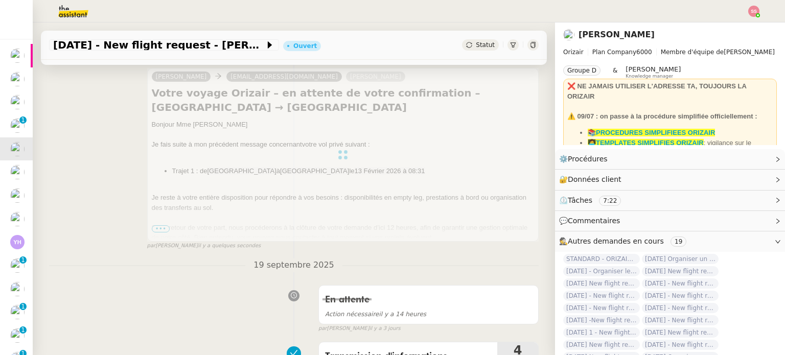
scroll to position [178, 0]
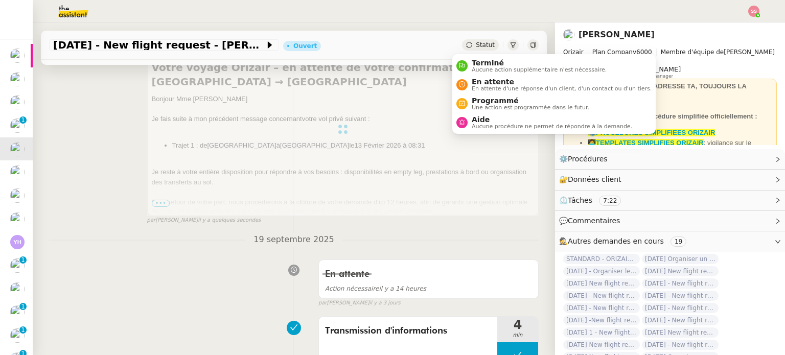
click at [476, 41] on span "Statut" at bounding box center [485, 44] width 19 height 7
click at [496, 87] on span "En attente d'une réponse d'un client, d'un contact ou d'un tiers." at bounding box center [561, 89] width 180 height 6
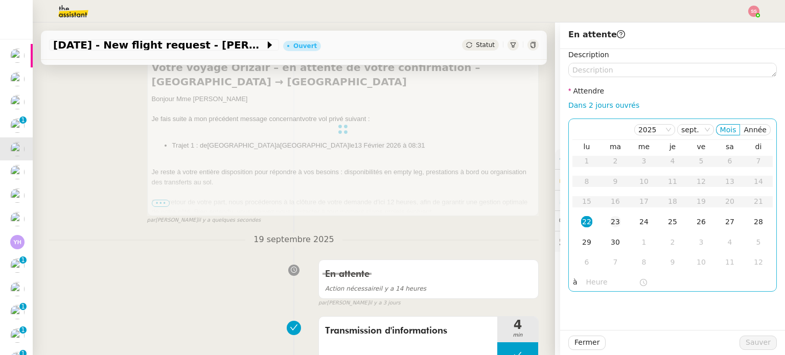
click at [613, 222] on td "23" at bounding box center [615, 222] width 29 height 20
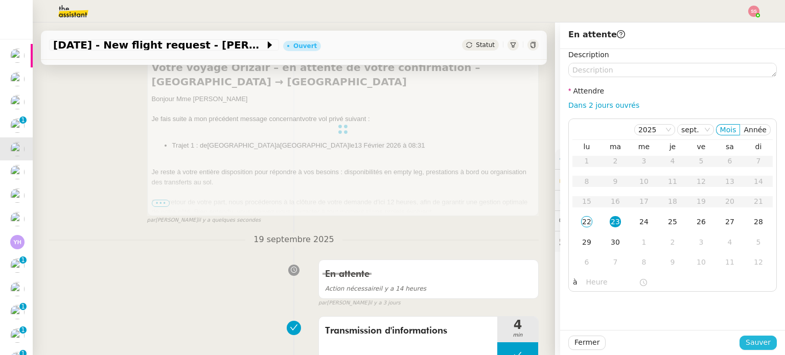
click at [749, 342] on span "Sauver" at bounding box center [757, 343] width 25 height 12
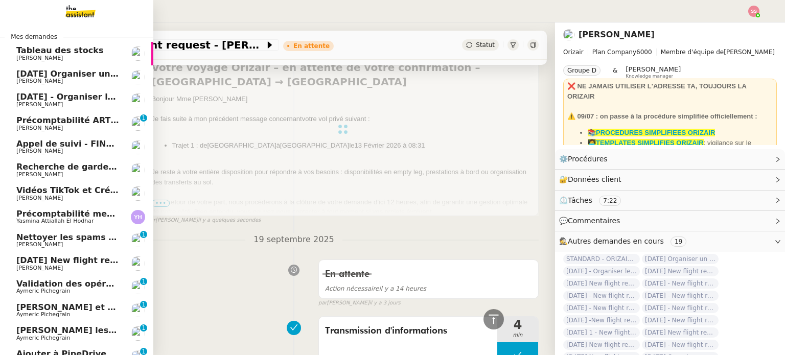
scroll to position [2, 0]
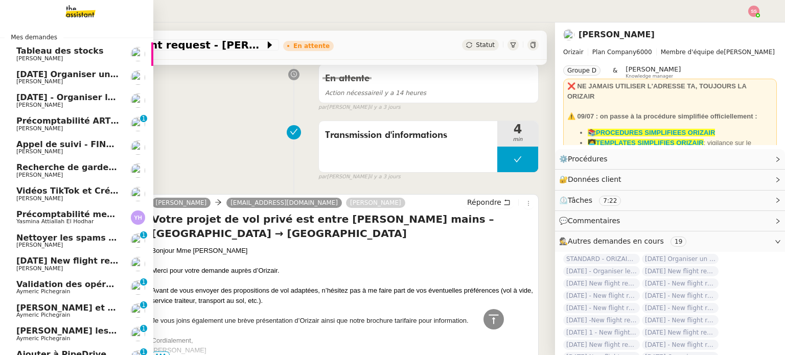
click at [63, 77] on span "[DATE] Organiser un vol [GEOGRAPHIC_DATA]-[GEOGRAPHIC_DATA]" at bounding box center [170, 74] width 308 height 10
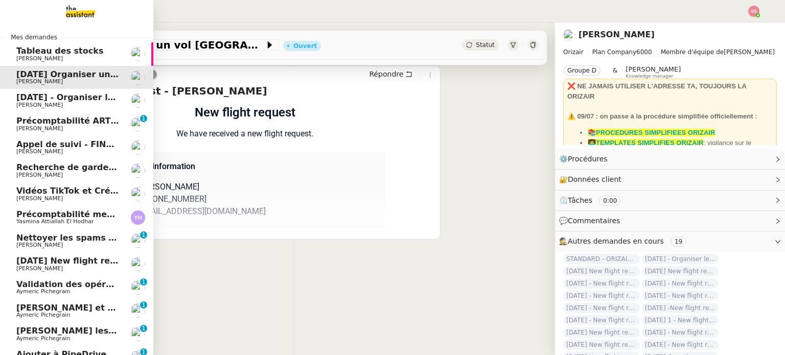
scroll to position [137, 0]
click at [47, 96] on span "[DATE] - Organiser le vol de [PERSON_NAME]" at bounding box center [119, 97] width 206 height 10
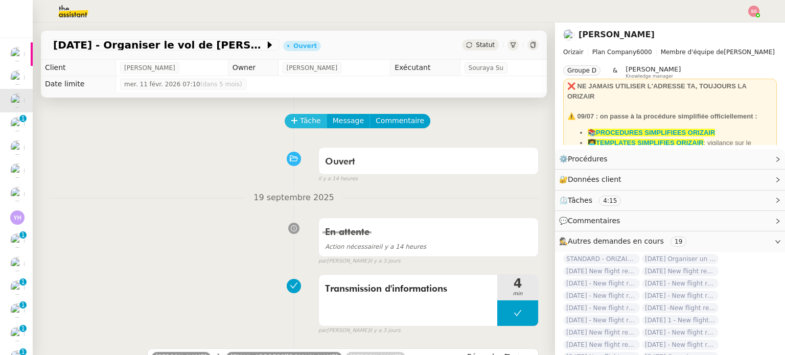
click at [303, 118] on span "Tâche" at bounding box center [310, 121] width 21 height 12
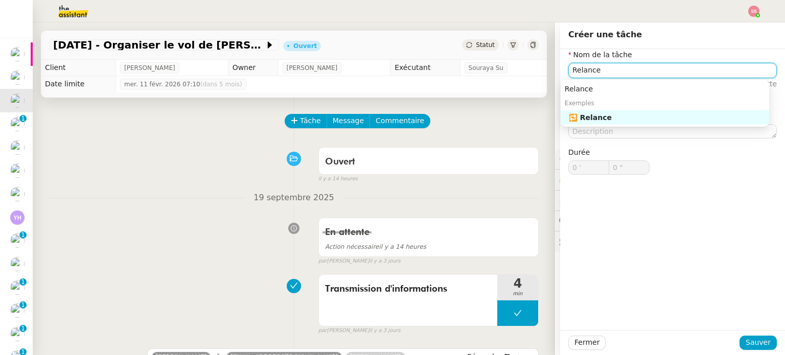
click at [592, 116] on div "🔁 Relance" at bounding box center [667, 117] width 196 height 9
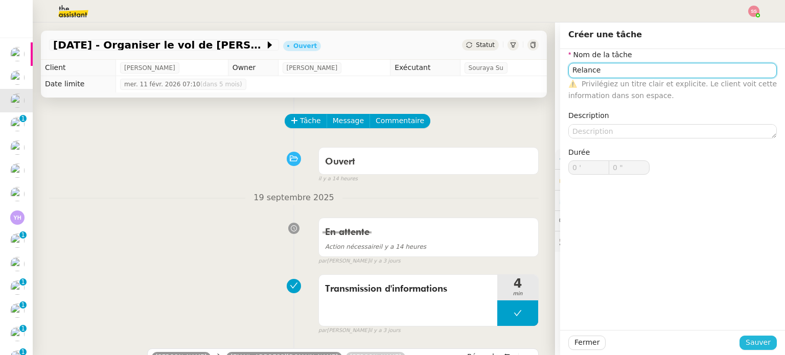
type input "Relance"
click at [763, 338] on button "Sauver" at bounding box center [757, 343] width 37 height 14
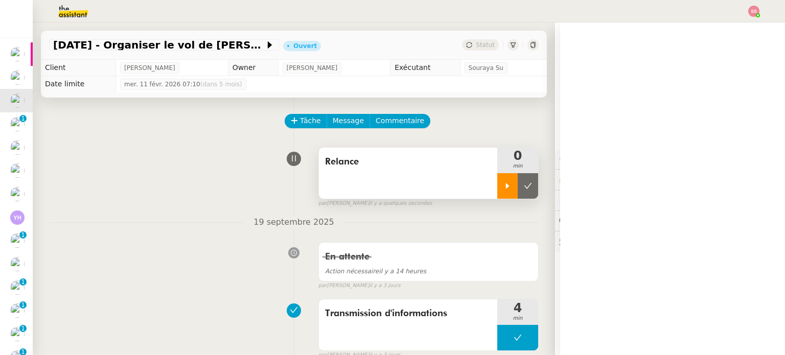
click at [501, 195] on div at bounding box center [507, 186] width 20 height 26
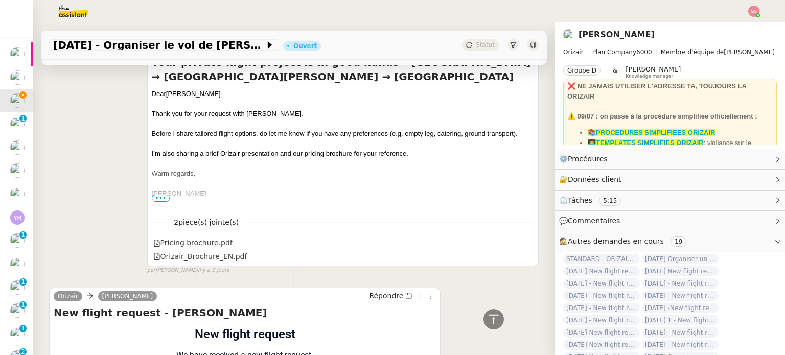
scroll to position [506, 0]
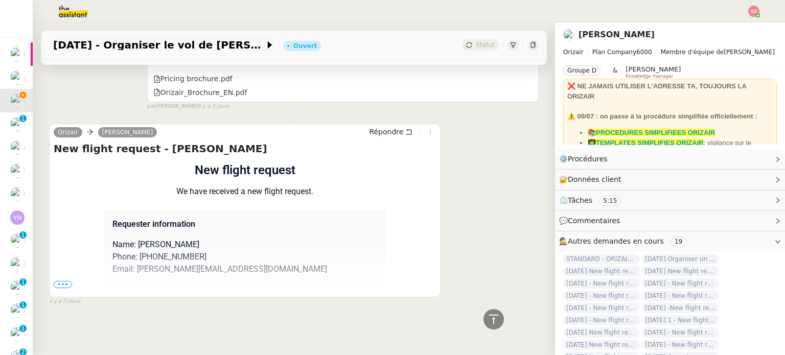
click at [66, 281] on span "•••" at bounding box center [63, 284] width 18 height 7
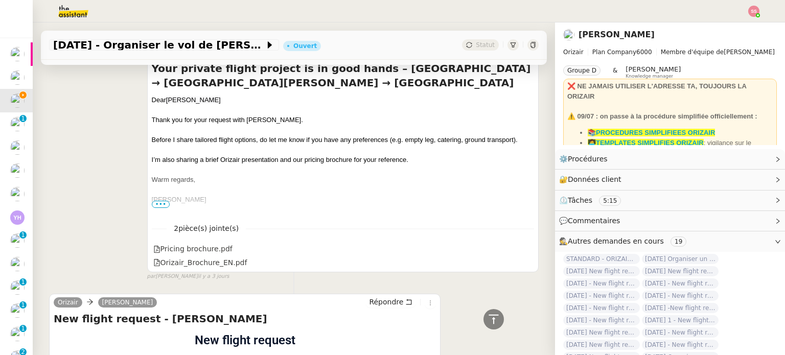
scroll to position [250, 0]
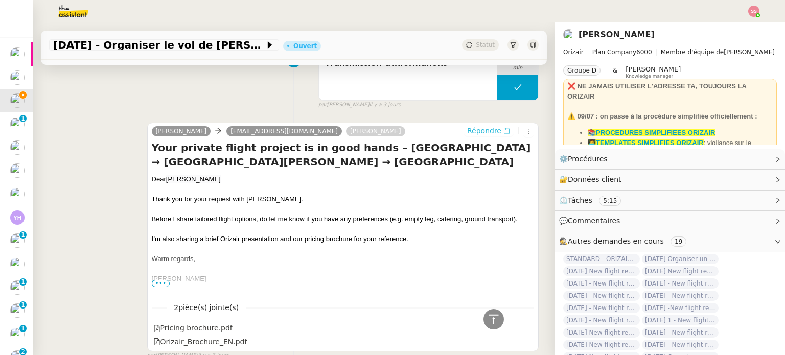
click at [467, 129] on span "Répondre" at bounding box center [484, 131] width 34 height 10
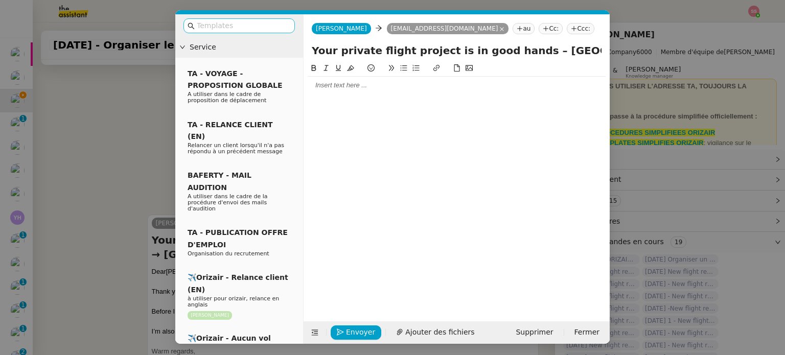
scroll to position [343, 0]
click at [247, 17] on div at bounding box center [239, 25] width 128 height 23
click at [247, 32] on nz-input-group at bounding box center [238, 25] width 111 height 15
click at [273, 21] on input "text" at bounding box center [243, 26] width 92 height 12
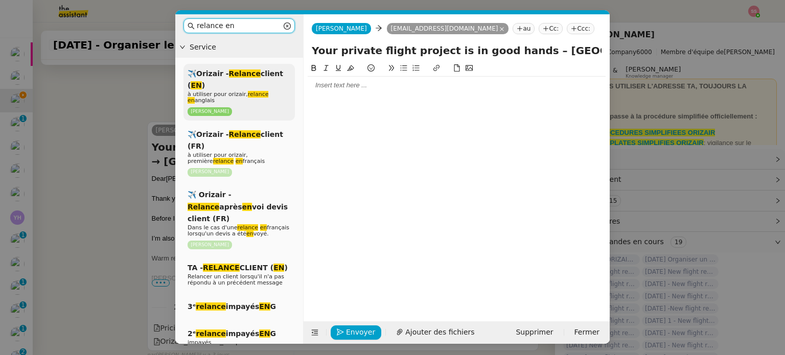
type input "relance en"
click at [249, 81] on div "✈️Orizair - Relance client ( EN ) à utiliser pour orizair, relance en anglais […" at bounding box center [238, 92] width 111 height 57
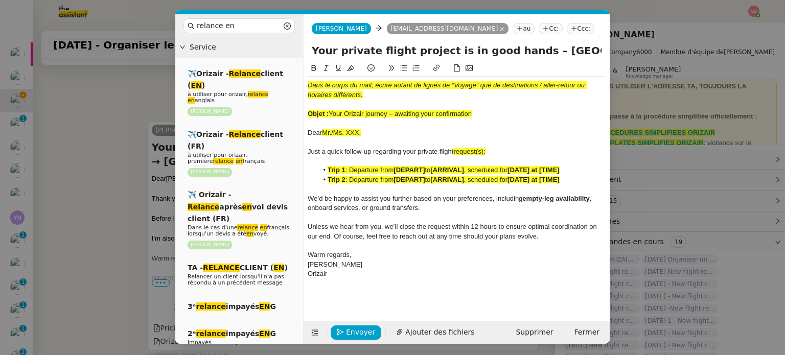
scroll to position [462, 0]
drag, startPoint x: 331, startPoint y: 110, endPoint x: 483, endPoint y: 114, distance: 151.8
click at [483, 114] on div "Objet : Your Orizair journey – awaiting your confirmation" at bounding box center [456, 113] width 298 height 9
drag, startPoint x: 516, startPoint y: 49, endPoint x: 270, endPoint y: 42, distance: 245.8
click at [270, 42] on nz-layout "relance en Service ✈️Orizair - Relance client ( EN ) à utiliser pour orizair, r…" at bounding box center [392, 178] width 434 height 329
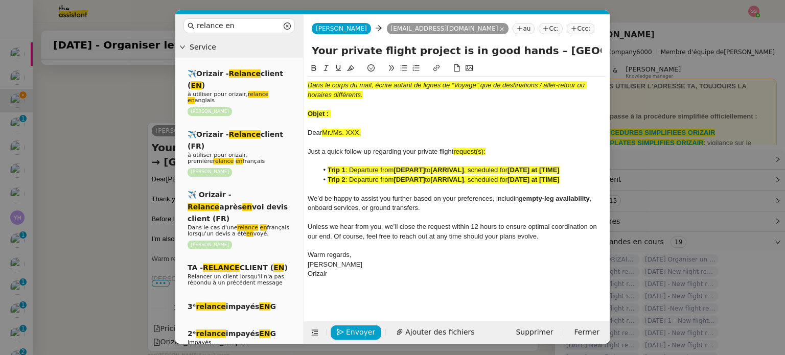
paste input "Orizair journey – awaiting your confirmation"
type input "Your Orizair journey – awaiting your confirmation – [GEOGRAPHIC_DATA] → [GEOGRA…"
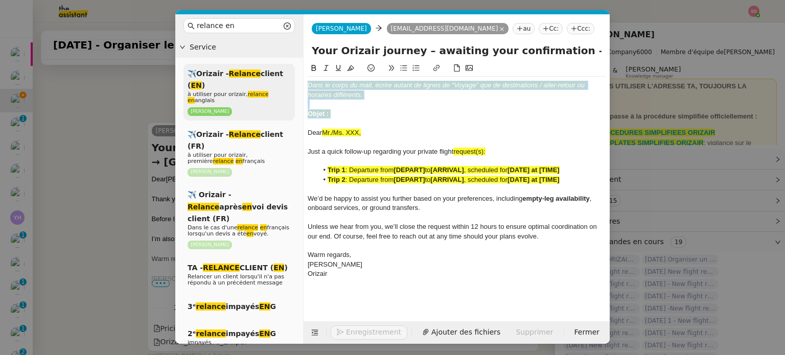
drag, startPoint x: 342, startPoint y: 109, endPoint x: 292, endPoint y: 74, distance: 61.1
click at [292, 74] on nz-layout "relance en Service ✈️Orizair - Relance client ( EN ) à utiliser pour orizair, r…" at bounding box center [392, 178] width 434 height 329
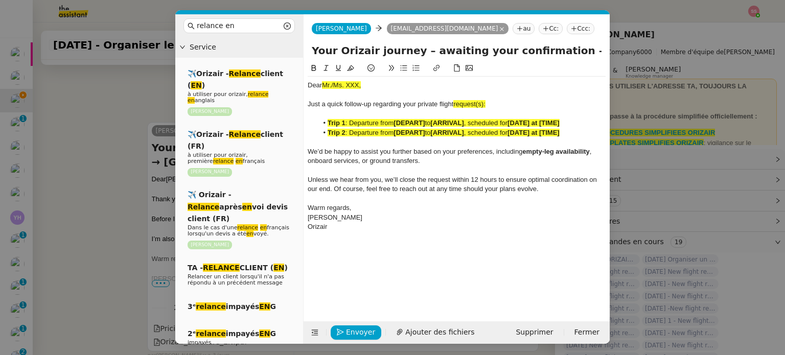
click at [366, 83] on div "Dear Mr./Ms. XXX," at bounding box center [456, 85] width 298 height 9
drag, startPoint x: 485, startPoint y: 102, endPoint x: 479, endPoint y: 102, distance: 6.1
click at [479, 102] on span "request(s):" at bounding box center [469, 104] width 32 height 8
drag, startPoint x: 485, startPoint y: 102, endPoint x: 456, endPoint y: 104, distance: 29.2
click at [456, 104] on div "Just a quick follow-up regarding your private flight requests:" at bounding box center [456, 104] width 298 height 9
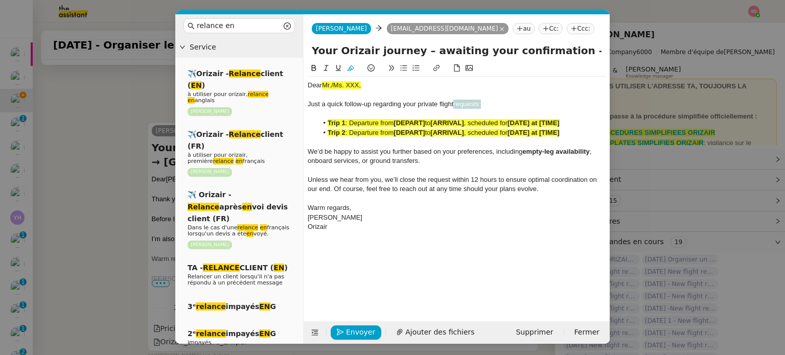
click at [350, 65] on icon at bounding box center [350, 67] width 7 height 7
click at [92, 181] on nz-modal-container "relance en Service ✈️Orizair - Relance client ( EN ) à utiliser pour orizair, r…" at bounding box center [392, 177] width 785 height 355
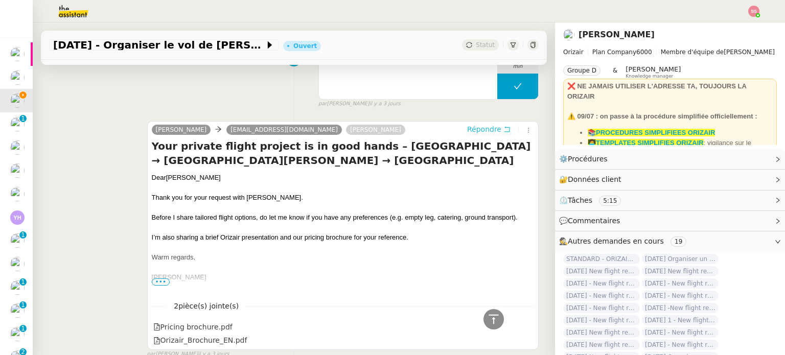
scroll to position [462, 0]
click at [164, 179] on div "Dear [PERSON_NAME]" at bounding box center [343, 178] width 382 height 10
copy div "Dear [PERSON_NAME]"
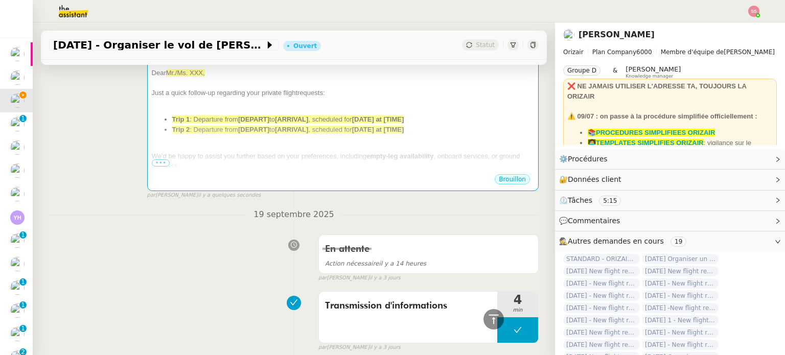
scroll to position [104, 0]
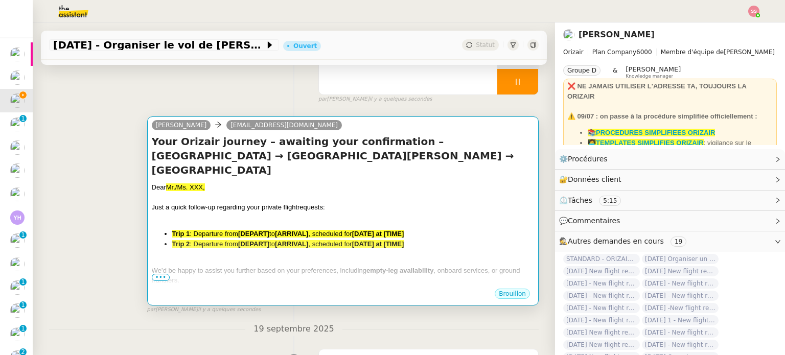
click at [242, 212] on div at bounding box center [343, 217] width 382 height 10
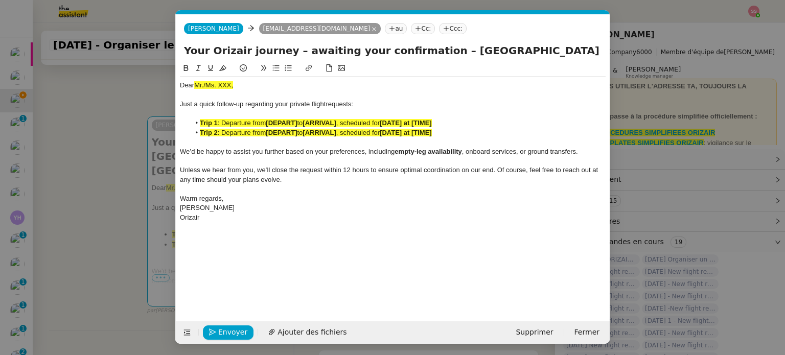
scroll to position [0, 54]
click at [210, 84] on span "Mr./Ms. XXX," at bounding box center [213, 85] width 39 height 8
paste div
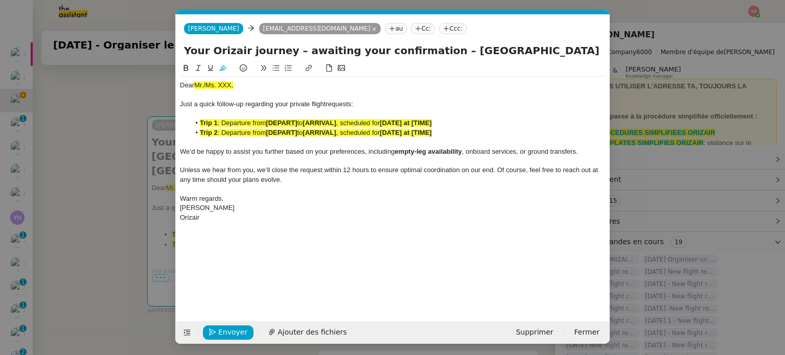
scroll to position [0, 0]
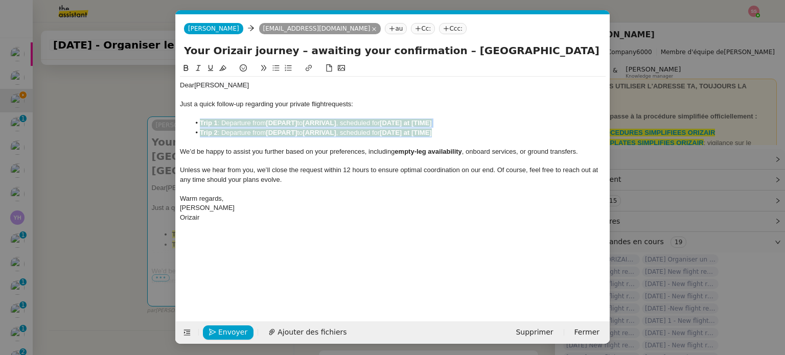
drag, startPoint x: 443, startPoint y: 135, endPoint x: 195, endPoint y: 120, distance: 249.2
click at [195, 120] on ul "Trip 1 : Departure from [DEPART] to [ARRIVAL] , scheduled for [DATE] at [TIME] …" at bounding box center [392, 128] width 425 height 19
click at [223, 62] on button at bounding box center [223, 68] width 12 height 12
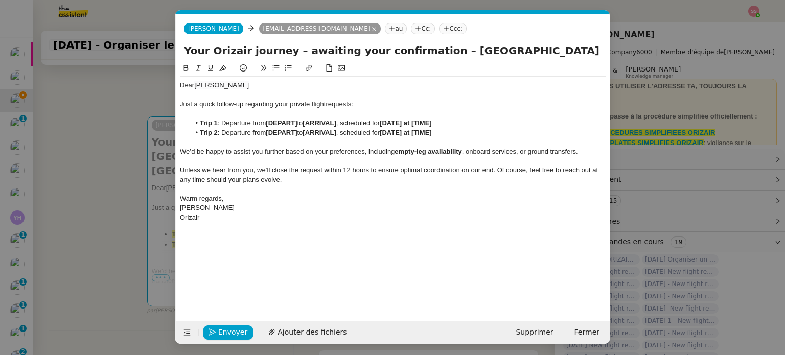
click at [112, 181] on nz-modal-container "relance en Service ✈️Orizair - Relance client ( EN ) à utiliser pour orizair, r…" at bounding box center [392, 177] width 785 height 355
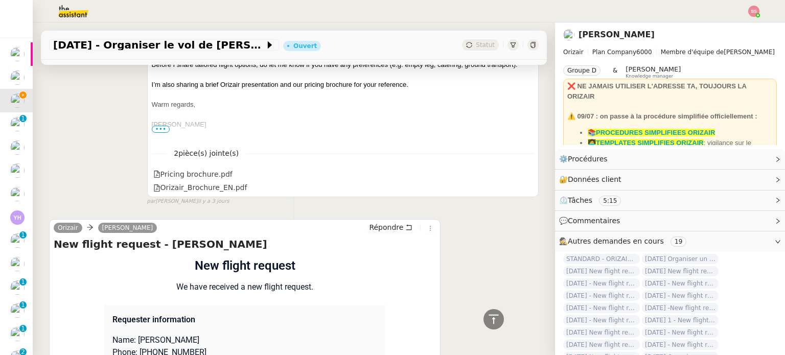
scroll to position [819, 0]
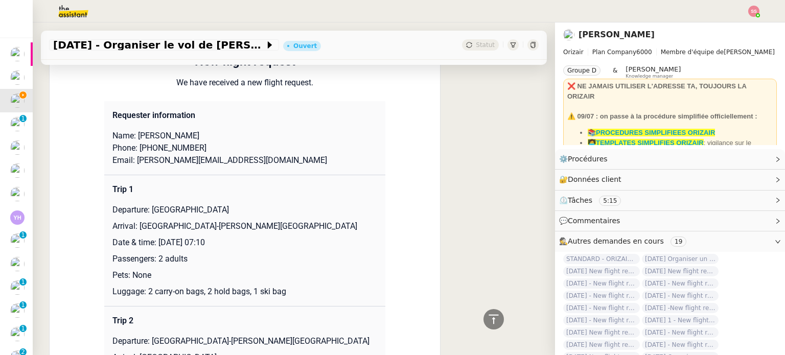
drag, startPoint x: 146, startPoint y: 210, endPoint x: 234, endPoint y: 209, distance: 88.4
click at [234, 209] on p "Departure: [GEOGRAPHIC_DATA]" at bounding box center [244, 210] width 265 height 12
copy p "[GEOGRAPHIC_DATA]"
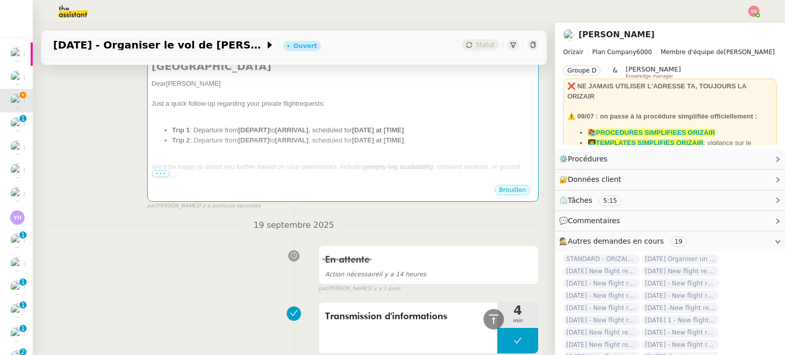
scroll to position [206, 0]
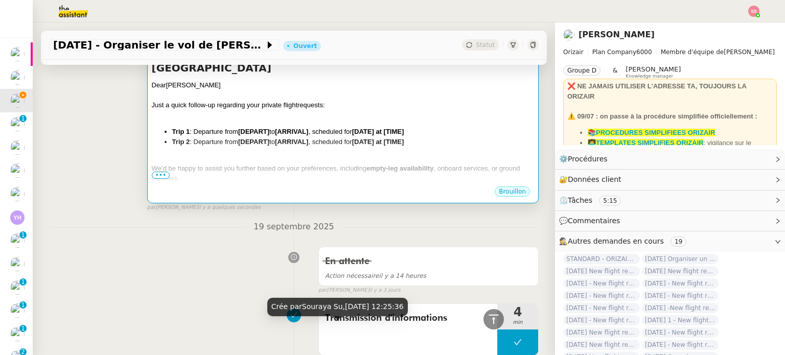
click at [305, 138] on strong "[ARRIVAL]" at bounding box center [291, 142] width 33 height 8
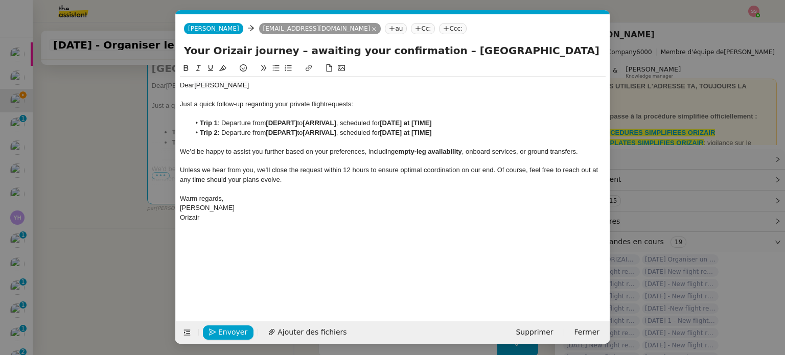
scroll to position [0, 54]
drag, startPoint x: 299, startPoint y: 121, endPoint x: 267, endPoint y: 122, distance: 32.2
click at [267, 122] on li "Trip 1 : Departure from [DEPART] to [ARRIVAL] , scheduled for [DATE] at [TIME]" at bounding box center [398, 123] width 416 height 9
drag, startPoint x: 343, startPoint y: 133, endPoint x: 309, endPoint y: 132, distance: 34.2
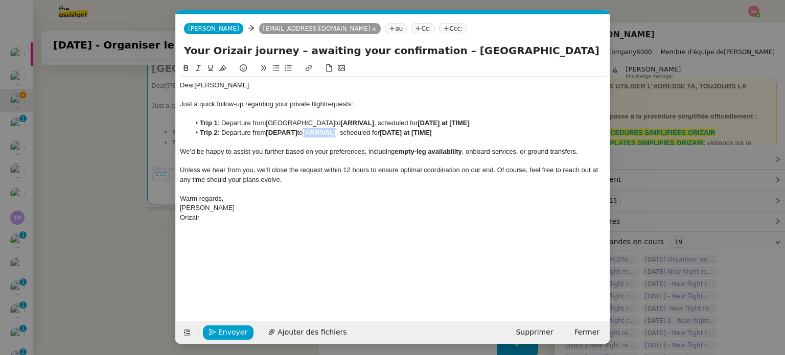
click at [309, 132] on li "Trip 2 : Departure from [DEPART] to [ARRIVAL] , scheduled for [DATE] at [TIME]" at bounding box center [398, 132] width 416 height 9
click at [139, 196] on nz-modal-container "relance en Service ✈️Orizair - Relance client ( EN ) à utiliser pour orizair, r…" at bounding box center [392, 177] width 785 height 355
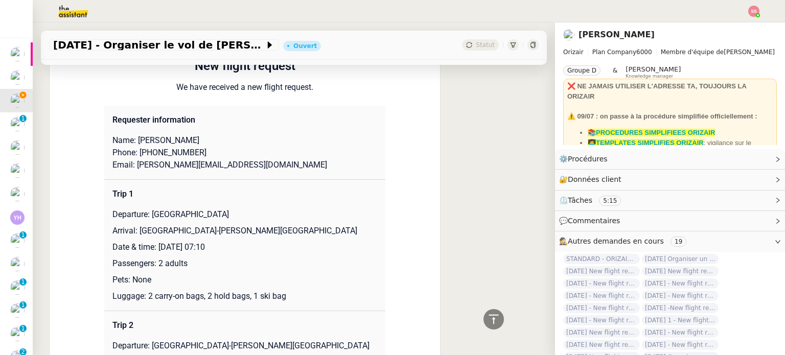
scroll to position [819, 0]
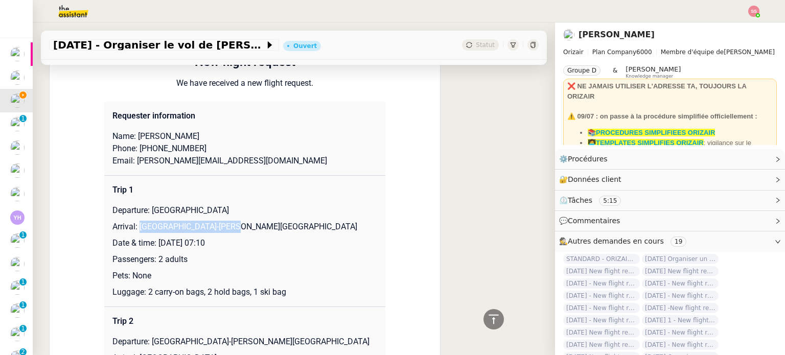
drag, startPoint x: 135, startPoint y: 227, endPoint x: 230, endPoint y: 225, distance: 95.0
click at [230, 225] on p "Arrival: [GEOGRAPHIC_DATA]-[PERSON_NAME][GEOGRAPHIC_DATA]" at bounding box center [244, 227] width 265 height 12
copy p "[GEOGRAPHIC_DATA]-[PERSON_NAME][GEOGRAPHIC_DATA]"
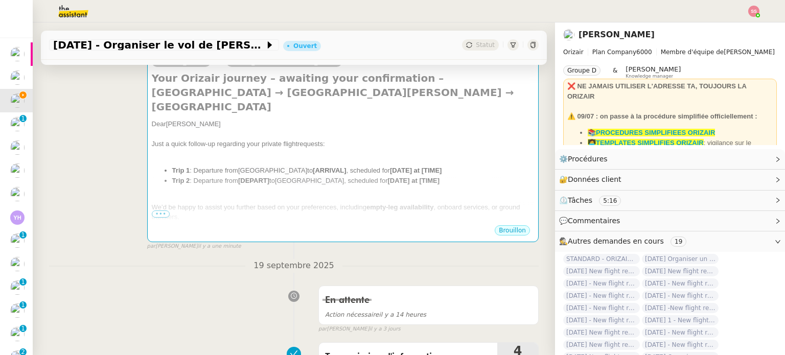
scroll to position [155, 0]
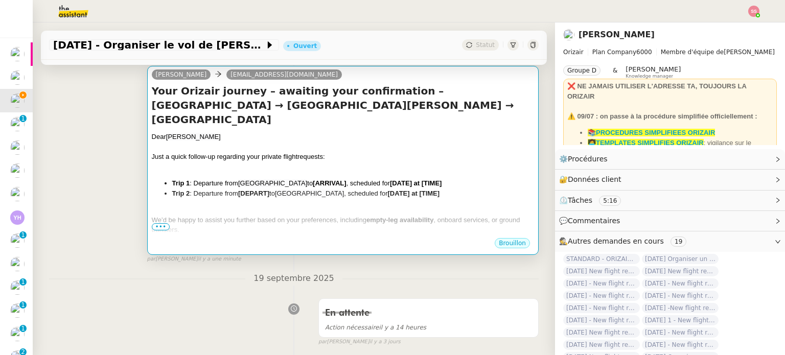
click at [300, 216] on span "We’d be happy to assist you further based on your preferences, including" at bounding box center [259, 220] width 215 height 8
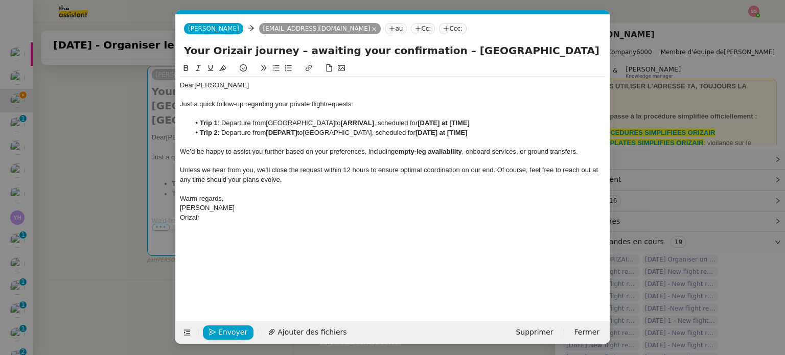
scroll to position [0, 54]
drag, startPoint x: 334, startPoint y: 121, endPoint x: 367, endPoint y: 122, distance: 33.2
click at [366, 122] on li "Trip 1 : Departure from [GEOGRAPHIC_DATA] to [ARRIVAL] , scheduled for [DATE] a…" at bounding box center [398, 123] width 416 height 9
drag, startPoint x: 368, startPoint y: 122, endPoint x: 335, endPoint y: 124, distance: 32.8
click at [335, 124] on li "Trip 1 : Departure from [GEOGRAPHIC_DATA] to [ARRIVAL] , scheduled for [DATE] a…" at bounding box center [398, 123] width 416 height 9
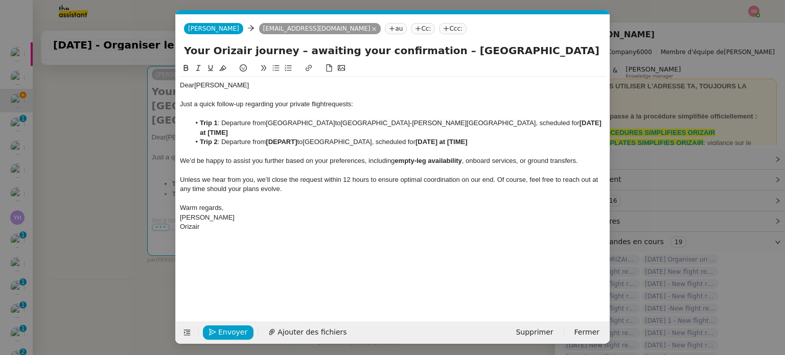
scroll to position [0, 0]
drag, startPoint x: 300, startPoint y: 133, endPoint x: 267, endPoint y: 133, distance: 33.2
click at [267, 137] on li "Trip 2 : Departure from [DEPART] to [GEOGRAPHIC_DATA] , scheduled for [DATE] at…" at bounding box center [398, 141] width 416 height 9
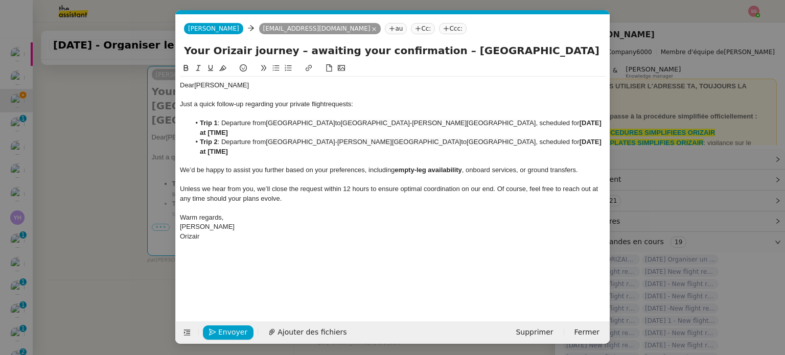
click at [267, 137] on li "Trip 2 : Departure from [GEOGRAPHIC_DATA][PERSON_NAME] to [GEOGRAPHIC_DATA] , s…" at bounding box center [398, 146] width 416 height 19
click at [147, 185] on nz-modal-container "relance en Service ✈️Orizair - Relance client ( EN ) à utiliser pour orizair, r…" at bounding box center [392, 177] width 785 height 355
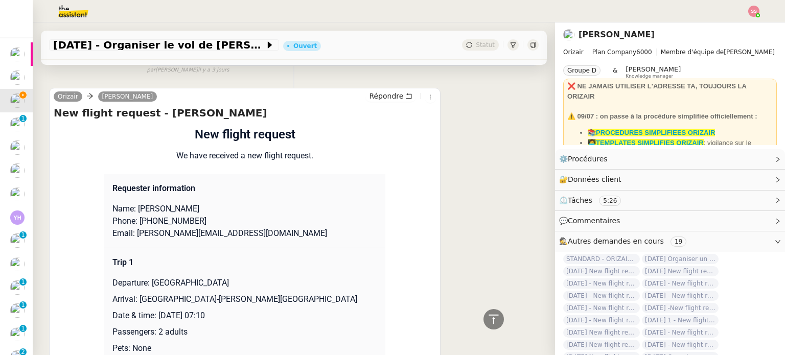
scroll to position [870, 0]
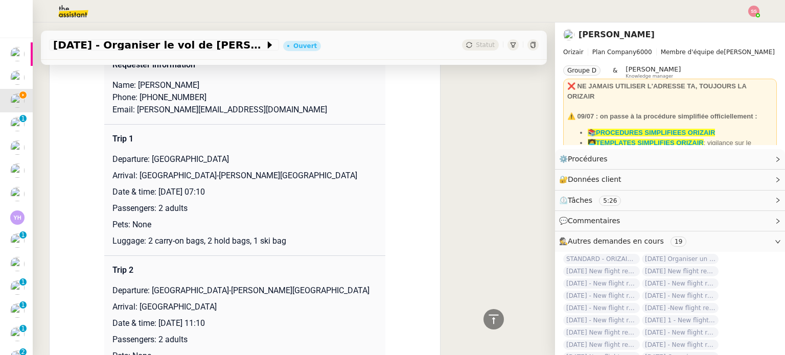
drag, startPoint x: 153, startPoint y: 193, endPoint x: 273, endPoint y: 192, distance: 120.5
click at [273, 192] on p "Date & time: [DATE] 07:10" at bounding box center [244, 192] width 265 height 12
copy p "[DATE] 07:10"
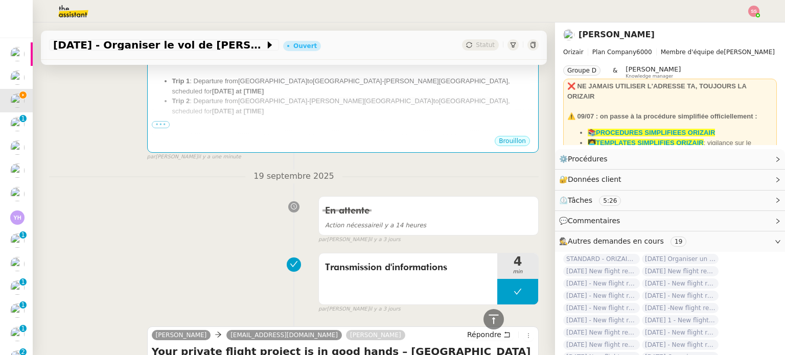
scroll to position [206, 0]
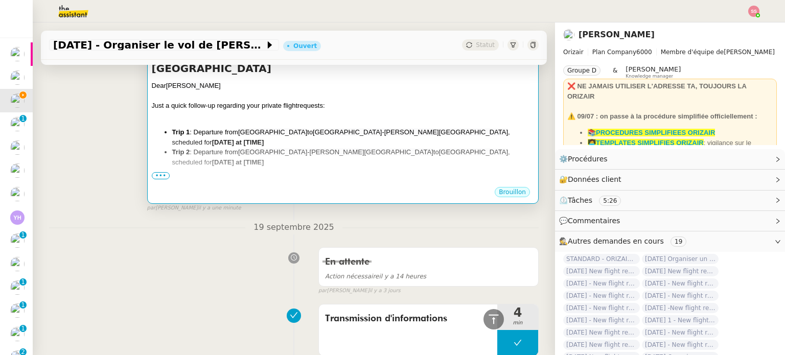
click at [382, 184] on div "We’d be happy to assist you further based on your preferences, including empty-…" at bounding box center [343, 194] width 382 height 20
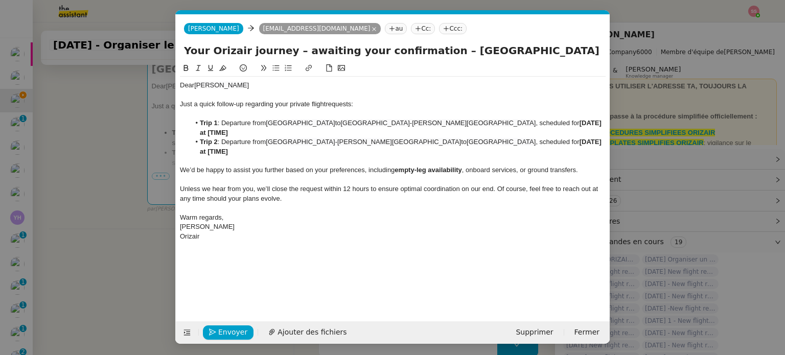
scroll to position [0, 54]
drag, startPoint x: 453, startPoint y: 121, endPoint x: 518, endPoint y: 120, distance: 64.9
click at [518, 120] on li "Trip 1 : Departure from [GEOGRAPHIC_DATA] to [GEOGRAPHIC_DATA][PERSON_NAME] , s…" at bounding box center [398, 128] width 416 height 19
click at [465, 123] on span "[DATE] 07:10" at bounding box center [401, 127] width 402 height 17
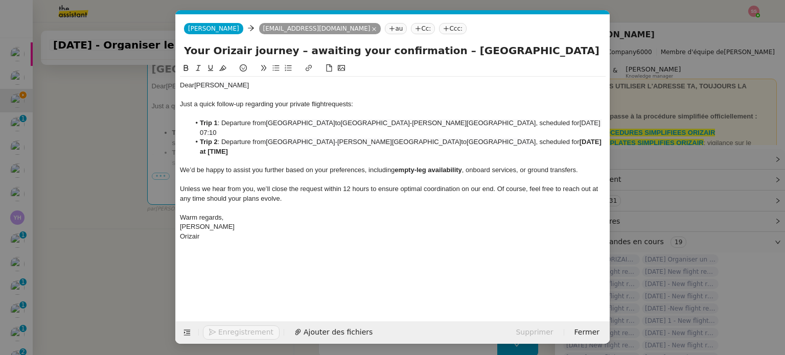
click at [477, 124] on span "[DATE] 07:10" at bounding box center [401, 127] width 402 height 17
click at [454, 124] on span "[DATE] 07:10" at bounding box center [401, 127] width 402 height 17
click at [0, 0] on lt-span "Supprimer les doubles espaces" at bounding box center [0, 0] width 0 height 0
click at [131, 169] on nz-modal-container "relance en Service ✈️Orizair - Relance client ( EN ) à utiliser pour orizair, r…" at bounding box center [392, 177] width 785 height 355
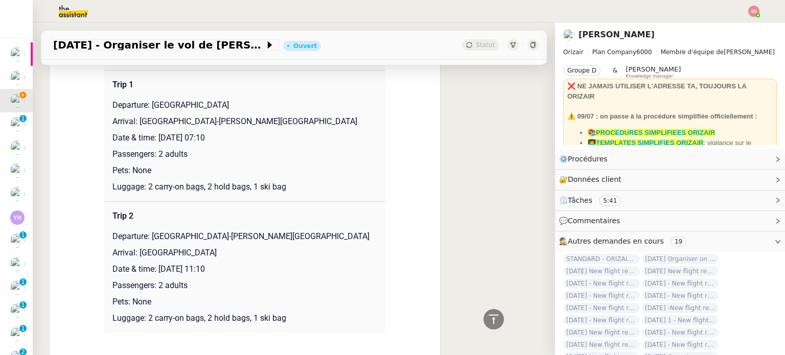
scroll to position [1022, 0]
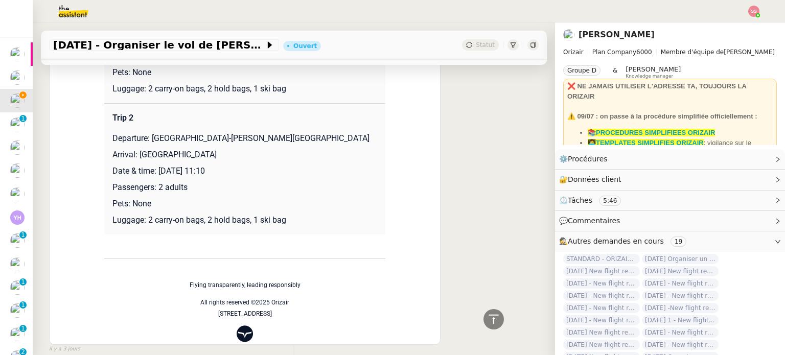
drag, startPoint x: 155, startPoint y: 172, endPoint x: 268, endPoint y: 166, distance: 112.5
click at [268, 166] on p "Date & time: [DATE] 11:10" at bounding box center [244, 171] width 265 height 12
copy p "[DATE] 11:10"
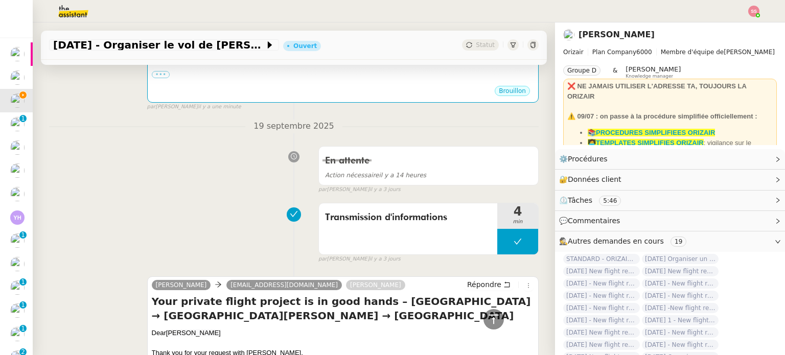
scroll to position [103, 0]
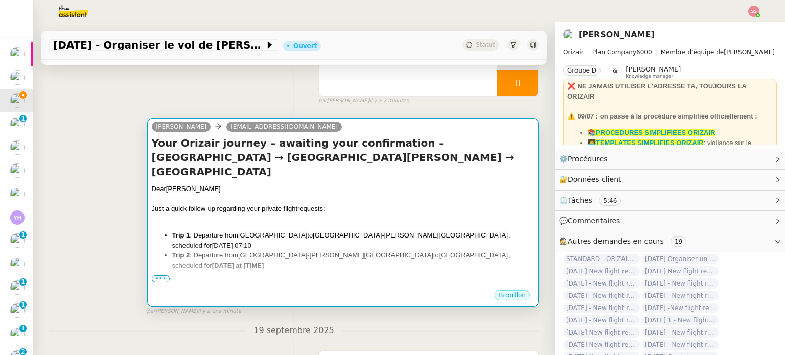
click at [425, 184] on div "Dear [PERSON_NAME]" at bounding box center [343, 189] width 382 height 10
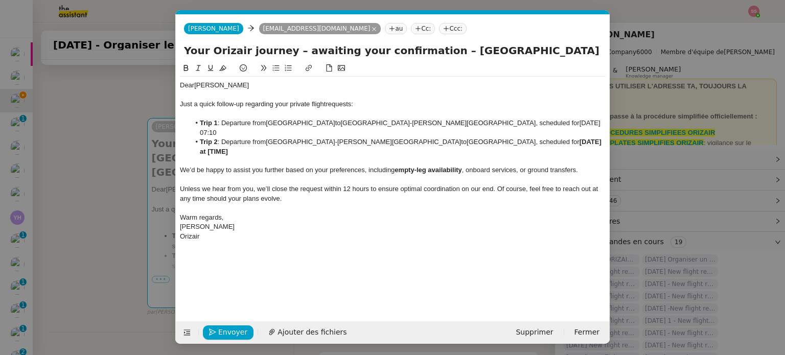
scroll to position [0, 54]
drag, startPoint x: 501, startPoint y: 133, endPoint x: 456, endPoint y: 133, distance: 45.0
click at [456, 137] on li "Trip 2 : Departure from [GEOGRAPHIC_DATA][PERSON_NAME] to [GEOGRAPHIC_DATA] , s…" at bounding box center [398, 146] width 416 height 19
click at [268, 125] on span "[GEOGRAPHIC_DATA]" at bounding box center [300, 123] width 69 height 8
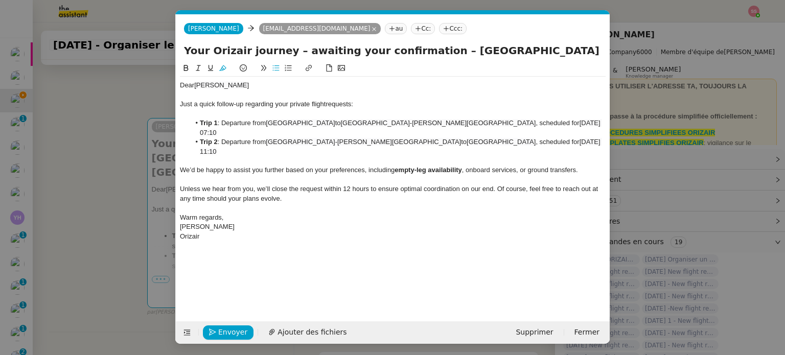
click at [0, 0] on lt-span "Supprimer les doubles espaces" at bounding box center [0, 0] width 0 height 0
click at [350, 137] on li "Trip 2 : Departure from [GEOGRAPHIC_DATA][PERSON_NAME] to [GEOGRAPHIC_DATA] , s…" at bounding box center [398, 146] width 416 height 19
click at [352, 137] on li "Trip 2 : Departure from [GEOGRAPHIC_DATA][PERSON_NAME] to [GEOGRAPHIC_DATA] , s…" at bounding box center [398, 146] width 416 height 19
click at [0, 0] on lt-span "Supprimer les doubles espaces" at bounding box center [0, 0] width 0 height 0
click at [317, 49] on input "Your Orizair journey – awaiting your confirmation – [GEOGRAPHIC_DATA] → [GEOGRA…" at bounding box center [392, 50] width 417 height 15
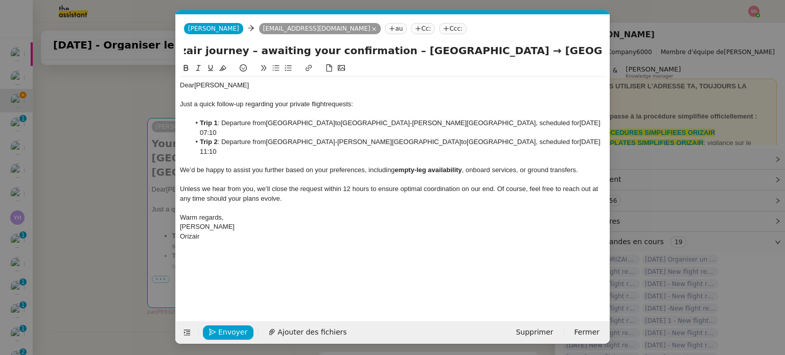
scroll to position [0, 171]
drag, startPoint x: 374, startPoint y: 45, endPoint x: 634, endPoint y: 65, distance: 260.7
click at [634, 65] on nz-modal-container "relance en Service ✈️Orizair - Relance client ( EN ) à utiliser pour orizair, r…" at bounding box center [392, 177] width 785 height 355
click at [72, 184] on nz-modal-container "relance en Service ✈️Orizair - Relance client ( EN ) à utiliser pour orizair, r…" at bounding box center [392, 177] width 785 height 355
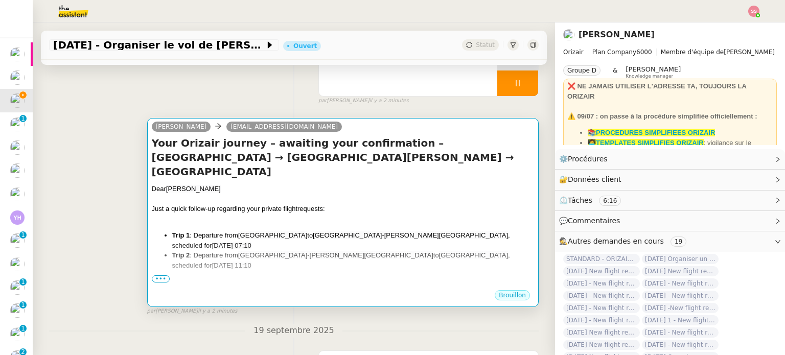
click at [162, 279] on span "•••" at bounding box center [161, 278] width 18 height 7
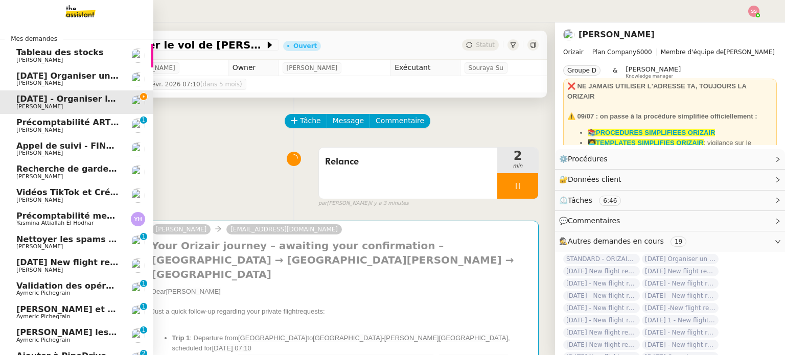
click at [77, 84] on span "[PERSON_NAME]" at bounding box center [67, 83] width 103 height 6
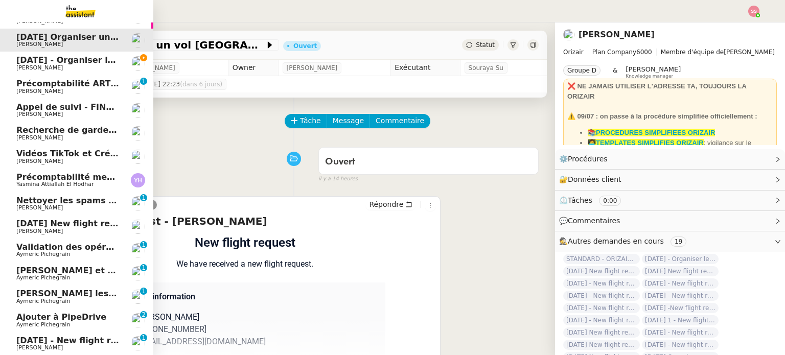
scroll to position [102, 0]
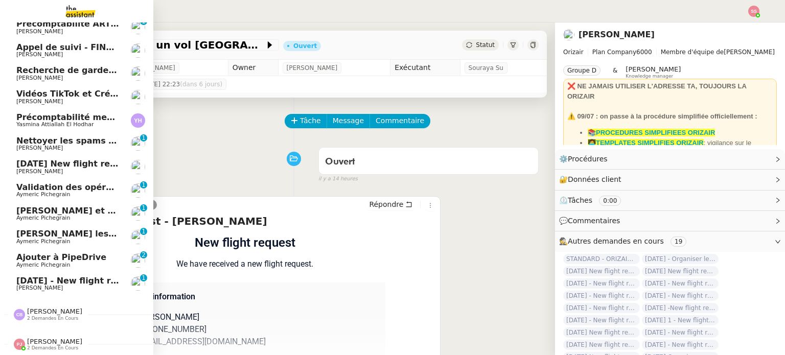
click at [66, 163] on span "[DATE] New flight request - Rerr F y g" at bounding box center [103, 164] width 174 height 10
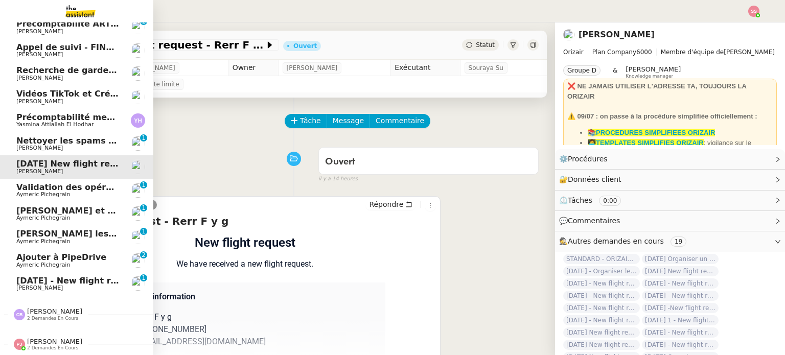
click at [90, 272] on link "[DATE] - New flight request - [PERSON_NAME] [PERSON_NAME] 0 1 2 3 4 5 6 7 8 9" at bounding box center [76, 283] width 153 height 23
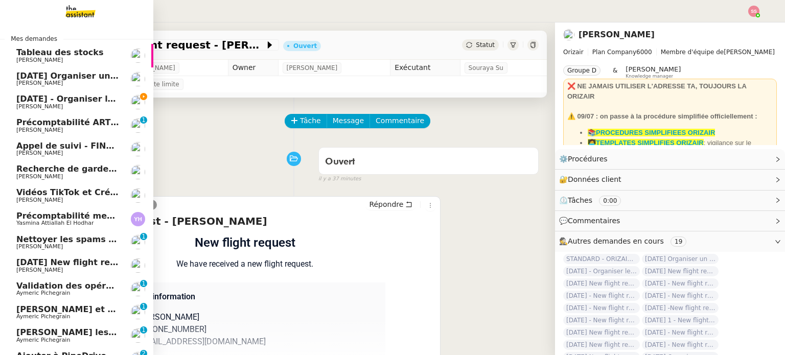
click at [82, 100] on span "[DATE] - Organiser le vol de [PERSON_NAME]" at bounding box center [119, 99] width 206 height 10
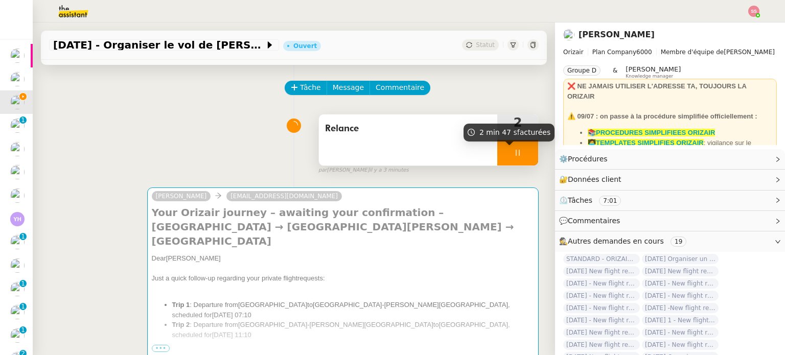
scroll to position [51, 0]
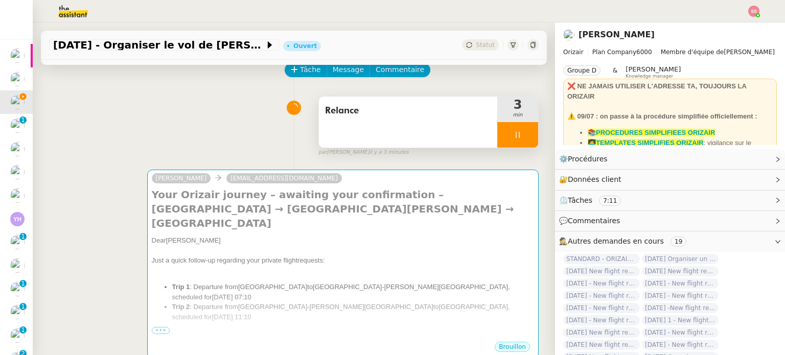
click at [515, 132] on div at bounding box center [517, 135] width 41 height 26
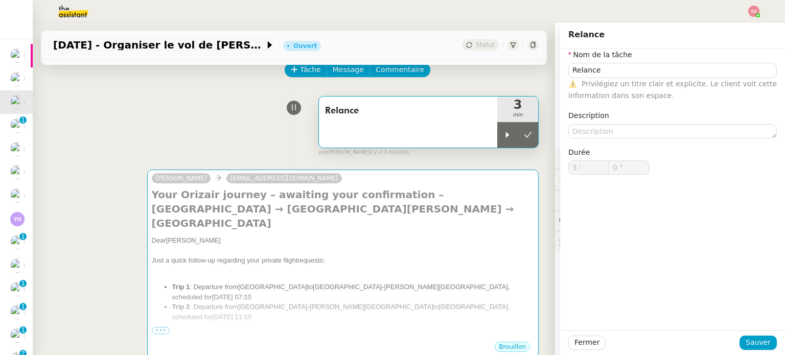
type input "Relance"
type input "3 '"
type input "0 ""
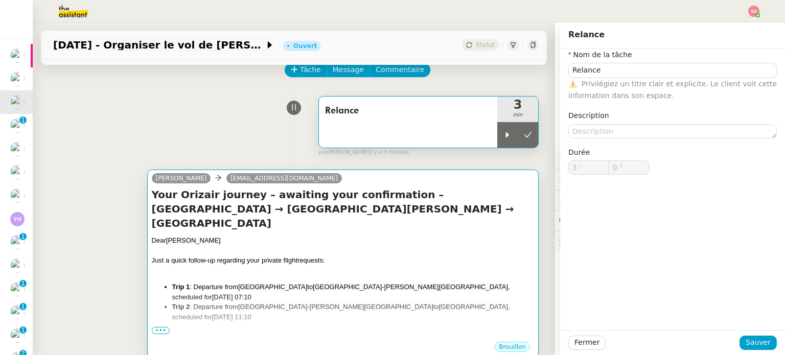
drag, startPoint x: 521, startPoint y: 133, endPoint x: 491, endPoint y: 174, distance: 50.5
click at [522, 133] on button at bounding box center [527, 135] width 20 height 26
click at [351, 283] on span "[GEOGRAPHIC_DATA]-[PERSON_NAME][GEOGRAPHIC_DATA]" at bounding box center [410, 287] width 195 height 8
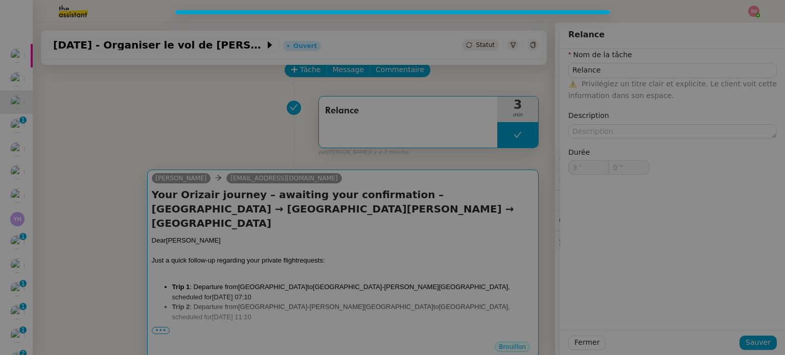
type input "Relance"
type input "3 '"
type input "0 ""
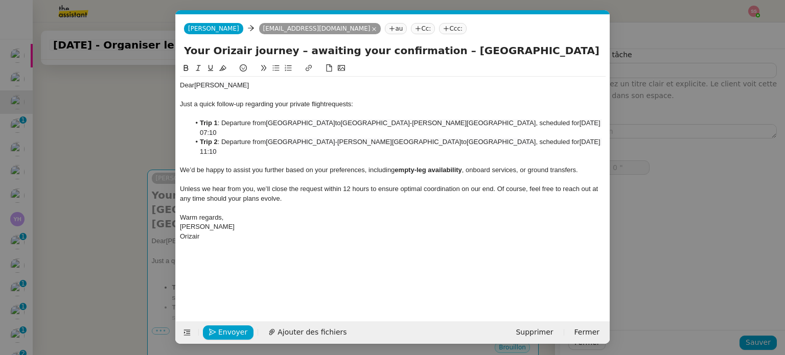
type input "Relance"
type input "3 '"
type input "0 ""
click at [223, 332] on span "Envoyer" at bounding box center [232, 332] width 29 height 12
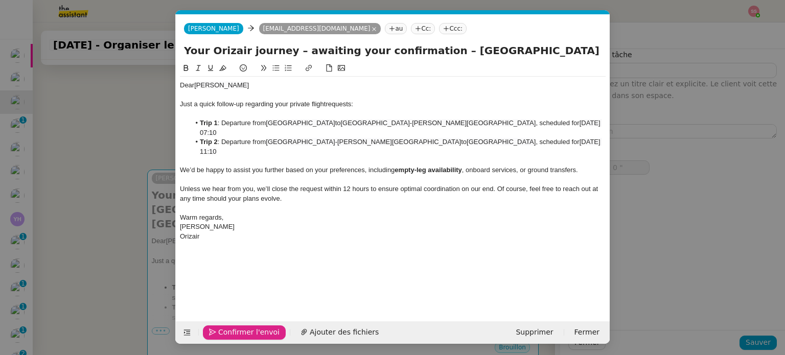
click at [223, 333] on span "Confirmer l'envoi" at bounding box center [248, 332] width 61 height 12
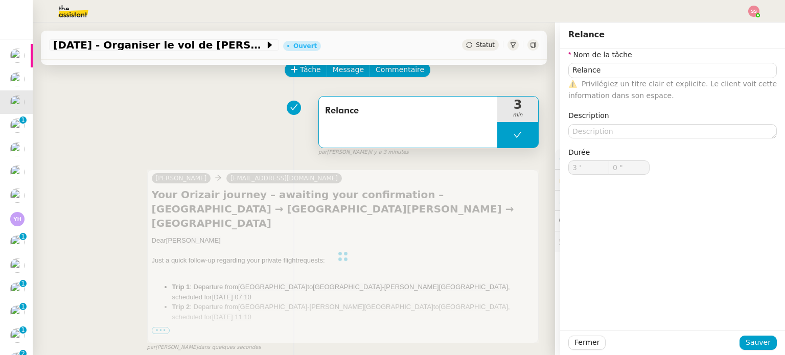
type input "Relance"
type input "3 '"
type input "0 ""
type input "Relance"
type input "3 '"
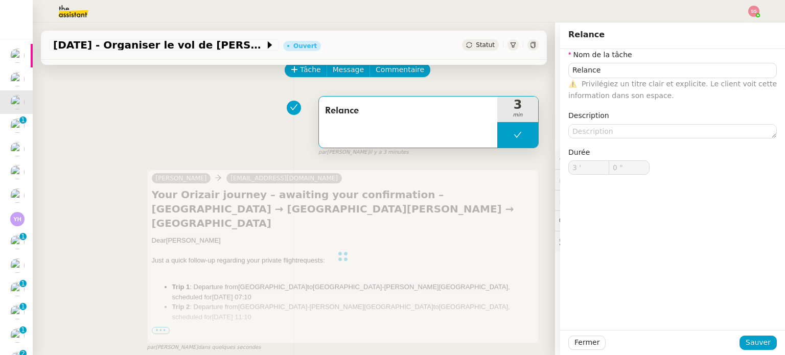
type input "0 ""
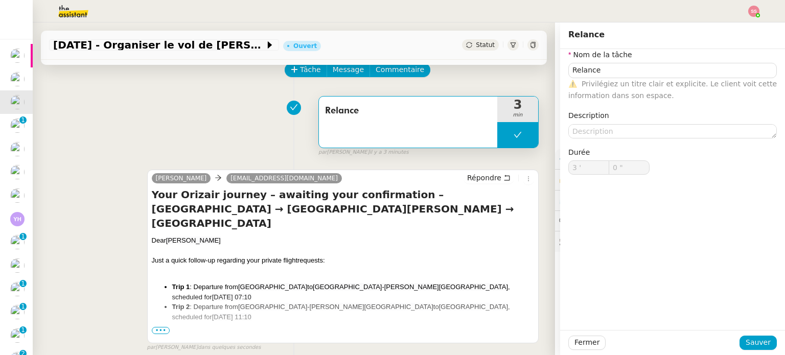
type input "Relance"
type input "3 '"
type input "0 ""
type input "Relance"
type input "3 '"
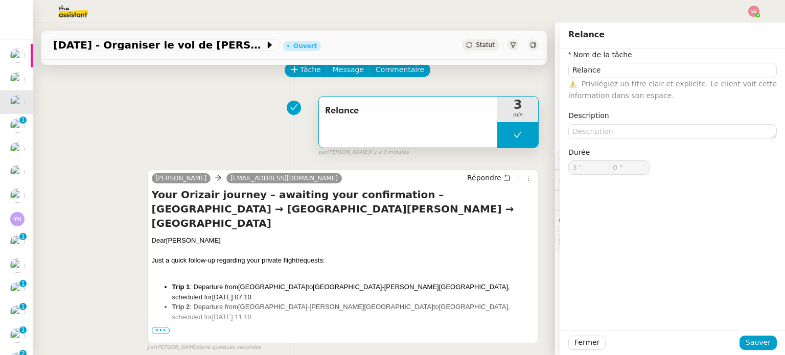
type input "0 ""
type input "Relance"
type input "3 '"
type input "0 ""
click at [476, 45] on span "Statut" at bounding box center [485, 44] width 19 height 7
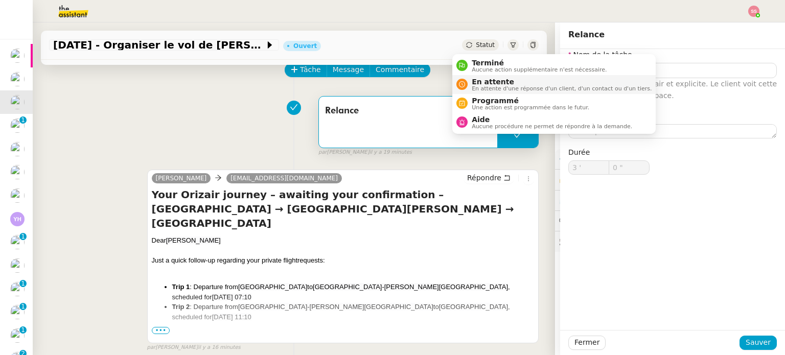
click at [489, 82] on span "En attente" at bounding box center [561, 82] width 180 height 8
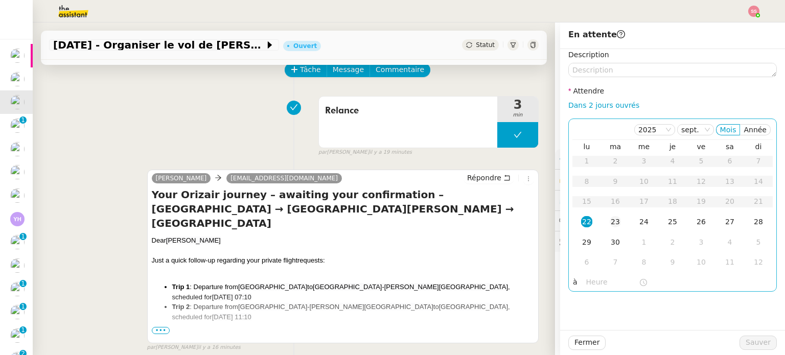
click at [609, 227] on div "23" at bounding box center [614, 221] width 11 height 11
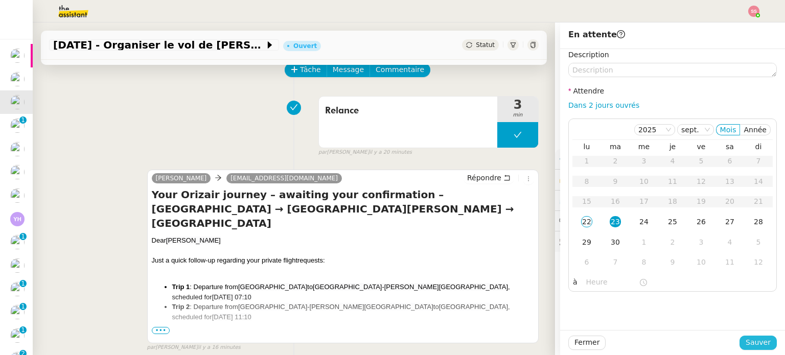
click at [748, 341] on span "Sauver" at bounding box center [757, 343] width 25 height 12
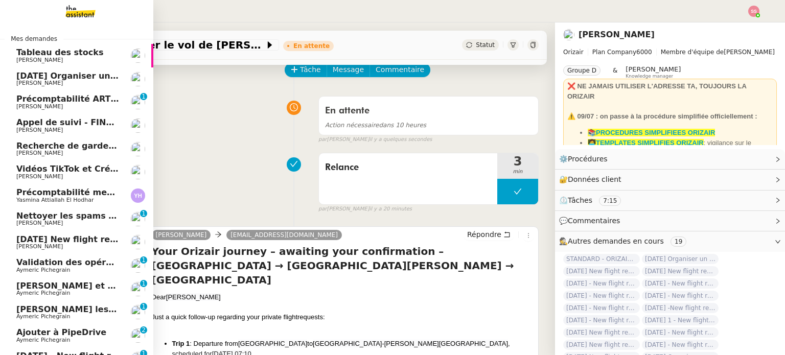
click at [93, 80] on span "[PERSON_NAME]" at bounding box center [67, 83] width 103 height 6
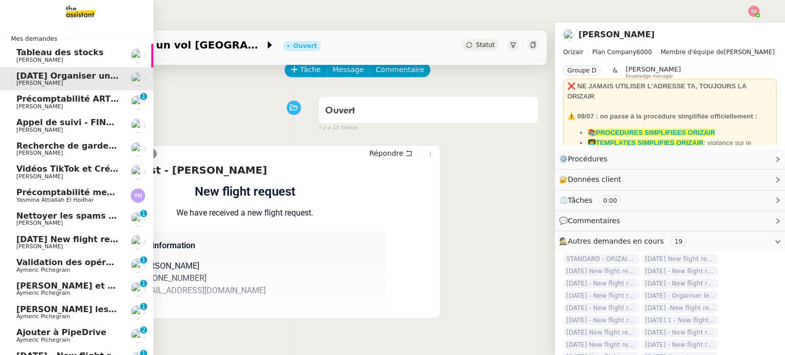
click at [65, 233] on link "[DATE] New flight request - Rerr F y g [PERSON_NAME]" at bounding box center [76, 242] width 153 height 23
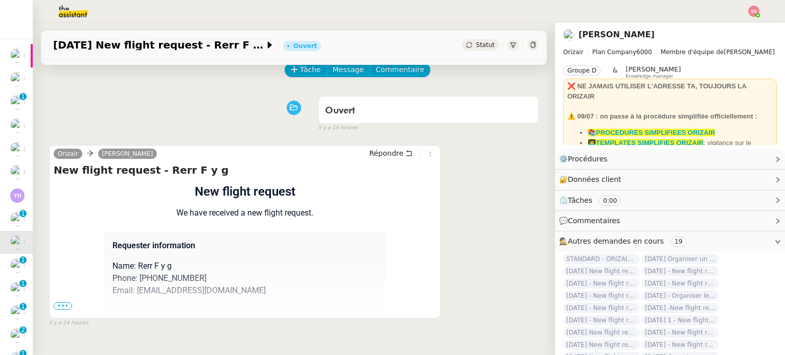
click at [64, 307] on span "•••" at bounding box center [63, 305] width 18 height 7
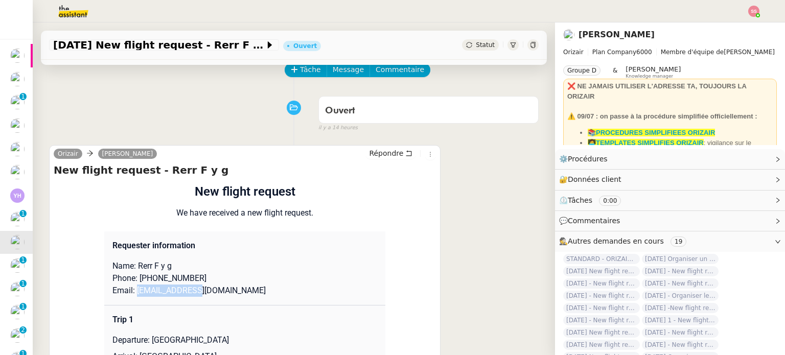
drag, startPoint x: 199, startPoint y: 289, endPoint x: 131, endPoint y: 294, distance: 68.1
click at [131, 294] on p "Email: [EMAIL_ADDRESS][DOMAIN_NAME]" at bounding box center [244, 291] width 265 height 12
copy p "[EMAIL_ADDRESS][DOMAIN_NAME]"
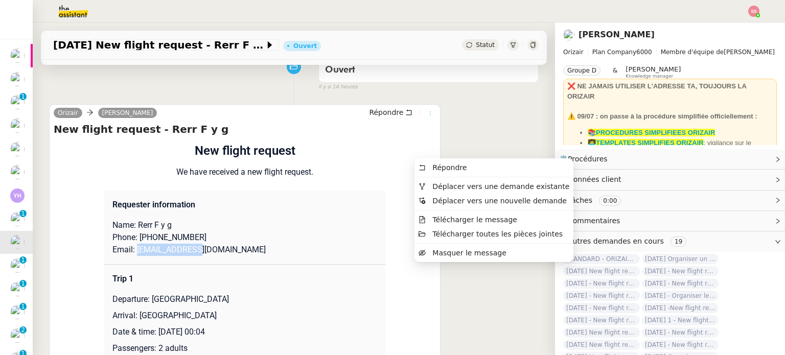
scroll to position [153, 0]
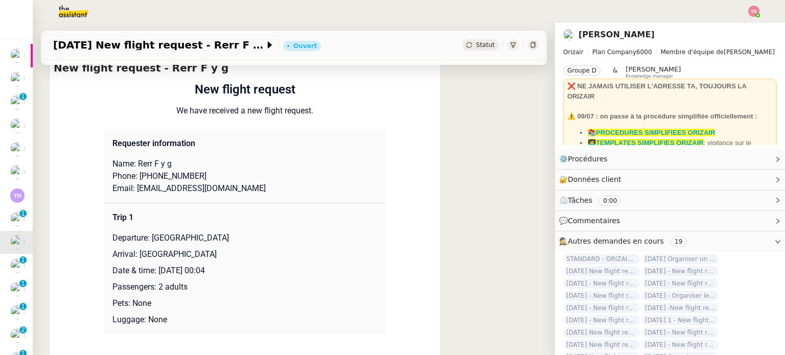
click at [410, 122] on div "Flight request created by Rerr F y g New flight request We have received a new …" at bounding box center [245, 261] width 382 height 362
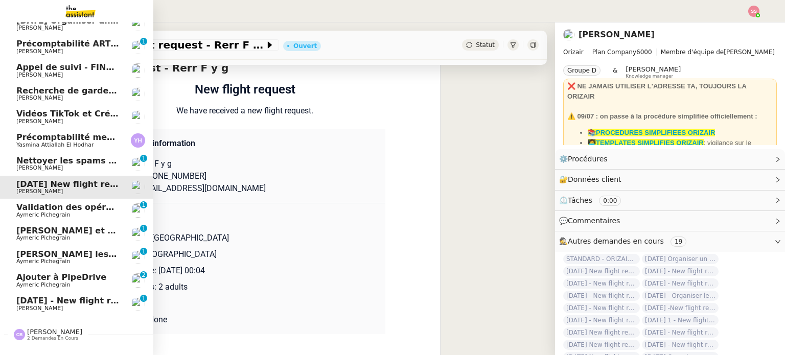
scroll to position [80, 0]
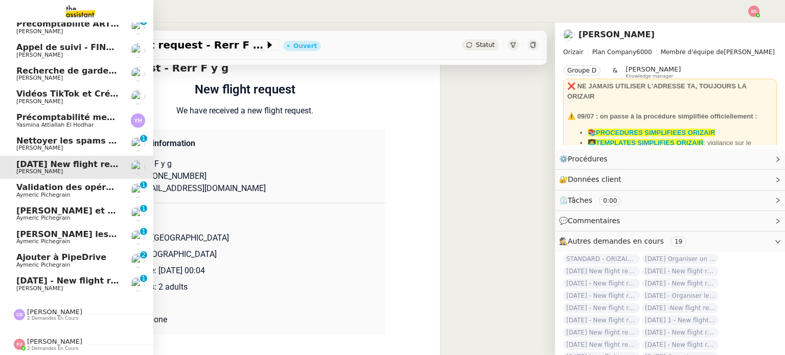
click at [74, 276] on span "[DATE] - New flight request - [PERSON_NAME]" at bounding box center [121, 281] width 211 height 10
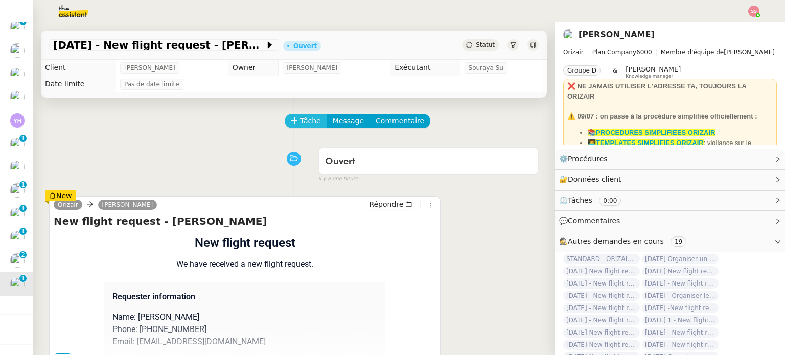
click at [300, 124] on span "Tâche" at bounding box center [310, 121] width 21 height 12
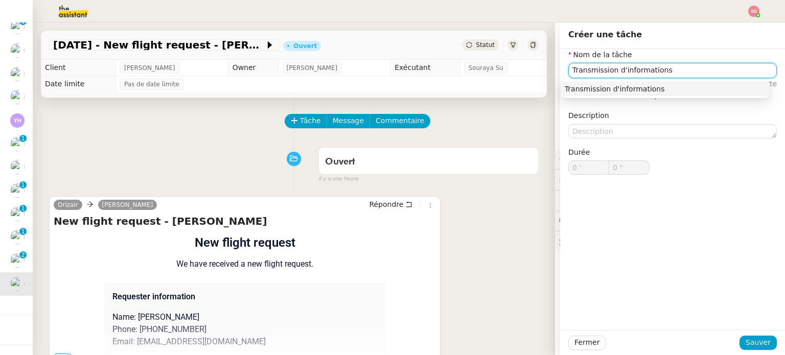
click at [622, 89] on div "Transmission d'informations" at bounding box center [664, 88] width 200 height 9
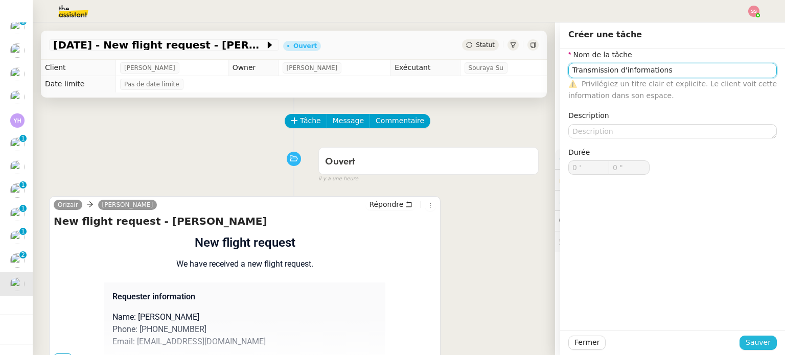
type input "Transmission d'informations"
click at [745, 343] on span "Sauver" at bounding box center [757, 343] width 25 height 12
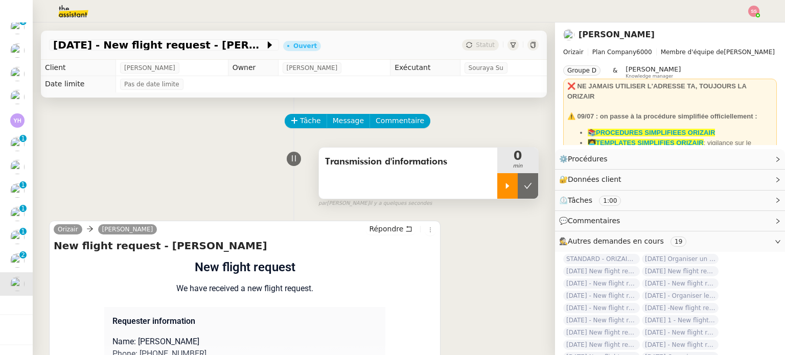
click at [503, 190] on icon at bounding box center [507, 186] width 8 height 8
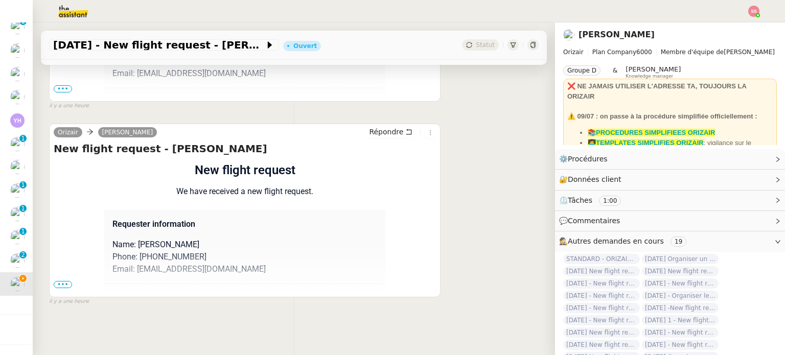
scroll to position [299, 0]
click at [56, 281] on span "•••" at bounding box center [63, 284] width 18 height 7
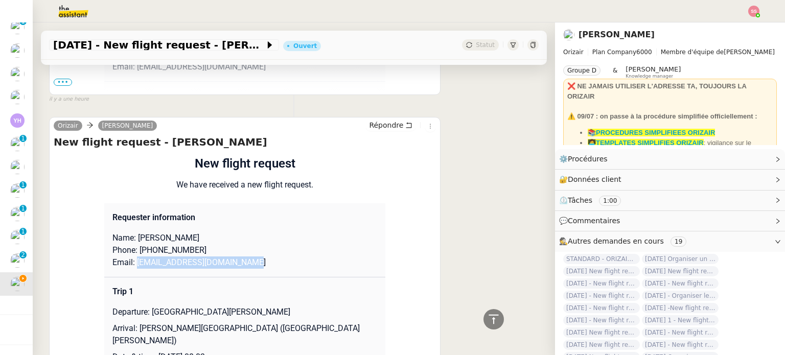
drag, startPoint x: 255, startPoint y: 264, endPoint x: 129, endPoint y: 262, distance: 126.2
click at [129, 262] on p "Email: [EMAIL_ADDRESS][DOMAIN_NAME]" at bounding box center [244, 262] width 265 height 12
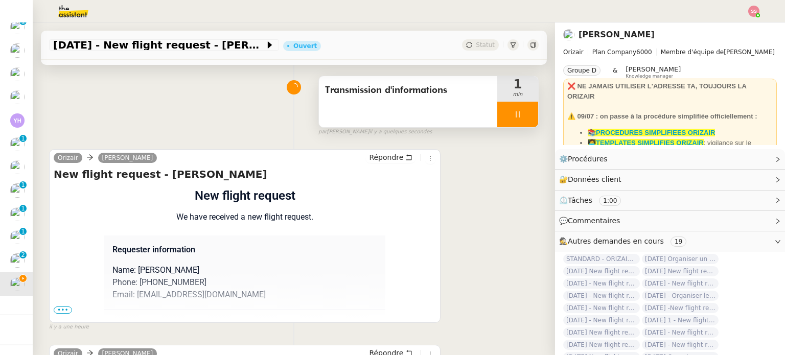
scroll to position [0, 0]
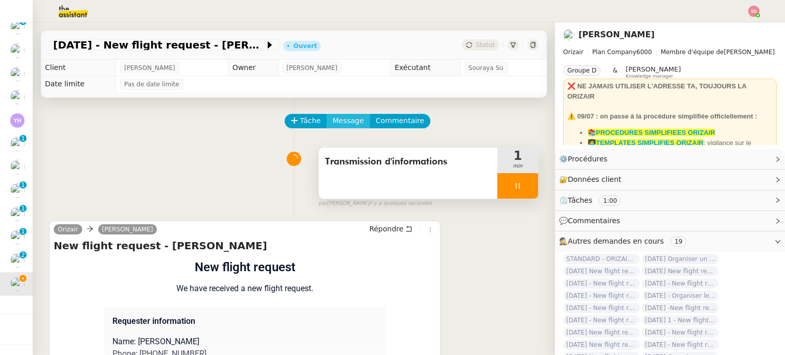
click at [335, 126] on span "Message" at bounding box center [348, 121] width 31 height 12
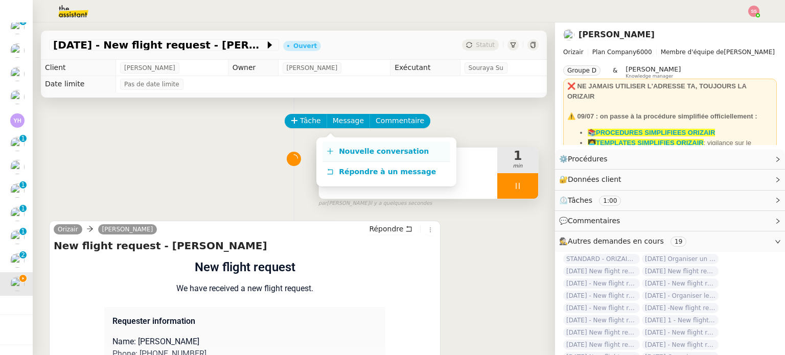
click at [357, 150] on span "Nouvelle conversation" at bounding box center [384, 151] width 90 height 8
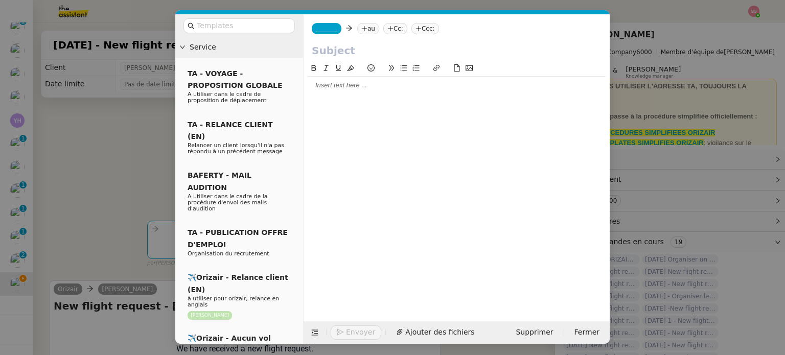
click at [366, 30] on nz-tag "au" at bounding box center [368, 28] width 22 height 11
paste input "[EMAIL_ADDRESS][DOMAIN_NAME]"
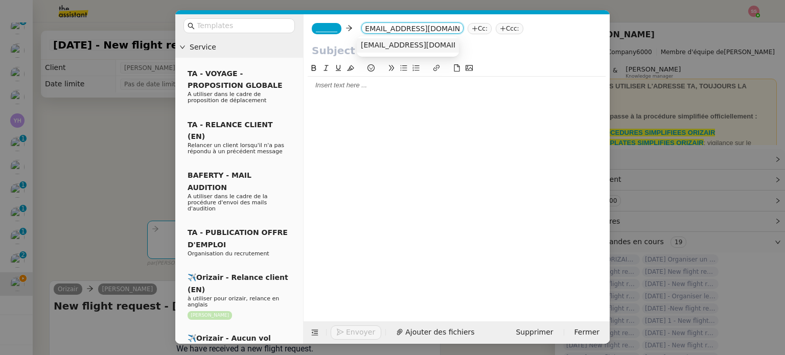
type input "[EMAIL_ADDRESS][DOMAIN_NAME]"
click at [398, 44] on span "[EMAIL_ADDRESS][DOMAIN_NAME]" at bounding box center [423, 45] width 125 height 8
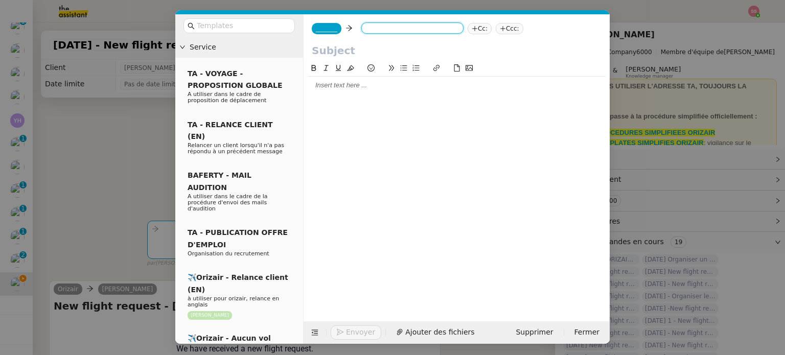
scroll to position [0, 0]
click at [537, 27] on nz-tag "Ccc:" at bounding box center [551, 28] width 28 height 11
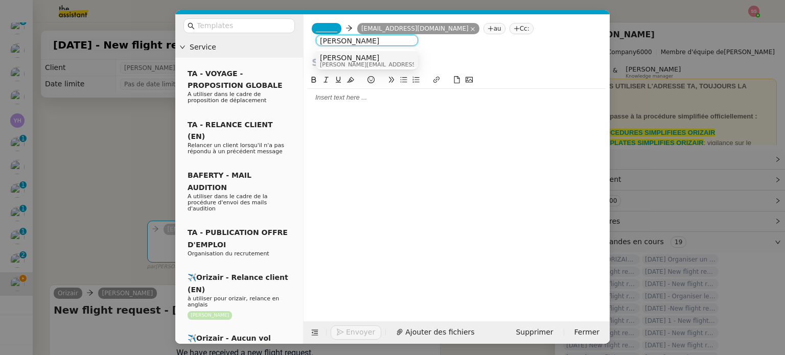
type input "[PERSON_NAME]"
click at [385, 56] on div "[PERSON_NAME] [PERSON_NAME][EMAIL_ADDRESS][DOMAIN_NAME]" at bounding box center [367, 61] width 94 height 14
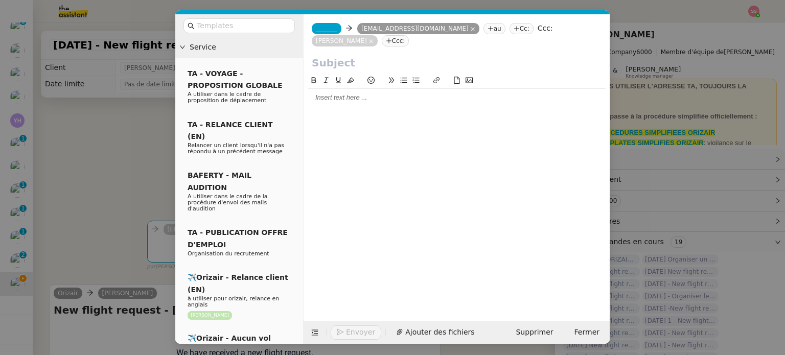
click at [329, 30] on span "_______" at bounding box center [326, 28] width 21 height 7
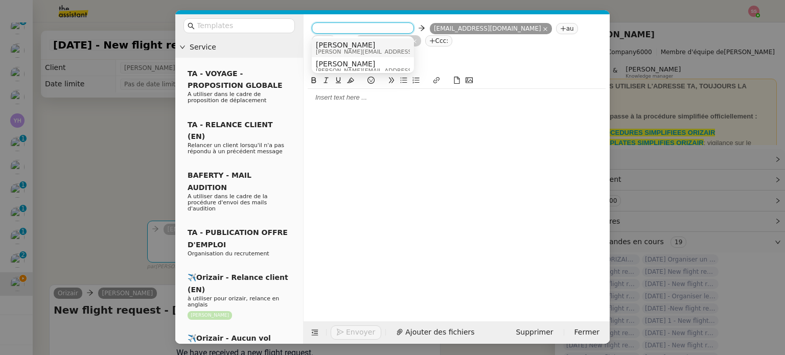
click at [340, 42] on span "[PERSON_NAME]" at bounding box center [388, 45] width 145 height 8
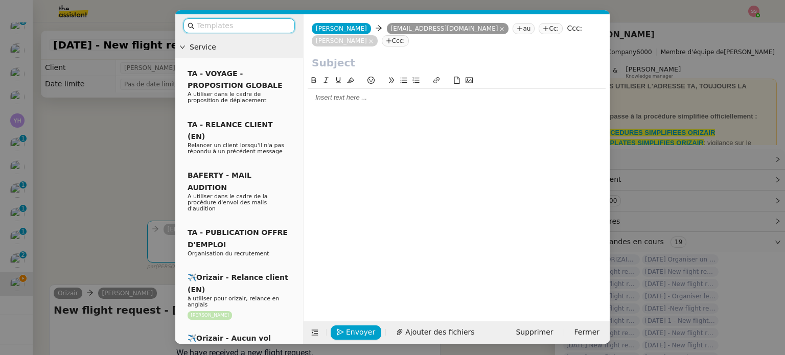
click at [238, 28] on input "text" at bounding box center [243, 26] width 92 height 12
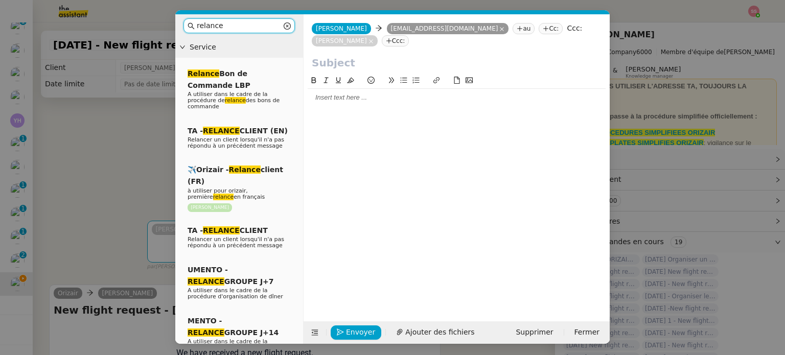
click at [231, 32] on nz-input-group "relance" at bounding box center [238, 25] width 111 height 15
drag, startPoint x: 223, startPoint y: 26, endPoint x: 145, endPoint y: 21, distance: 77.7
click at [144, 21] on nz-modal-container "relance Service Relance Bon de Commande LBP A utiliser dans le cadre de la proc…" at bounding box center [392, 177] width 785 height 355
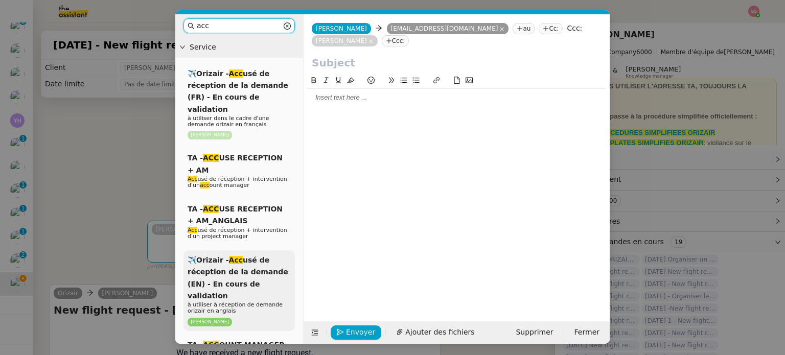
type input "acc"
click at [260, 259] on span "✈️Orizair - Acc usé de réception de la demande (EN) - En cours de validation" at bounding box center [237, 278] width 101 height 44
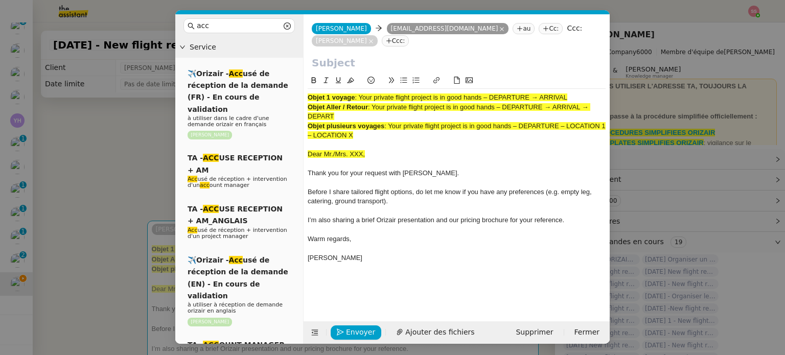
drag, startPoint x: 374, startPoint y: 108, endPoint x: 384, endPoint y: 119, distance: 14.8
click at [384, 119] on div "Objet Aller / Retour : Your private flight project is in good hands – DEPARTURE…" at bounding box center [456, 112] width 298 height 19
click at [346, 60] on input "text" at bounding box center [457, 62] width 290 height 15
paste input "Your private flight project is in good hands – DEPARTURE → ARRIVAL → DEPART"
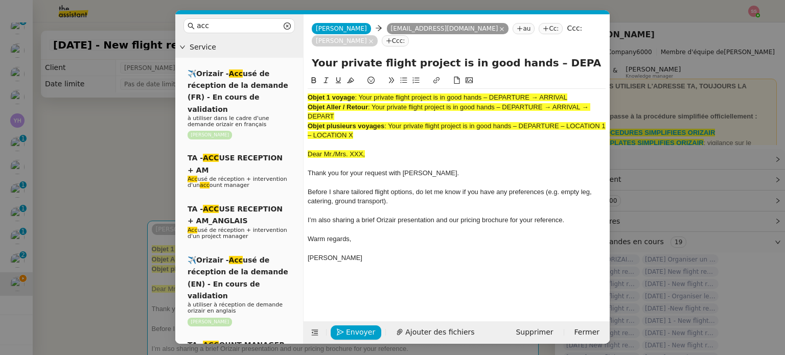
scroll to position [0, 97]
type input "Your private flight project is in good hands – DEPARTURE → ARRIVAL → DEPART"
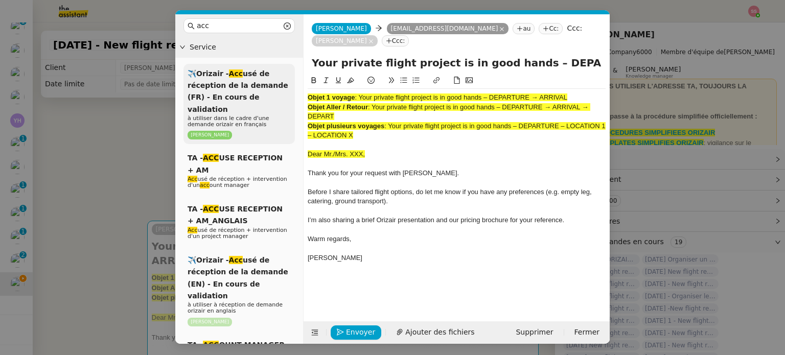
drag, startPoint x: 374, startPoint y: 135, endPoint x: 286, endPoint y: 73, distance: 107.7
click at [286, 73] on nz-layout "acc Service ✈️Orizair - Acc usé de réception de la demande (FR) - En cours de v…" at bounding box center [392, 178] width 434 height 329
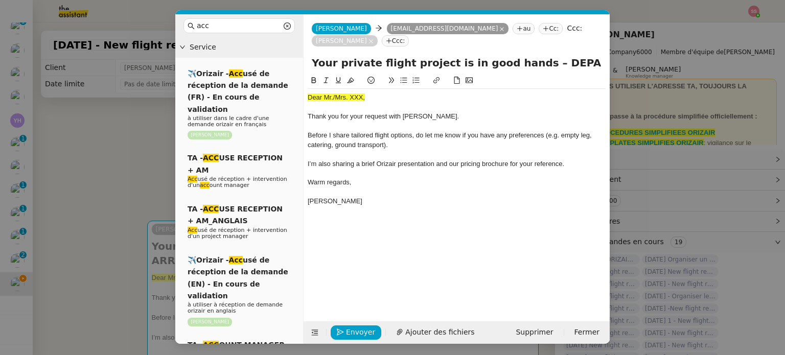
click at [136, 190] on nz-modal-container "acc Service ✈️Orizair - Acc usé de réception de la demande (FR) - En cours de v…" at bounding box center [392, 177] width 785 height 355
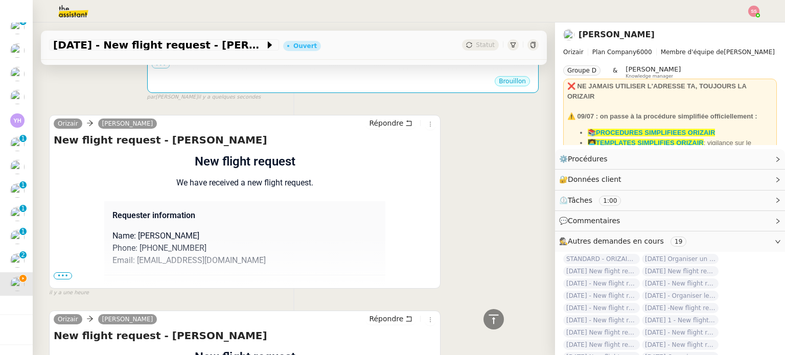
scroll to position [306, 0]
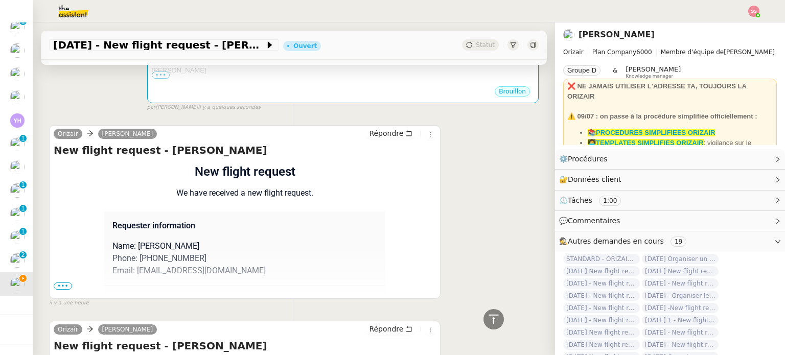
click at [65, 282] on span "•••" at bounding box center [63, 285] width 18 height 7
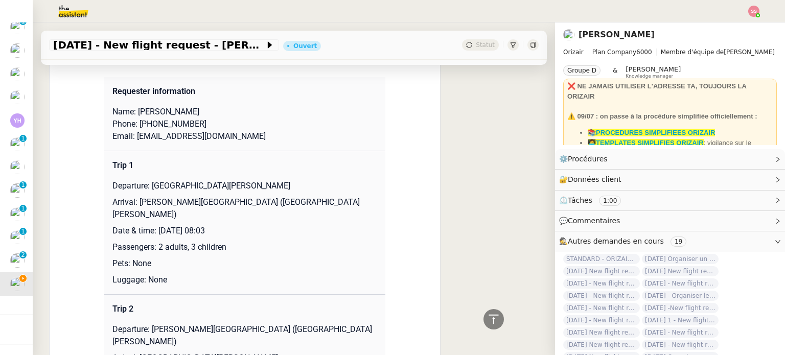
scroll to position [1022, 0]
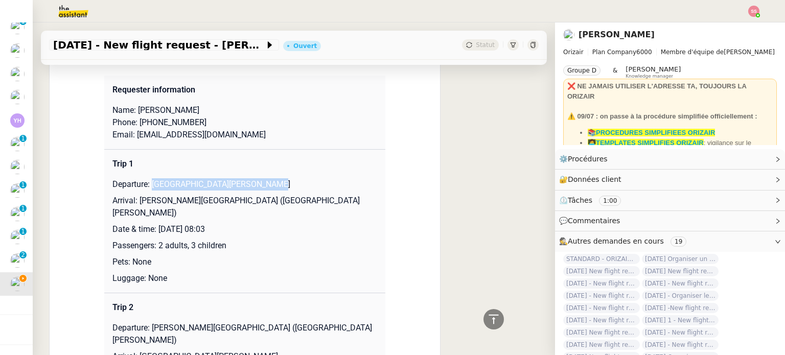
drag, startPoint x: 148, startPoint y: 147, endPoint x: 271, endPoint y: 145, distance: 122.6
click at [271, 178] on p "Departure: [GEOGRAPHIC_DATA][PERSON_NAME]" at bounding box center [244, 184] width 265 height 12
click at [302, 240] on p "Passengers: 2 adults, 3 children" at bounding box center [244, 246] width 265 height 12
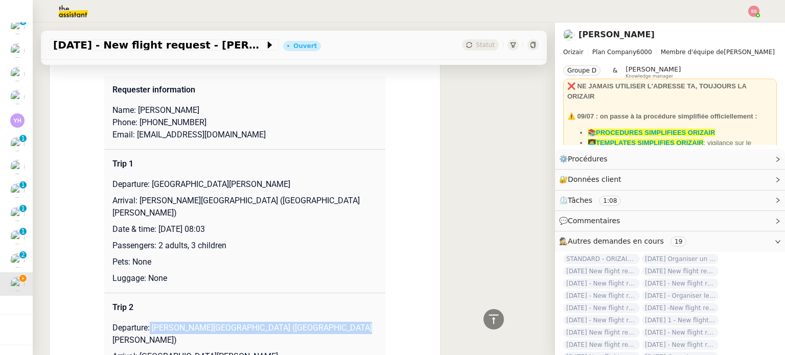
drag, startPoint x: 145, startPoint y: 277, endPoint x: 356, endPoint y: 266, distance: 211.8
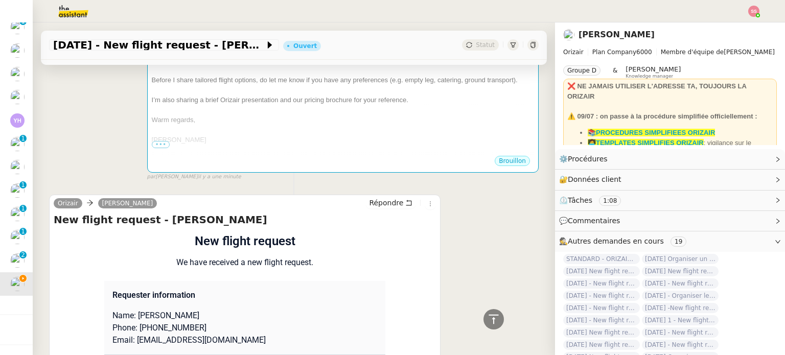
scroll to position [153, 0]
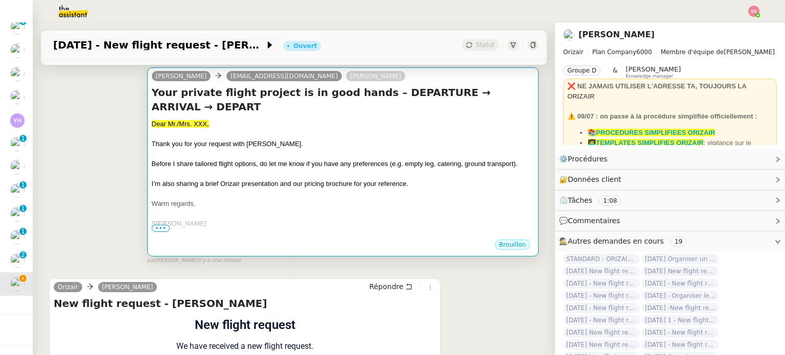
click at [371, 169] on div at bounding box center [343, 174] width 382 height 10
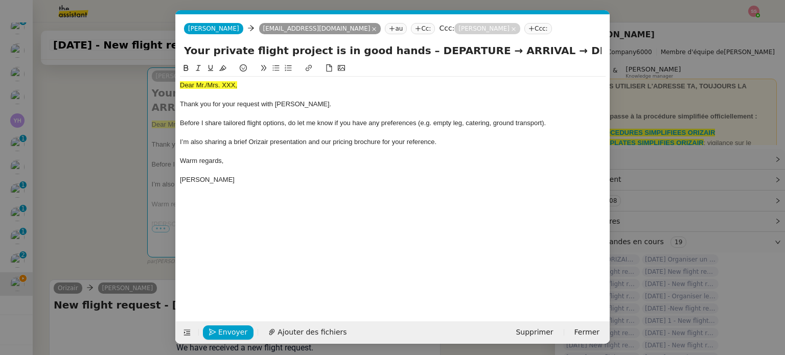
scroll to position [0, 31]
drag, startPoint x: 459, startPoint y: 46, endPoint x: 402, endPoint y: 49, distance: 56.2
click at [402, 49] on input "Your private flight project is in good hands – DEPARTURE → ARRIVAL → DEPART" at bounding box center [392, 50] width 417 height 15
paste input "[PERSON_NAME][GEOGRAPHIC_DATA] ([GEOGRAPHIC_DATA][PERSON_NAME])"
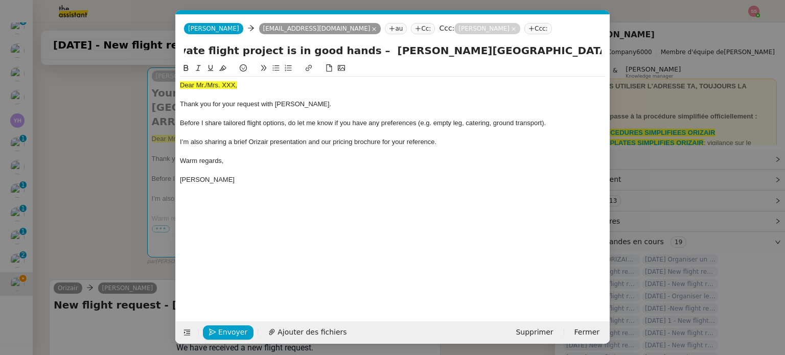
type input "Your private flight project is in good hands – [PERSON_NAME][GEOGRAPHIC_DATA] (…"
click at [103, 188] on nz-modal-container "acc Service ✈️Orizair - Acc usé de réception de la demande (FR) - En cours de v…" at bounding box center [392, 177] width 785 height 355
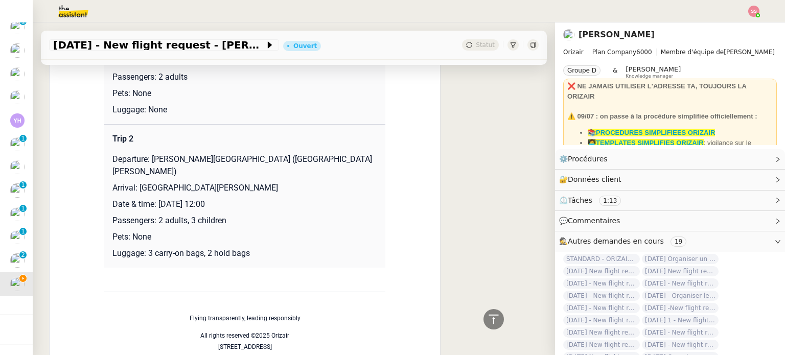
scroll to position [613, 0]
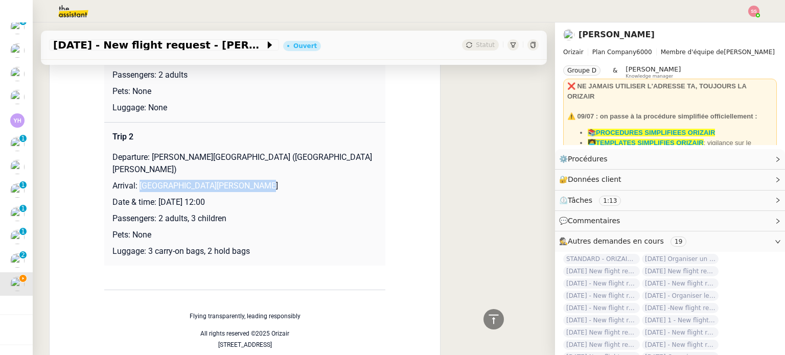
drag, startPoint x: 135, startPoint y: 160, endPoint x: 257, endPoint y: 164, distance: 122.7
click at [257, 180] on p "Arrival: [GEOGRAPHIC_DATA][PERSON_NAME]" at bounding box center [244, 186] width 265 height 12
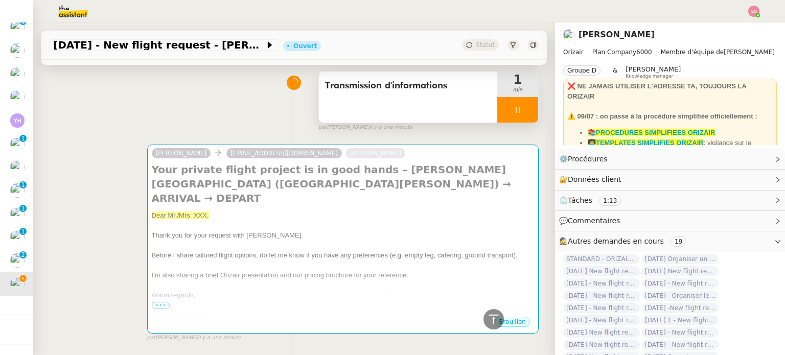
scroll to position [0, 0]
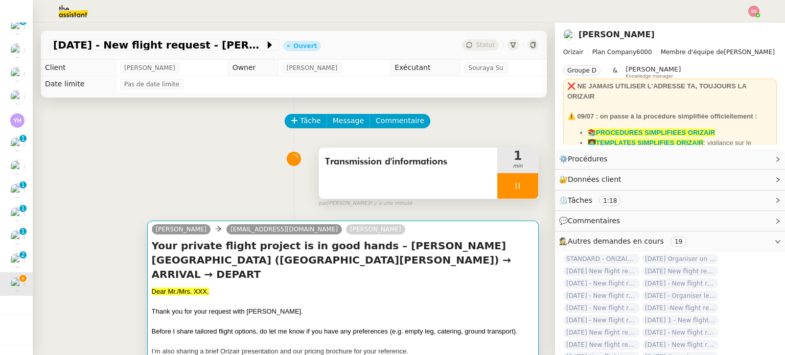
click at [359, 256] on h4 "Your private flight project is in good hands – [PERSON_NAME][GEOGRAPHIC_DATA] (…" at bounding box center [343, 260] width 382 height 43
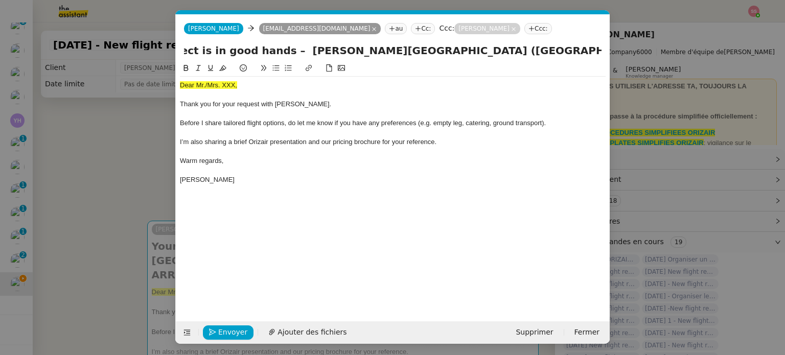
scroll to position [0, 161]
drag, startPoint x: 557, startPoint y: 51, endPoint x: 622, endPoint y: 68, distance: 67.6
click at [622, 68] on nz-modal-container "acc Service ✈️Orizair - Acc usé de réception de la demande (FR) - En cours de v…" at bounding box center [392, 177] width 785 height 355
click at [545, 52] on input "Your private flight project is in good hands – [PERSON_NAME][GEOGRAPHIC_DATA] (…" at bounding box center [392, 50] width 417 height 15
drag, startPoint x: 548, startPoint y: 51, endPoint x: 504, endPoint y: 51, distance: 43.4
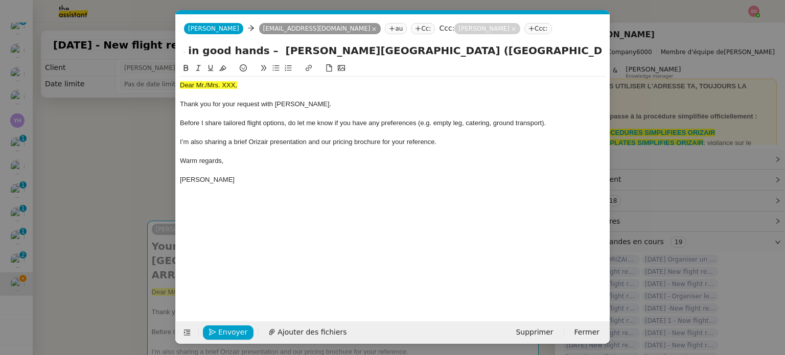
click at [504, 51] on input "Your private flight project is in good hands – [PERSON_NAME][GEOGRAPHIC_DATA] (…" at bounding box center [392, 50] width 417 height 15
paste input "[GEOGRAPHIC_DATA][PERSON_NAME]"
drag, startPoint x: 192, startPoint y: 51, endPoint x: 439, endPoint y: 51, distance: 247.2
click at [439, 51] on input "Your private flight project is in good hands – [PERSON_NAME][GEOGRAPHIC_DATA] (…" at bounding box center [392, 50] width 417 height 15
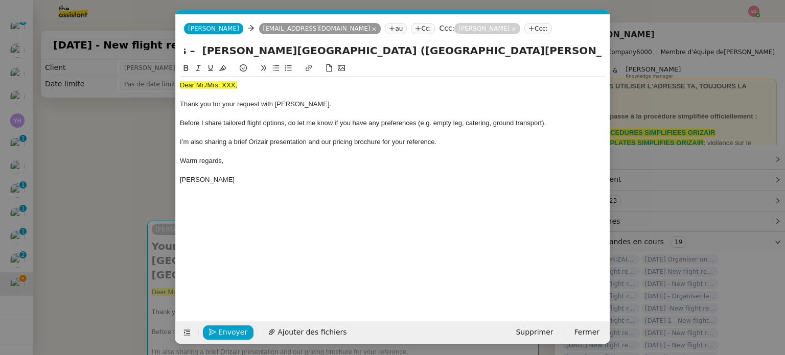
scroll to position [0, 264]
drag, startPoint x: 474, startPoint y: 53, endPoint x: 611, endPoint y: 77, distance: 139.0
click at [613, 77] on nz-modal-container "acc Service ✈️Orizair - Acc usé de réception de la demande (FR) - En cours de v…" at bounding box center [392, 177] width 785 height 355
click at [556, 42] on div "[PERSON_NAME] [PERSON_NAME] [EMAIL_ADDRESS][DOMAIN_NAME] au Cc: Ccc: [PERSON_NA…" at bounding box center [393, 28] width 434 height 29
drag, startPoint x: 523, startPoint y: 52, endPoint x: 655, endPoint y: 67, distance: 133.2
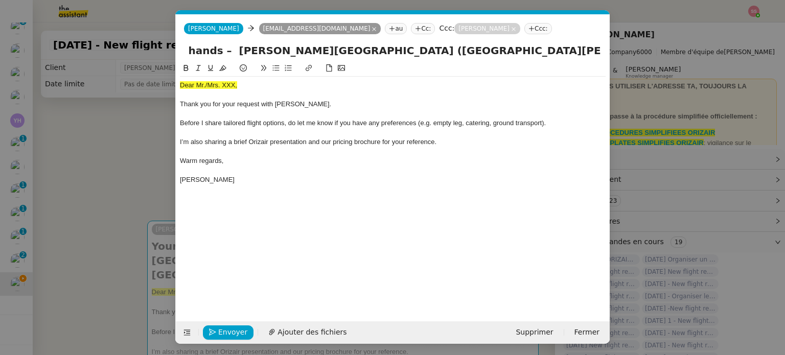
click at [656, 67] on nz-modal-container "acc Service ✈️Orizair - Acc usé de réception de la demande (FR) - En cours de v…" at bounding box center [392, 177] width 785 height 355
click at [566, 49] on input "Your private flight project is in good hands – [PERSON_NAME][GEOGRAPHIC_DATA] (…" at bounding box center [392, 50] width 417 height 15
drag, startPoint x: 559, startPoint y: 51, endPoint x: 623, endPoint y: 56, distance: 64.1
click at [623, 56] on nz-modal-container "acc Service ✈️Orizair - Acc usé de réception de la demande (FR) - En cours de v…" at bounding box center [392, 177] width 785 height 355
paste input "[PERSON_NAME][GEOGRAPHIC_DATA] ([GEOGRAPHIC_DATA][PERSON_NAME])"
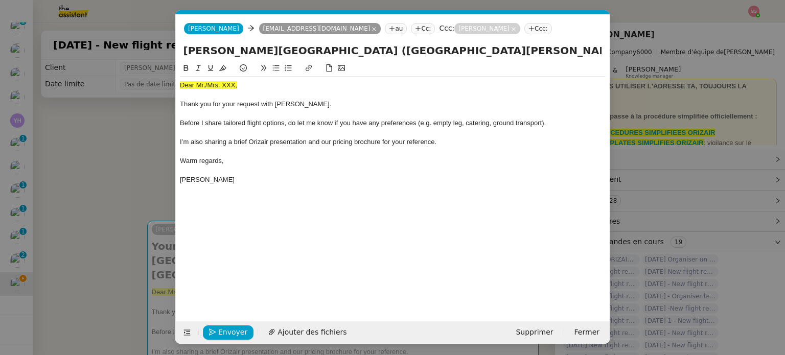
scroll to position [0, 470]
click at [343, 49] on input "Your private flight project is in good hands – [PERSON_NAME][GEOGRAPHIC_DATA] (…" at bounding box center [392, 50] width 417 height 15
drag, startPoint x: 456, startPoint y: 52, endPoint x: 638, endPoint y: 61, distance: 182.6
click at [638, 61] on nz-modal-container "acc Service ✈️Orizair - Acc usé de réception de la demande (FR) - En cours de v…" at bounding box center [392, 177] width 785 height 355
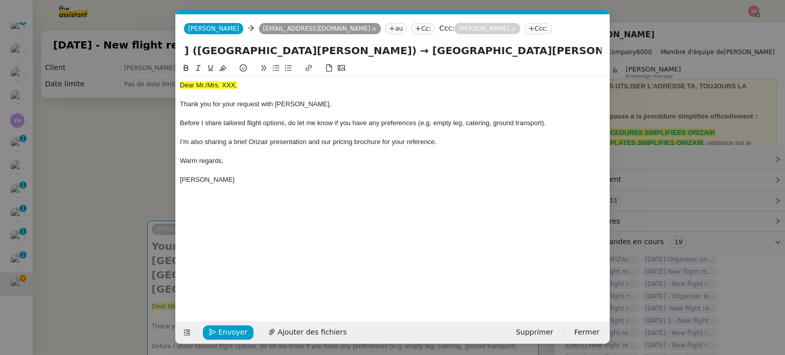
click at [263, 52] on input "Your private flight project is in good hands – [PERSON_NAME][GEOGRAPHIC_DATA] (…" at bounding box center [392, 50] width 417 height 15
drag, startPoint x: 343, startPoint y: 51, endPoint x: 292, endPoint y: 55, distance: 51.8
click at [292, 55] on input "Your private flight project is in good hands – [PERSON_NAME][GEOGRAPHIC_DATA] (…" at bounding box center [392, 50] width 417 height 15
type input "Your private flight project is in good hands – [PERSON_NAME][GEOGRAPHIC_DATA] (…"
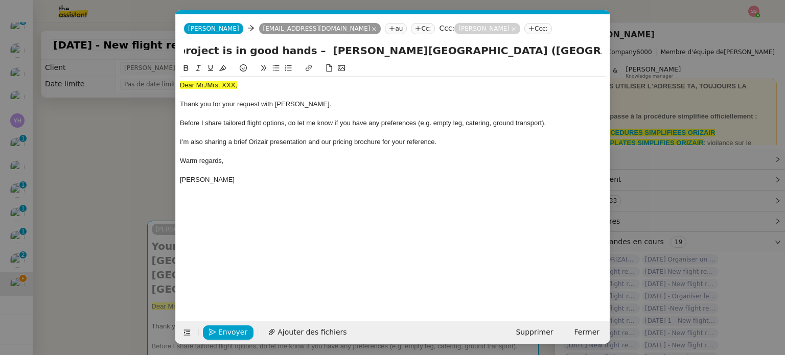
click at [299, 146] on span "I’m also sharing a brief Orizair presentation and our pricing brochure for your…" at bounding box center [308, 142] width 256 height 8
click at [133, 167] on nz-modal-container "acc Service ✈️Orizair - Acc usé de réception de la demande (FR) - En cours de v…" at bounding box center [392, 177] width 785 height 355
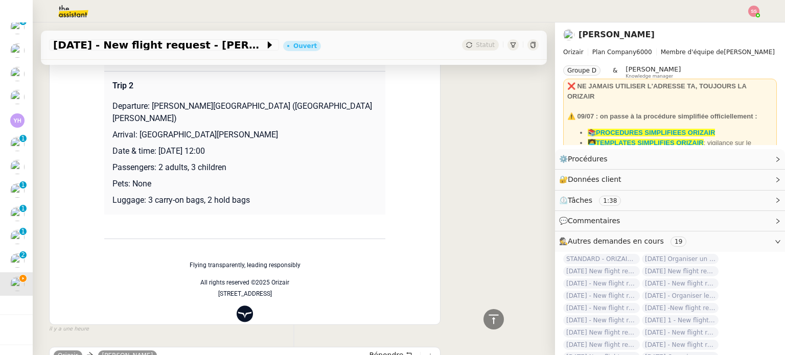
scroll to position [409, 0]
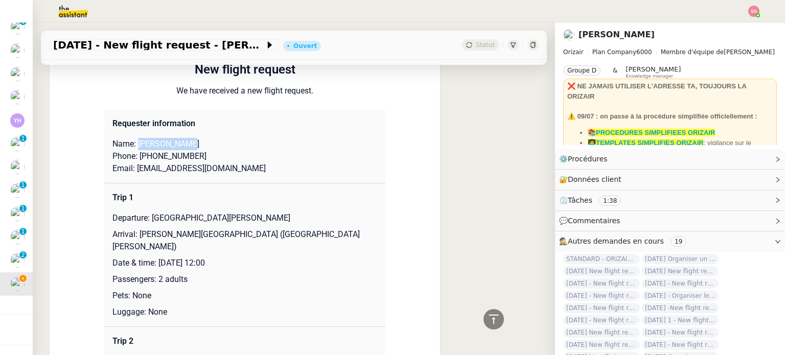
drag, startPoint x: 133, startPoint y: 145, endPoint x: 194, endPoint y: 143, distance: 60.8
click at [194, 143] on p "Name: [PERSON_NAME]" at bounding box center [244, 144] width 265 height 12
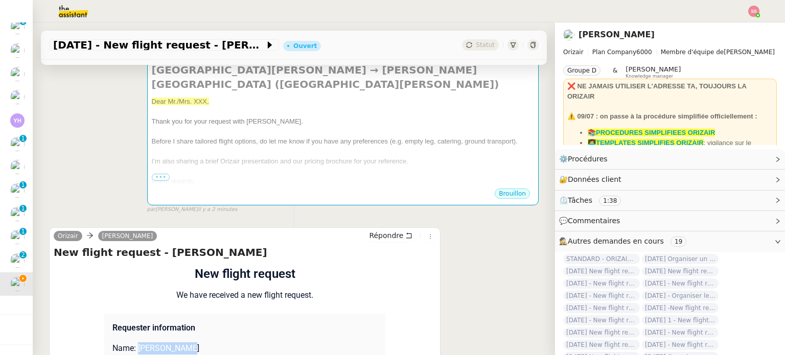
scroll to position [0, 0]
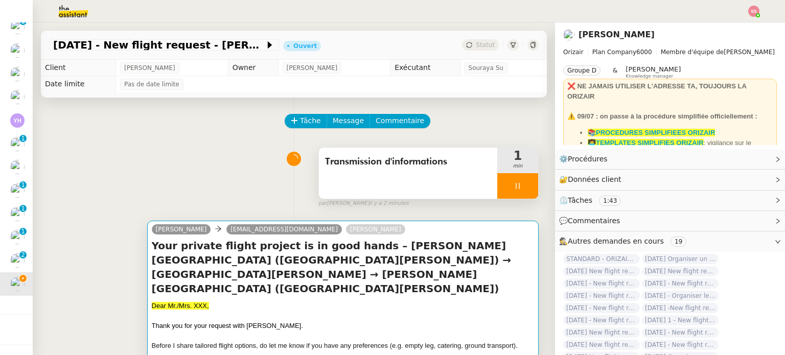
click at [166, 263] on h4 "Your private flight project is in good hands – [PERSON_NAME][GEOGRAPHIC_DATA] (…" at bounding box center [343, 267] width 382 height 57
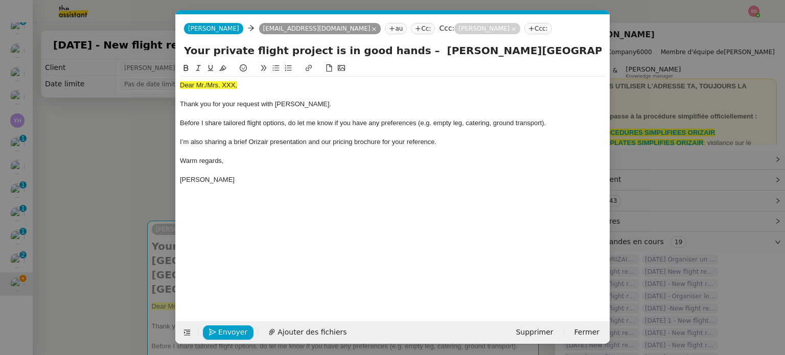
scroll to position [0, 31]
drag, startPoint x: 235, startPoint y: 86, endPoint x: 167, endPoint y: 83, distance: 68.5
click at [167, 83] on nz-modal-container "acc Service ✈️Orizair - Acc usé de réception de la demande (FR) - En cours de v…" at bounding box center [392, 177] width 785 height 355
click at [244, 84] on div "Dear Mr./Mrs. XXX," at bounding box center [392, 85] width 425 height 9
drag, startPoint x: 229, startPoint y: 83, endPoint x: 178, endPoint y: 82, distance: 51.1
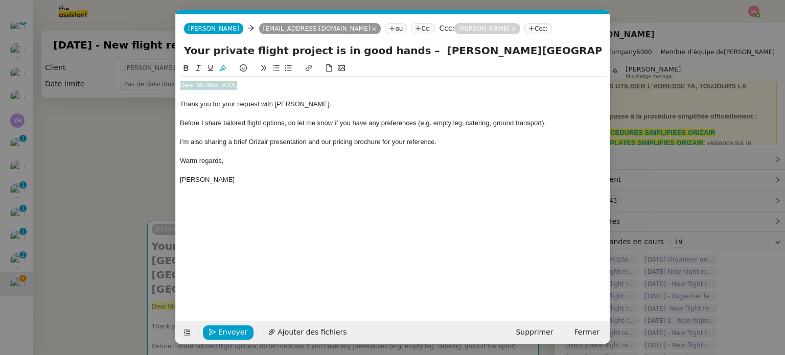
click at [178, 82] on nz-spin "Dear Mr./Mrs. XXX, Thank you for your request with [PERSON_NAME]. Before I shar…" at bounding box center [393, 185] width 434 height 247
click at [225, 69] on icon at bounding box center [222, 67] width 7 height 7
click at [249, 86] on div "Dear Mr./Mrs. XXX," at bounding box center [392, 85] width 425 height 9
drag, startPoint x: 247, startPoint y: 86, endPoint x: 204, endPoint y: 84, distance: 43.0
click at [204, 84] on div "Dear Mr./Mrs. XXX," at bounding box center [392, 85] width 425 height 9
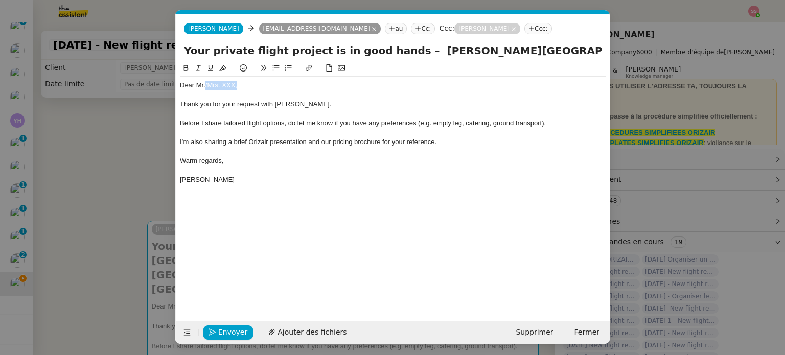
paste div
click at [312, 330] on span "Ajouter des fichiers" at bounding box center [311, 332] width 69 height 12
click at [453, 143] on div "I’m also sharing a brief Orizair presentation and our pricing brochure for your…" at bounding box center [392, 141] width 425 height 9
click at [121, 226] on nz-modal-container "acc Service ✈️Orizair - Acc usé de réception de la demande (FR) - En cours de v…" at bounding box center [392, 177] width 785 height 355
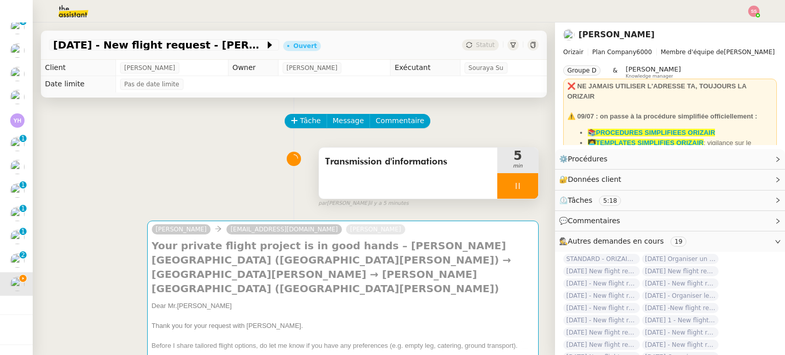
click at [513, 190] on icon at bounding box center [517, 186] width 8 height 8
click at [524, 188] on icon at bounding box center [528, 186] width 8 height 8
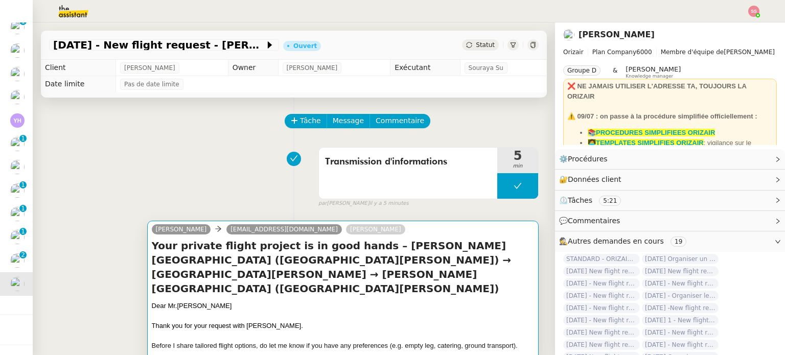
click at [325, 301] on div "Dear [PERSON_NAME]" at bounding box center [343, 306] width 382 height 10
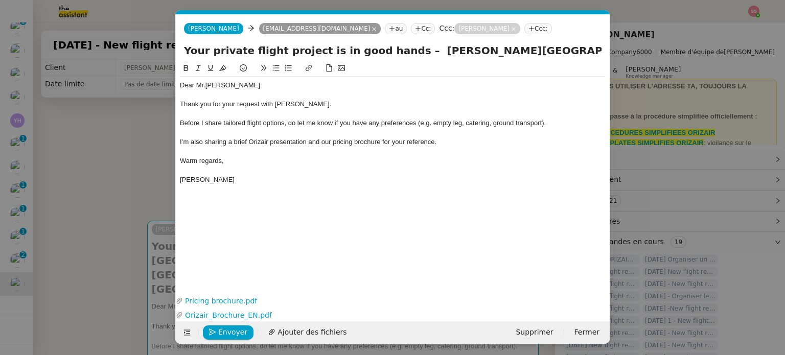
scroll to position [0, 31]
click at [234, 330] on span "Envoyer" at bounding box center [232, 332] width 29 height 12
click at [137, 149] on nz-modal-container "acc Service ✈️Orizair - Acc usé de réception de la demande (FR) - En cours de v…" at bounding box center [392, 177] width 785 height 355
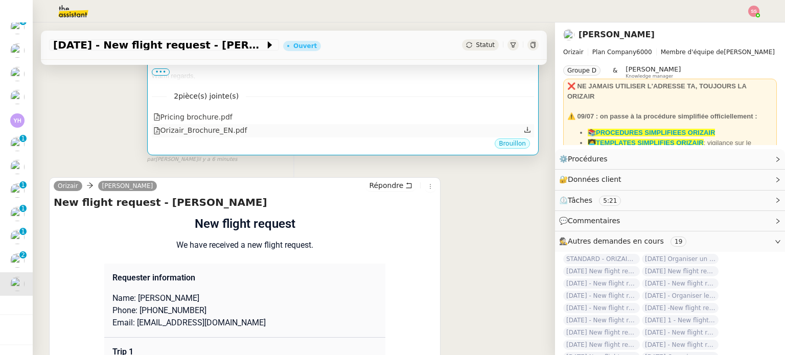
scroll to position [409, 0]
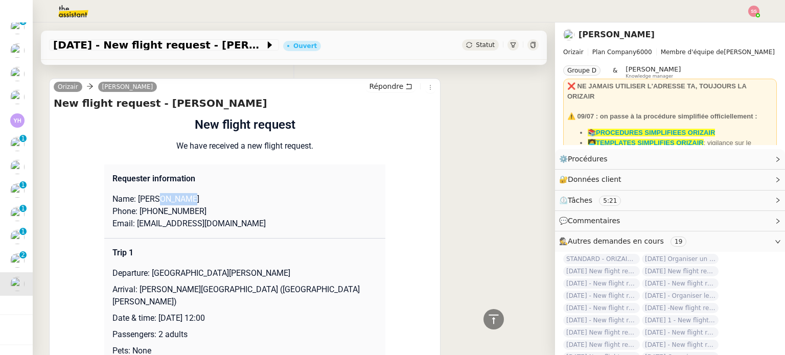
drag, startPoint x: 154, startPoint y: 202, endPoint x: 190, endPoint y: 200, distance: 35.3
click at [190, 200] on p "Name: [PERSON_NAME]" at bounding box center [244, 199] width 265 height 12
drag, startPoint x: 129, startPoint y: 227, endPoint x: 250, endPoint y: 227, distance: 120.5
click at [250, 227] on p "Email: [EMAIL_ADDRESS][DOMAIN_NAME]" at bounding box center [244, 224] width 265 height 12
drag, startPoint x: 135, startPoint y: 212, endPoint x: 207, endPoint y: 210, distance: 72.0
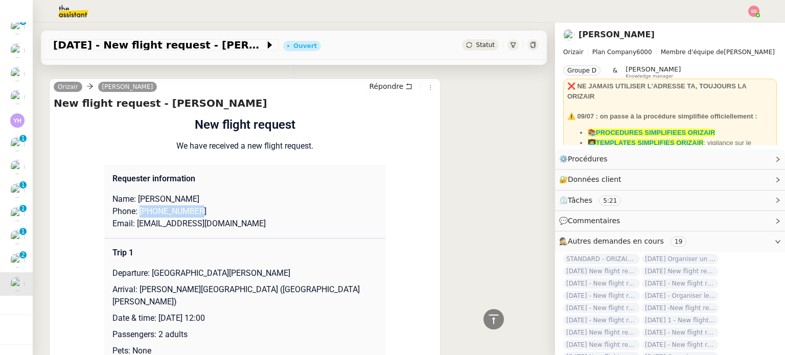
click at [207, 210] on p "Phone: [PHONE_NUMBER]" at bounding box center [244, 211] width 265 height 12
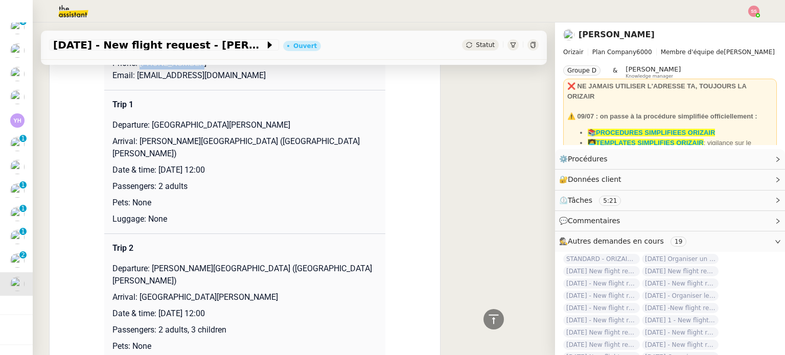
scroll to position [562, 0]
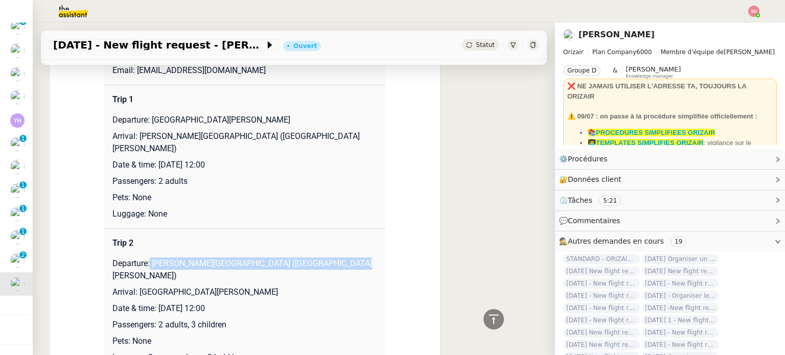
drag, startPoint x: 186, startPoint y: 251, endPoint x: 338, endPoint y: 250, distance: 151.7
click at [338, 257] on p "Departure: [PERSON_NAME][GEOGRAPHIC_DATA] ([GEOGRAPHIC_DATA][PERSON_NAME])" at bounding box center [244, 269] width 265 height 25
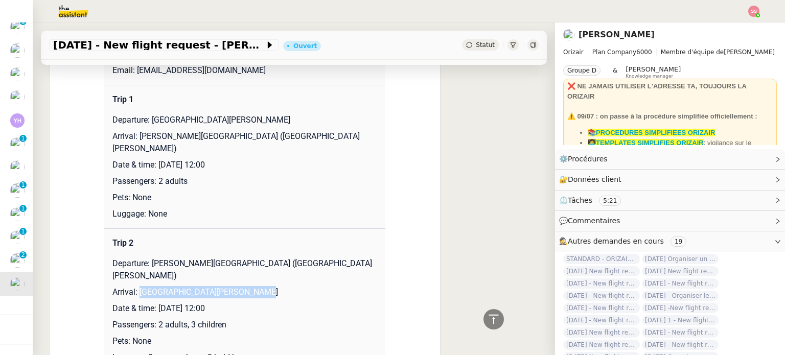
drag, startPoint x: 134, startPoint y: 268, endPoint x: 284, endPoint y: 268, distance: 149.7
click at [284, 286] on p "Arrival: [GEOGRAPHIC_DATA][PERSON_NAME]" at bounding box center [244, 292] width 265 height 12
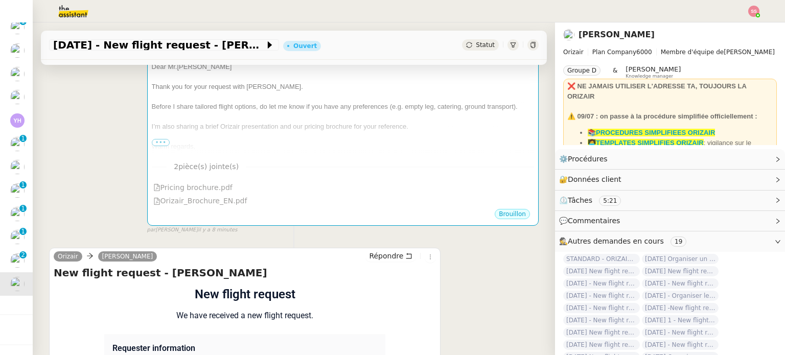
scroll to position [153, 0]
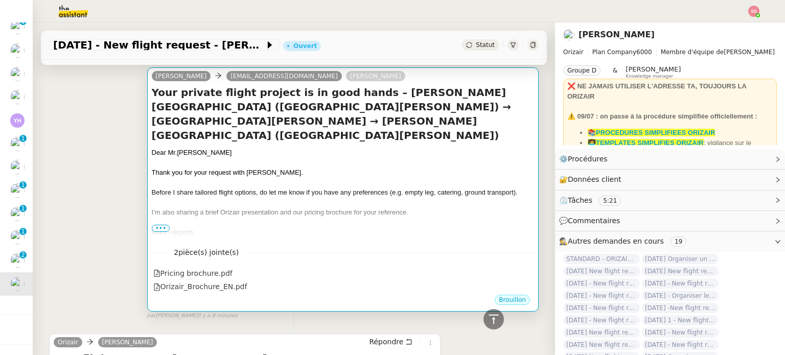
click at [416, 198] on div at bounding box center [343, 203] width 382 height 10
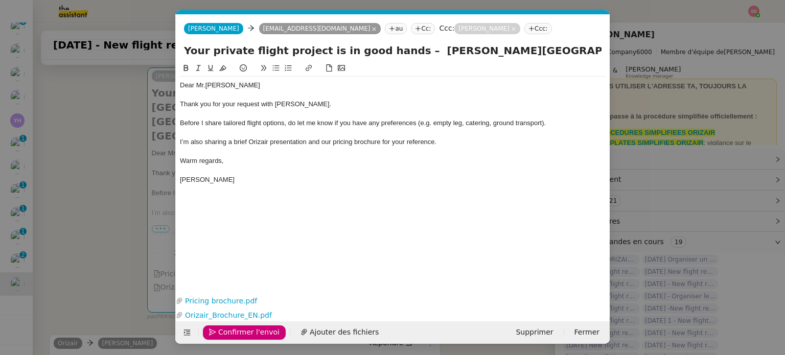
scroll to position [0, 31]
click at [246, 333] on span "Confirmer l'envoi" at bounding box center [248, 332] width 61 height 12
click at [246, 333] on nz-modal-container "acc Service ✈️Orizair - Acc usé de réception de la demande (FR) - En cours de v…" at bounding box center [392, 177] width 785 height 355
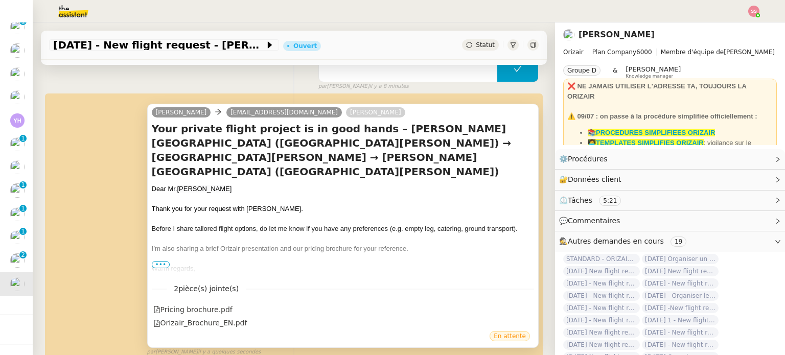
scroll to position [102, 0]
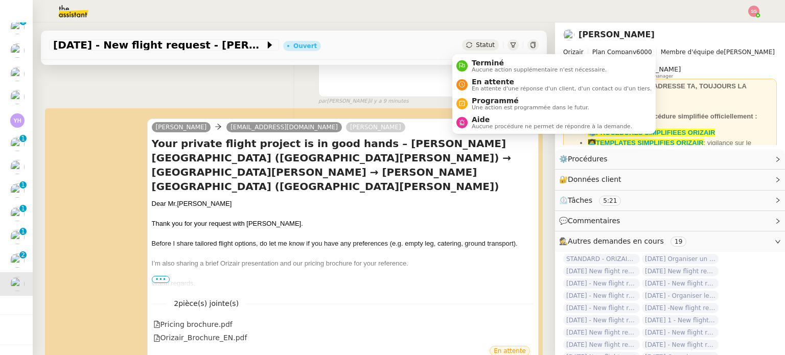
click at [476, 45] on span "Statut" at bounding box center [485, 44] width 19 height 7
click at [483, 79] on span "En attente" at bounding box center [561, 82] width 180 height 8
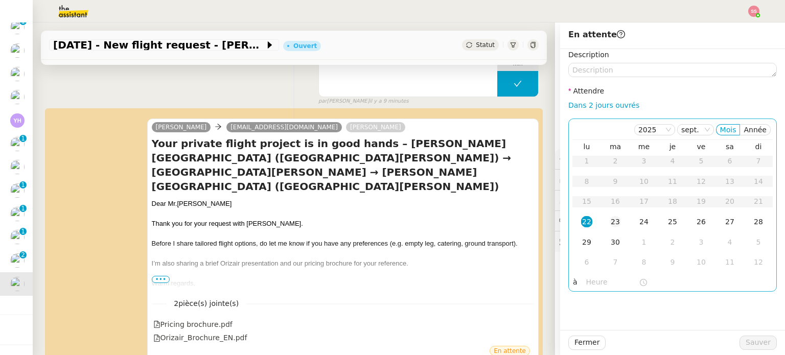
click at [609, 219] on div "23" at bounding box center [614, 221] width 11 height 11
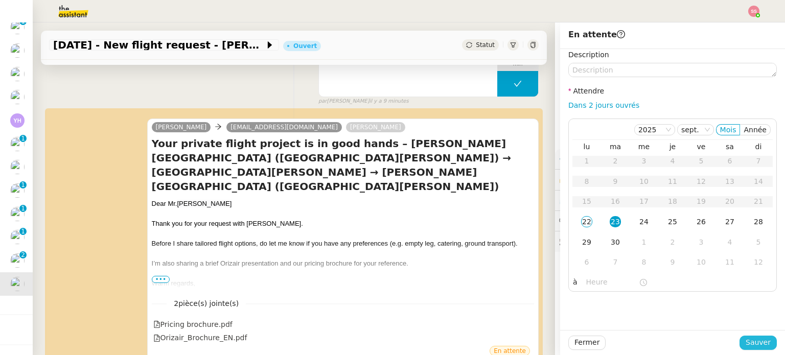
click at [758, 345] on span "Sauver" at bounding box center [757, 343] width 25 height 12
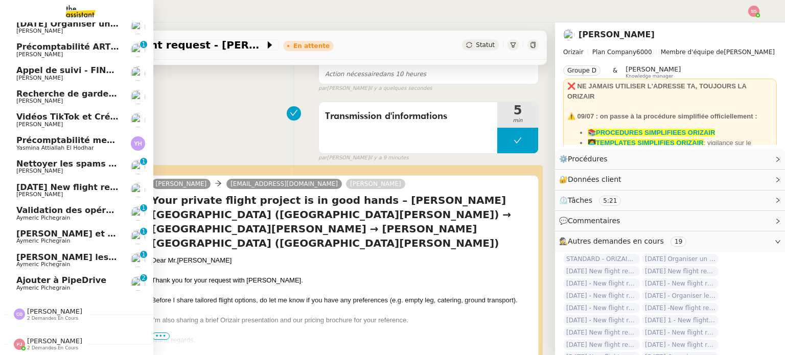
scroll to position [30, 0]
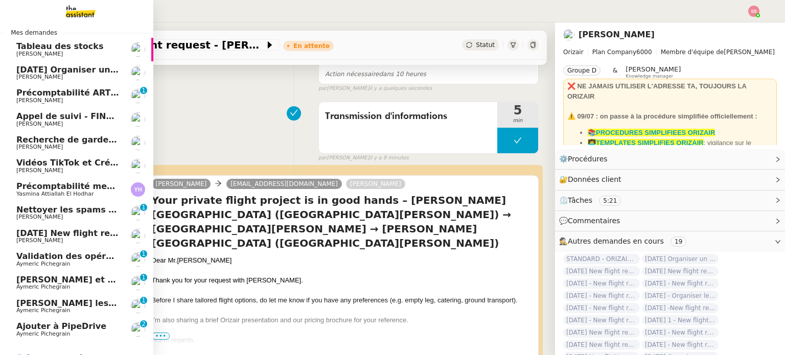
click at [74, 236] on span "[DATE] New flight request - Rerr F y g" at bounding box center [103, 233] width 174 height 10
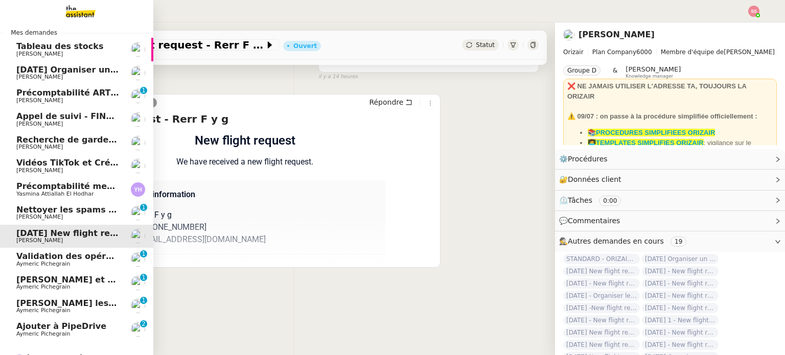
click at [86, 65] on span "[DATE] Organiser un vol [GEOGRAPHIC_DATA]-[GEOGRAPHIC_DATA]" at bounding box center [170, 70] width 308 height 10
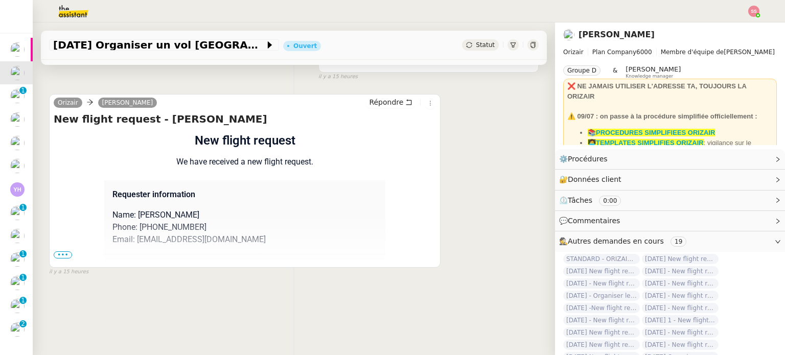
drag, startPoint x: 754, startPoint y: 8, endPoint x: 748, endPoint y: 14, distance: 9.0
click at [754, 9] on img at bounding box center [753, 11] width 11 height 11
click at [726, 25] on span "Suivi" at bounding box center [716, 29] width 17 height 8
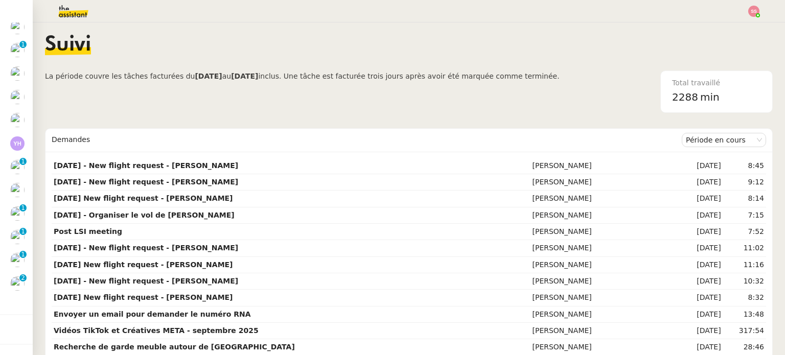
scroll to position [57, 0]
